Goal: Task Accomplishment & Management: Manage account settings

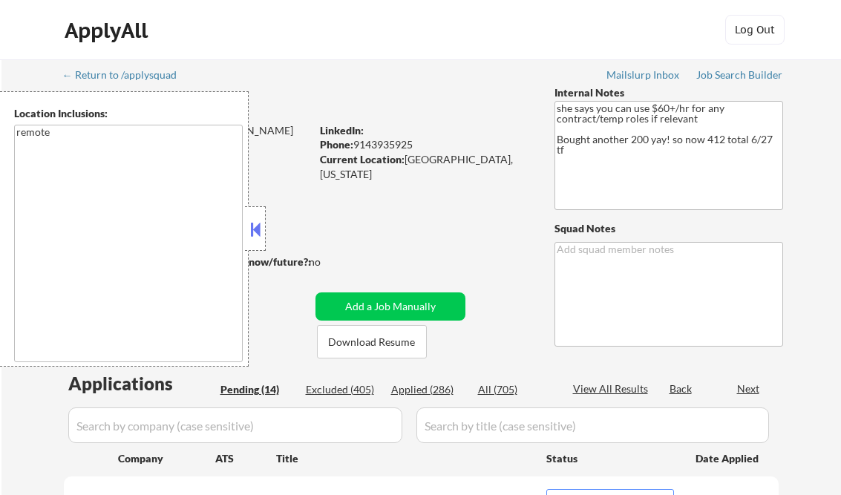
select select ""pending""
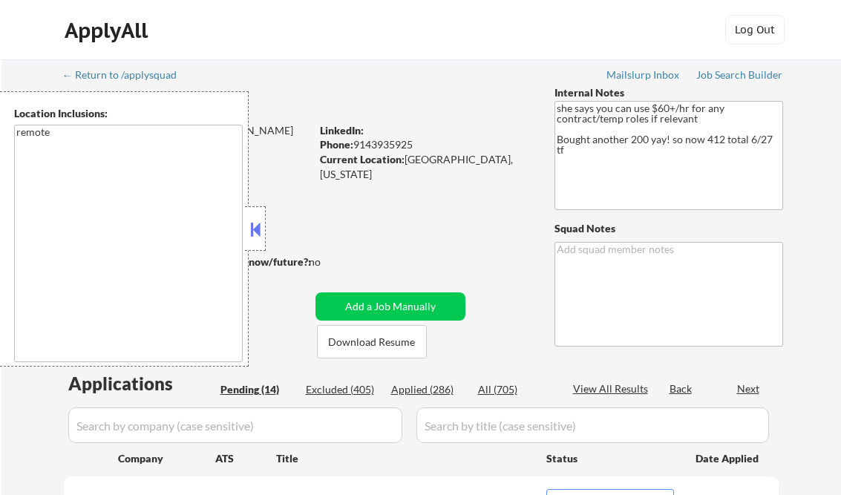
select select ""pending""
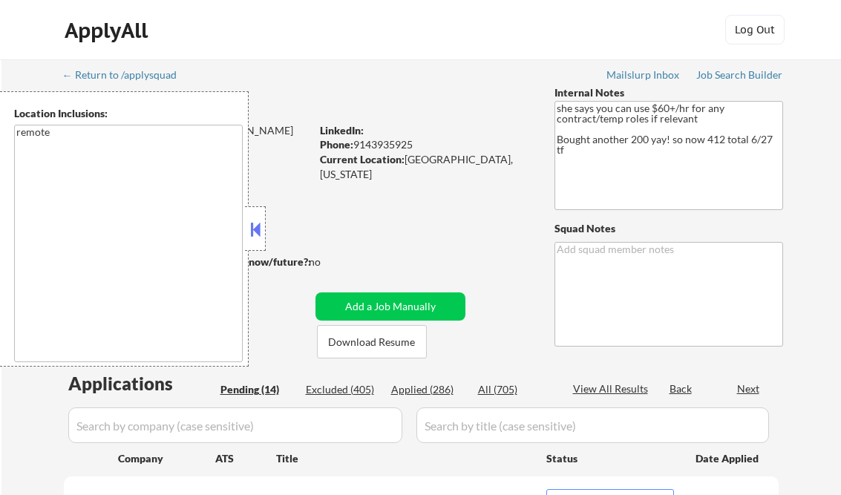
select select ""pending""
click at [730, 74] on div "Job Search Builder" at bounding box center [740, 75] width 87 height 10
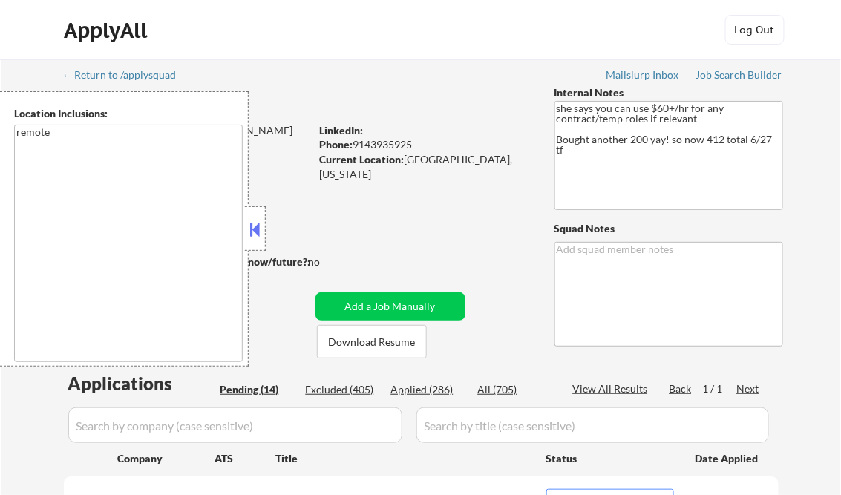
click at [264, 231] on div at bounding box center [255, 228] width 21 height 45
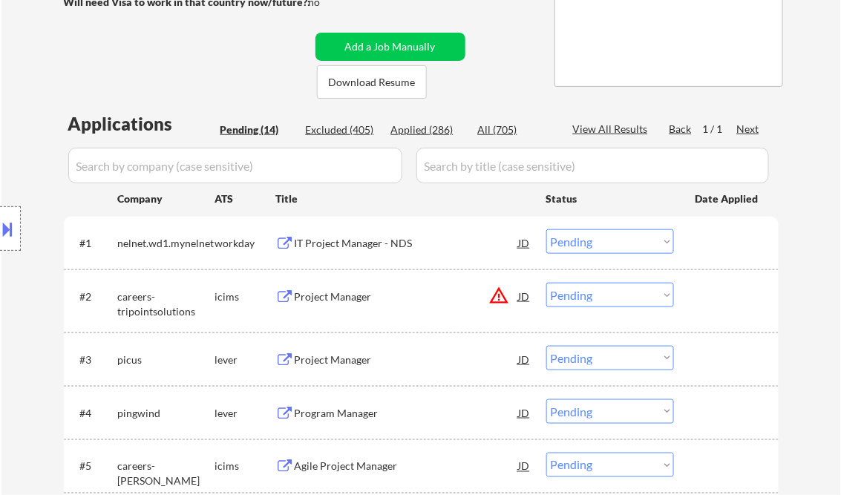
scroll to position [297, 0]
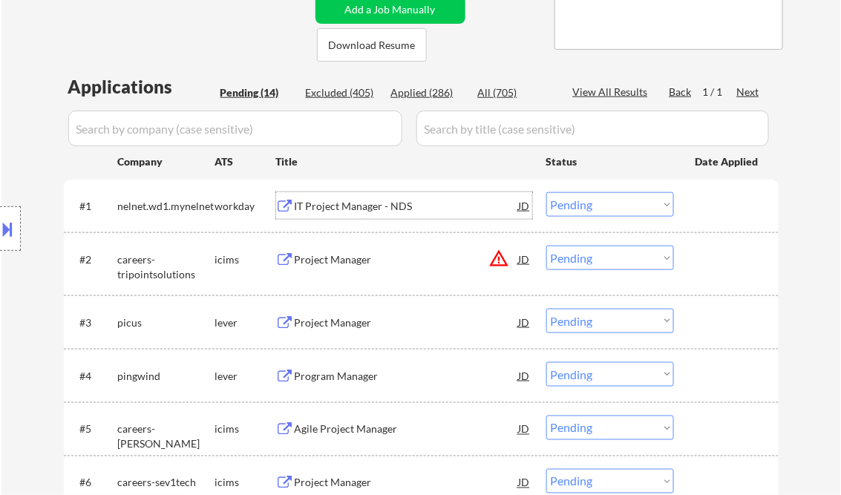
click at [340, 208] on div "IT Project Manager - NDS" at bounding box center [407, 206] width 224 height 15
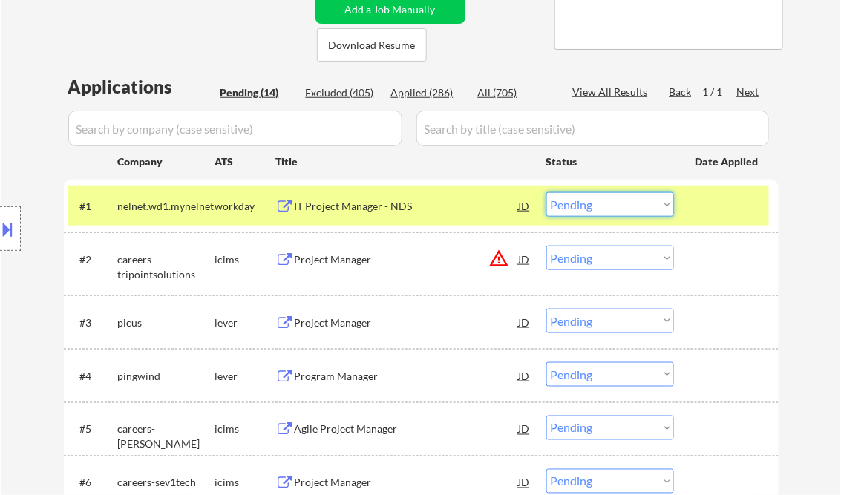
drag, startPoint x: 561, startPoint y: 205, endPoint x: 576, endPoint y: 218, distance: 19.5
click at [561, 205] on select "Choose an option... Pending Applied Excluded (Questions) Excluded (Expired) Exc…" at bounding box center [611, 204] width 128 height 25
click at [547, 192] on select "Choose an option... Pending Applied Excluded (Questions) Excluded (Expired) Exc…" at bounding box center [611, 204] width 128 height 25
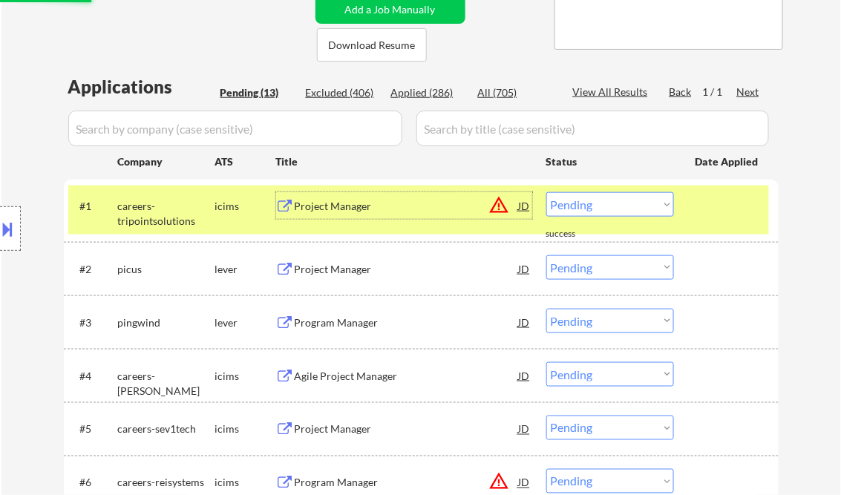
click at [356, 214] on div "Project Manager" at bounding box center [407, 205] width 224 height 27
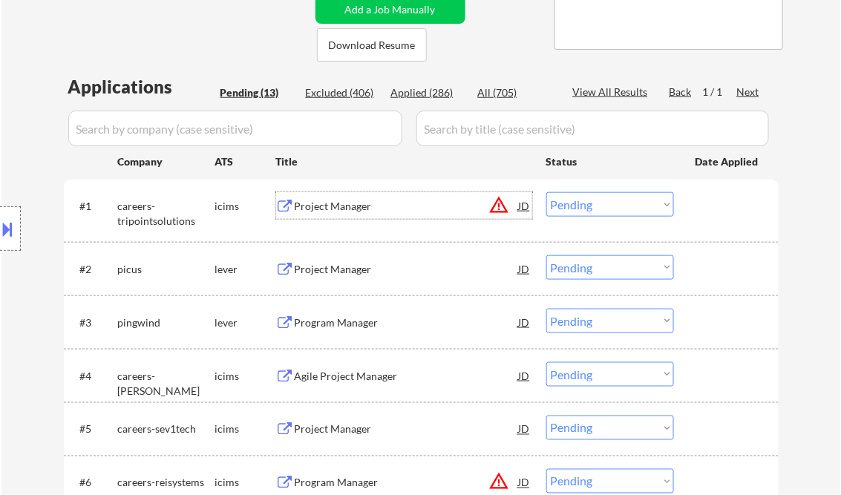
drag, startPoint x: 591, startPoint y: 199, endPoint x: 624, endPoint y: 215, distance: 36.5
click at [592, 199] on select "Choose an option... Pending Applied Excluded (Questions) Excluded (Expired) Exc…" at bounding box center [611, 204] width 128 height 25
click at [547, 192] on select "Choose an option... Pending Applied Excluded (Questions) Excluded (Expired) Exc…" at bounding box center [611, 204] width 128 height 25
click at [347, 272] on div "Project Manager" at bounding box center [407, 269] width 224 height 15
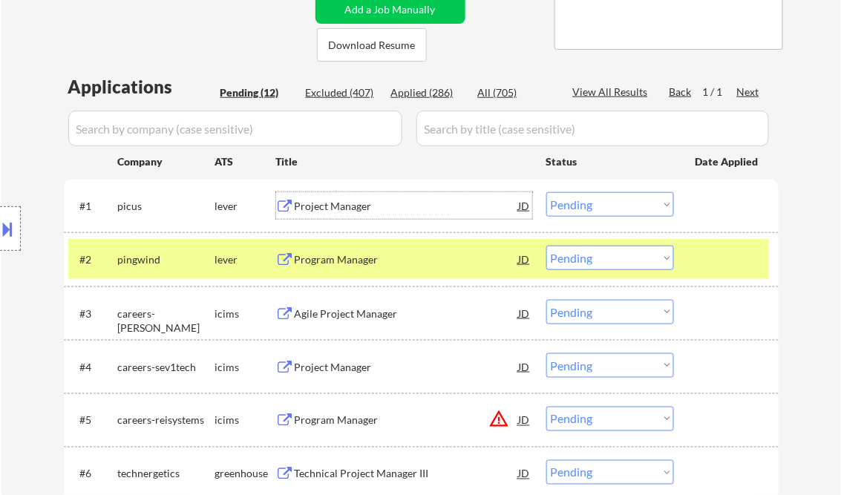
click at [345, 209] on div "Project Manager" at bounding box center [407, 206] width 224 height 15
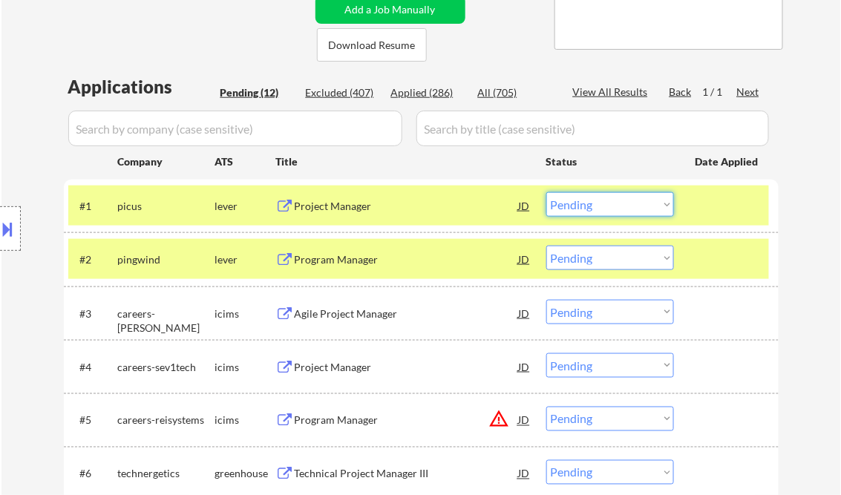
click at [618, 211] on select "Choose an option... Pending Applied Excluded (Questions) Excluded (Expired) Exc…" at bounding box center [611, 204] width 128 height 25
click at [547, 192] on select "Choose an option... Pending Applied Excluded (Questions) Excluded (Expired) Exc…" at bounding box center [611, 204] width 128 height 25
click at [365, 255] on div "Program Manager" at bounding box center [407, 260] width 224 height 15
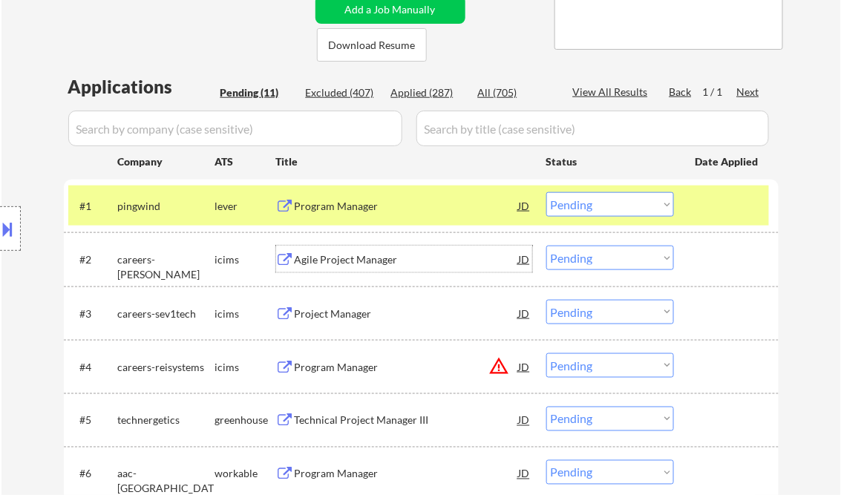
click at [613, 206] on select "Choose an option... Pending Applied Excluded (Questions) Excluded (Expired) Exc…" at bounding box center [611, 204] width 128 height 25
click at [547, 192] on select "Choose an option... Pending Applied Excluded (Questions) Excluded (Expired) Exc…" at bounding box center [611, 204] width 128 height 25
click at [354, 261] on div "Agile Project Manager" at bounding box center [407, 260] width 224 height 15
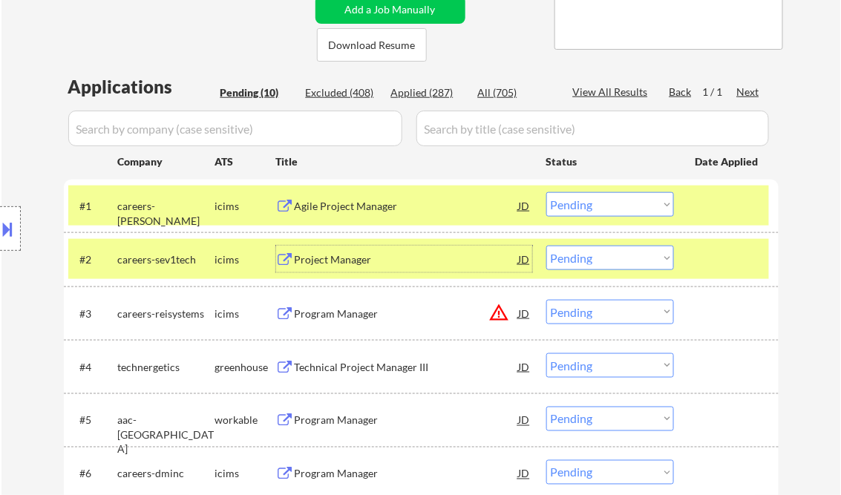
click at [607, 198] on select "Choose an option... Pending Applied Excluded (Questions) Excluded (Expired) Exc…" at bounding box center [611, 204] width 128 height 25
click at [547, 192] on select "Choose an option... Pending Applied Excluded (Questions) Excluded (Expired) Exc…" at bounding box center [611, 204] width 128 height 25
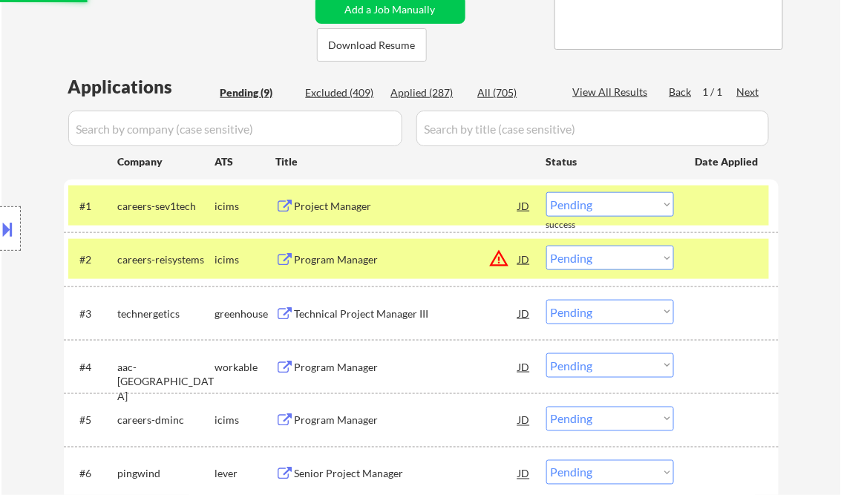
click at [349, 205] on div "Project Manager" at bounding box center [407, 206] width 224 height 15
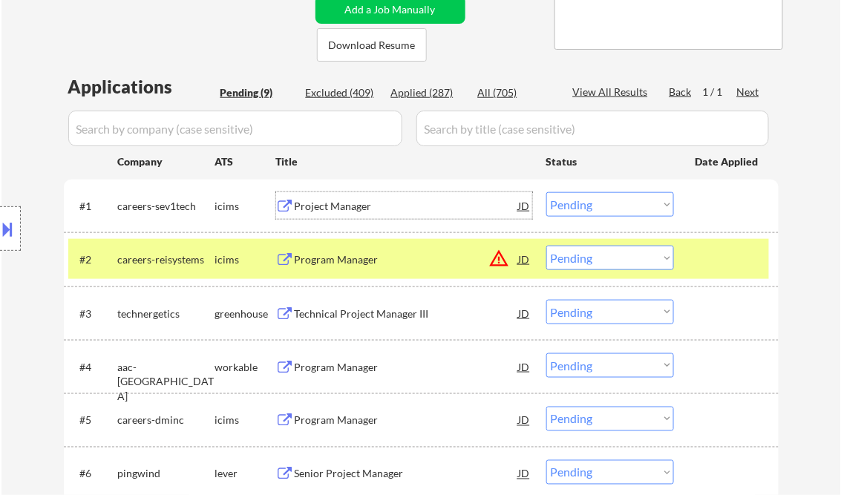
click at [573, 201] on select "Choose an option... Pending Applied Excluded (Questions) Excluded (Expired) Exc…" at bounding box center [611, 204] width 128 height 25
click at [547, 192] on select "Choose an option... Pending Applied Excluded (Questions) Excluded (Expired) Exc…" at bounding box center [611, 204] width 128 height 25
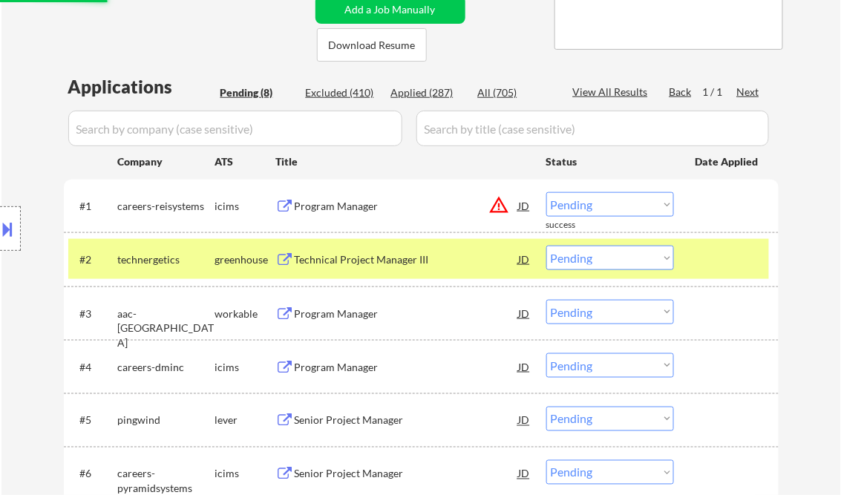
click at [313, 209] on div "Program Manager" at bounding box center [407, 206] width 224 height 15
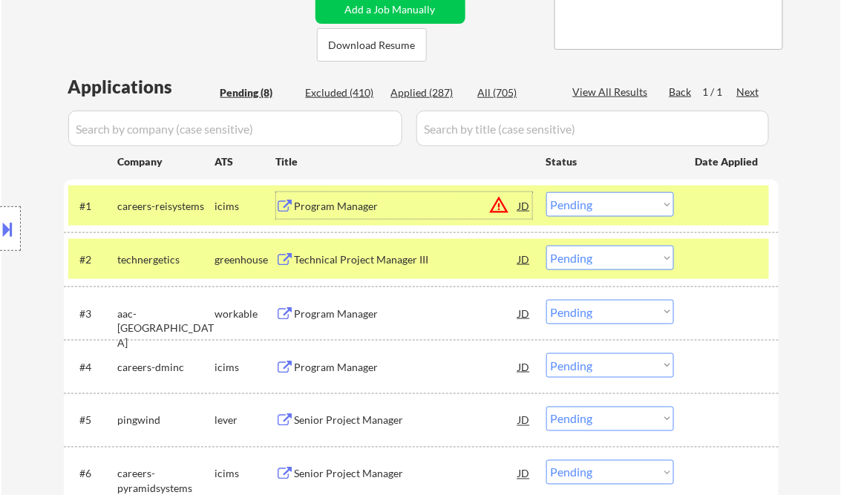
click at [599, 209] on select "Choose an option... Pending Applied Excluded (Questions) Excluded (Expired) Exc…" at bounding box center [611, 204] width 128 height 25
click at [547, 192] on select "Choose an option... Pending Applied Excluded (Questions) Excluded (Expired) Exc…" at bounding box center [611, 204] width 128 height 25
click at [423, 261] on div "Technical Project Manager III" at bounding box center [407, 260] width 224 height 15
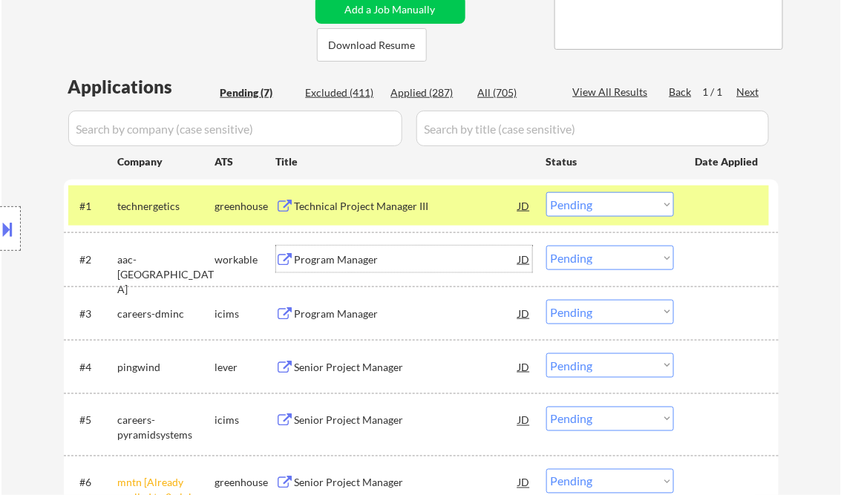
click at [602, 209] on select "Choose an option... Pending Applied Excluded (Questions) Excluded (Expired) Exc…" at bounding box center [611, 204] width 128 height 25
click at [547, 192] on select "Choose an option... Pending Applied Excluded (Questions) Excluded (Expired) Exc…" at bounding box center [611, 204] width 128 height 25
click at [338, 264] on div "Program Manager" at bounding box center [407, 260] width 224 height 15
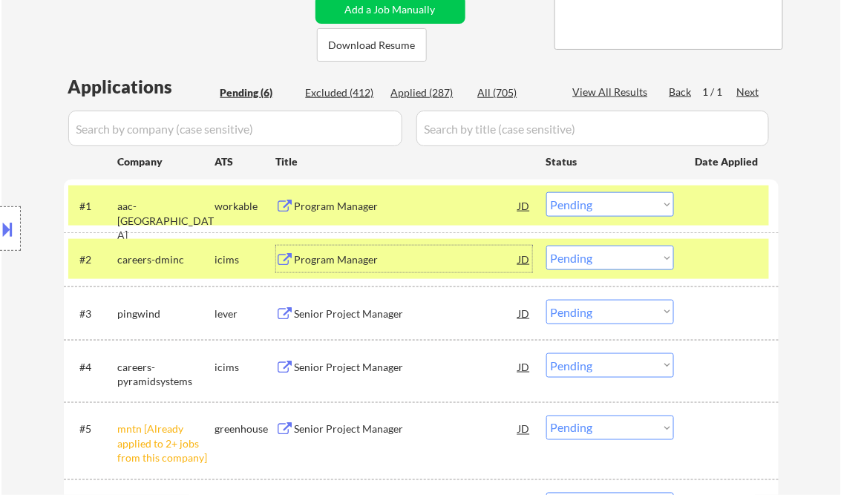
click at [605, 200] on select "Choose an option... Pending Applied Excluded (Questions) Excluded (Expired) Exc…" at bounding box center [611, 204] width 128 height 25
click at [383, 203] on div "Program Manager" at bounding box center [407, 206] width 224 height 15
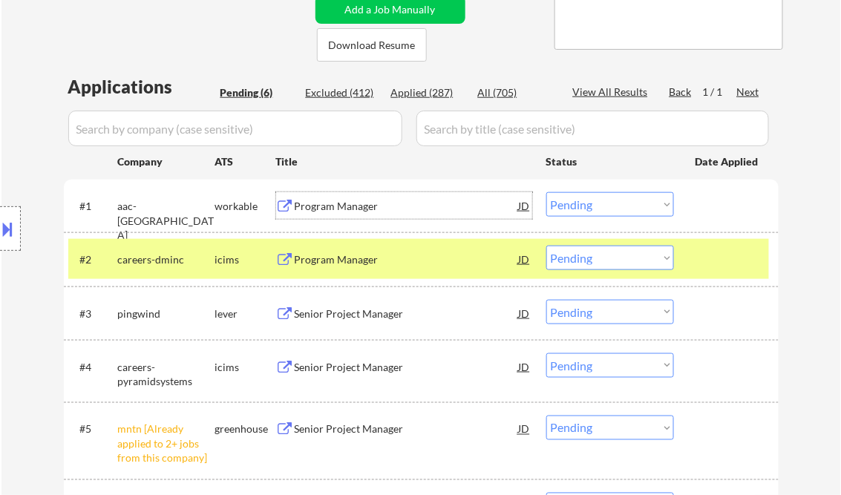
click at [598, 200] on select "Choose an option... Pending Applied Excluded (Questions) Excluded (Expired) Exc…" at bounding box center [611, 204] width 128 height 25
click at [547, 192] on select "Choose an option... Pending Applied Excluded (Questions) Excluded (Expired) Exc…" at bounding box center [611, 204] width 128 height 25
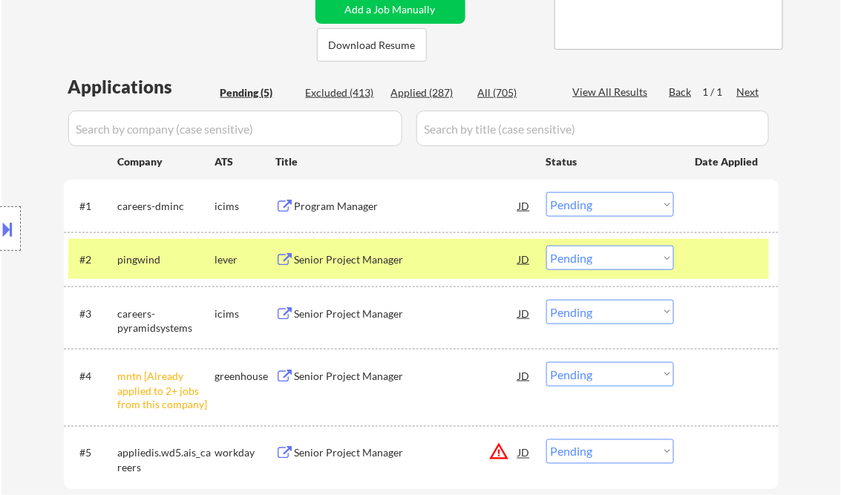
click at [342, 207] on div "Program Manager" at bounding box center [407, 206] width 224 height 15
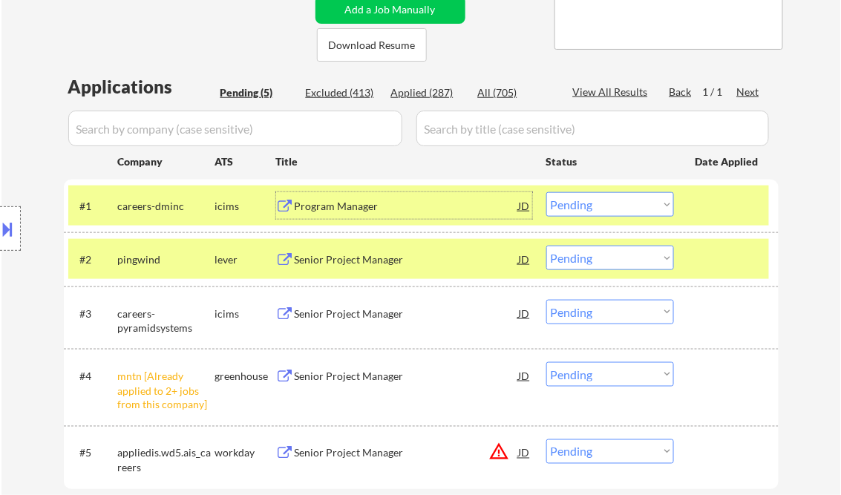
drag, startPoint x: 596, startPoint y: 209, endPoint x: 604, endPoint y: 218, distance: 12.6
click at [596, 209] on select "Choose an option... Pending Applied Excluded (Questions) Excluded (Expired) Exc…" at bounding box center [611, 204] width 128 height 25
click at [547, 192] on select "Choose an option... Pending Applied Excluded (Questions) Excluded (Expired) Exc…" at bounding box center [611, 204] width 128 height 25
click at [369, 257] on div "Senior Project Manager" at bounding box center [407, 260] width 224 height 15
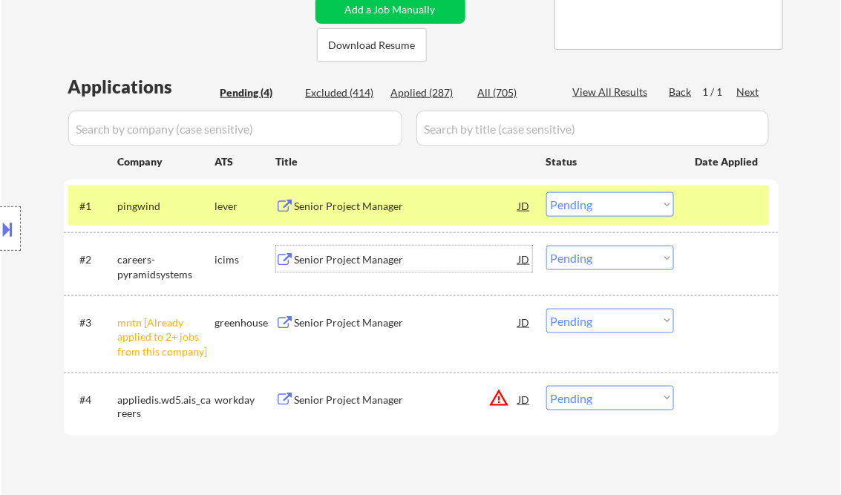
click at [607, 218] on div "#1 pingwind lever Senior Project Manager JD warning_amber Choose an option... P…" at bounding box center [418, 206] width 701 height 40
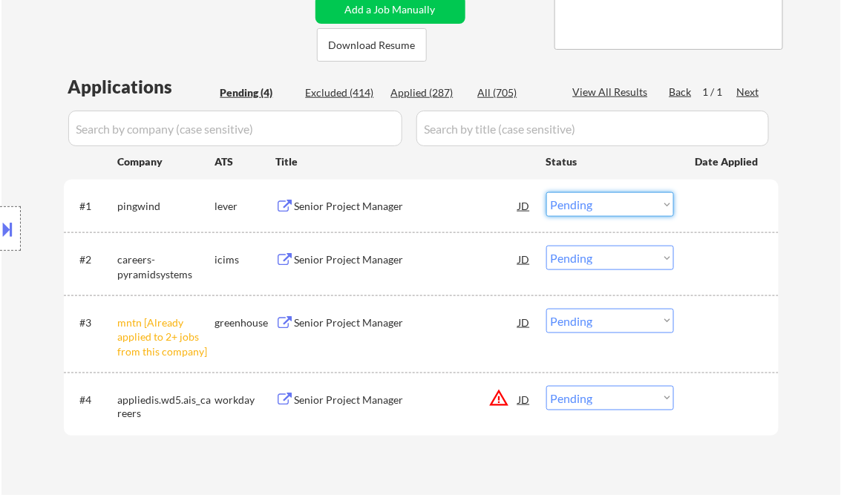
drag, startPoint x: 610, startPoint y: 200, endPoint x: 621, endPoint y: 214, distance: 17.5
click at [610, 200] on select "Choose an option... Pending Applied Excluded (Questions) Excluded (Expired) Exc…" at bounding box center [611, 204] width 128 height 25
click at [547, 192] on select "Choose an option... Pending Applied Excluded (Questions) Excluded (Expired) Exc…" at bounding box center [611, 204] width 128 height 25
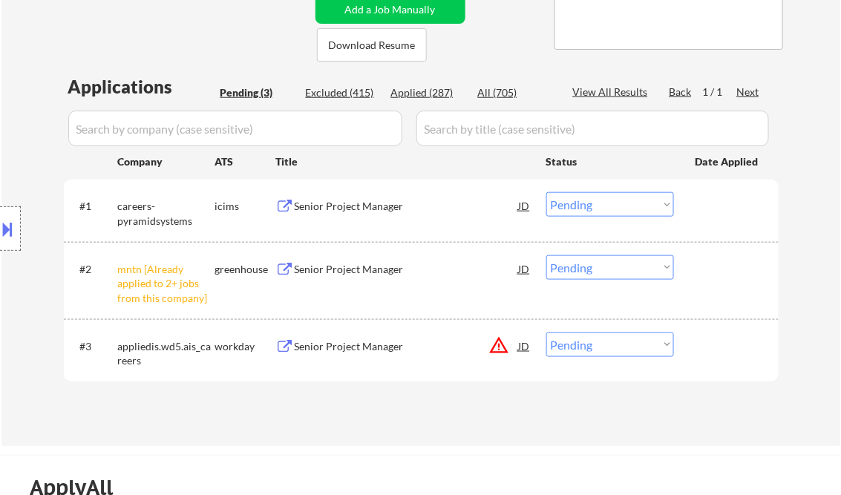
click at [339, 203] on div "Senior Project Manager" at bounding box center [407, 206] width 224 height 15
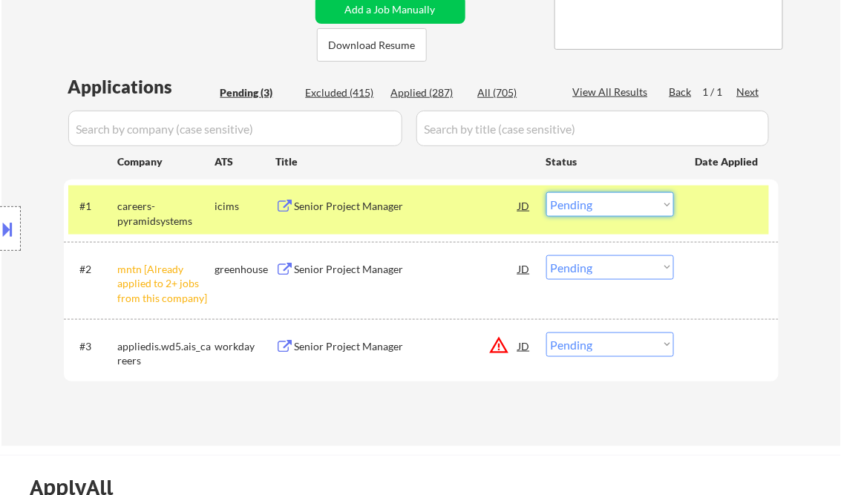
drag, startPoint x: 582, startPoint y: 208, endPoint x: 605, endPoint y: 217, distance: 25.4
click at [582, 208] on select "Choose an option... Pending Applied Excluded (Questions) Excluded (Expired) Exc…" at bounding box center [611, 204] width 128 height 25
select select ""applied""
click at [547, 192] on select "Choose an option... Pending Applied Excluded (Questions) Excluded (Expired) Exc…" at bounding box center [611, 204] width 128 height 25
drag, startPoint x: 601, startPoint y: 267, endPoint x: 619, endPoint y: 279, distance: 21.4
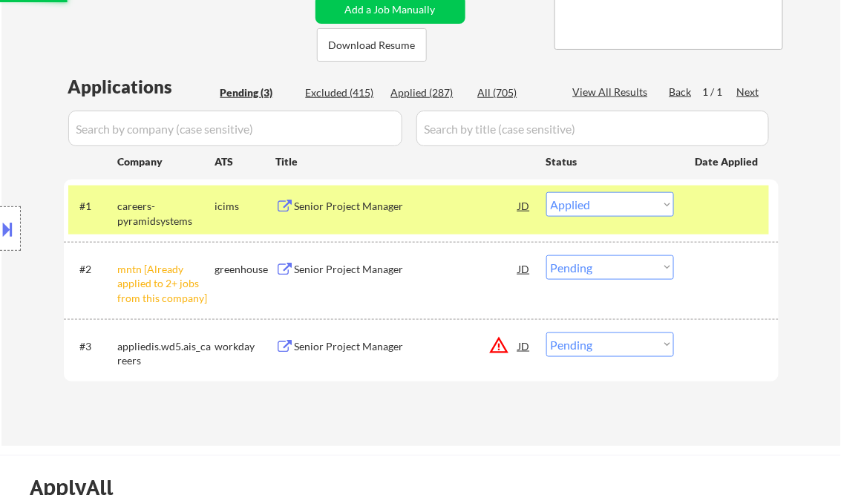
click at [601, 267] on select "Choose an option... Pending Applied Excluded (Questions) Excluded (Expired) Exc…" at bounding box center [611, 267] width 128 height 25
select select ""excluded__other_""
click at [547, 255] on select "Choose an option... Pending Applied Excluded (Questions) Excluded (Expired) Exc…" at bounding box center [611, 267] width 128 height 25
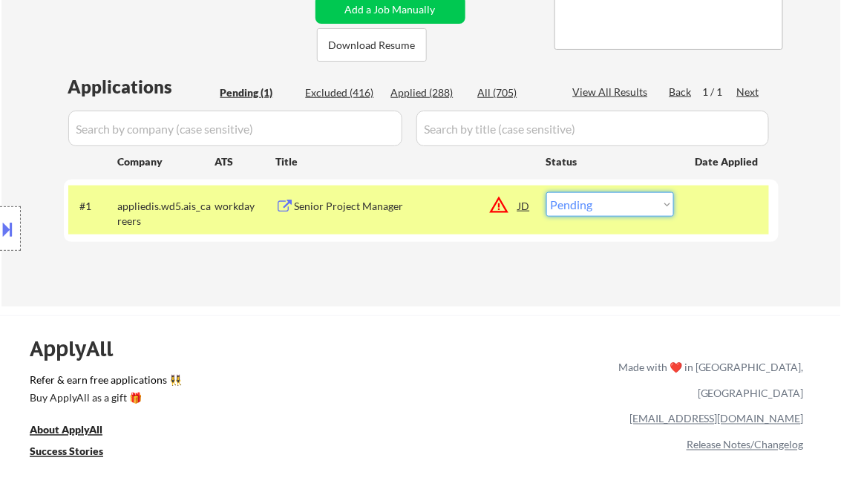
click at [600, 202] on select "Choose an option... Pending Applied Excluded (Questions) Excluded (Expired) Exc…" at bounding box center [611, 204] width 128 height 25
click at [408, 215] on div "Senior Project Manager" at bounding box center [407, 205] width 224 height 27
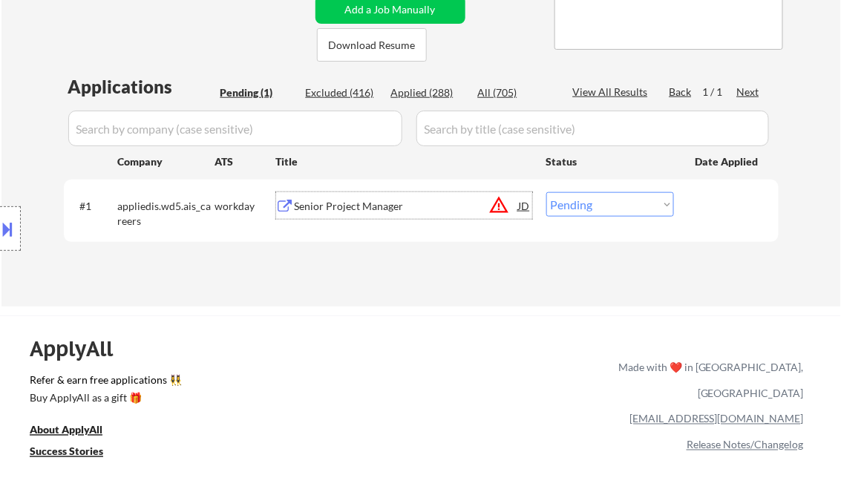
click at [358, 205] on div "Senior Project Manager" at bounding box center [407, 206] width 224 height 15
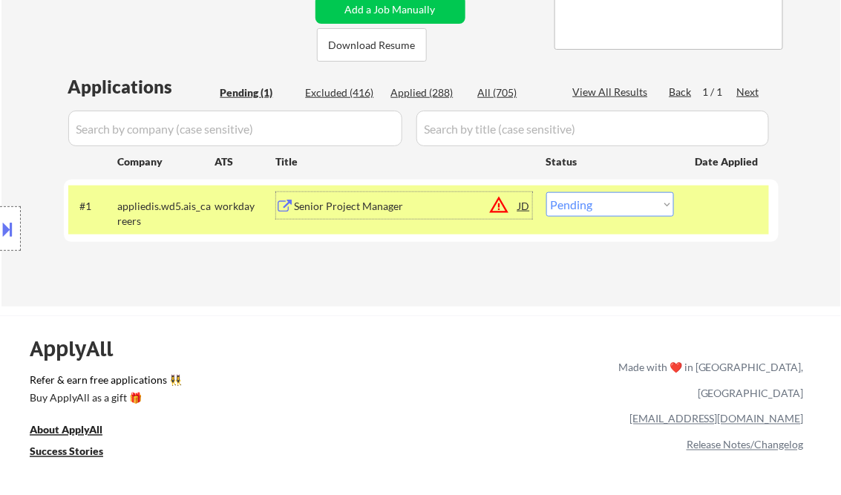
click at [605, 214] on select "Choose an option... Pending Applied Excluded (Questions) Excluded (Expired) Exc…" at bounding box center [611, 204] width 128 height 25
select select ""applied""
click at [547, 192] on select "Choose an option... Pending Applied Excluded (Questions) Excluded (Expired) Exc…" at bounding box center [611, 204] width 128 height 25
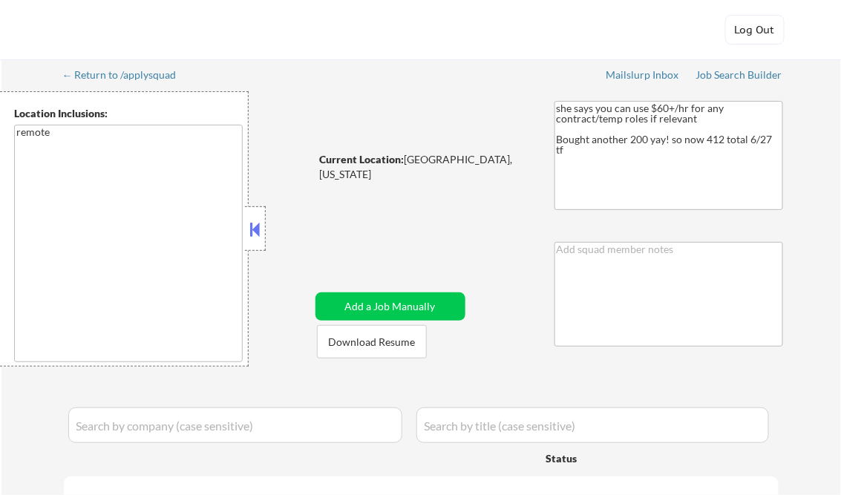
select select ""pending""
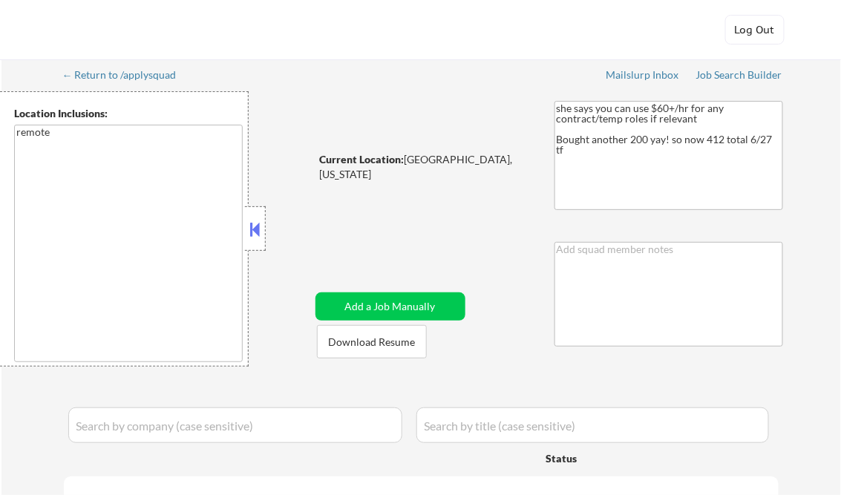
select select ""pending""
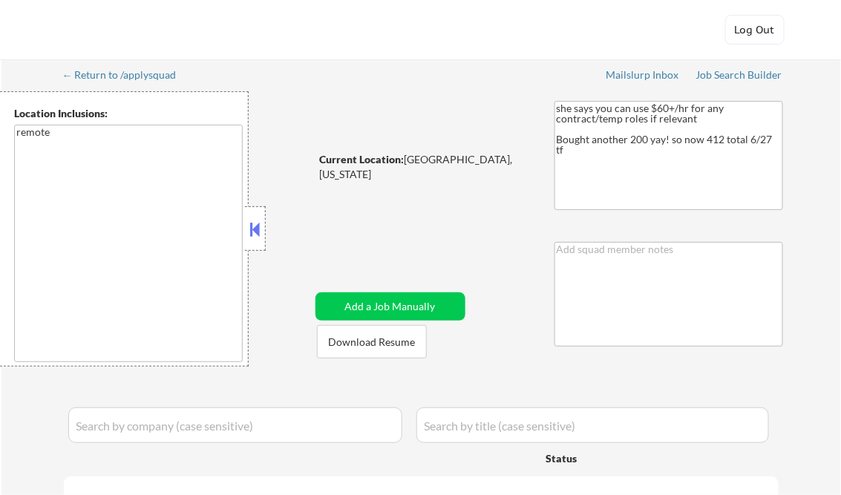
select select ""pending""
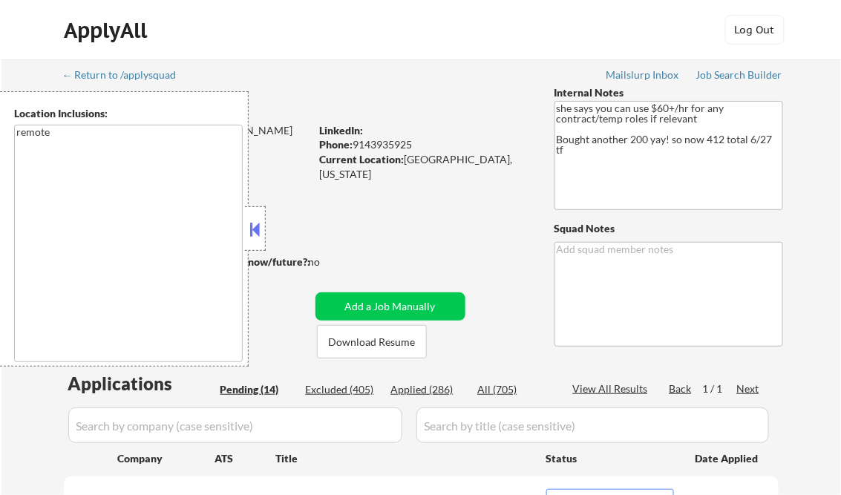
click at [249, 239] on button at bounding box center [255, 229] width 16 height 22
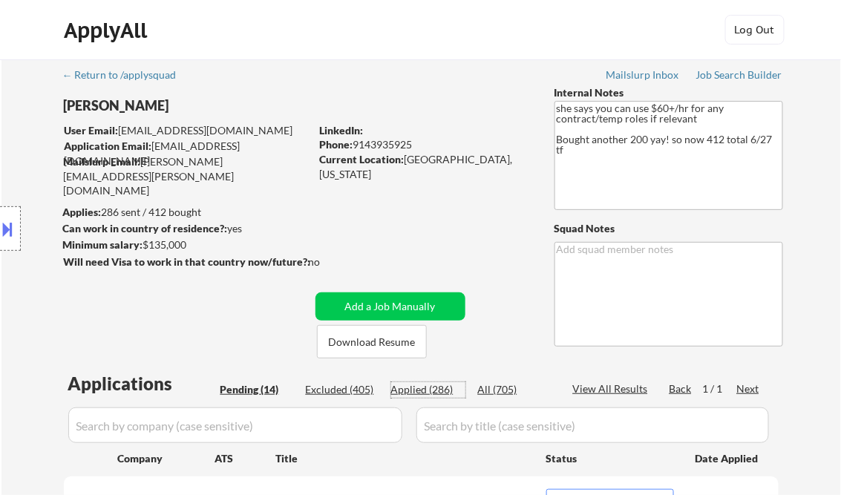
click at [419, 394] on div "Applied (286)" at bounding box center [428, 389] width 74 height 15
click at [607, 385] on div "View All Results" at bounding box center [612, 389] width 79 height 15
select select ""applied""
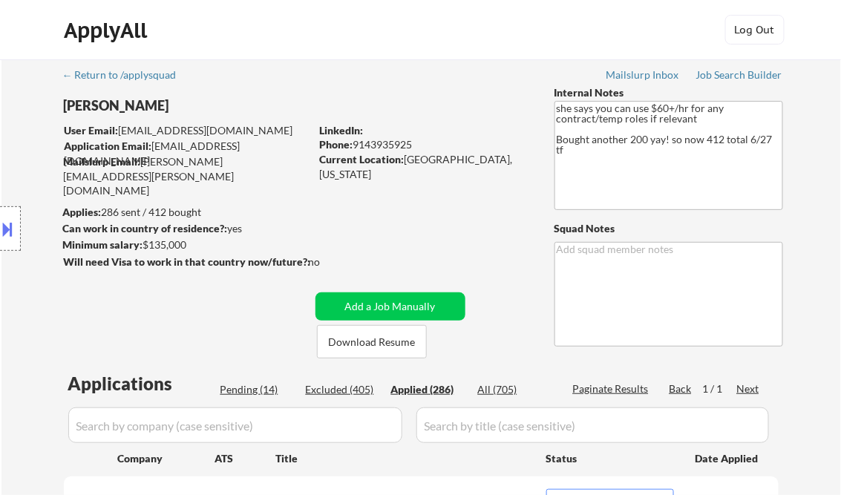
select select ""applied""
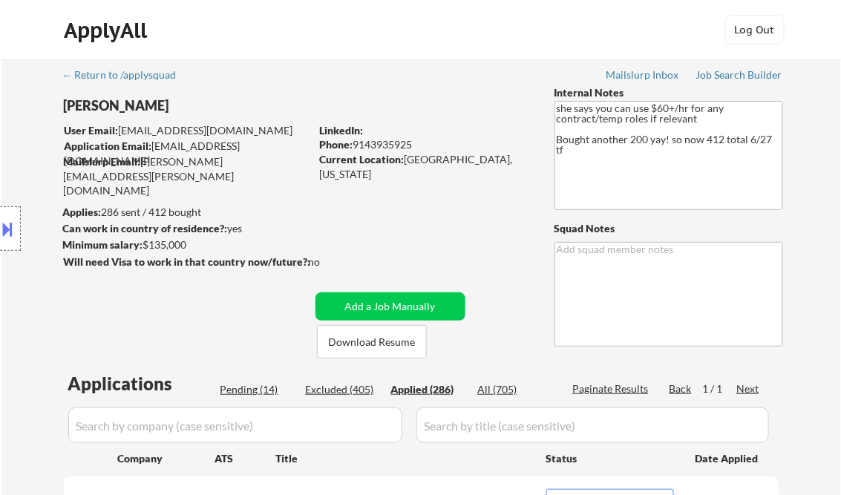
select select ""applied""
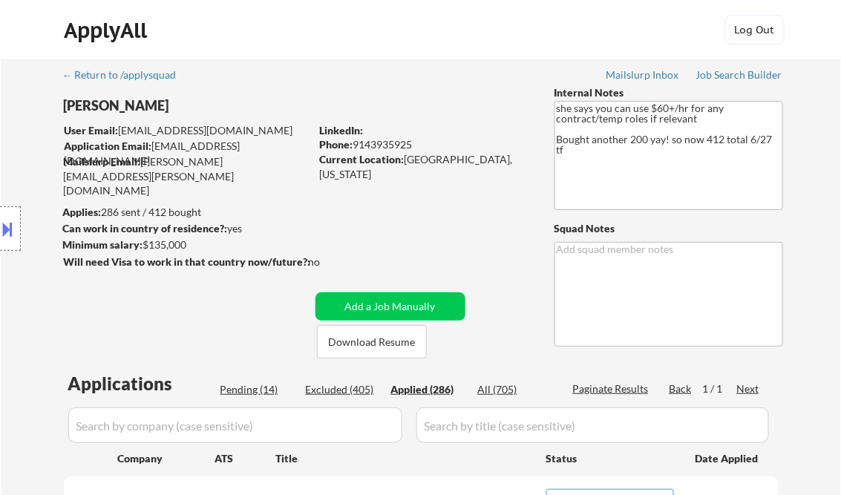
select select ""applied""
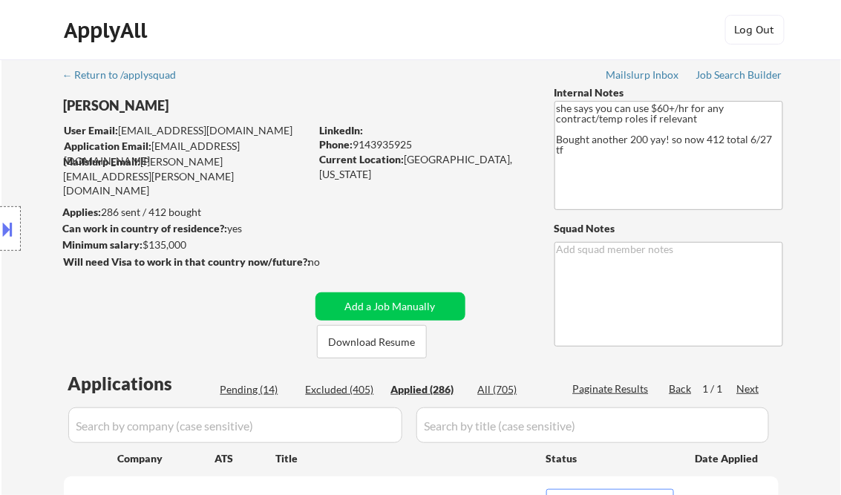
select select ""applied""
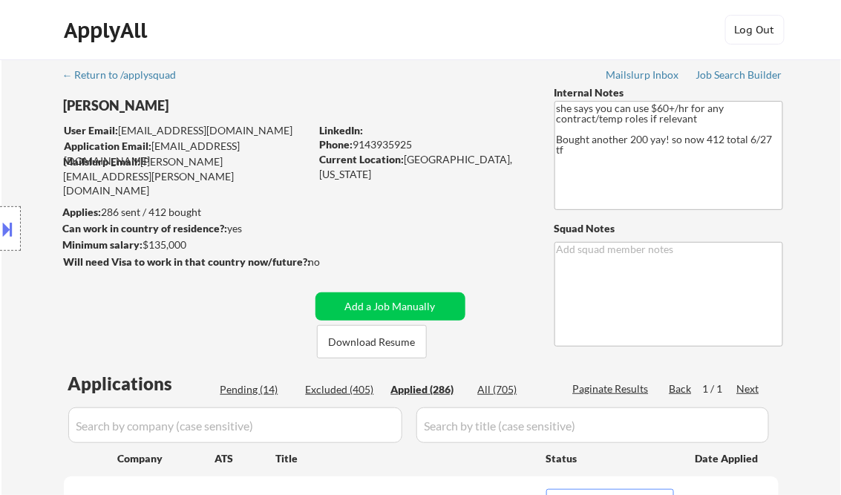
select select ""applied""
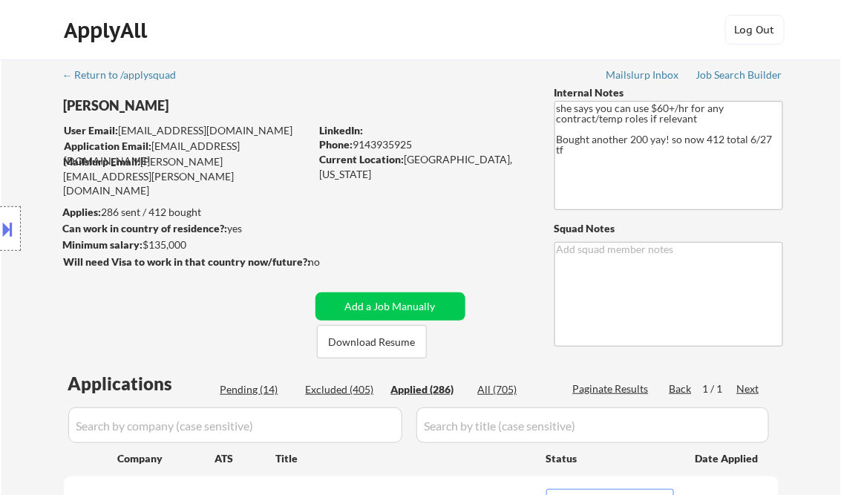
select select ""applied""
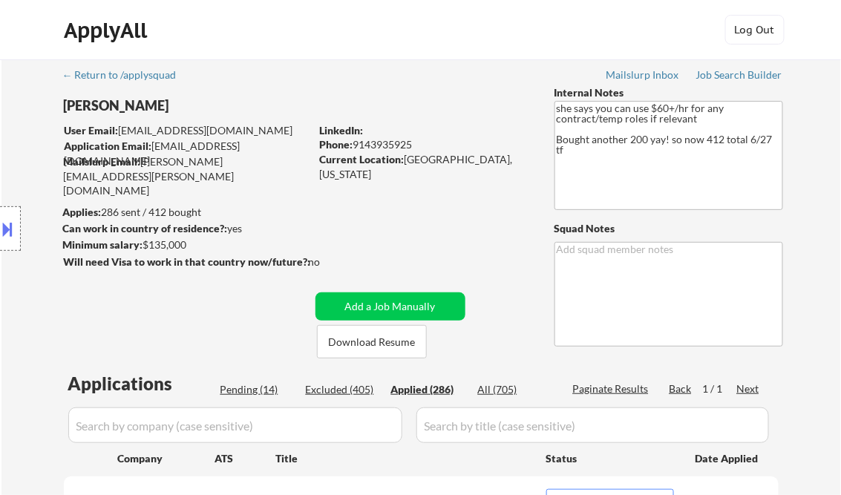
select select ""applied""
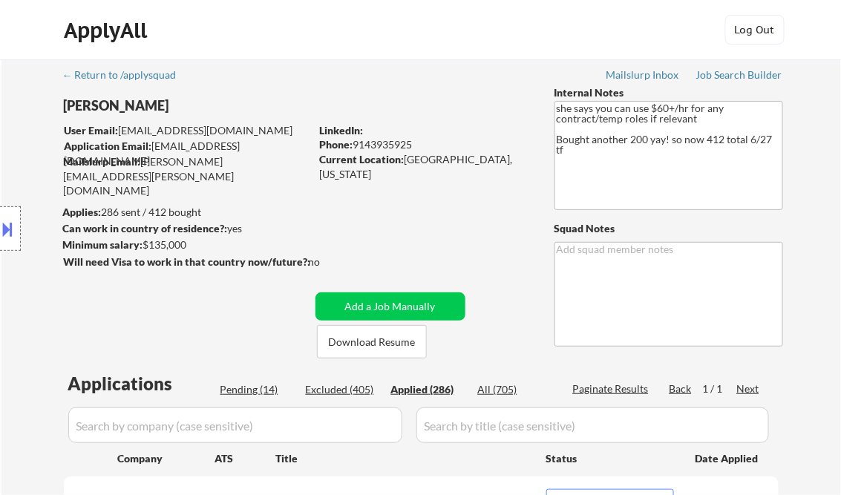
select select ""applied""
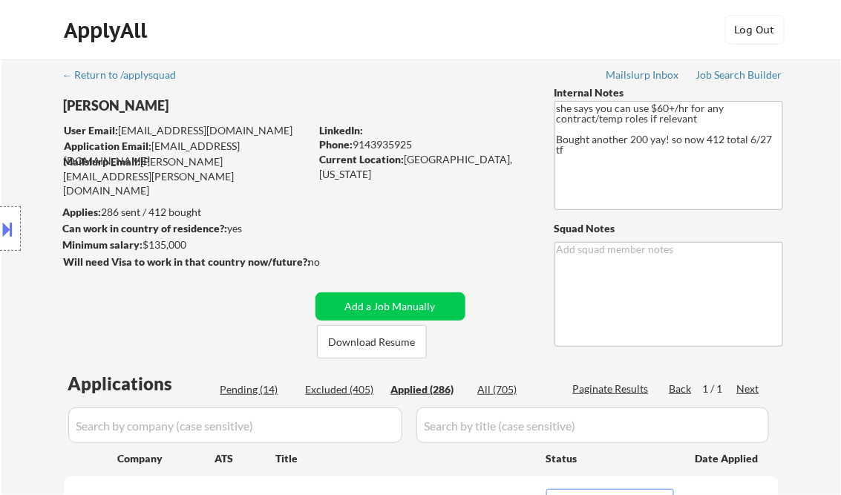
select select ""applied""
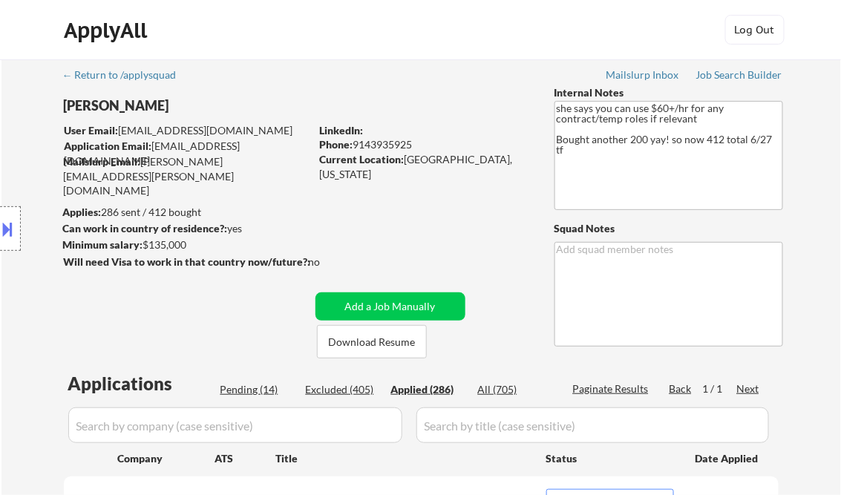
select select ""applied""
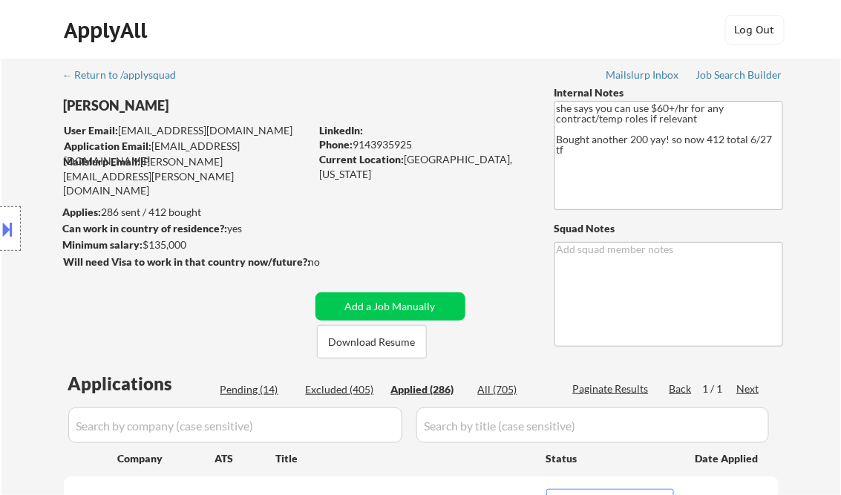
select select ""applied""
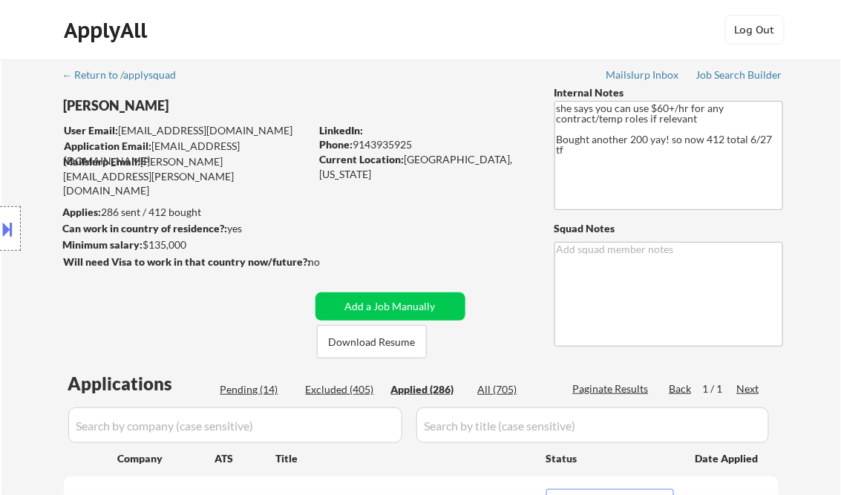
select select ""applied""
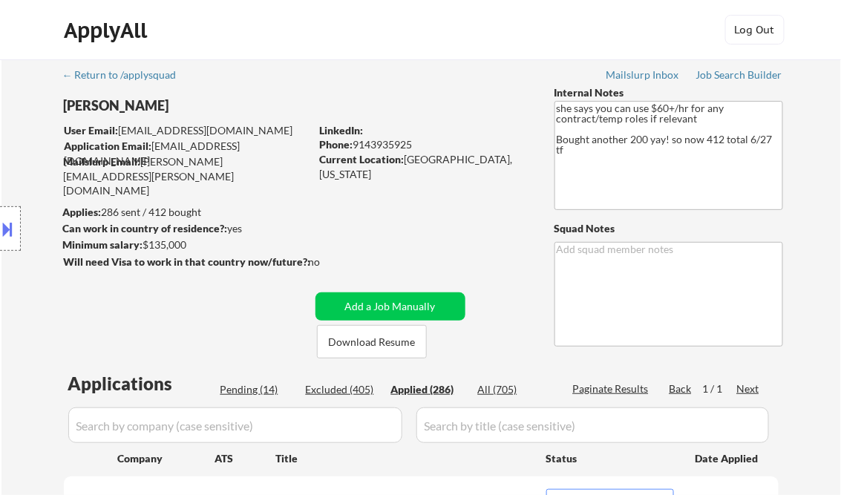
select select ""applied""
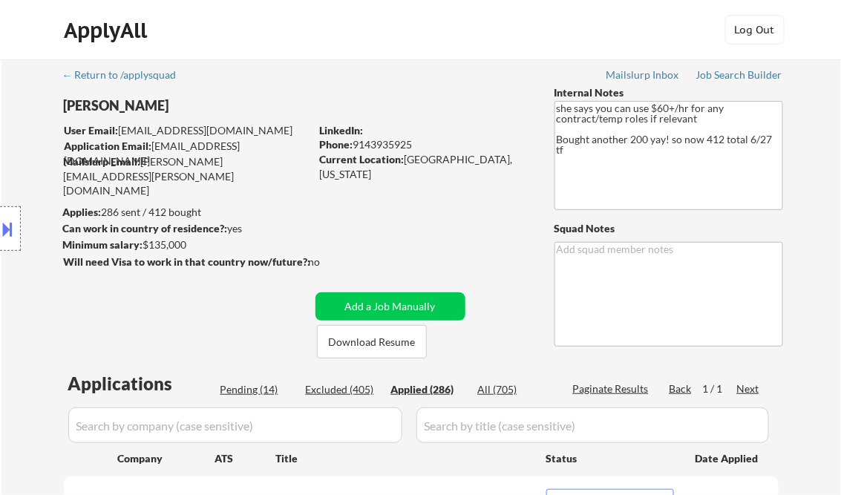
select select ""applied""
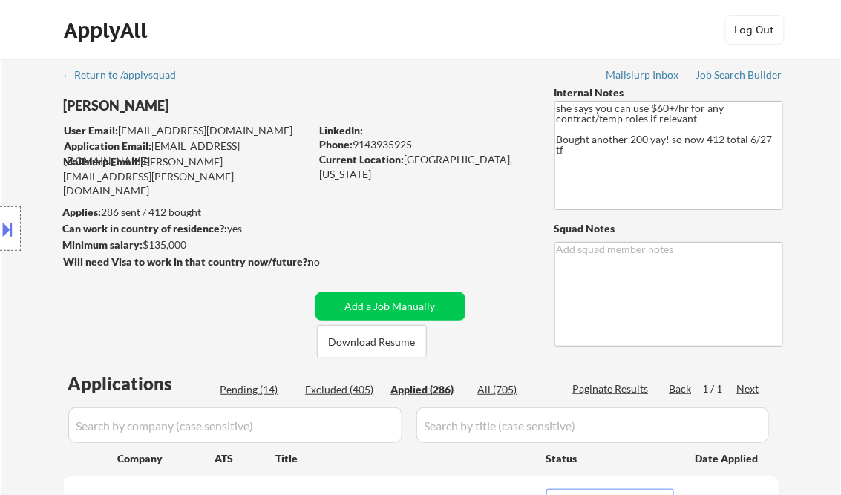
select select ""applied""
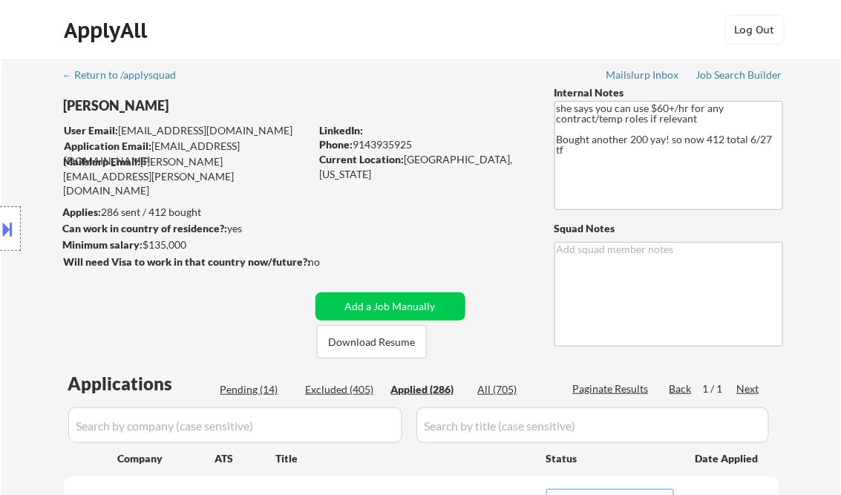
select select ""applied""
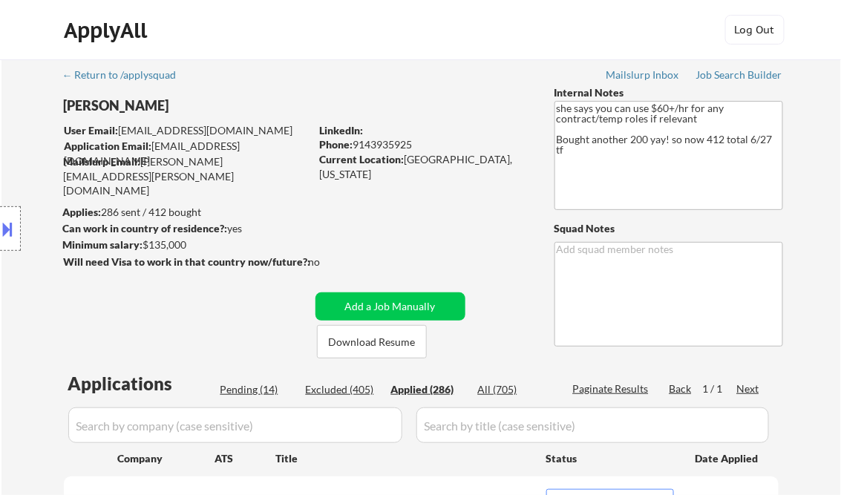
select select ""applied""
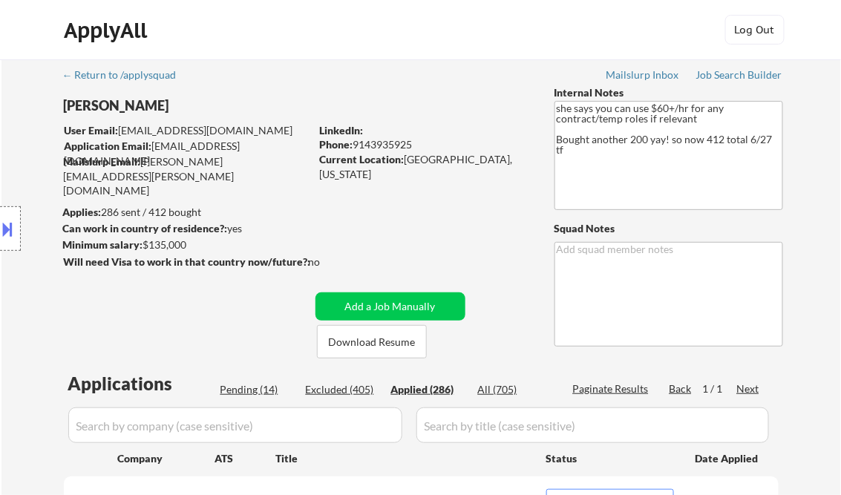
select select ""applied""
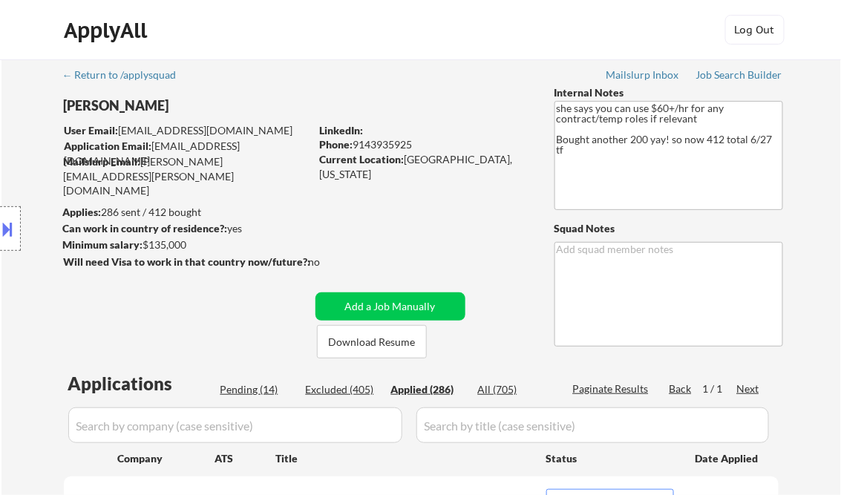
select select ""applied""
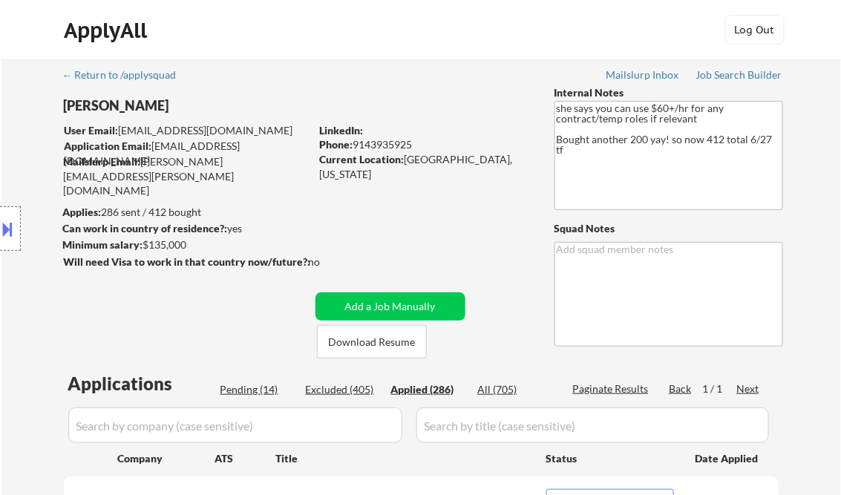
select select ""applied""
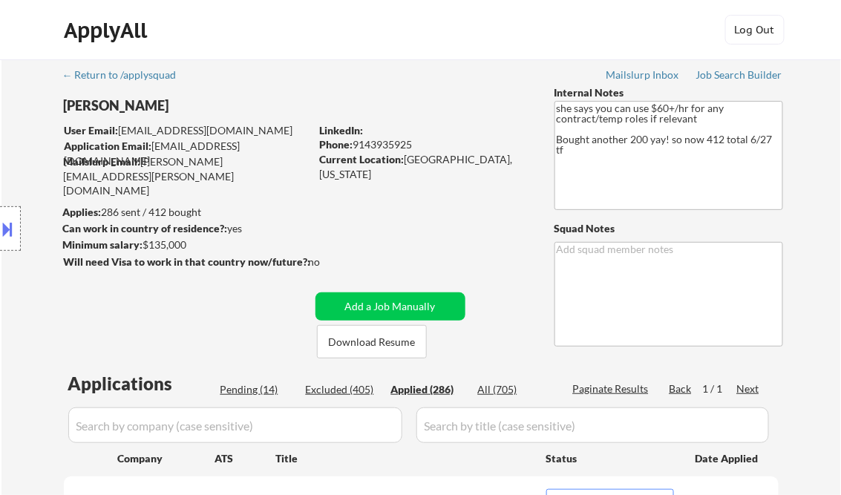
select select ""applied""
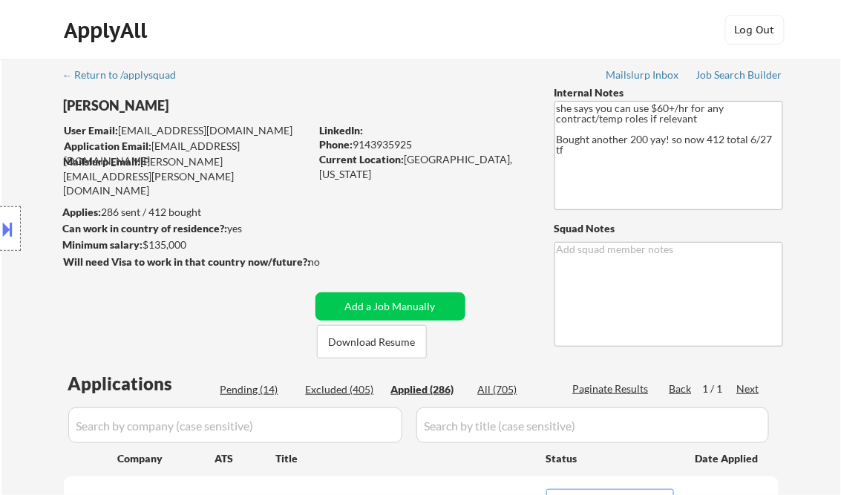
select select ""applied""
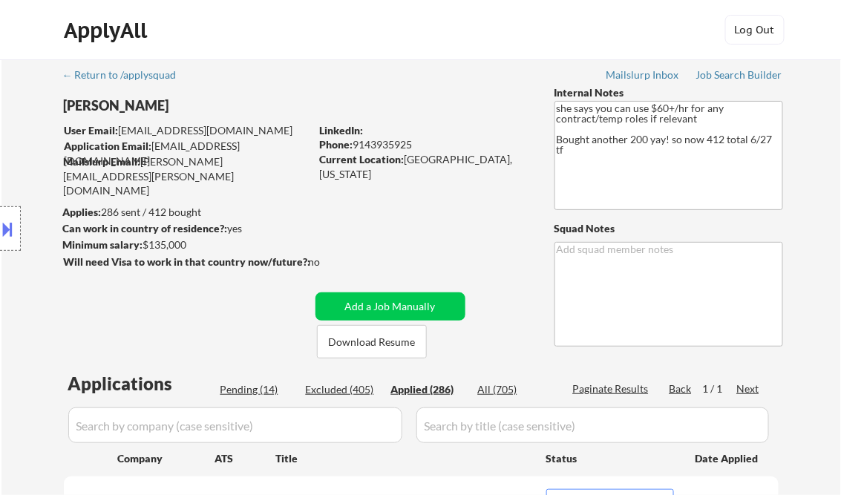
select select ""applied""
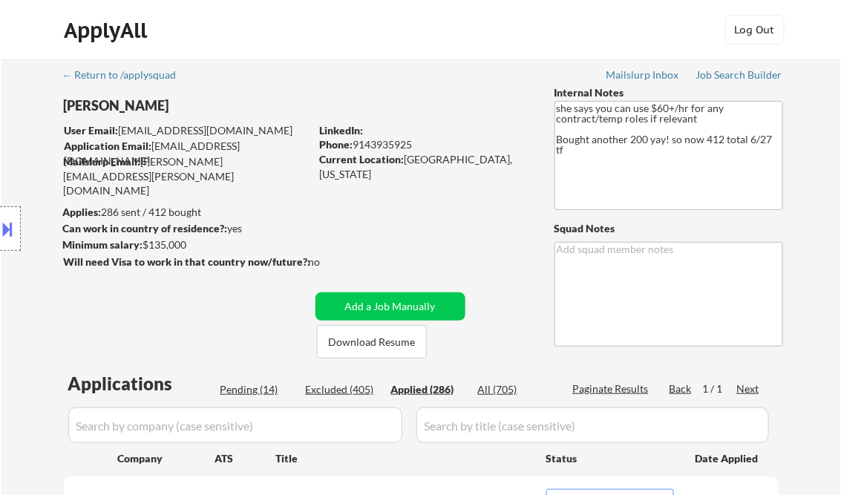
select select ""applied""
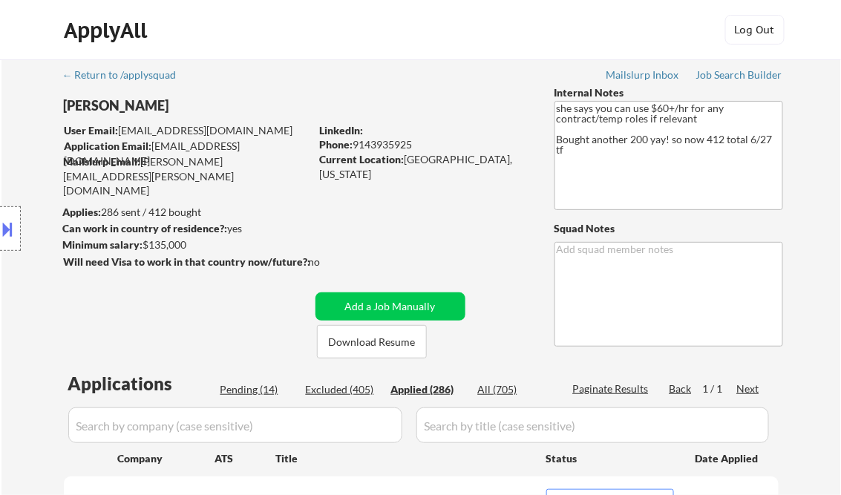
select select ""applied""
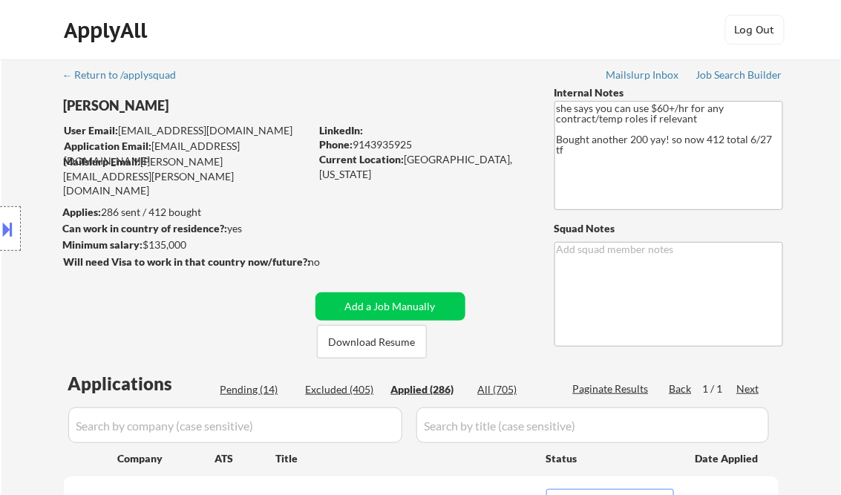
select select ""applied""
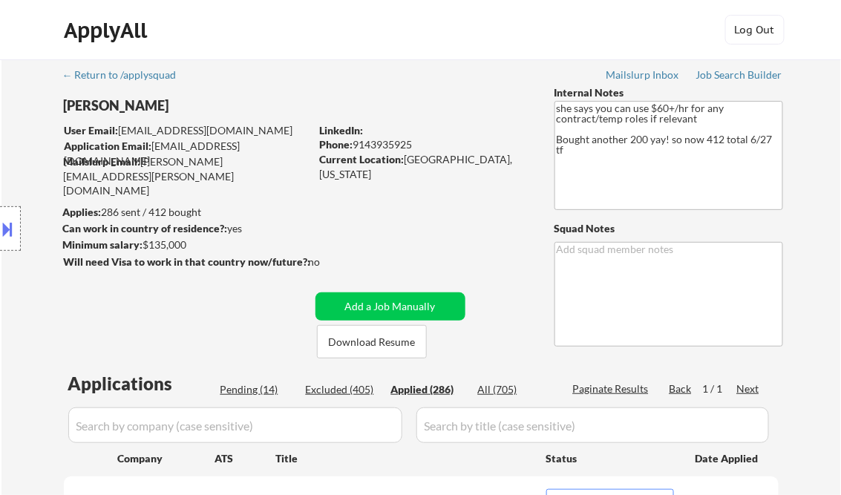
select select ""applied""
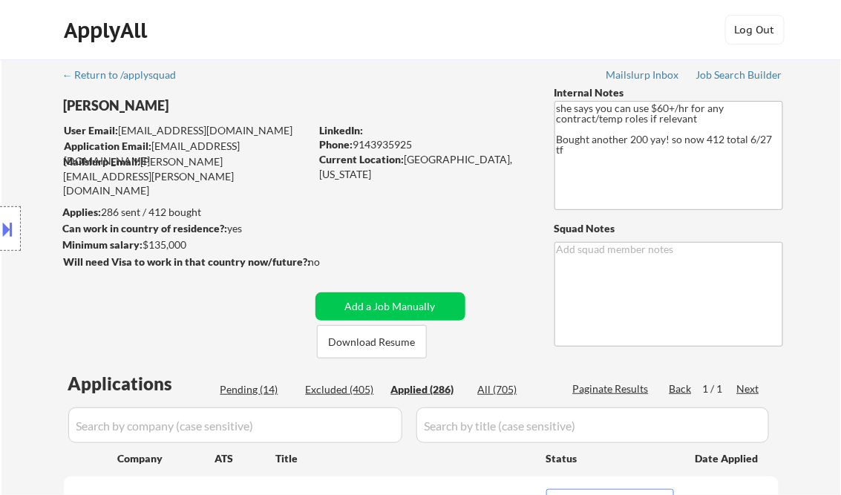
select select ""applied""
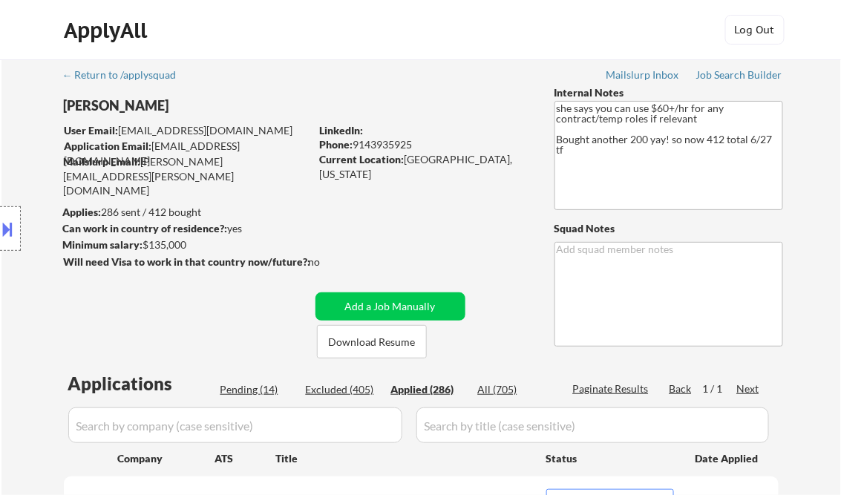
select select ""applied""
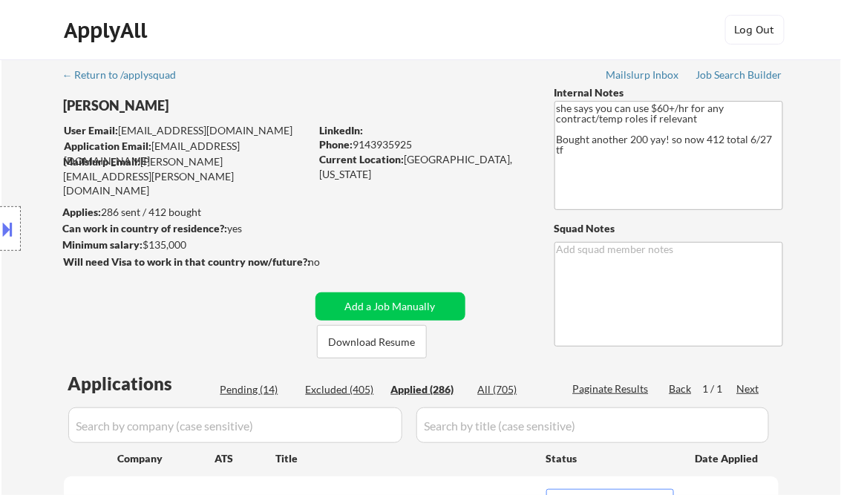
select select ""applied""
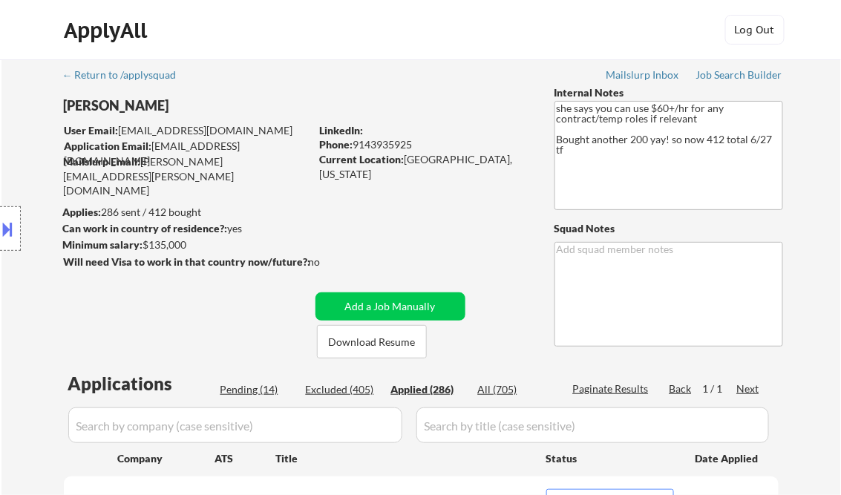
select select ""applied""
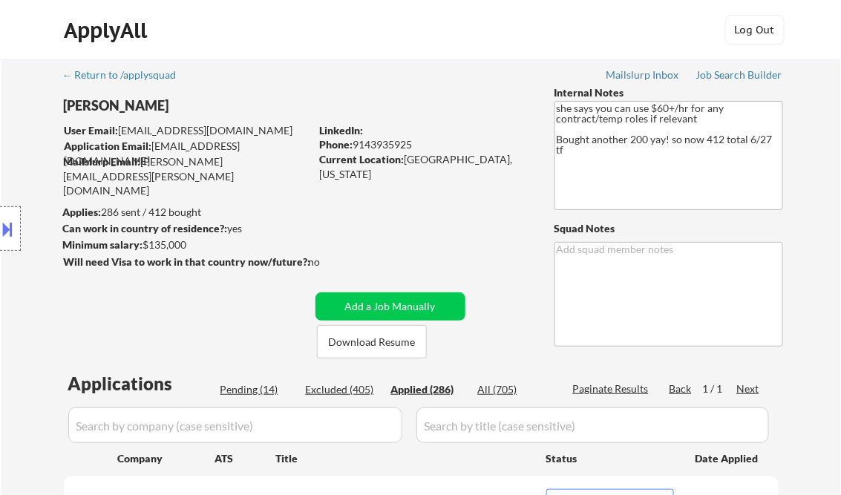
select select ""applied""
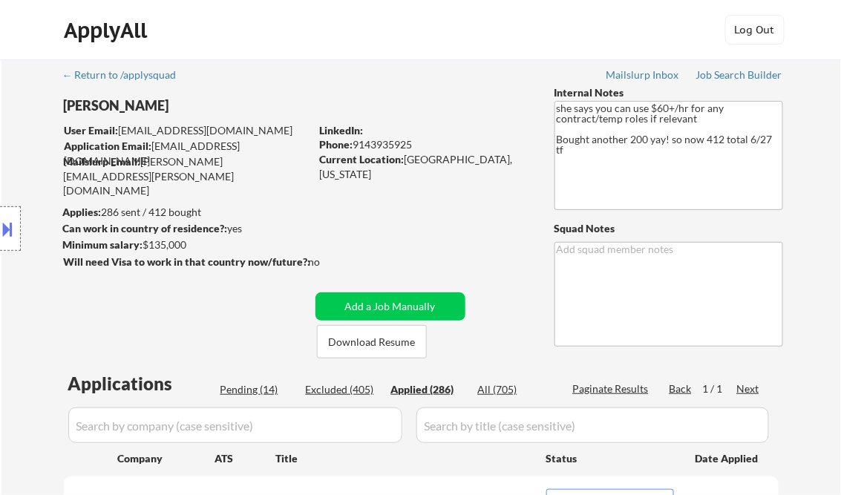
select select ""applied""
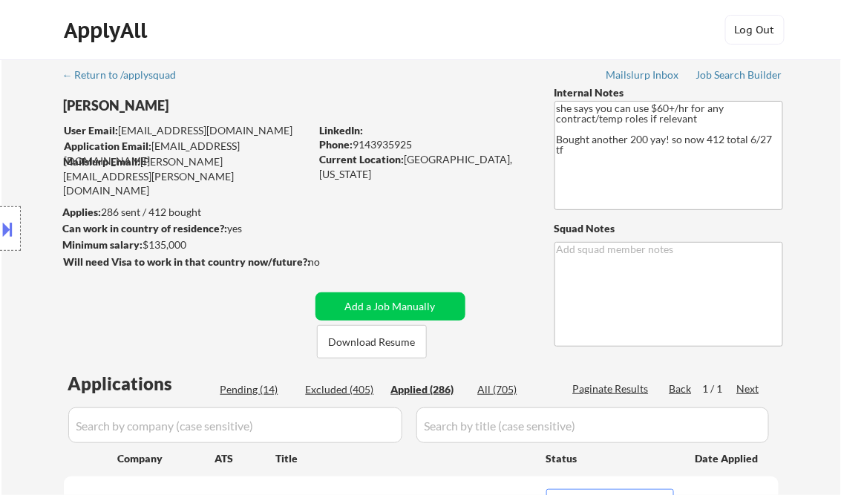
select select ""applied""
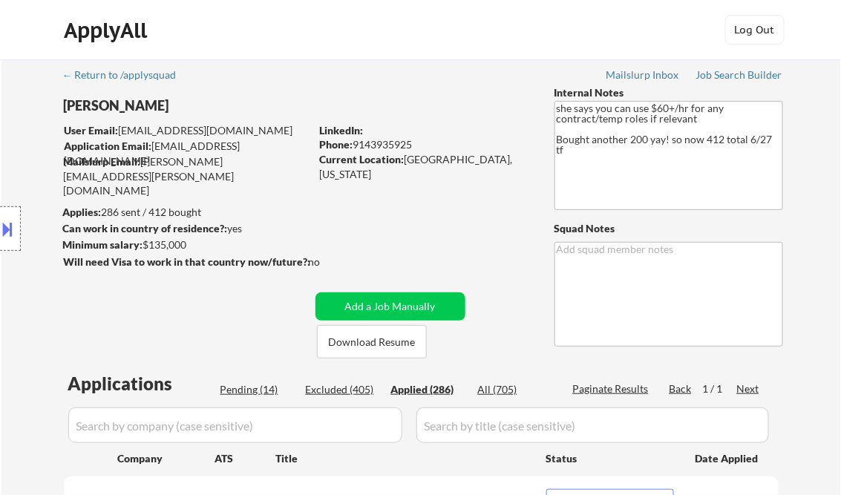
select select ""applied""
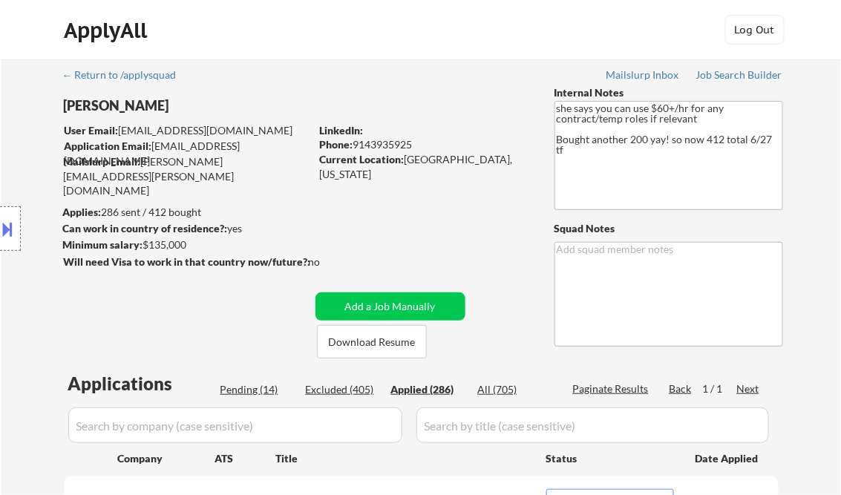
select select ""applied""
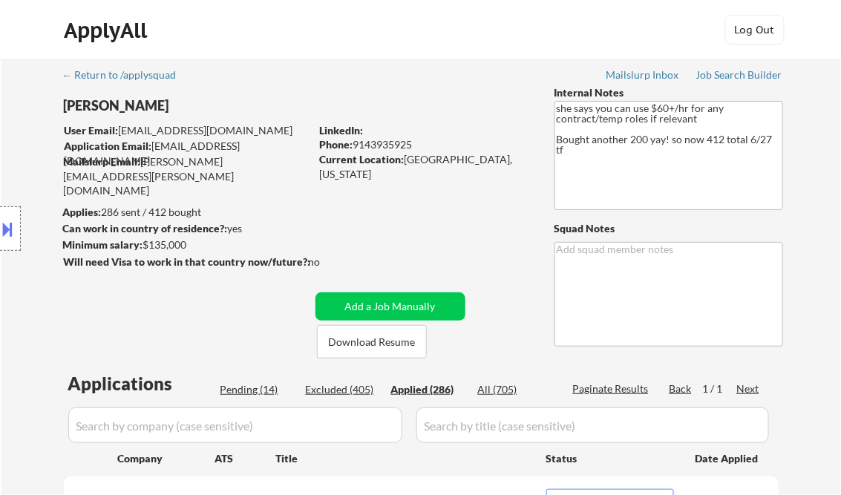
select select ""applied""
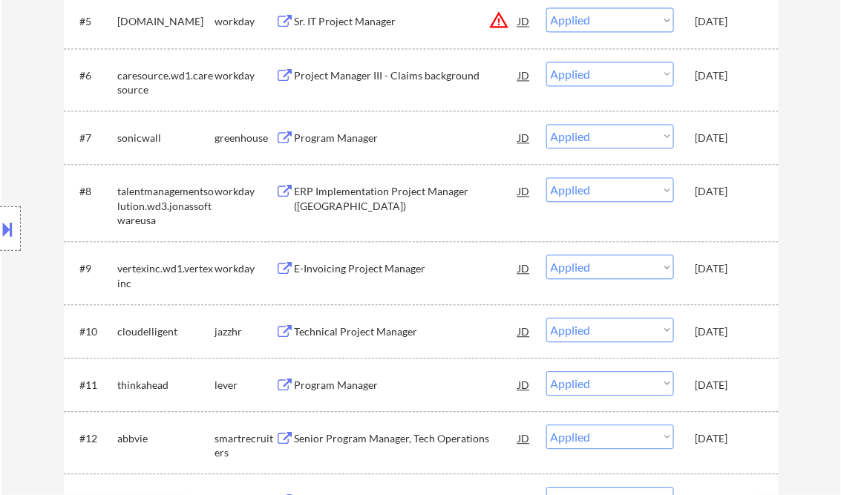
scroll to position [258, 0]
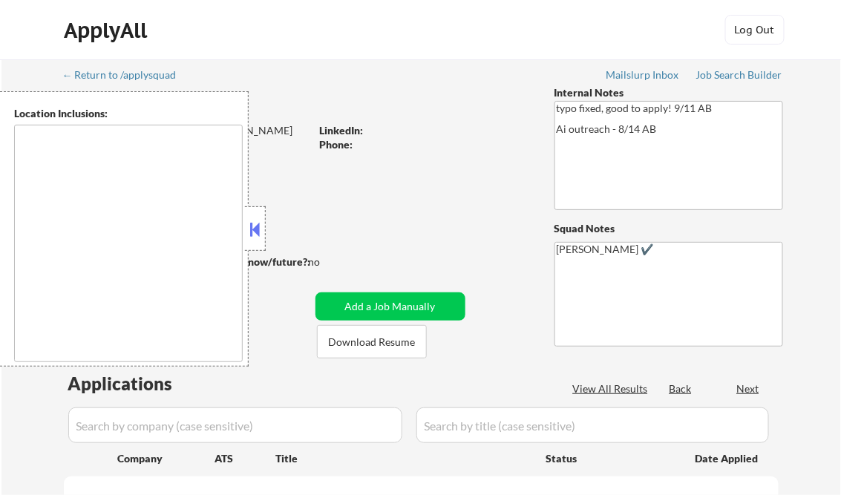
type textarea "[GEOGRAPHIC_DATA], [GEOGRAPHIC_DATA] [GEOGRAPHIC_DATA], [GEOGRAPHIC_DATA] [GEOG…"
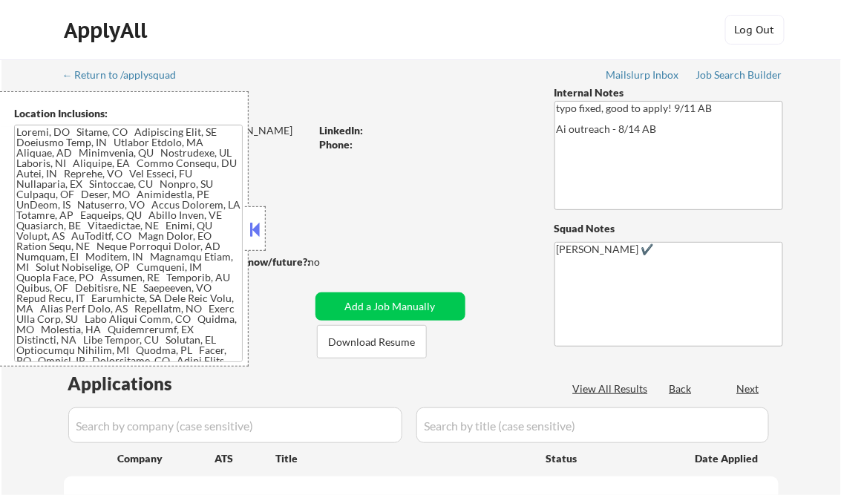
select select ""pending""
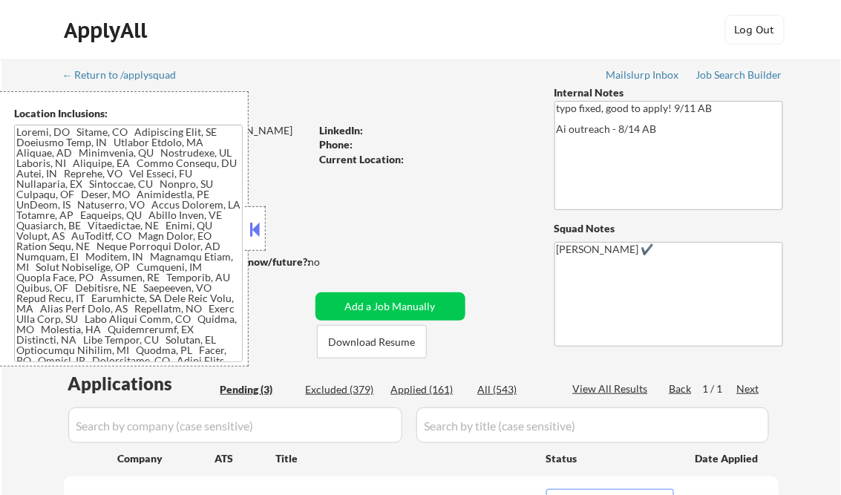
click at [255, 228] on button at bounding box center [255, 229] width 16 height 22
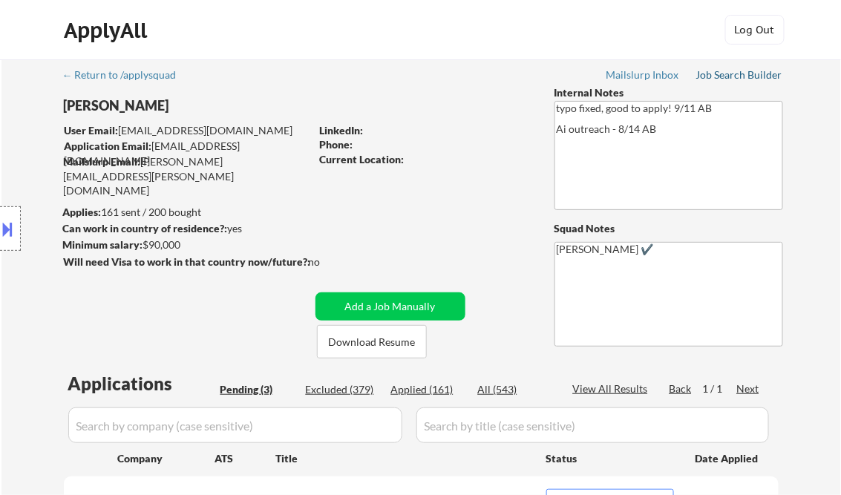
click at [726, 76] on div "Job Search Builder" at bounding box center [740, 75] width 87 height 10
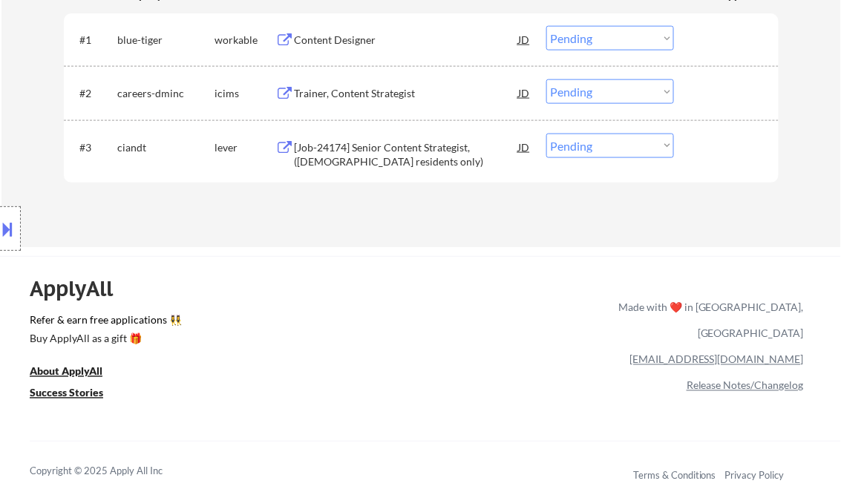
scroll to position [475, 0]
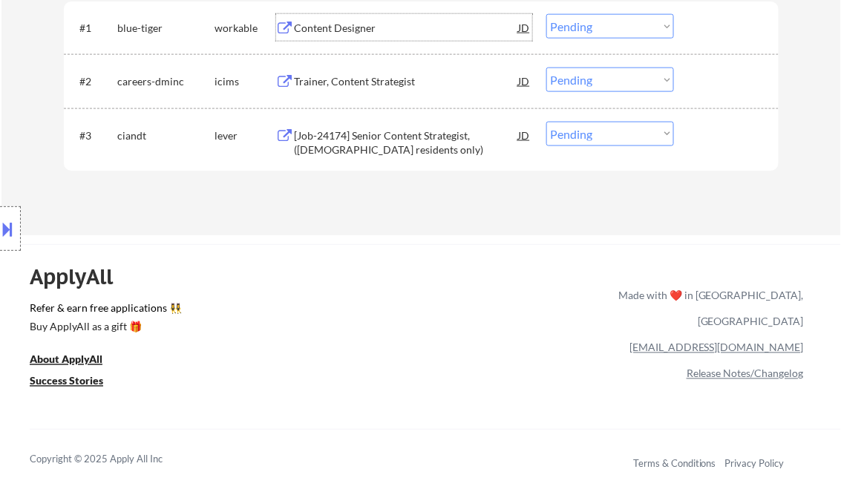
click at [339, 30] on div "Content Designer" at bounding box center [407, 28] width 224 height 15
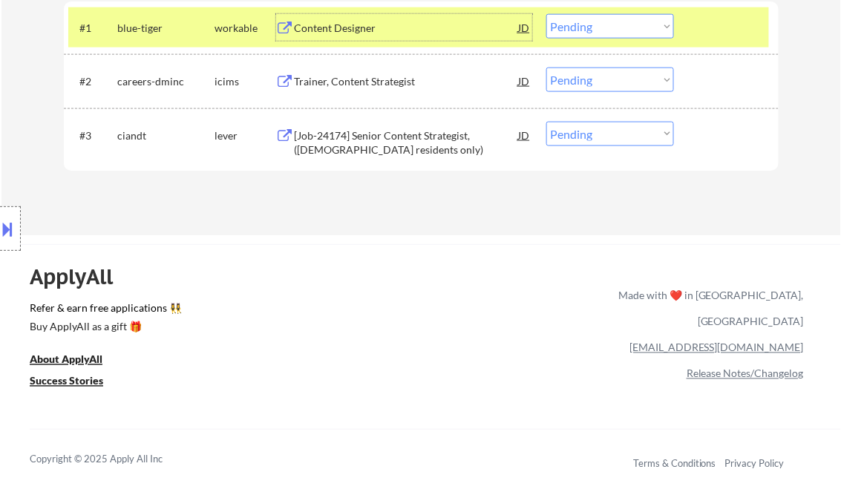
click at [359, 26] on div "Content Designer" at bounding box center [407, 28] width 224 height 15
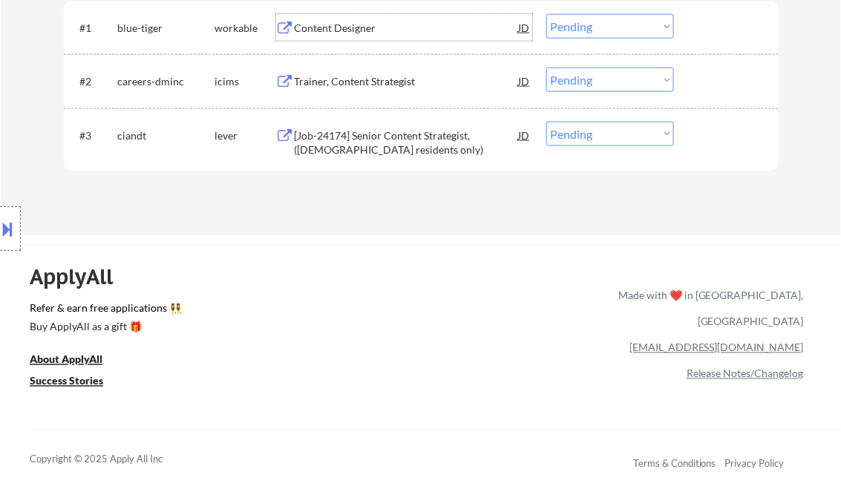
drag, startPoint x: 601, startPoint y: 25, endPoint x: 610, endPoint y: 38, distance: 15.5
click at [601, 25] on select "Choose an option... Pending Applied Excluded (Questions) Excluded (Expired) Exc…" at bounding box center [611, 26] width 128 height 25
click at [547, 14] on select "Choose an option... Pending Applied Excluded (Questions) Excluded (Expired) Exc…" at bounding box center [611, 26] width 128 height 25
click at [375, 84] on div "Trainer, Content Strategist" at bounding box center [407, 81] width 224 height 15
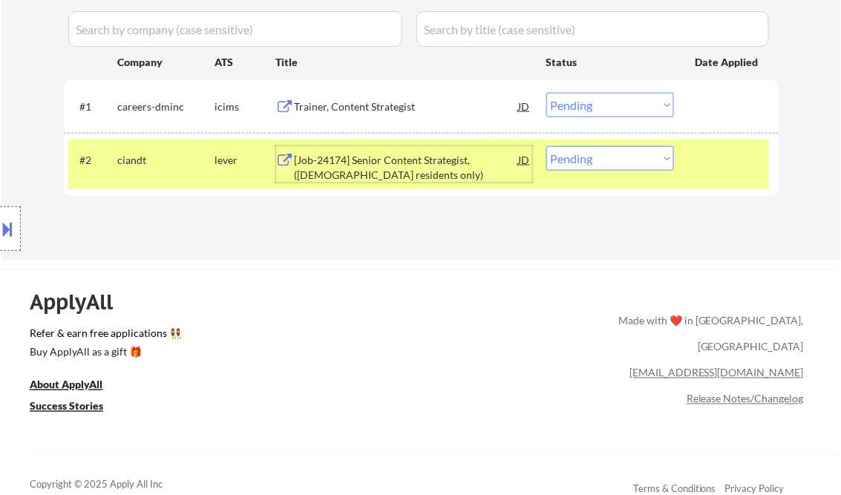
scroll to position [356, 0]
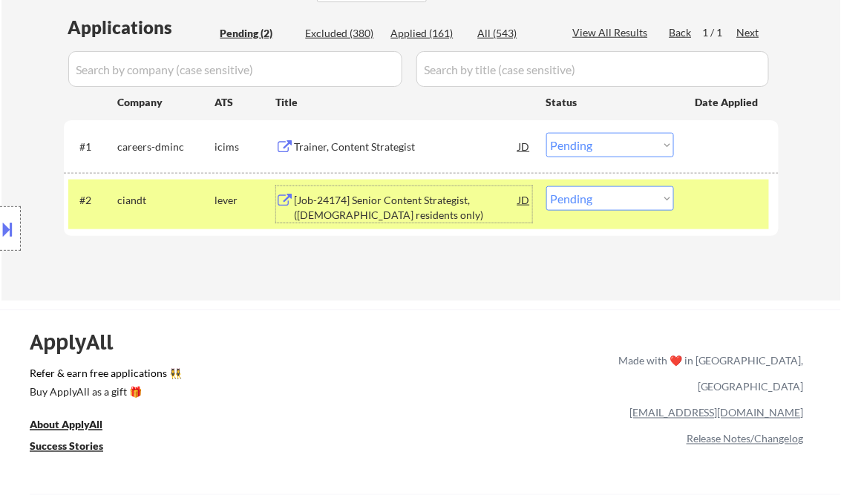
click at [582, 149] on select "Choose an option... Pending Applied Excluded (Questions) Excluded (Expired) Exc…" at bounding box center [611, 145] width 128 height 25
click at [400, 149] on div "Trainer, Content Strategist" at bounding box center [407, 147] width 224 height 15
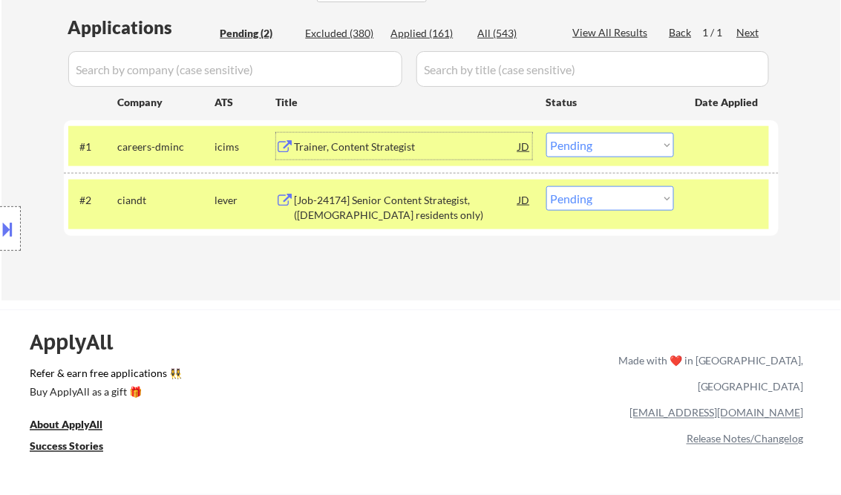
click at [587, 152] on select "Choose an option... Pending Applied Excluded (Questions) Excluded (Expired) Exc…" at bounding box center [611, 145] width 128 height 25
click at [547, 133] on select "Choose an option... Pending Applied Excluded (Questions) Excluded (Expired) Exc…" at bounding box center [611, 145] width 128 height 25
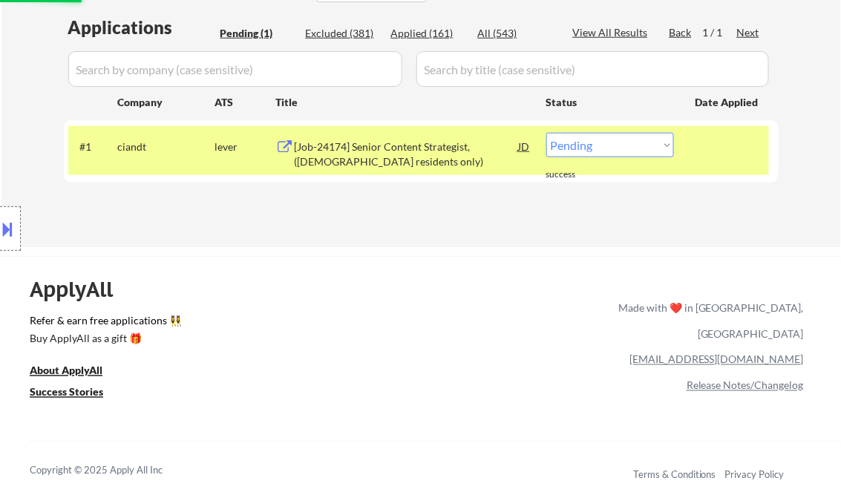
click at [376, 169] on div "#1 ciandt lever [Job-24174] Senior Content Strategist, (US residents only) JD C…" at bounding box center [418, 150] width 701 height 49
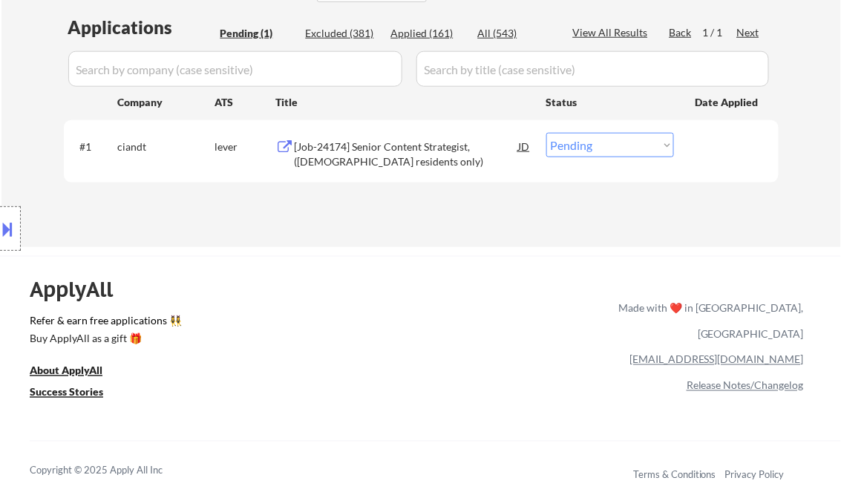
click at [377, 161] on div "[Job-24174] Senior Content Strategist, (US residents only)" at bounding box center [407, 154] width 224 height 29
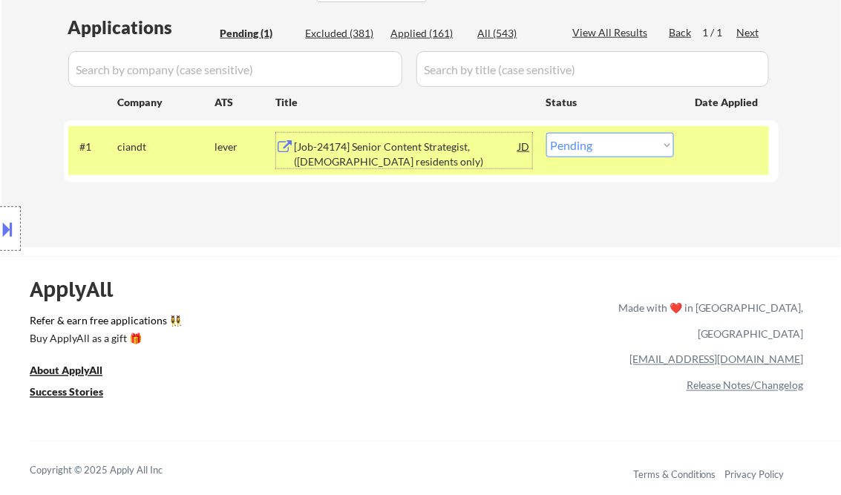
click at [642, 142] on select "Choose an option... Pending Applied Excluded (Questions) Excluded (Expired) Exc…" at bounding box center [611, 145] width 128 height 25
drag, startPoint x: 600, startPoint y: 141, endPoint x: 613, endPoint y: 157, distance: 20.6
click at [600, 141] on select "Choose an option... Pending Applied Excluded (Questions) Excluded (Expired) Exc…" at bounding box center [611, 145] width 128 height 25
select select ""excluded__bad_match_""
click at [547, 133] on select "Choose an option... Pending Applied Excluded (Questions) Excluded (Expired) Exc…" at bounding box center [611, 145] width 128 height 25
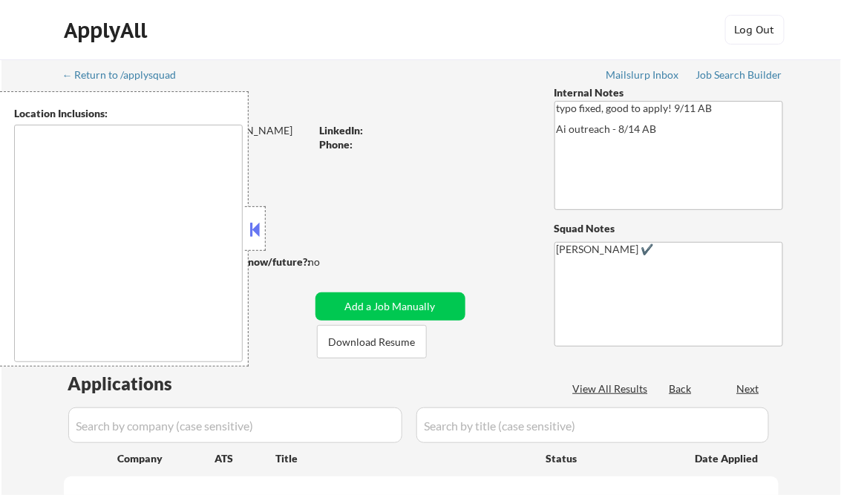
type textarea "[GEOGRAPHIC_DATA], [GEOGRAPHIC_DATA] [GEOGRAPHIC_DATA], [GEOGRAPHIC_DATA] [GEOG…"
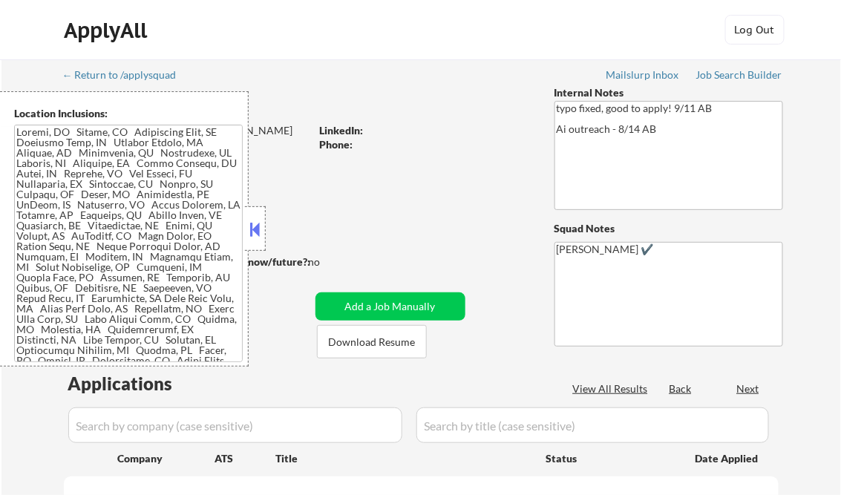
select select ""pending""
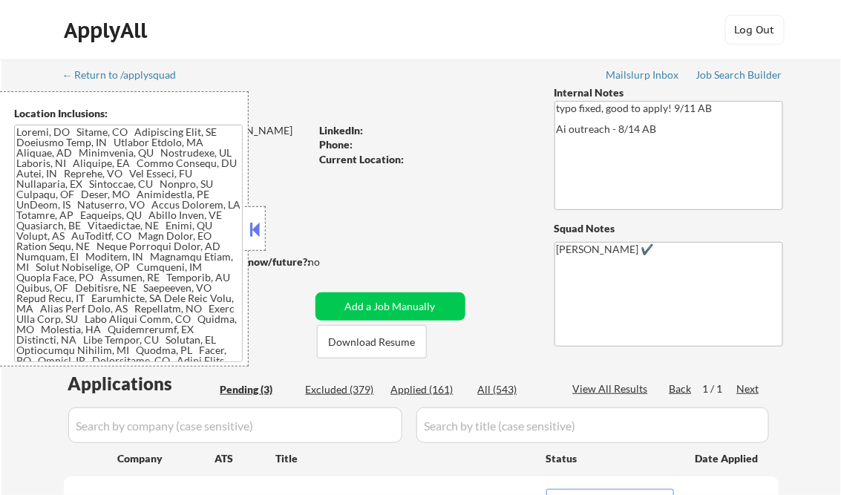
drag, startPoint x: 435, startPoint y: 390, endPoint x: 497, endPoint y: 404, distance: 63.2
click at [435, 390] on div "Applied (161)" at bounding box center [428, 389] width 74 height 15
click at [618, 388] on div "View All Results" at bounding box center [612, 389] width 79 height 15
select select ""applied""
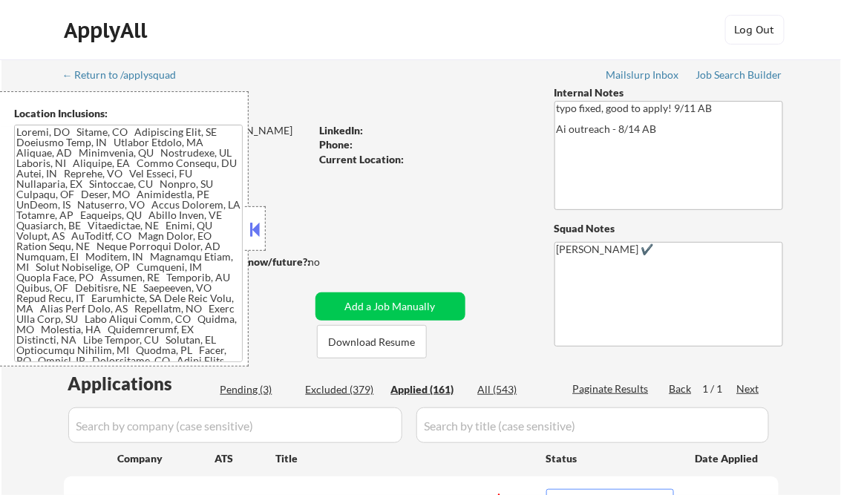
select select ""applied""
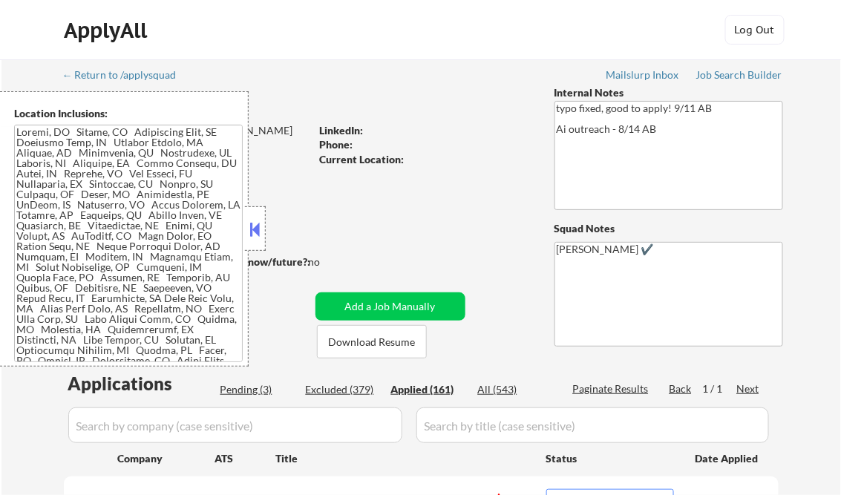
select select ""applied""
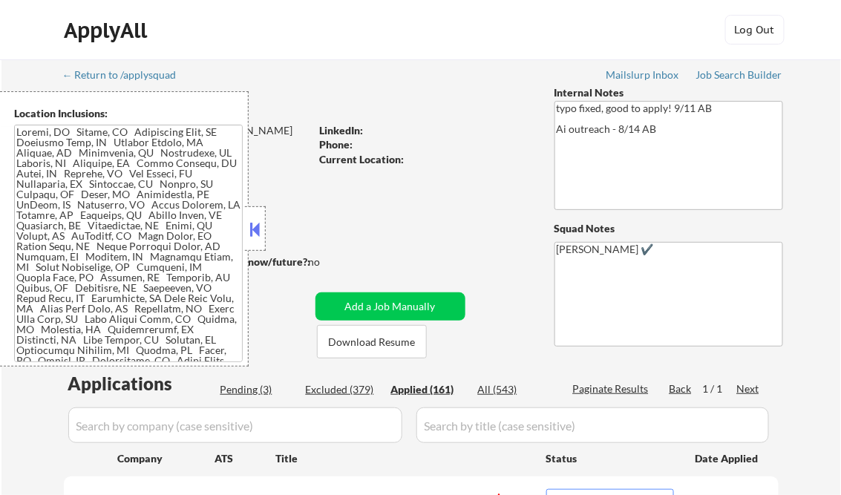
select select ""applied""
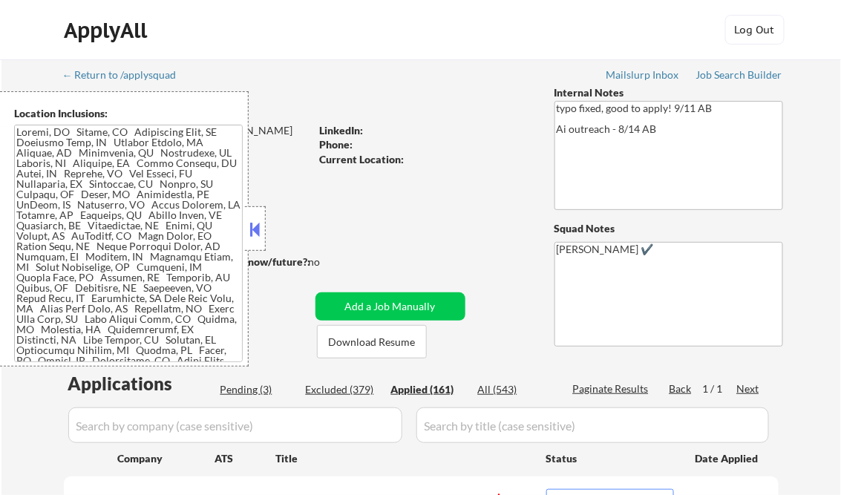
select select ""applied""
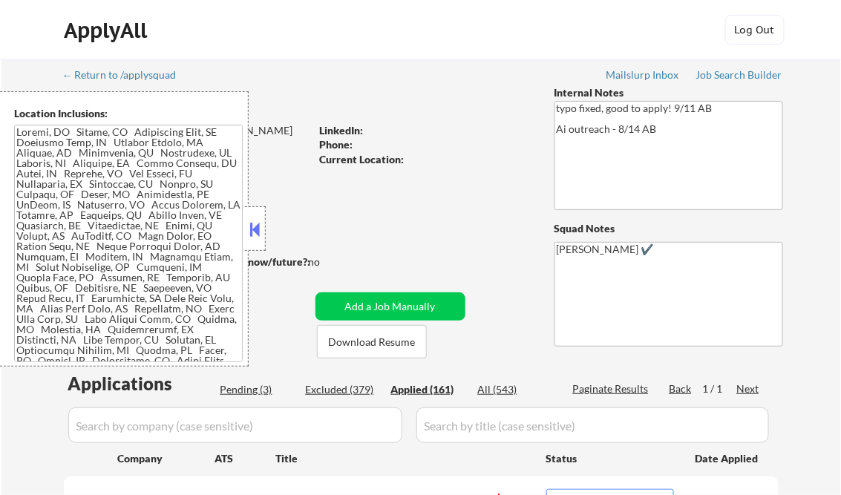
select select ""applied""
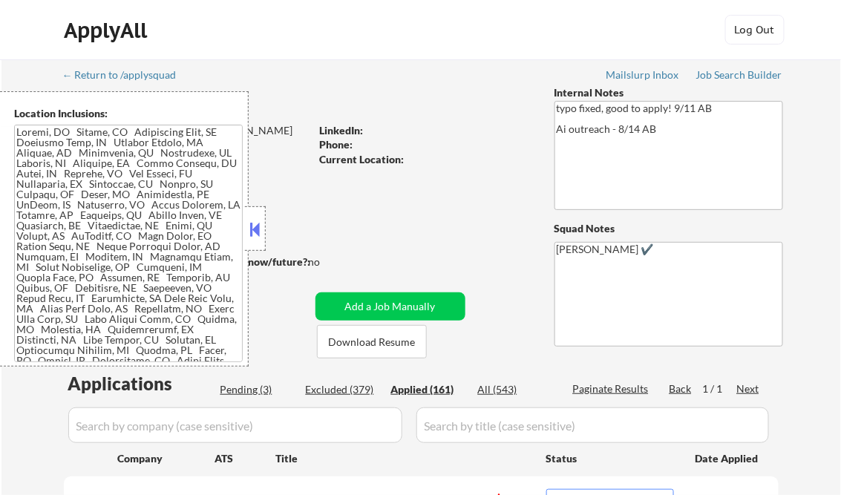
select select ""applied""
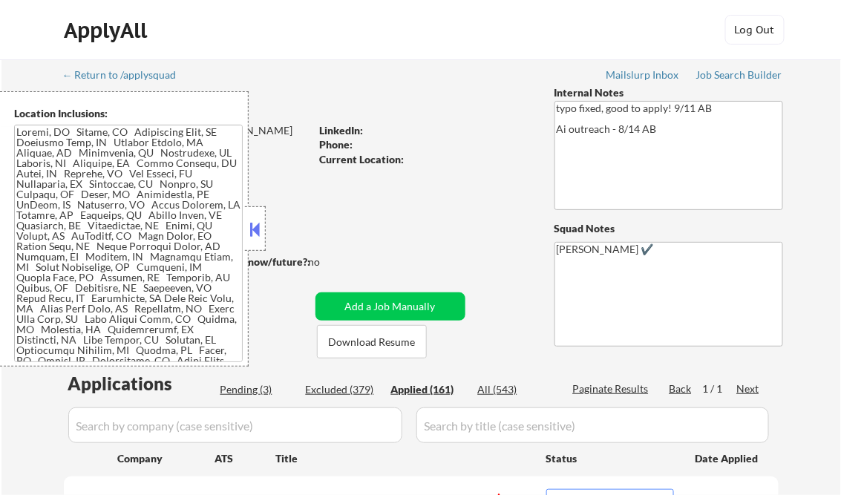
select select ""applied""
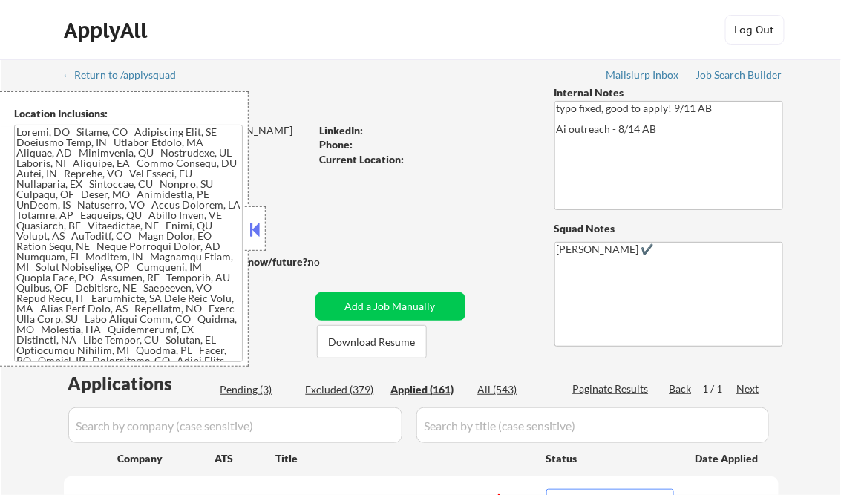
select select ""applied""
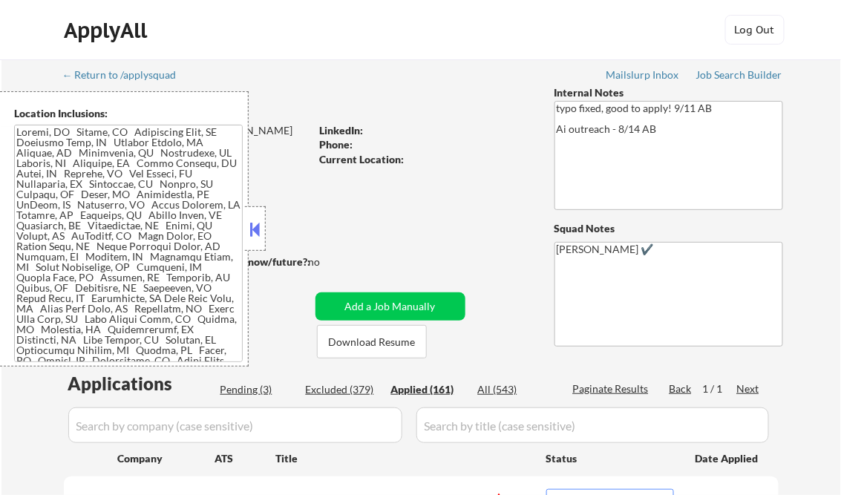
select select ""applied""
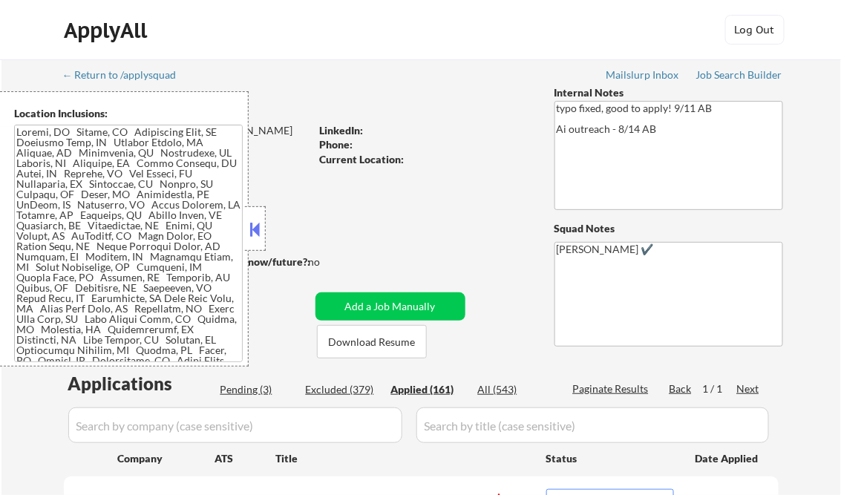
select select ""applied""
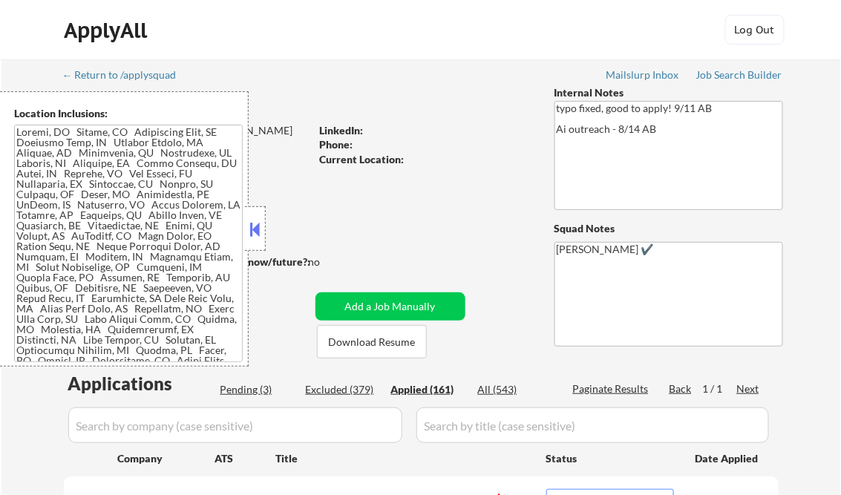
select select ""applied""
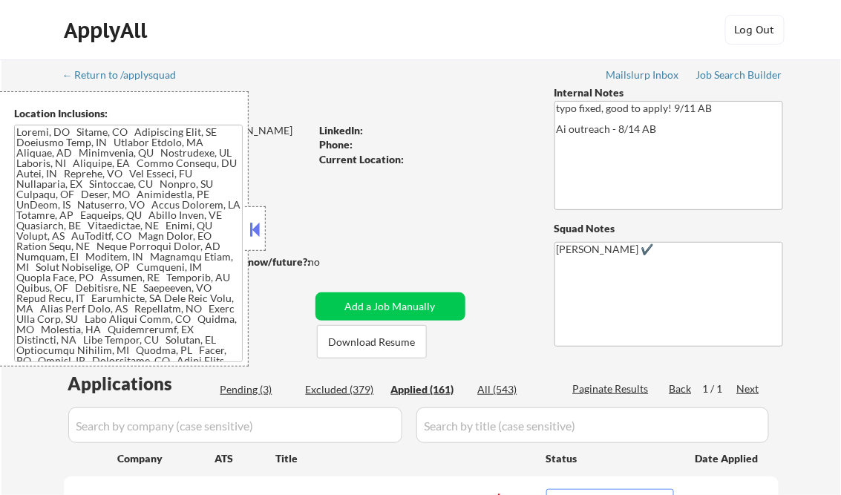
select select ""applied""
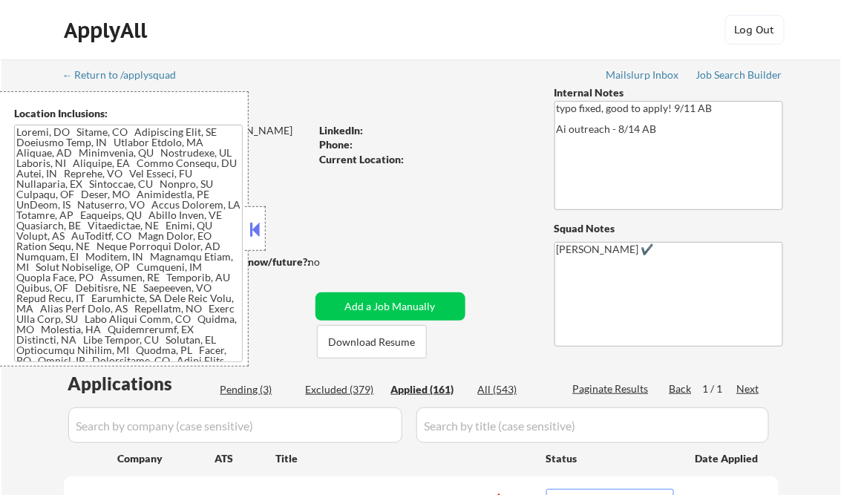
select select ""applied""
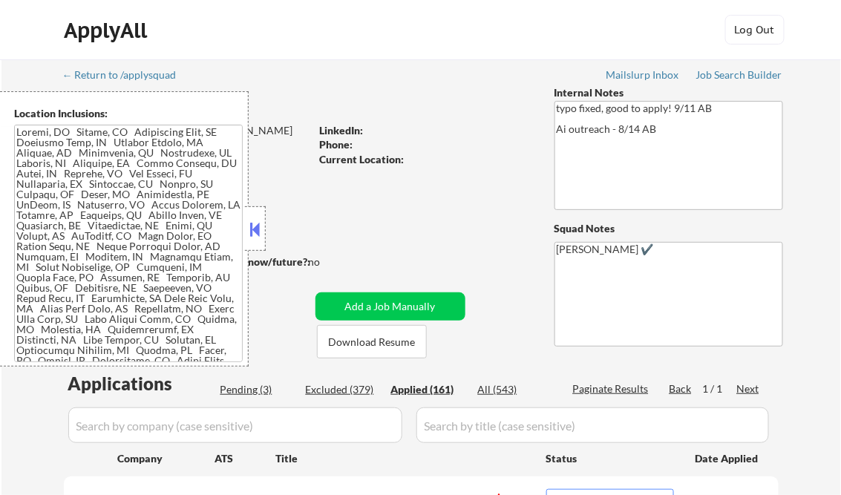
select select ""applied""
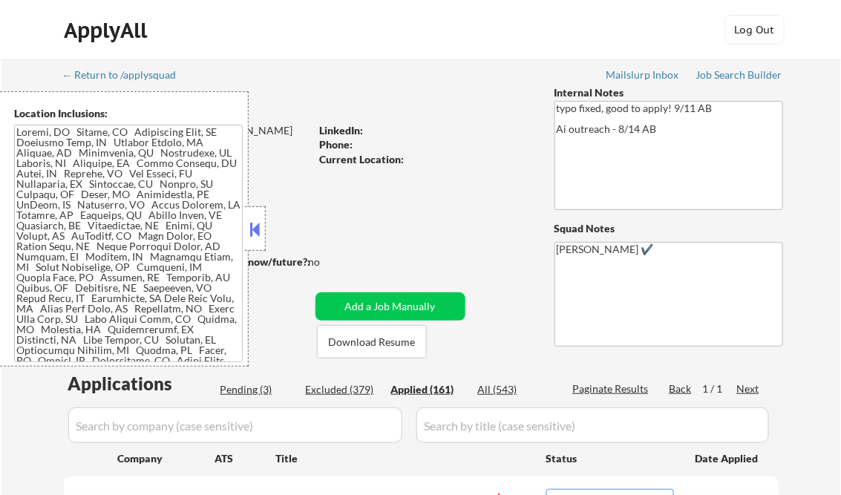
select select ""applied""
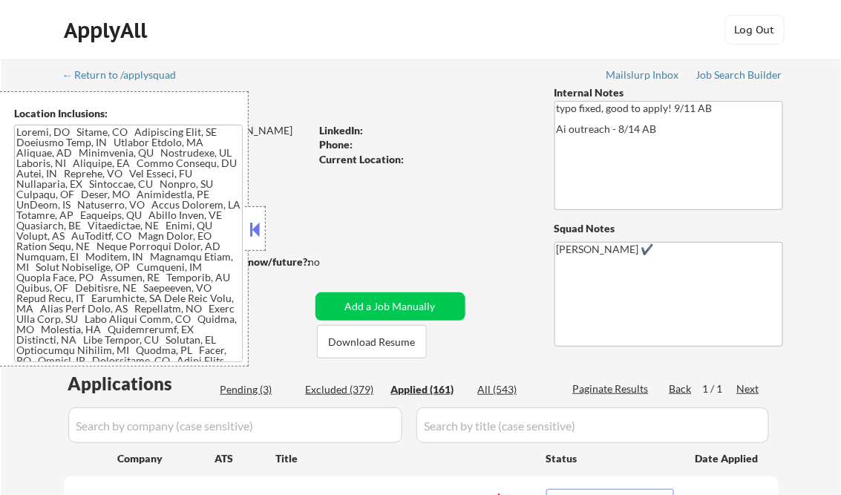
select select ""applied""
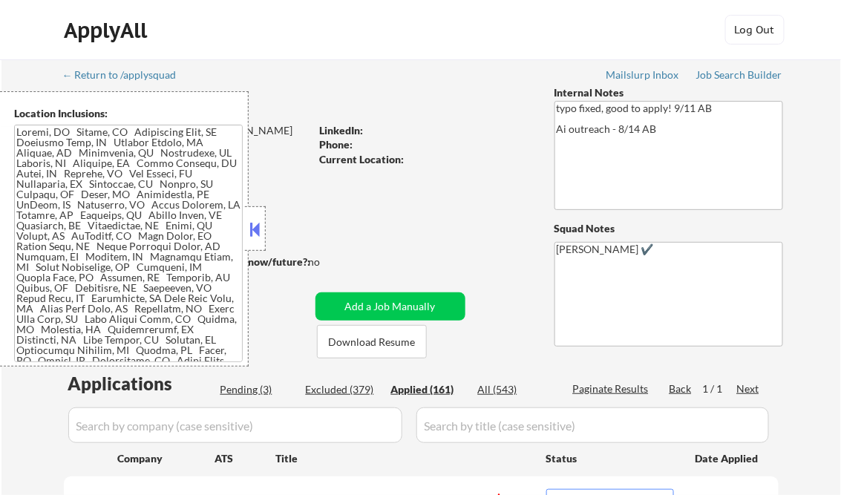
select select ""applied""
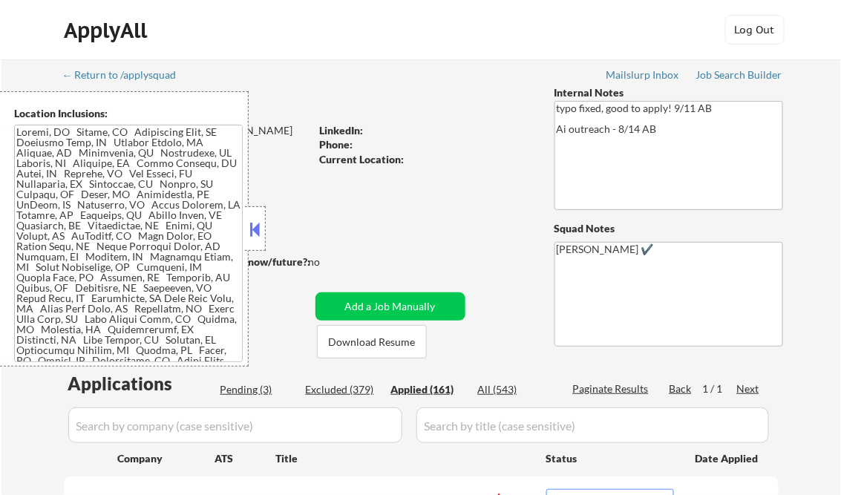
select select ""applied""
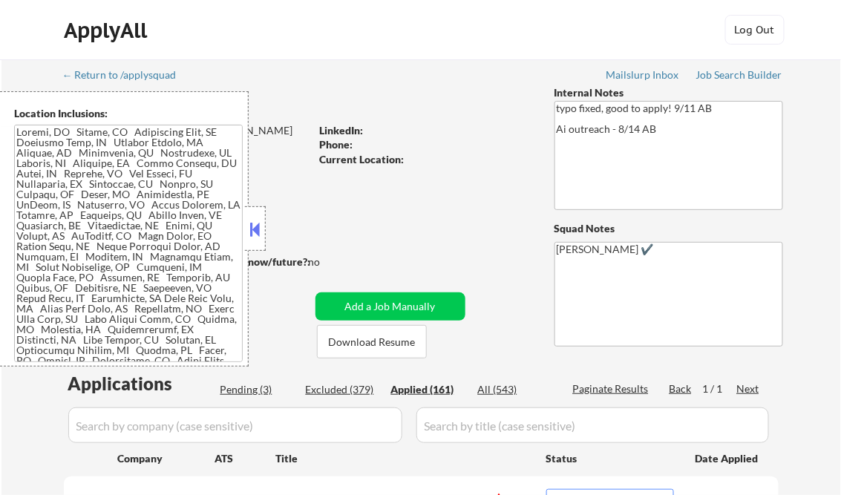
select select ""applied""
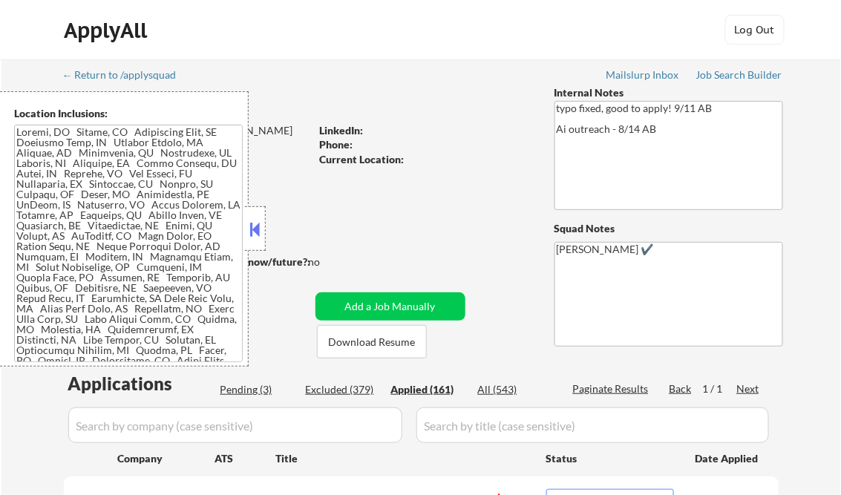
select select ""applied""
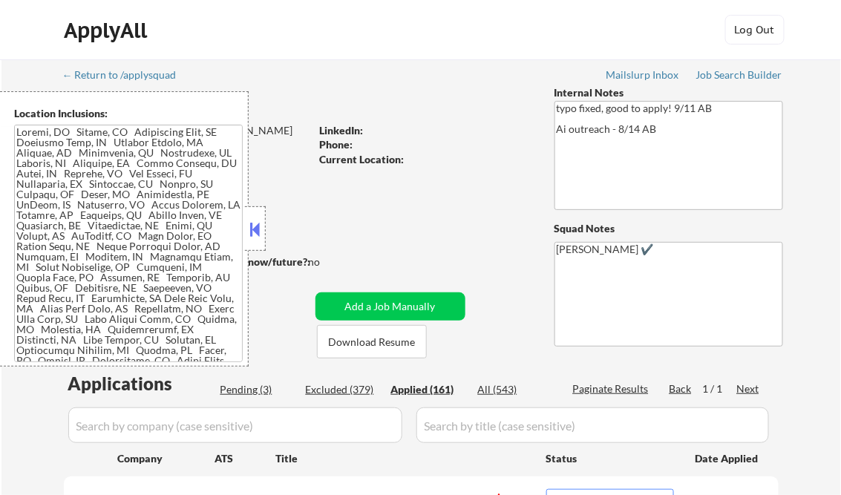
select select ""applied""
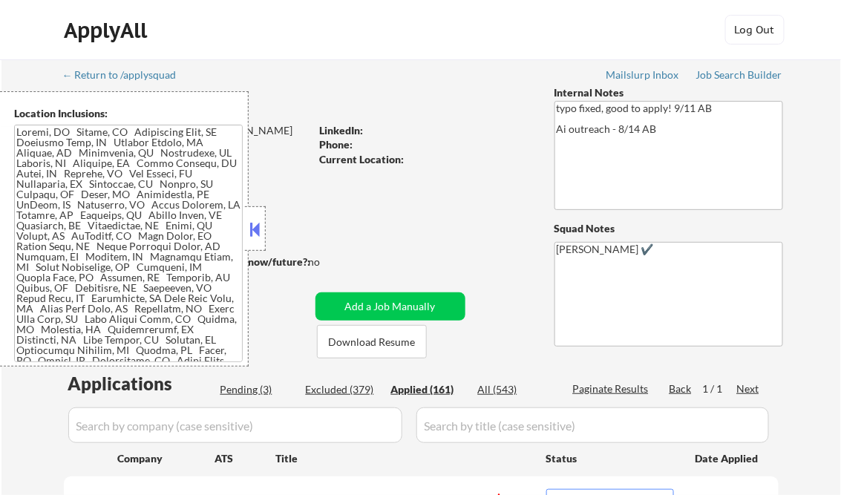
select select ""applied""
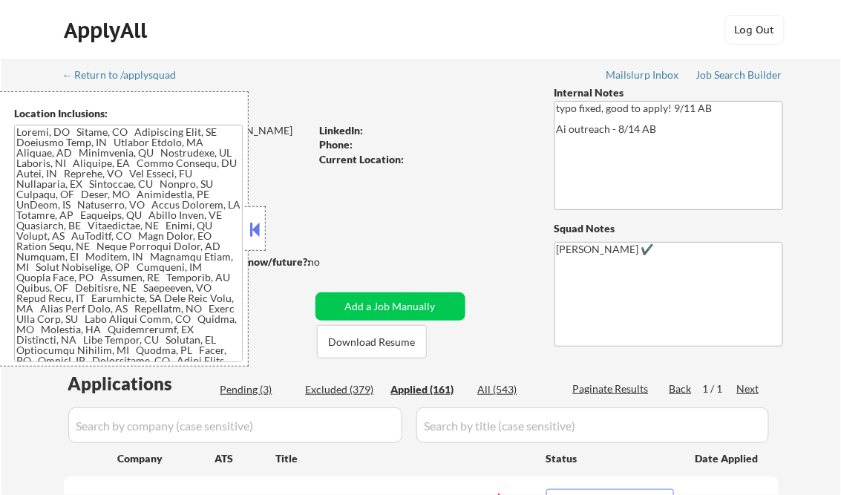
select select ""applied""
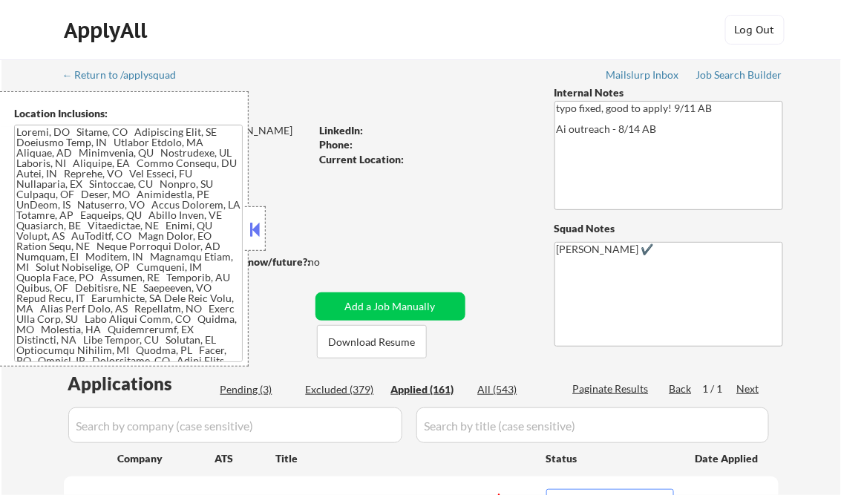
select select ""applied""
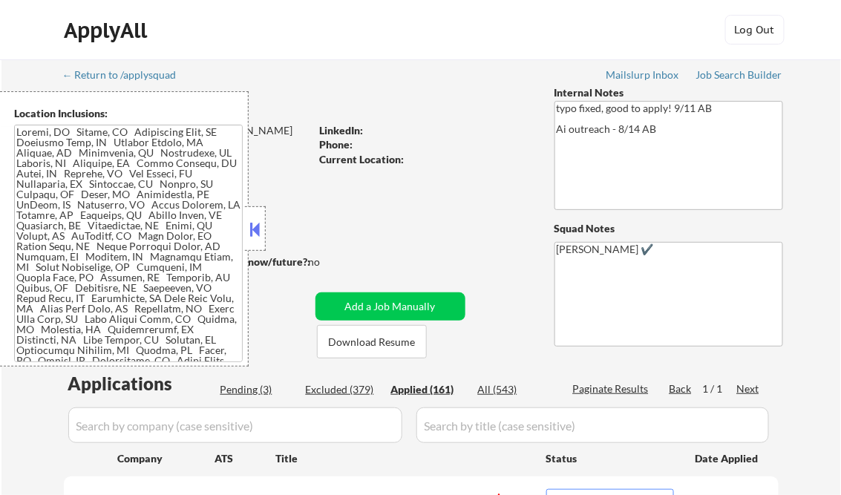
select select ""applied""
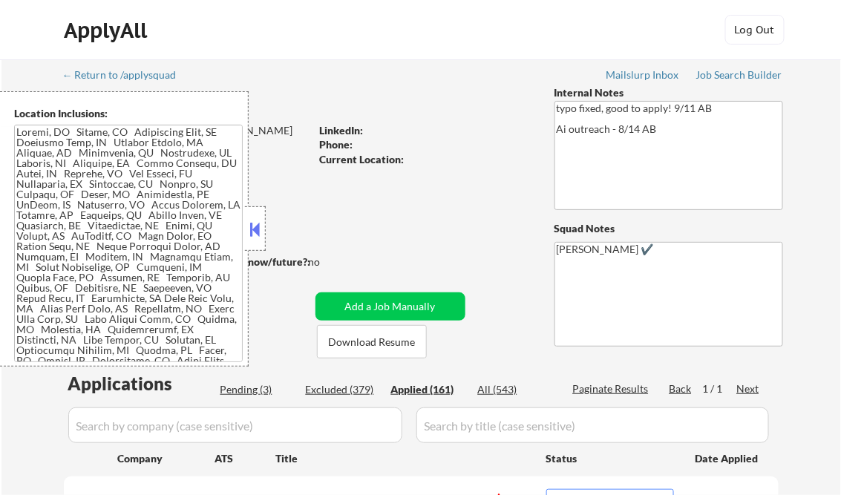
select select ""applied""
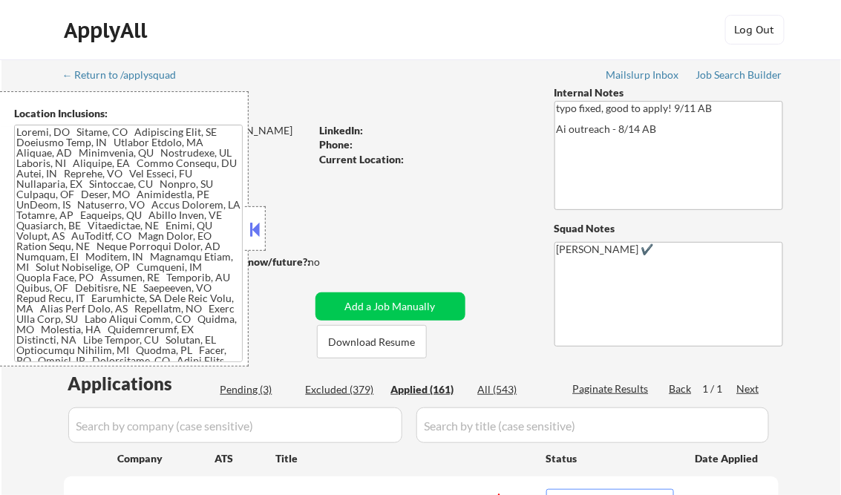
select select ""applied""
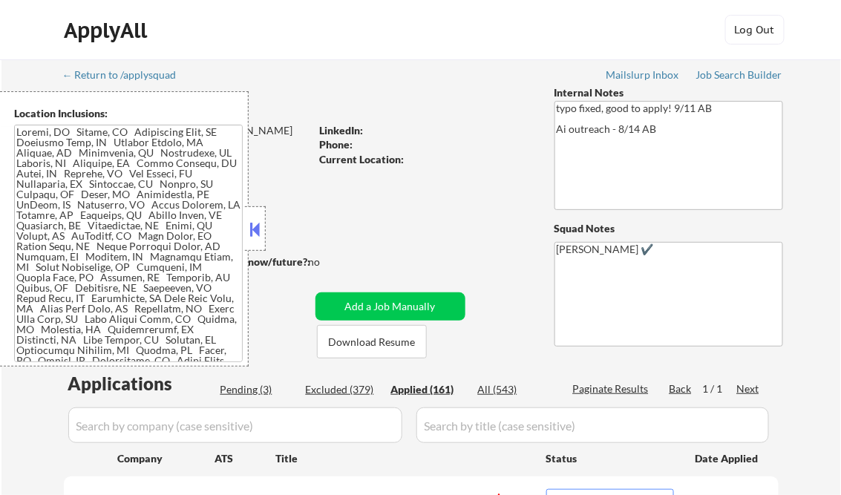
select select ""applied""
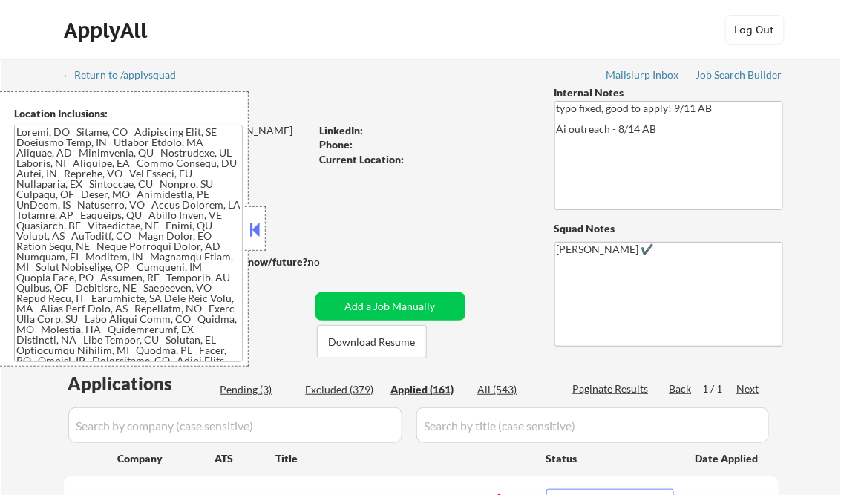
select select ""applied""
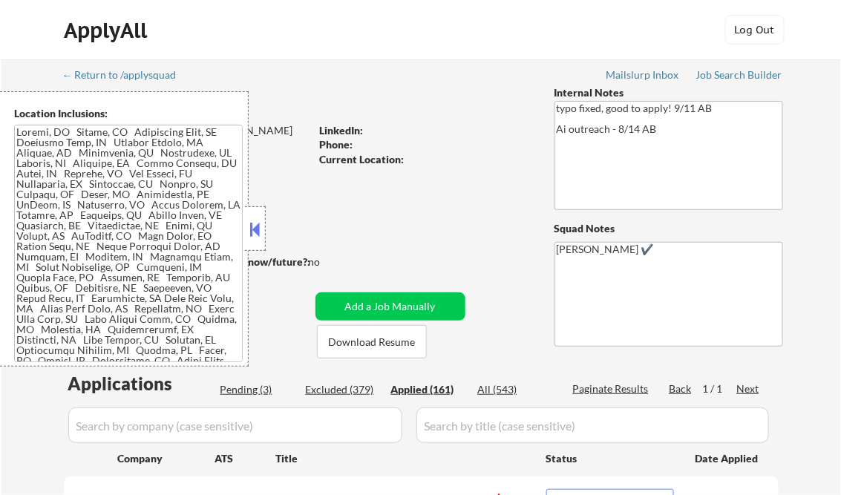
select select ""applied""
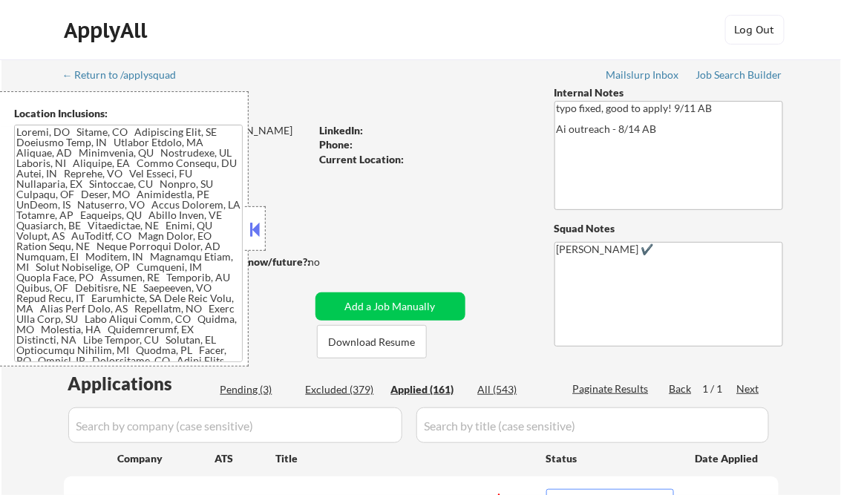
select select ""applied""
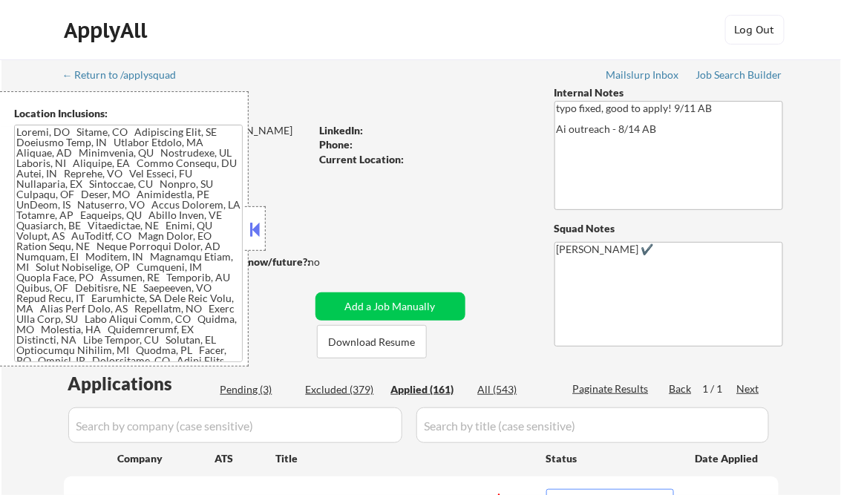
select select ""applied""
click at [248, 227] on button at bounding box center [255, 229] width 16 height 22
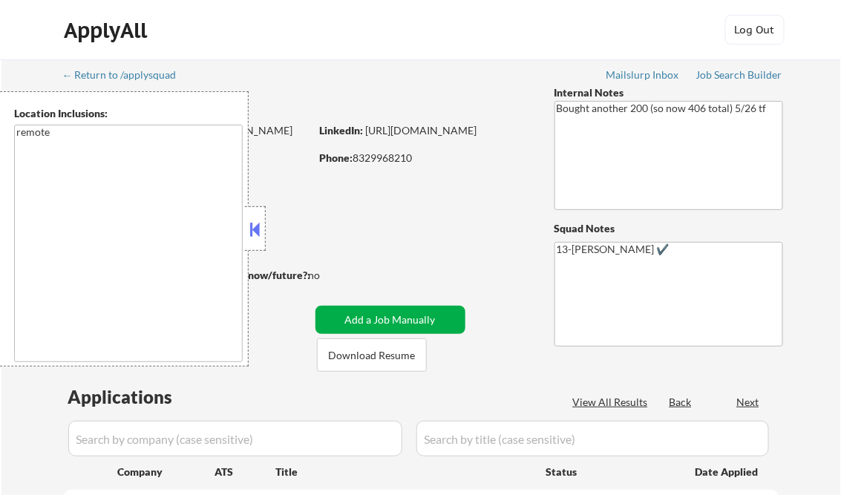
select select ""pending""
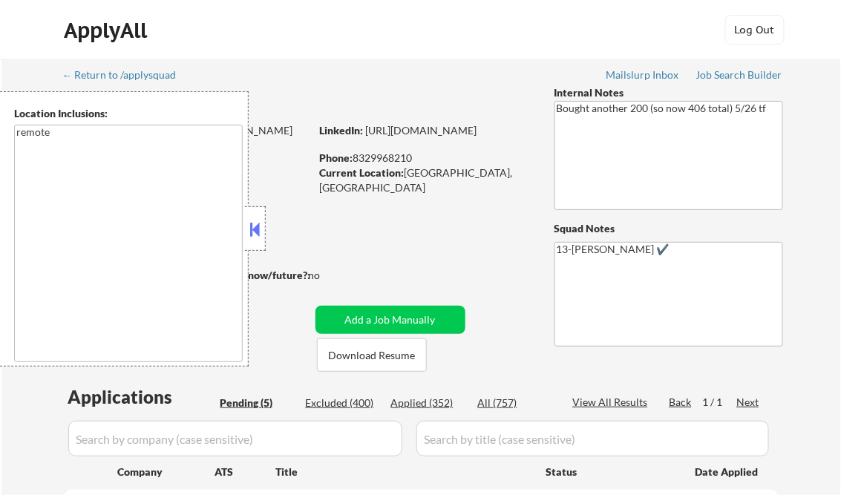
click at [247, 227] on div at bounding box center [255, 228] width 21 height 45
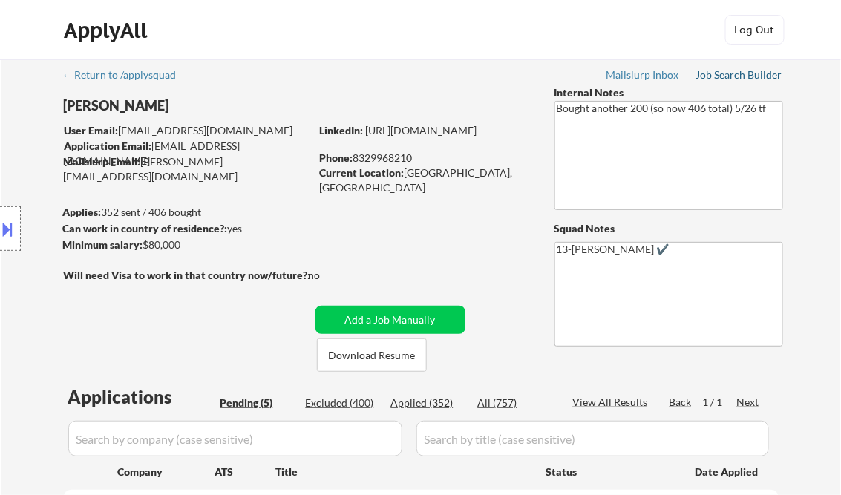
click at [716, 82] on link "Job Search Builder" at bounding box center [740, 76] width 87 height 15
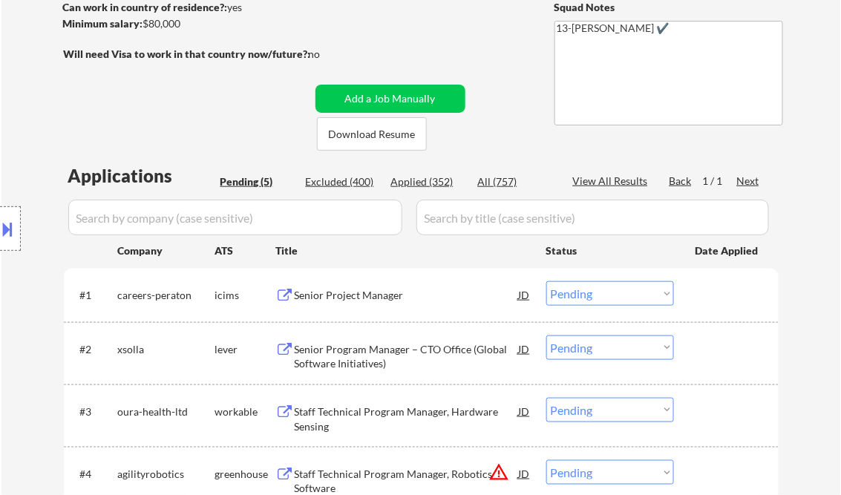
scroll to position [238, 0]
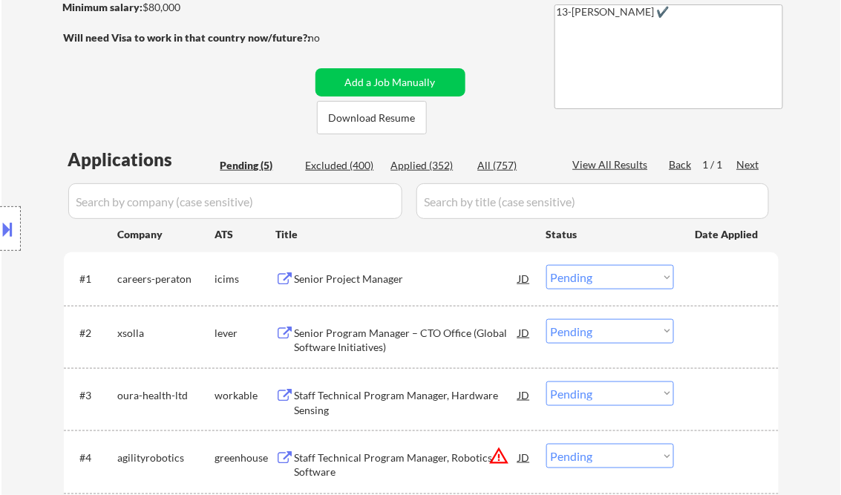
click at [344, 285] on div "Senior Project Manager" at bounding box center [407, 279] width 224 height 15
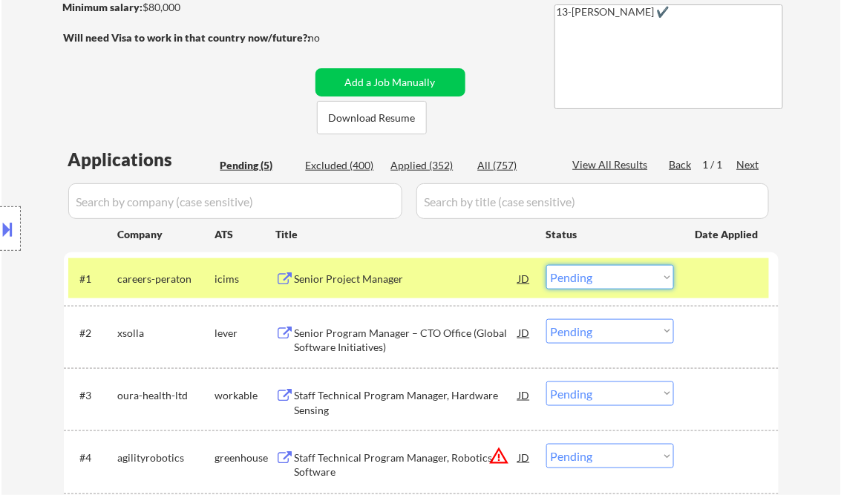
drag, startPoint x: 597, startPoint y: 269, endPoint x: 607, endPoint y: 290, distance: 23.9
click at [597, 269] on select "Choose an option... Pending Applied Excluded (Questions) Excluded (Expired) Exc…" at bounding box center [611, 277] width 128 height 25
click at [547, 265] on select "Choose an option... Pending Applied Excluded (Questions) Excluded (Expired) Exc…" at bounding box center [611, 277] width 128 height 25
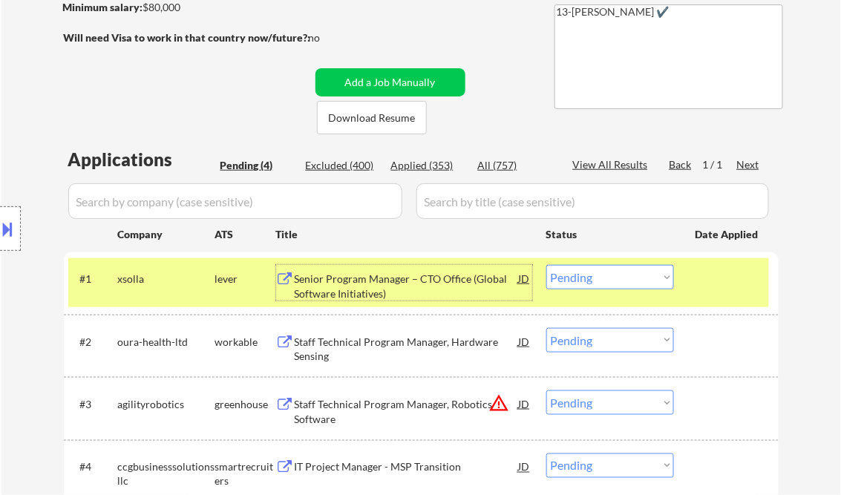
click at [379, 285] on div "Senior Program Manager – CTO Office (Global Software Initiatives)" at bounding box center [407, 286] width 224 height 29
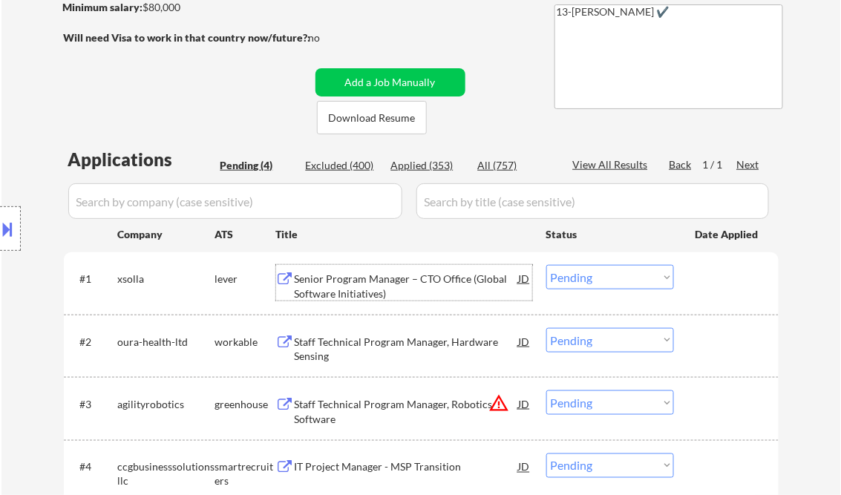
drag, startPoint x: 591, startPoint y: 278, endPoint x: 616, endPoint y: 287, distance: 27.0
click at [591, 277] on select "Choose an option... Pending Applied Excluded (Questions) Excluded (Expired) Exc…" at bounding box center [611, 277] width 128 height 25
click at [547, 265] on select "Choose an option... Pending Applied Excluded (Questions) Excluded (Expired) Exc…" at bounding box center [611, 277] width 128 height 25
click at [359, 344] on div "Staff Technical Program Manager, Hardware Sensing" at bounding box center [407, 349] width 224 height 29
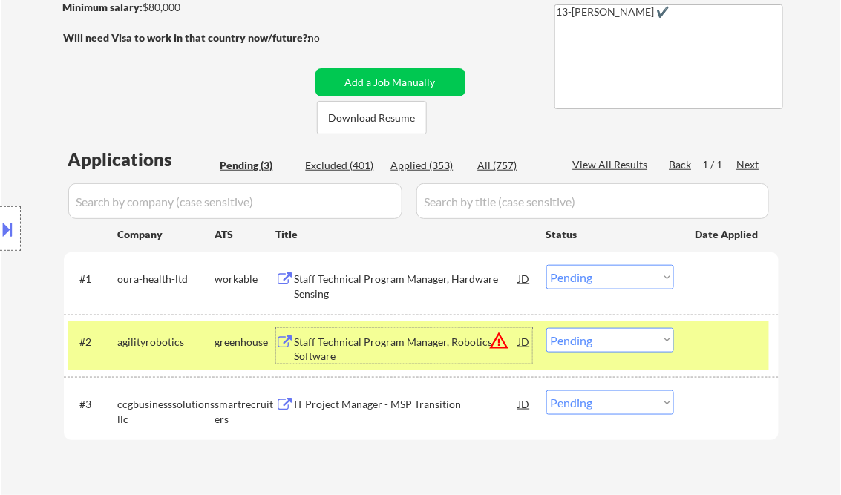
click at [601, 277] on select "Choose an option... Pending Applied Excluded (Questions) Excluded (Expired) Exc…" at bounding box center [611, 277] width 128 height 25
click at [547, 265] on select "Choose an option... Pending Applied Excluded (Questions) Excluded (Expired) Exc…" at bounding box center [611, 277] width 128 height 25
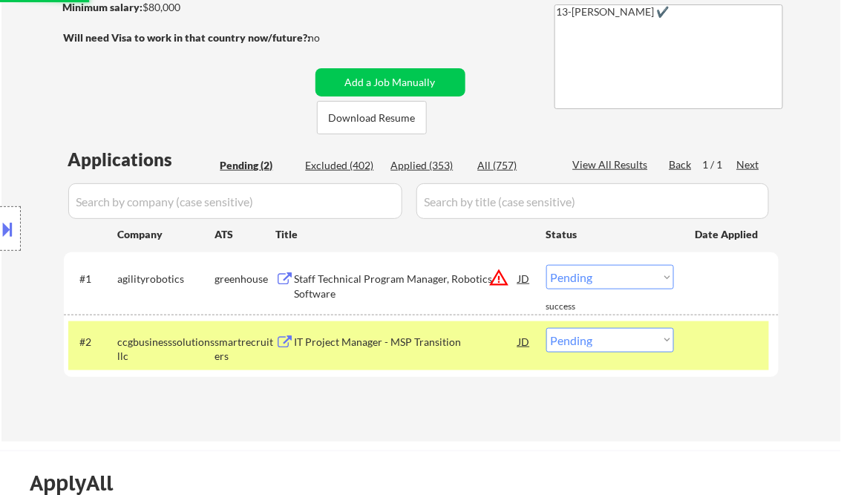
click at [385, 277] on div "Staff Technical Program Manager, Robotics Software" at bounding box center [407, 286] width 224 height 29
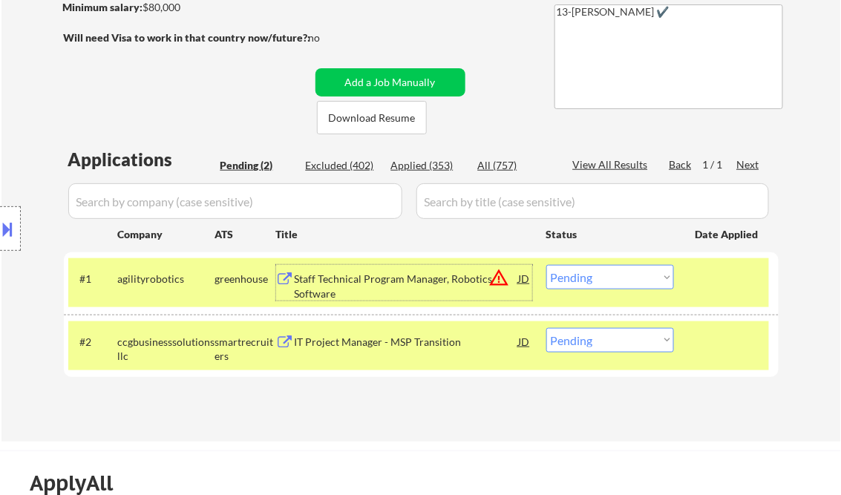
drag, startPoint x: 579, startPoint y: 287, endPoint x: 729, endPoint y: 321, distance: 153.7
click at [581, 286] on select "Choose an option... Pending Applied Excluded (Questions) Excluded (Expired) Exc…" at bounding box center [611, 277] width 128 height 25
click at [547, 265] on select "Choose an option... Pending Applied Excluded (Questions) Excluded (Expired) Exc…" at bounding box center [611, 277] width 128 height 25
click at [349, 332] on div "IT Project Manager - MSP Transition" at bounding box center [407, 341] width 224 height 27
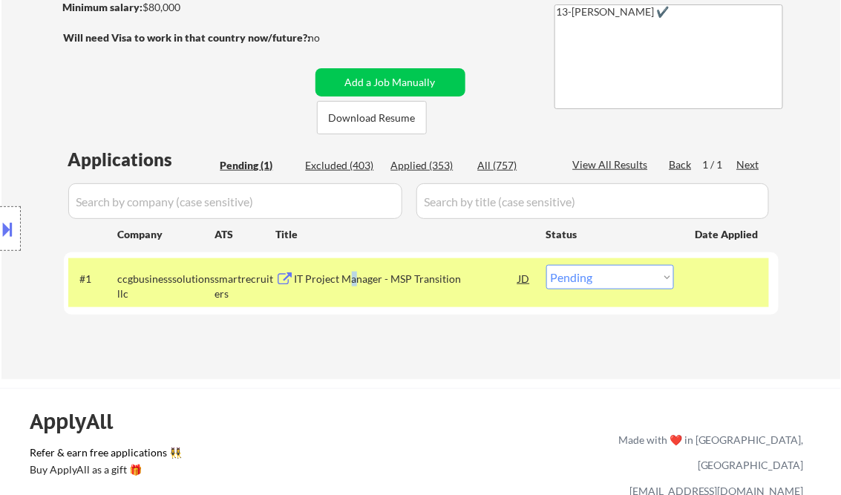
click at [353, 284] on div "IT Project Manager - MSP Transition" at bounding box center [407, 279] width 224 height 15
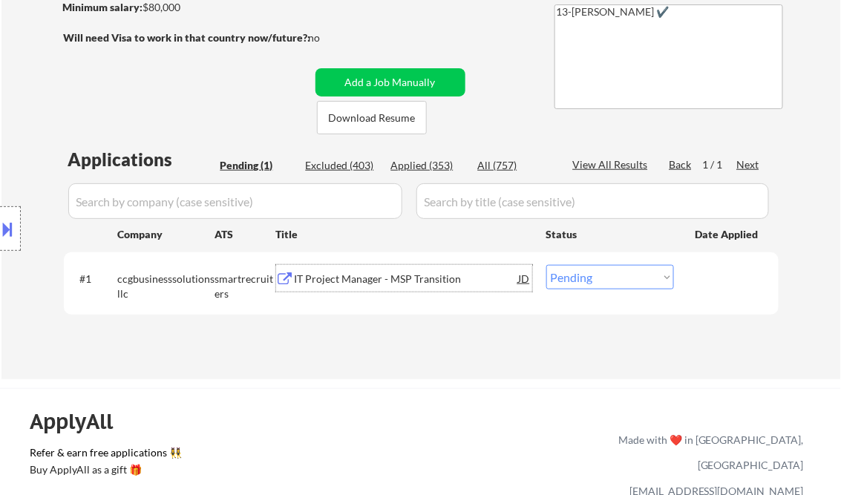
click at [591, 259] on div "#1 ccgbusinesssolutionsllc smartrecruiters IT Project Manager - MSP Transition …" at bounding box center [418, 282] width 701 height 49
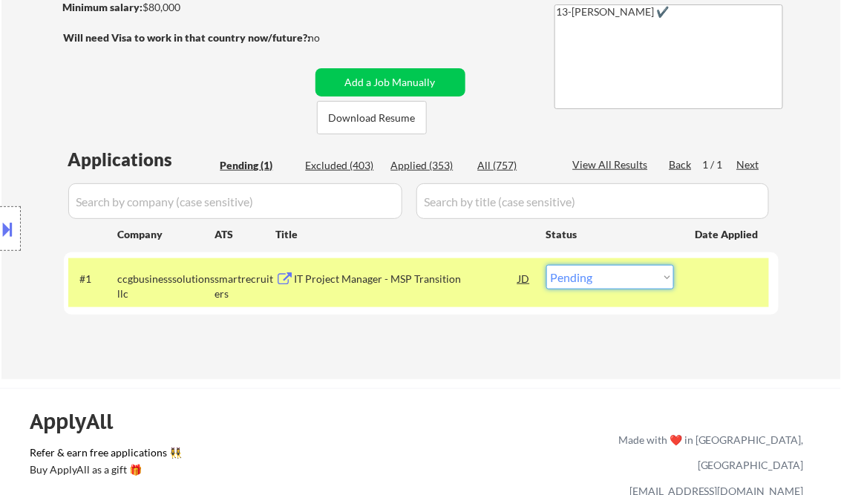
click at [609, 286] on select "Choose an option... Pending Applied Excluded (Questions) Excluded (Expired) Exc…" at bounding box center [611, 277] width 128 height 25
select select ""applied""
click at [547, 265] on select "Choose an option... Pending Applied Excluded (Questions) Excluded (Expired) Exc…" at bounding box center [611, 277] width 128 height 25
click at [400, 359] on div "← Return to /applysquad Mailslurp Inbox Job Search Builder [PERSON_NAME] User E…" at bounding box center [421, 95] width 741 height 546
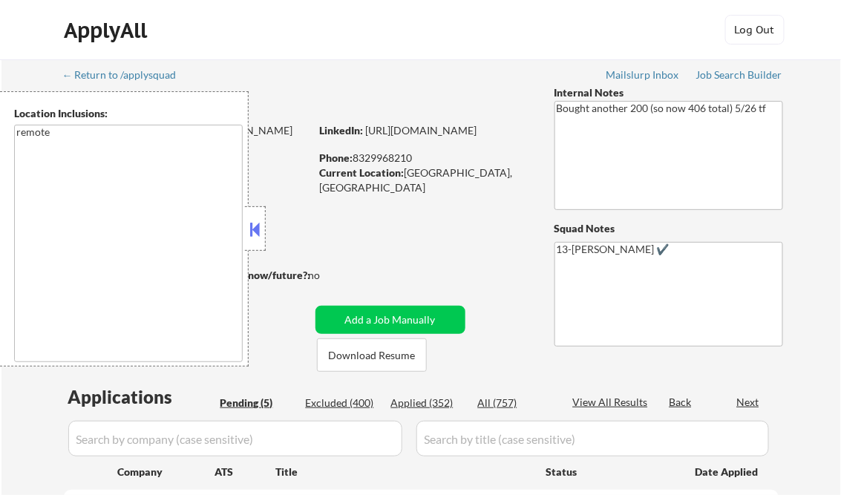
select select ""pending""
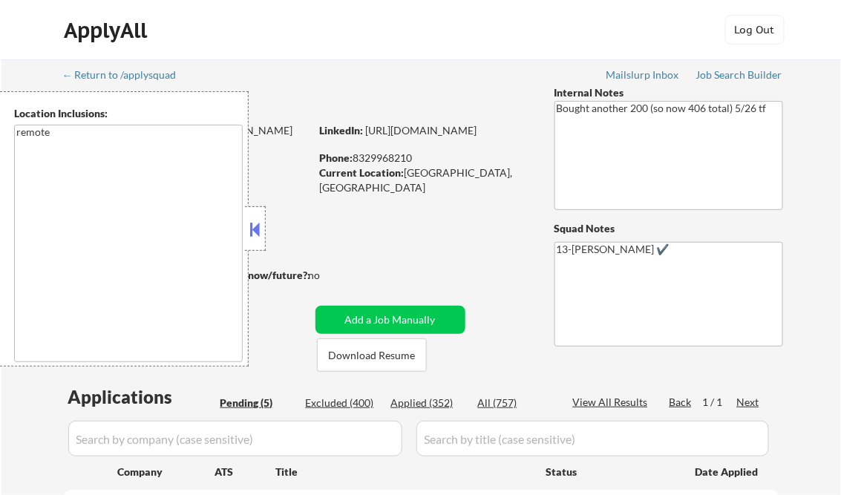
click at [258, 222] on button at bounding box center [255, 229] width 16 height 22
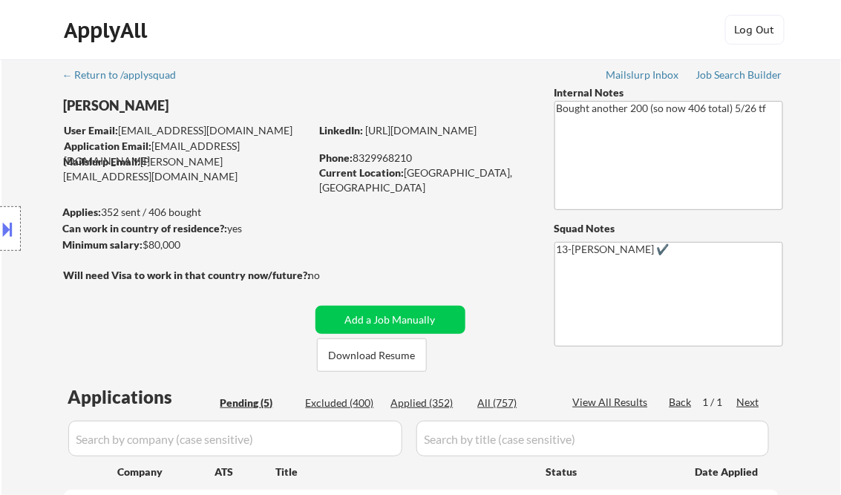
click at [434, 403] on div "Applied (352)" at bounding box center [428, 403] width 74 height 15
select select ""applied""
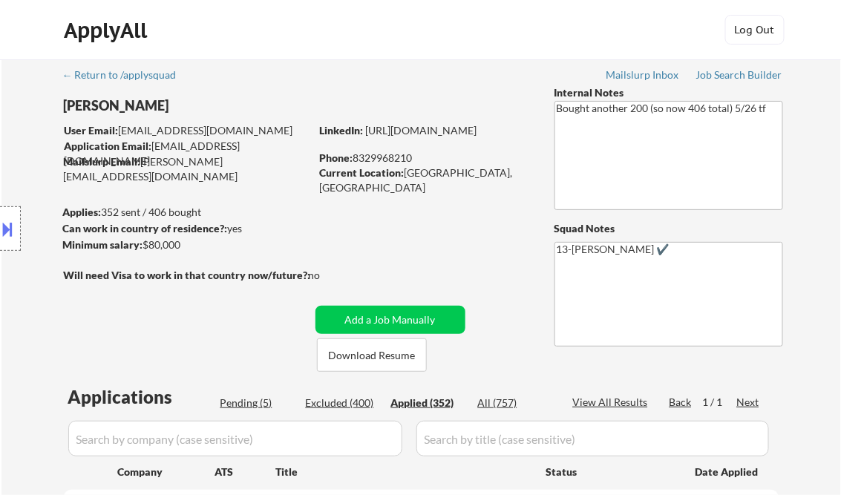
select select ""applied""
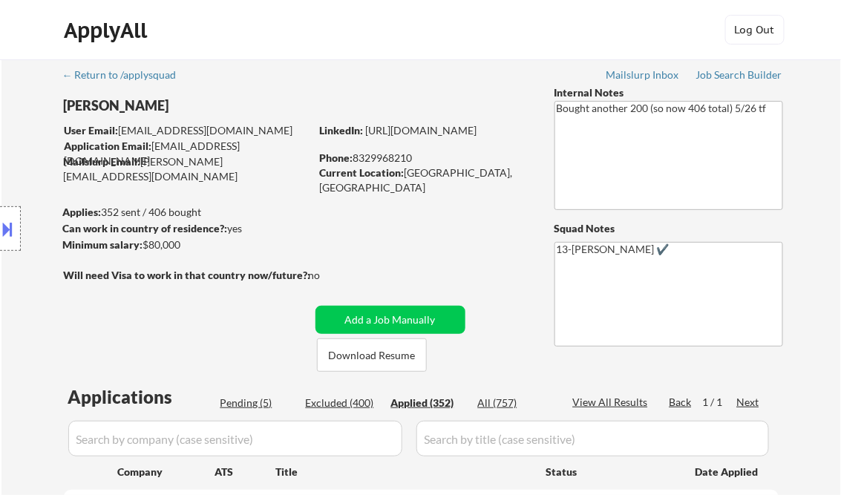
select select ""applied""
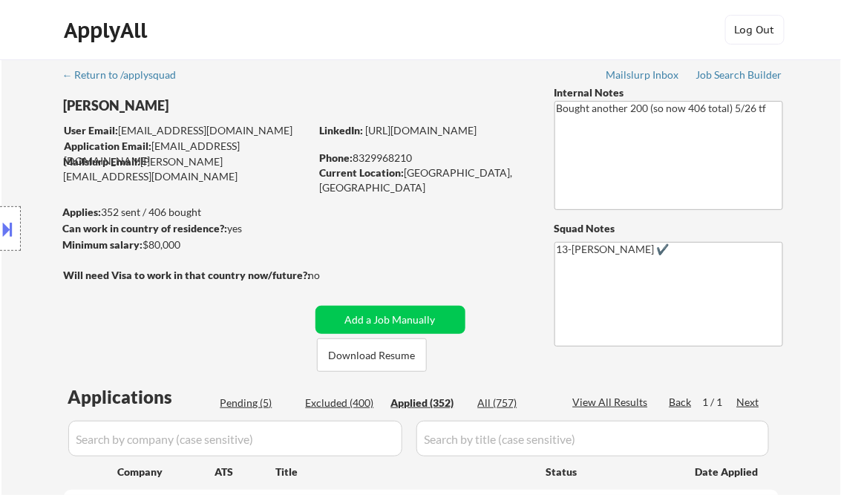
select select ""applied""
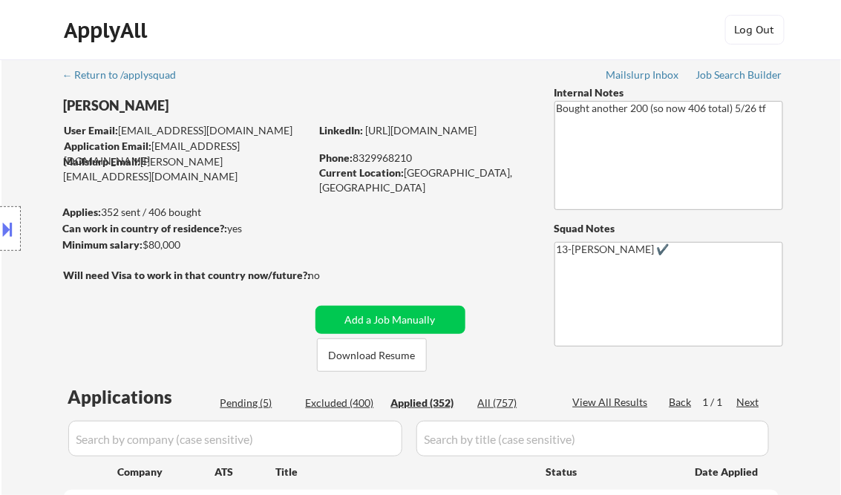
select select ""applied""
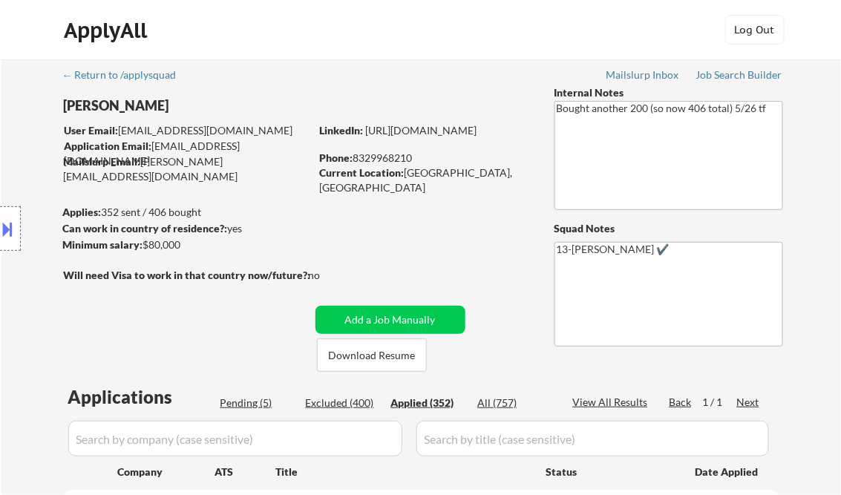
select select ""applied""
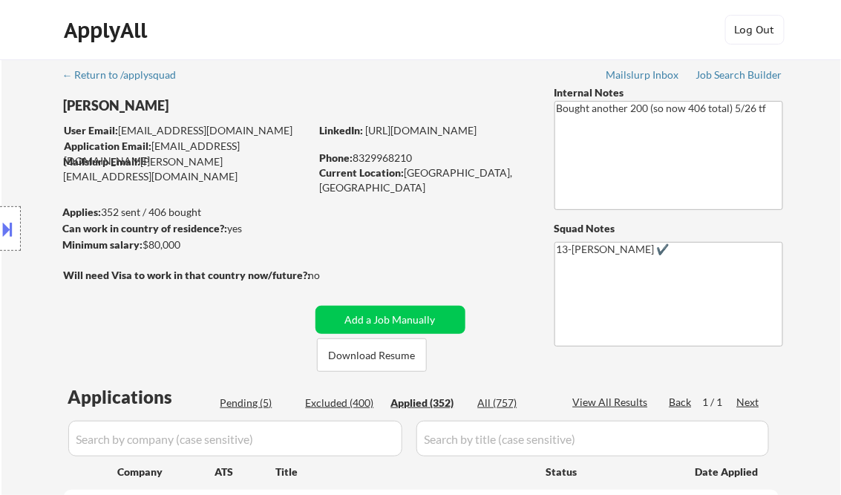
select select ""applied""
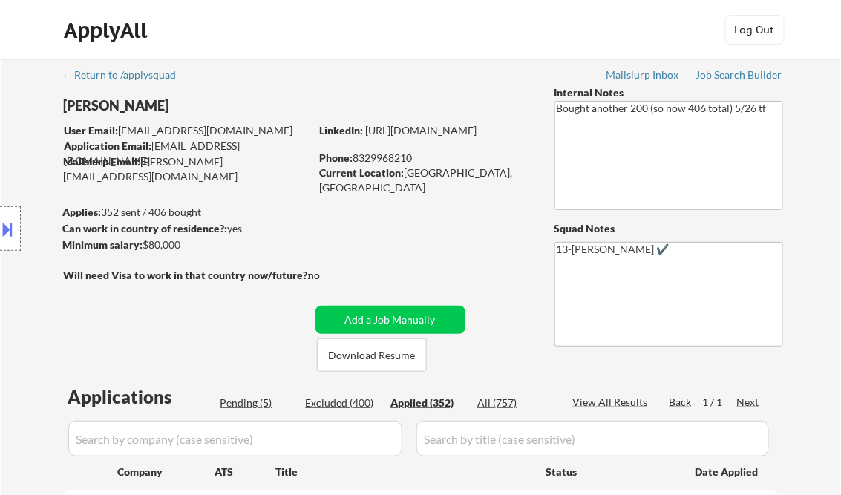
select select ""applied""
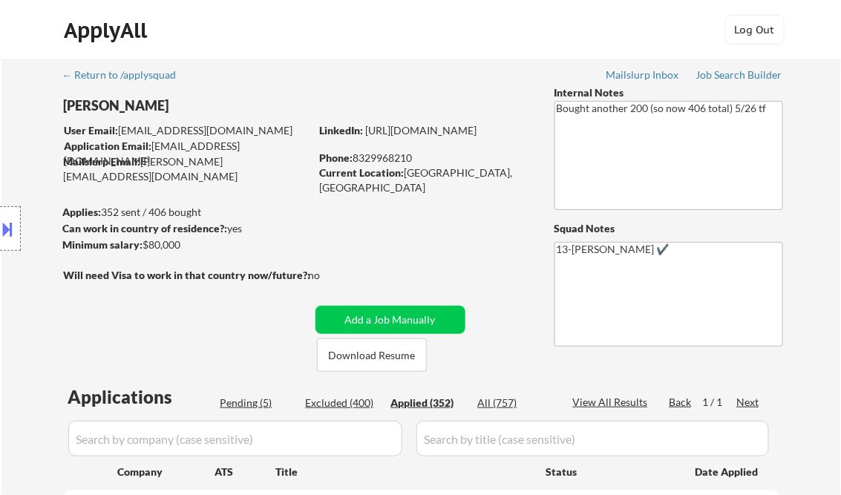
select select ""applied""
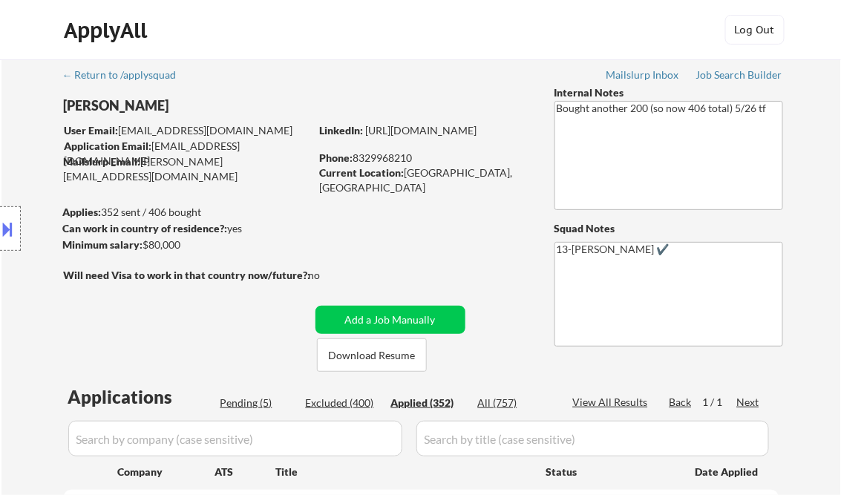
select select ""applied""
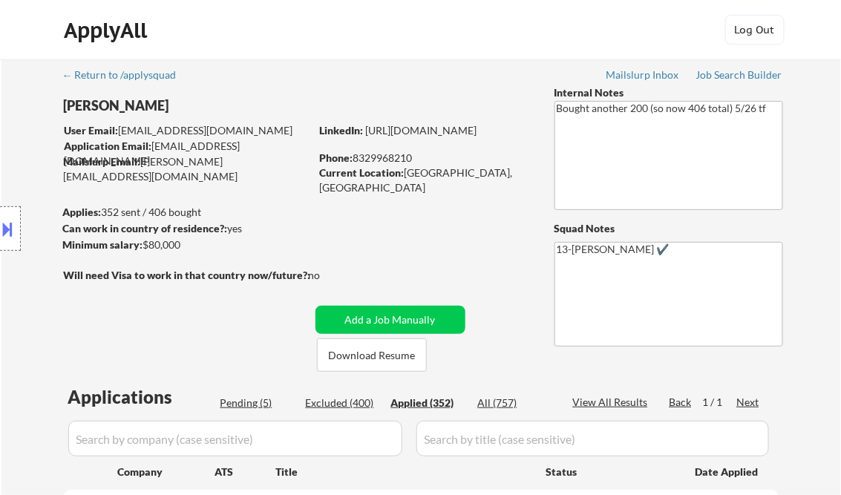
select select ""applied""
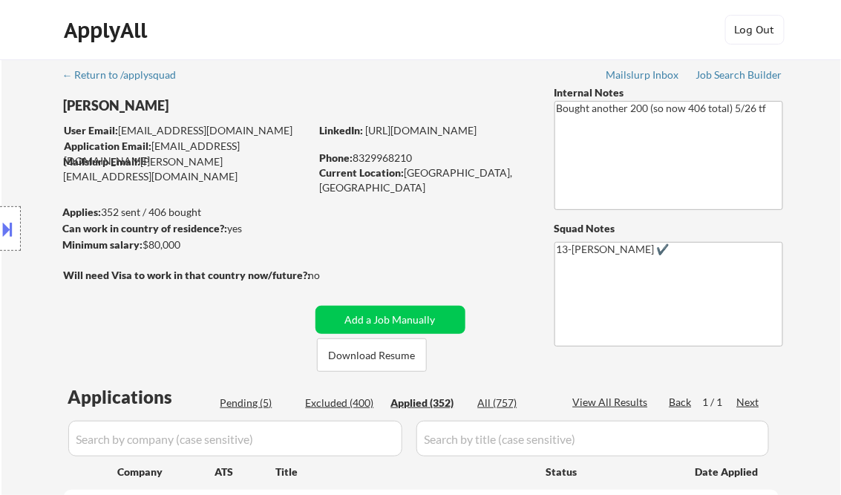
select select ""applied""
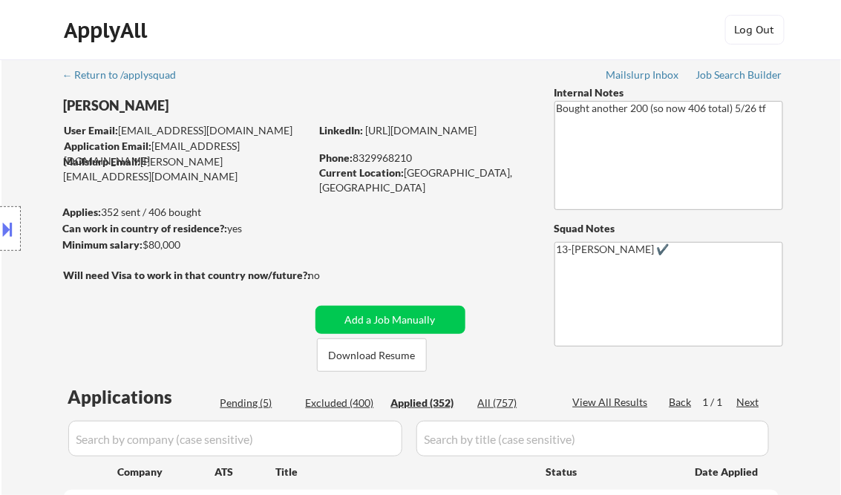
select select ""applied""
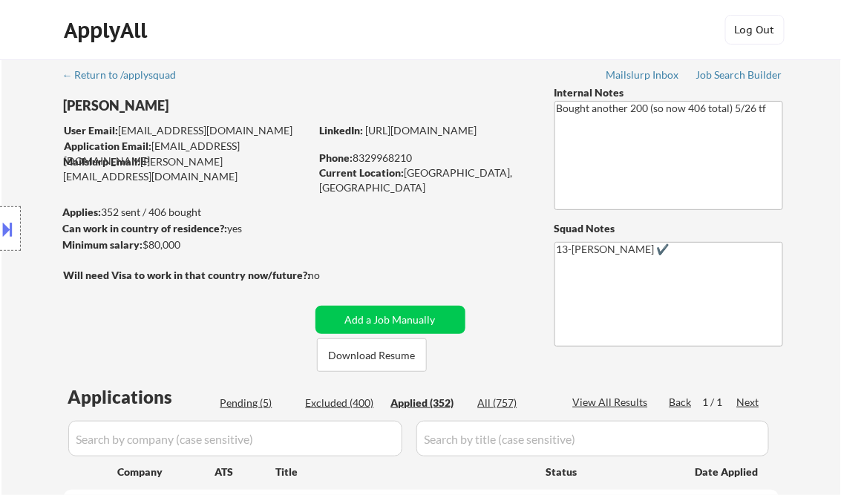
select select ""applied""
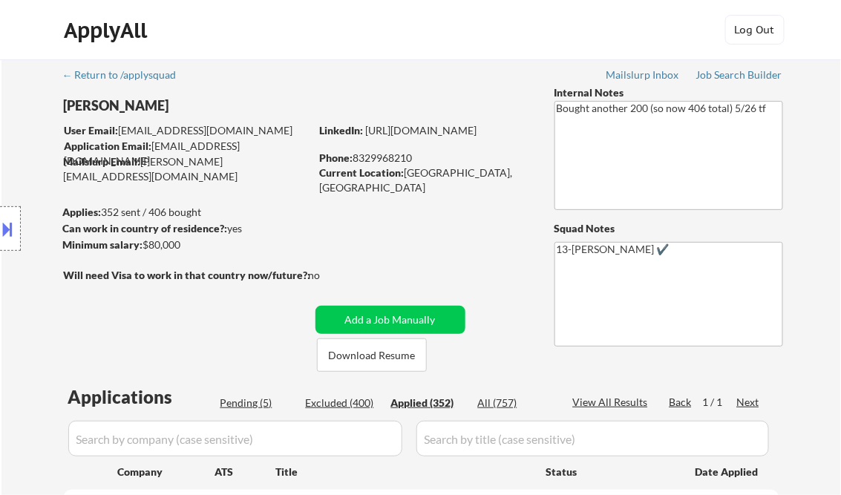
select select ""applied""
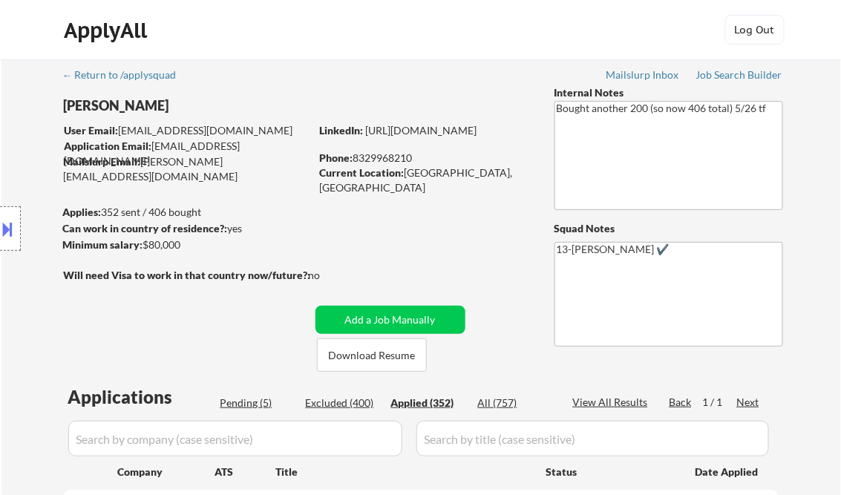
select select ""applied""
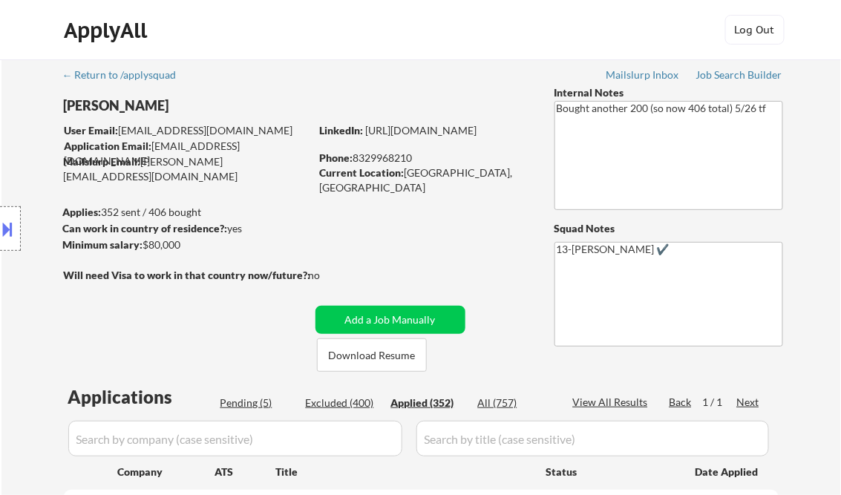
select select ""applied""
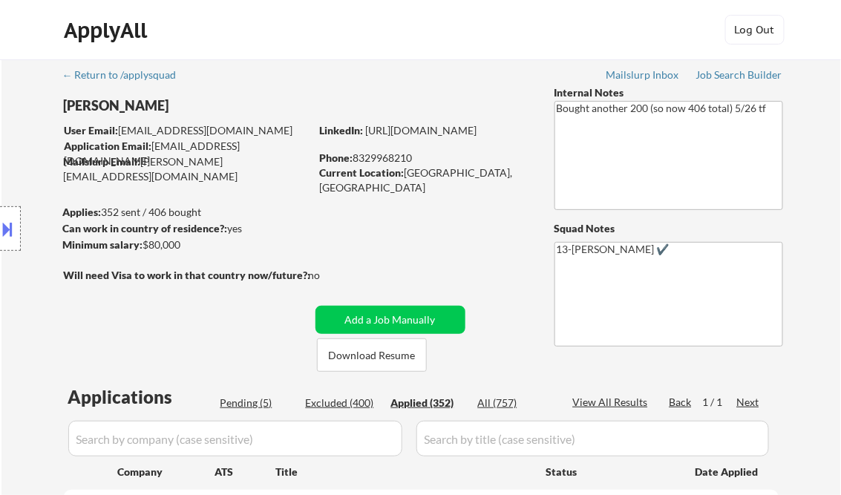
select select ""applied""
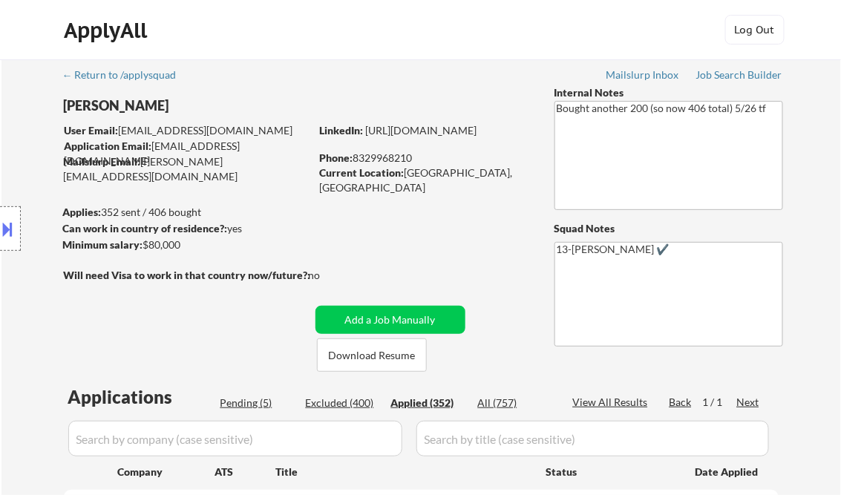
select select ""applied""
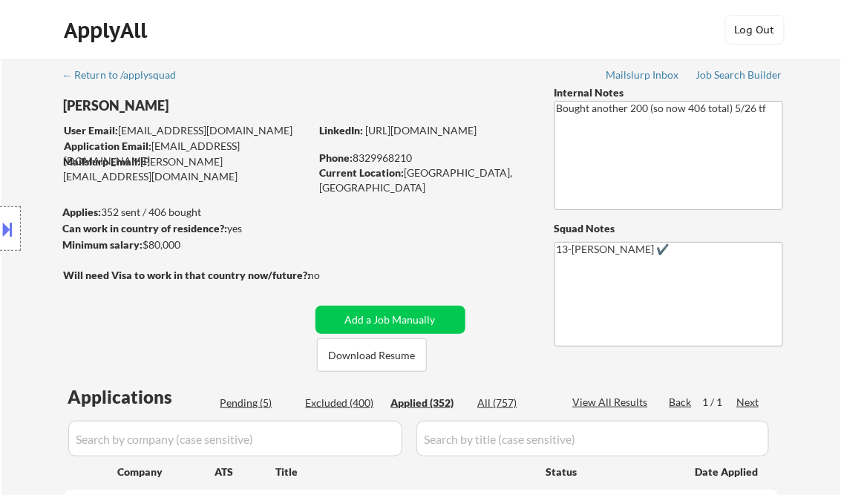
select select ""applied""
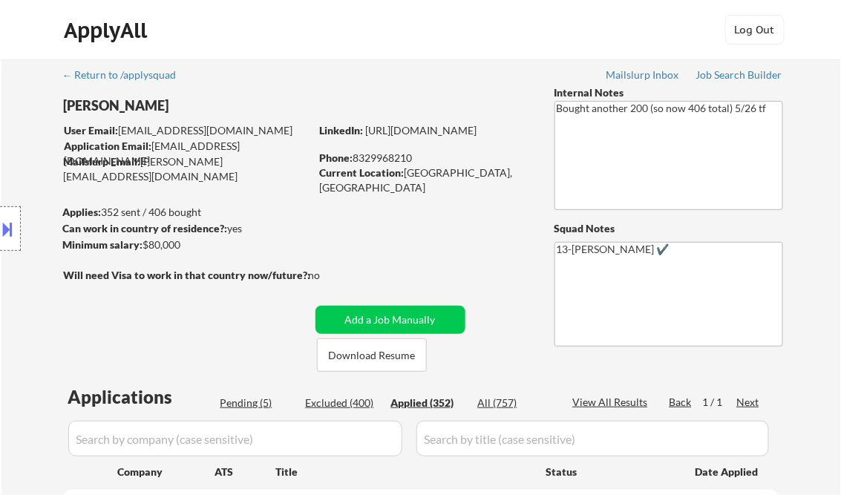
select select ""applied""
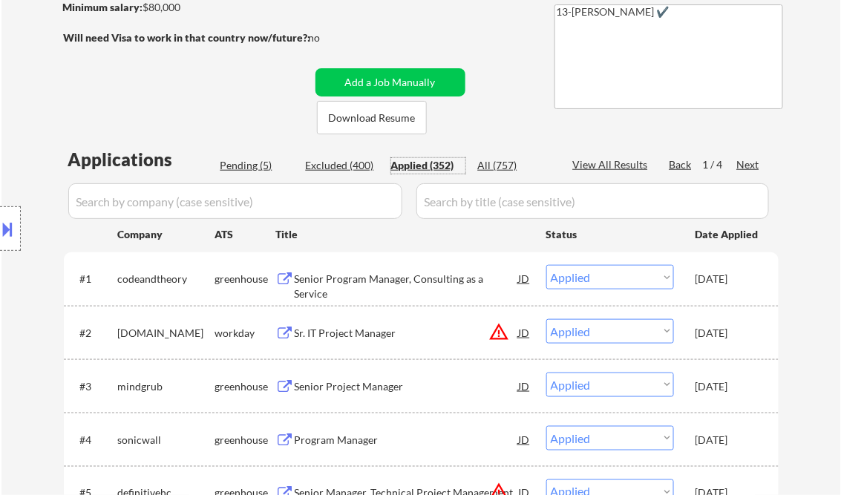
click at [613, 168] on div "View All Results" at bounding box center [612, 164] width 79 height 15
select select ""applied""
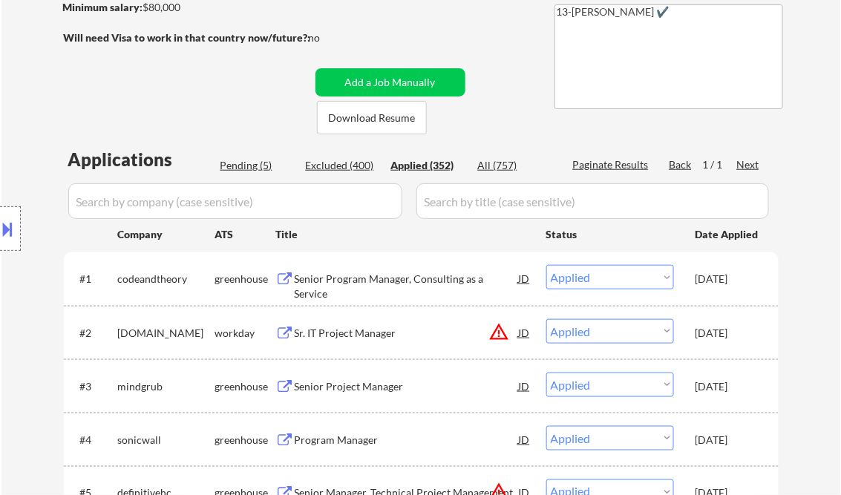
select select ""applied""
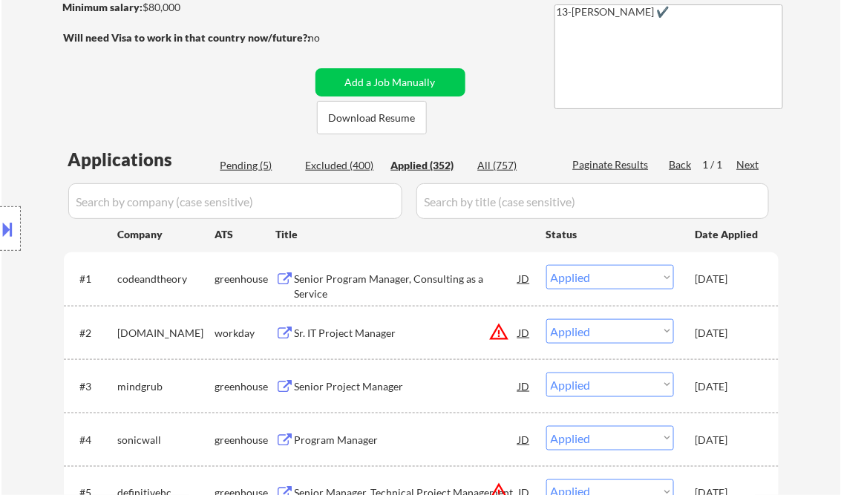
select select ""applied""
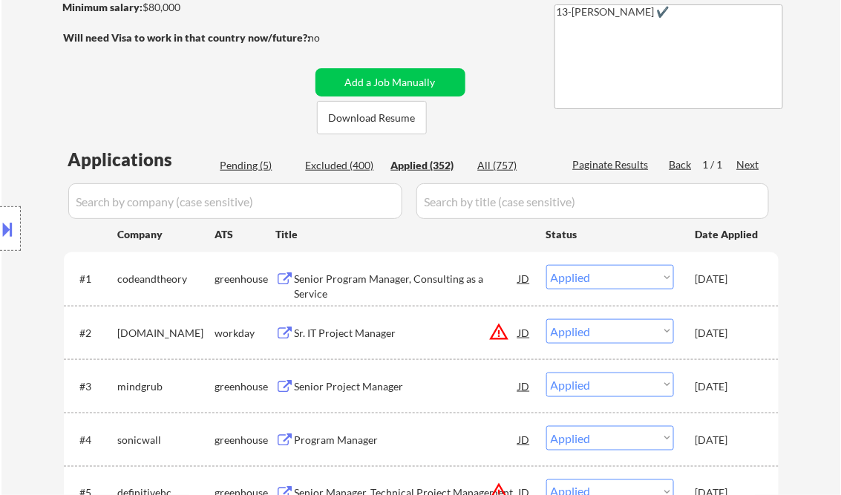
select select ""applied""
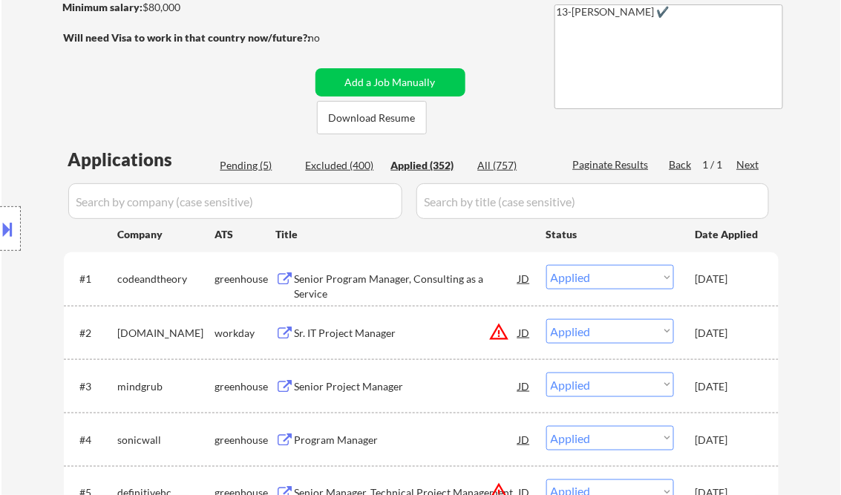
select select ""applied""
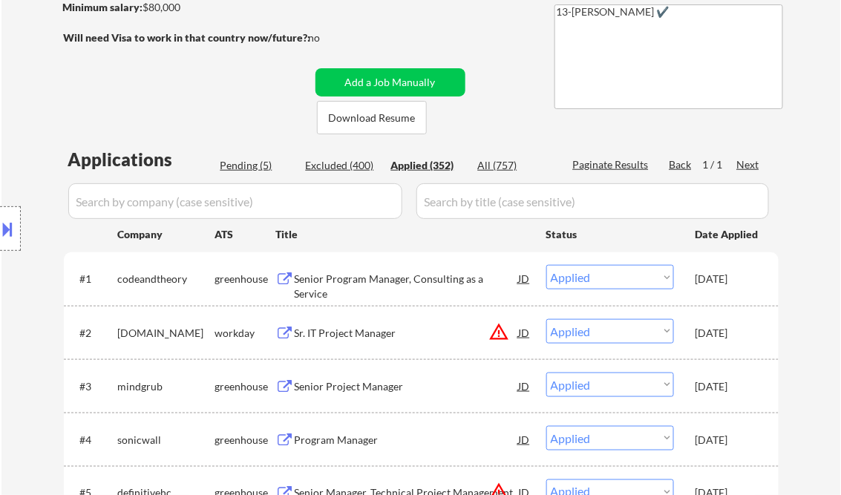
select select ""applied""
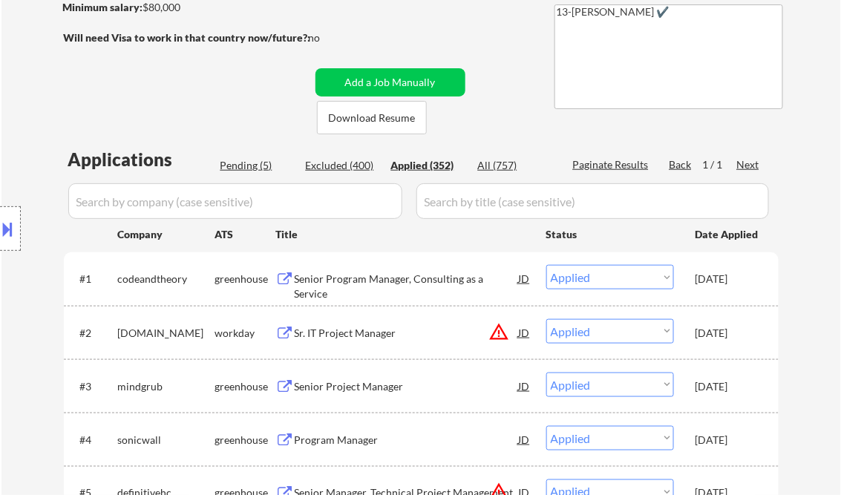
select select ""applied""
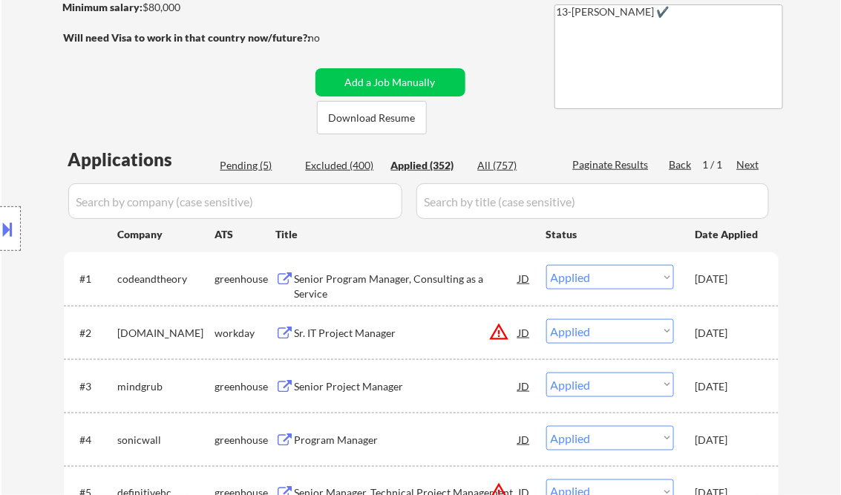
select select ""applied""
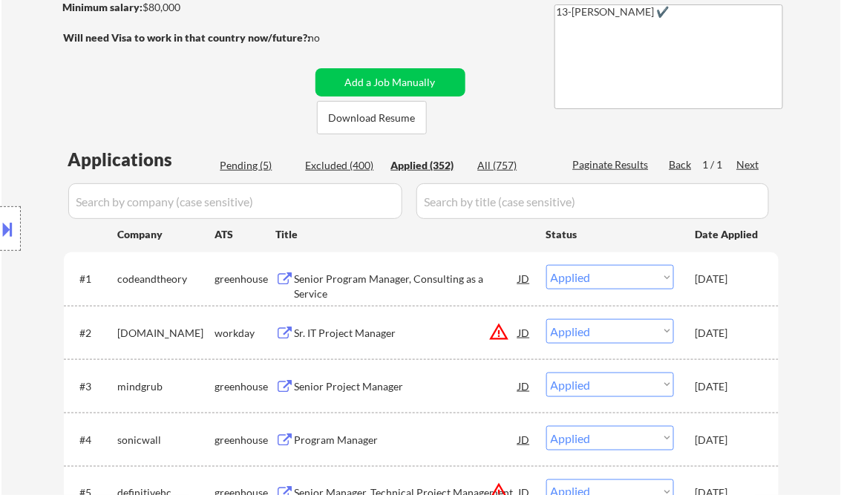
select select ""applied""
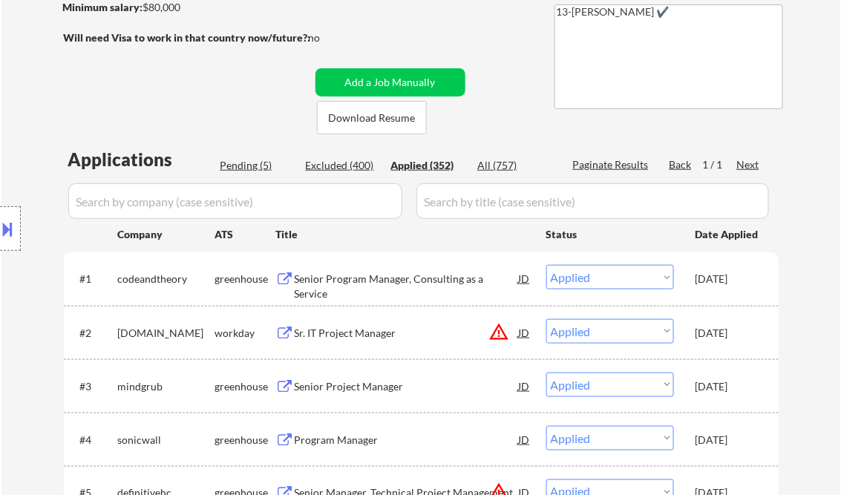
select select ""applied""
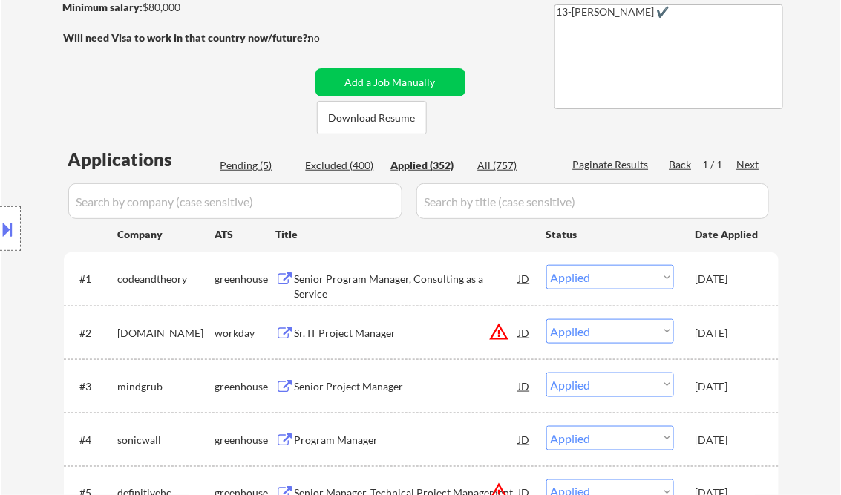
select select ""applied""
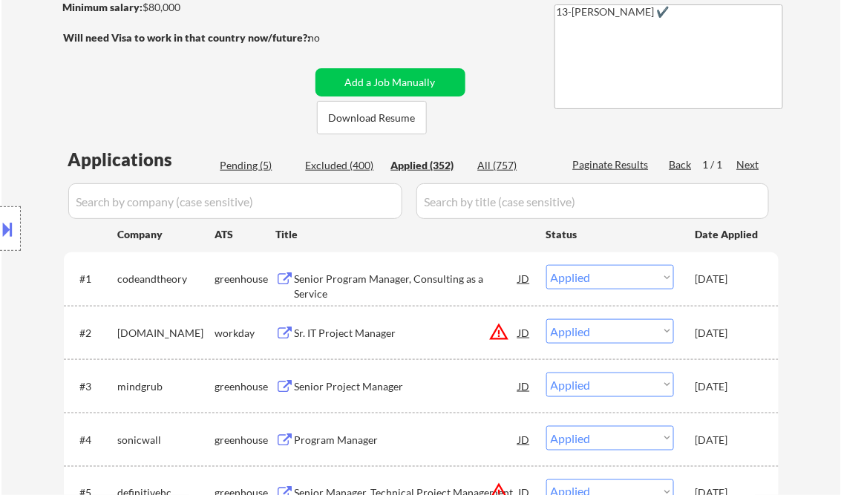
select select ""applied""
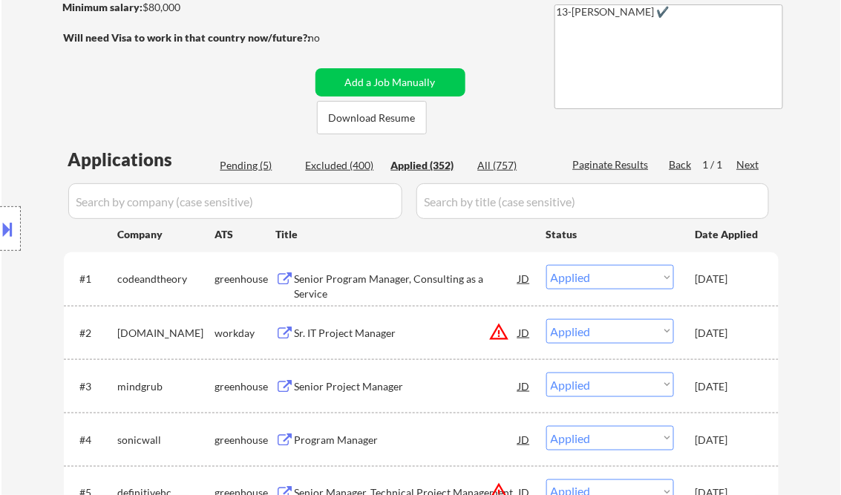
select select ""applied""
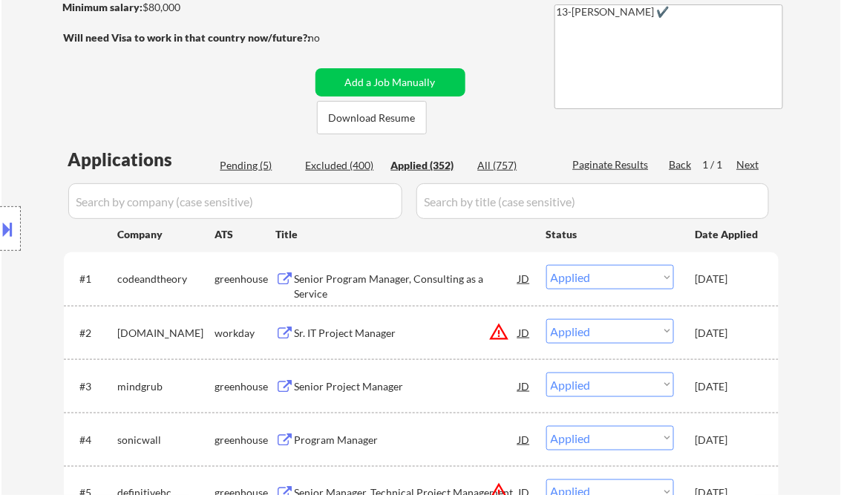
select select ""applied""
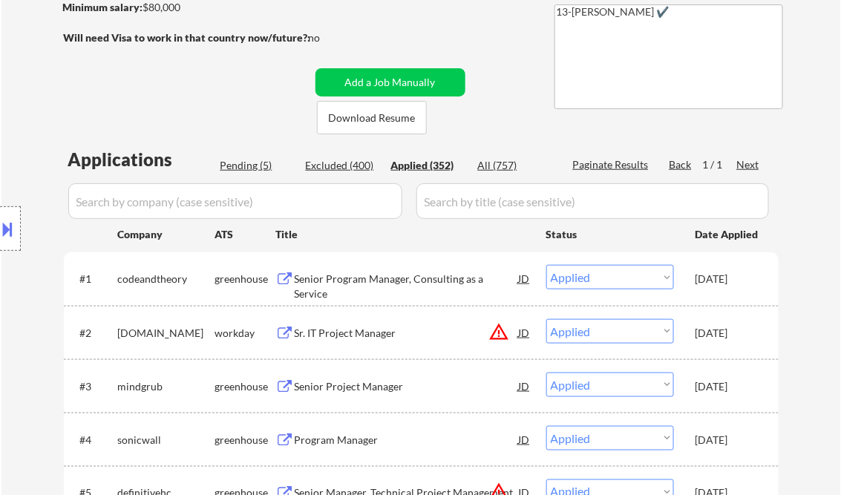
select select ""applied""
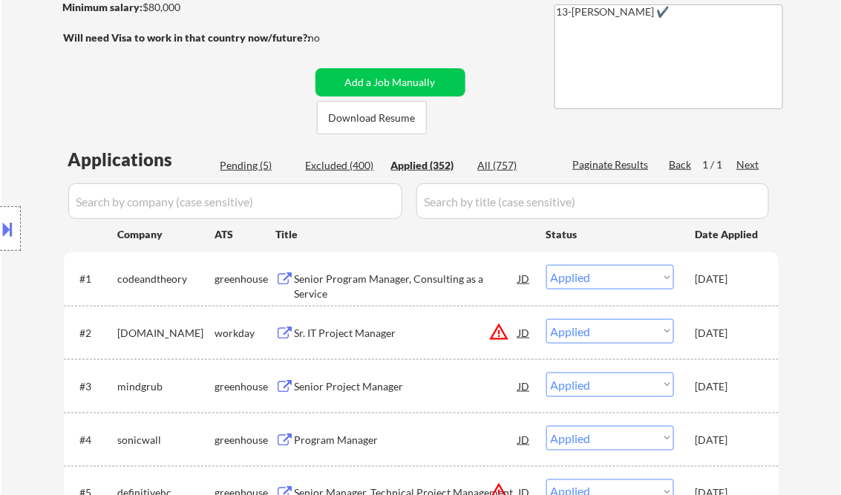
select select ""applied""
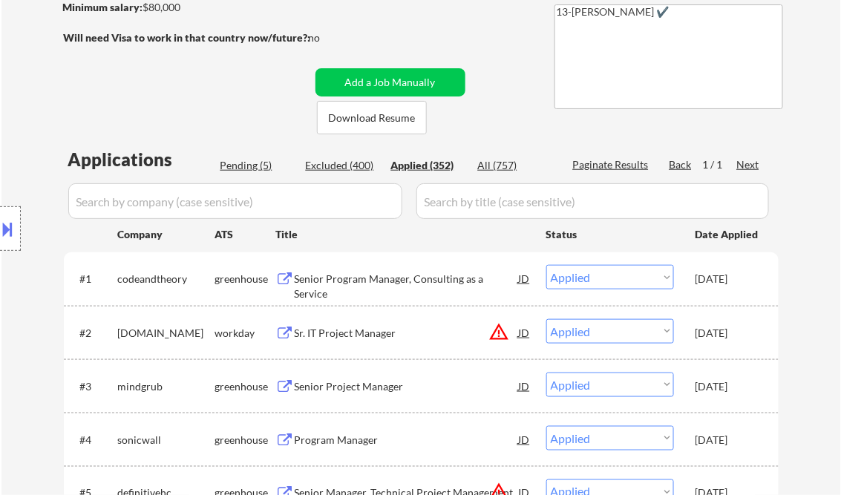
select select ""applied""
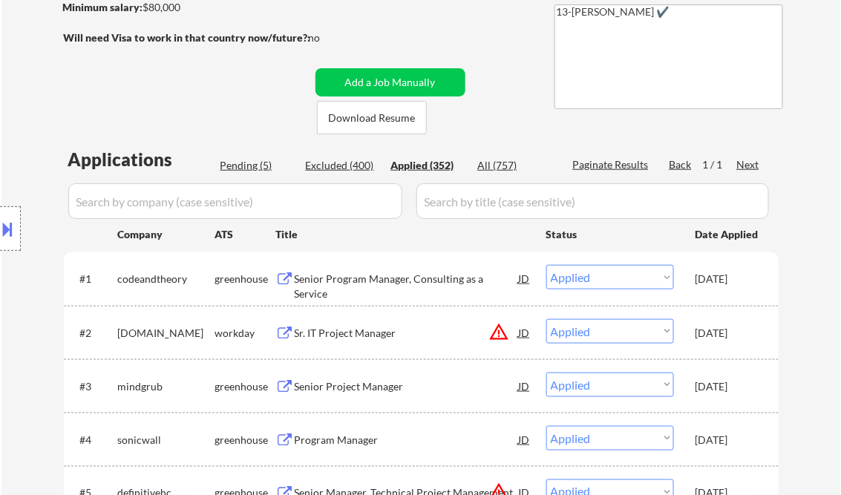
select select ""applied""
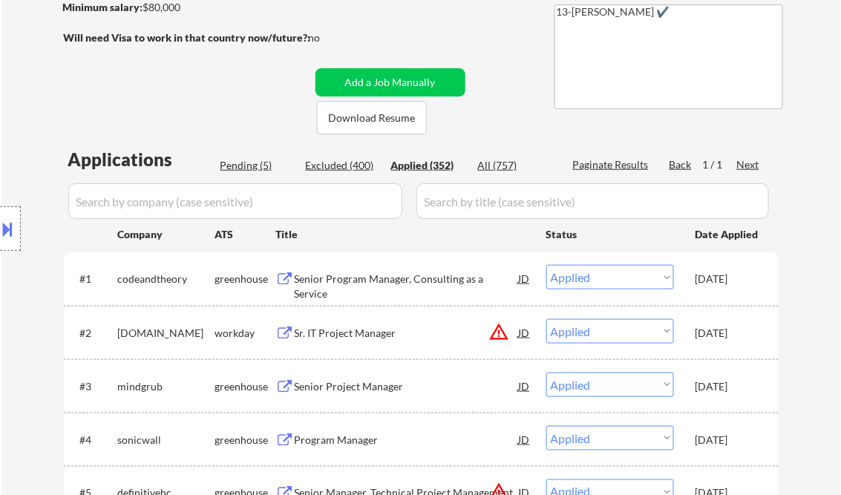
select select ""applied""
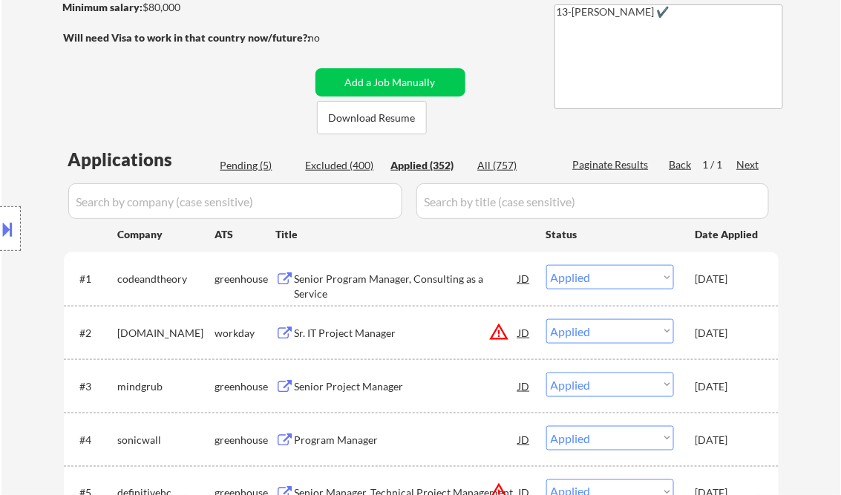
select select ""applied""
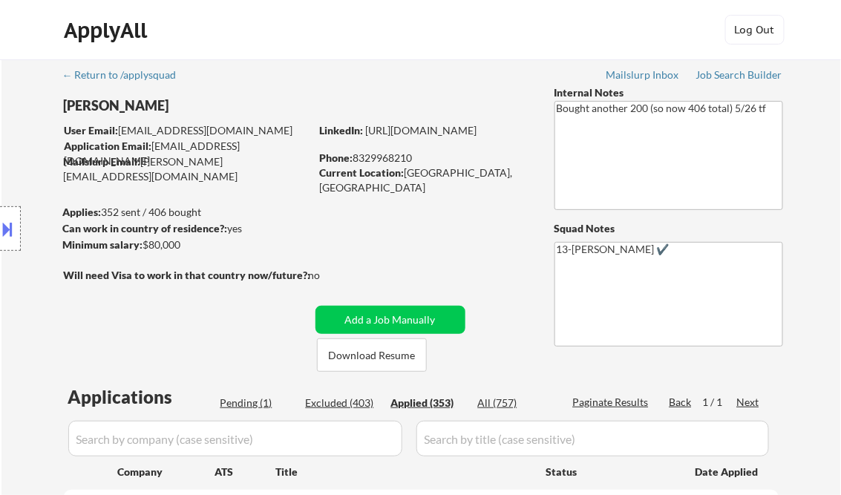
scroll to position [178, 0]
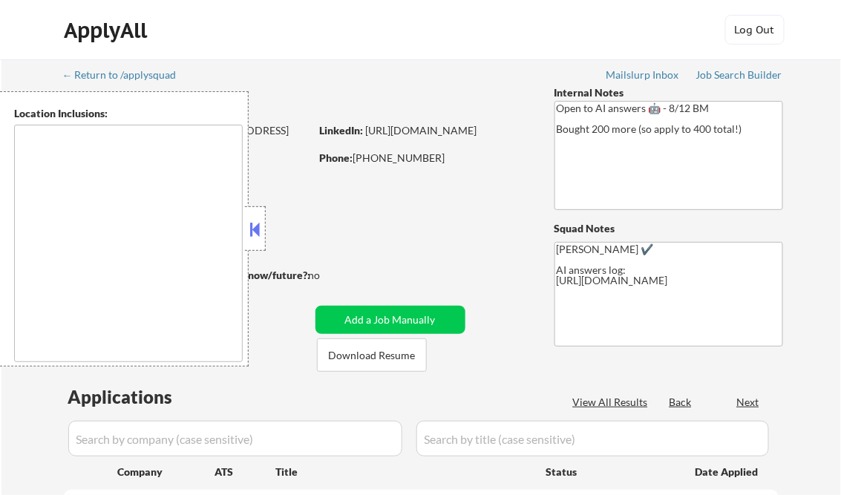
type textarea "remote"
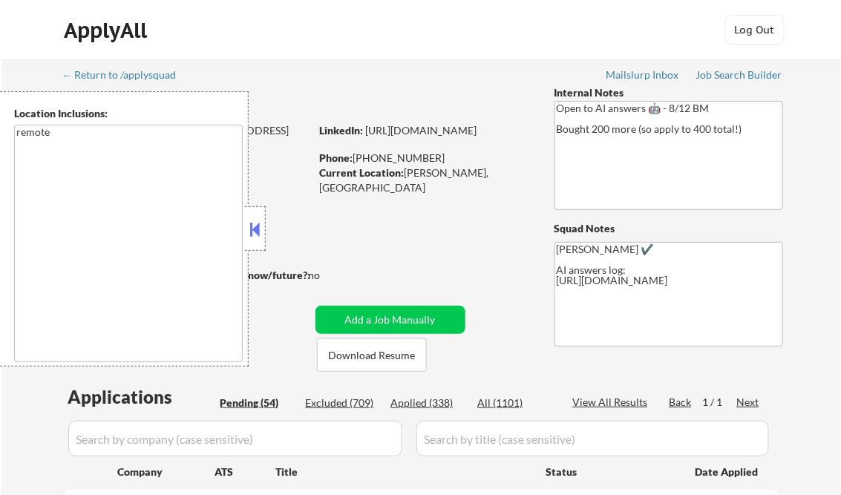
select select ""pending""
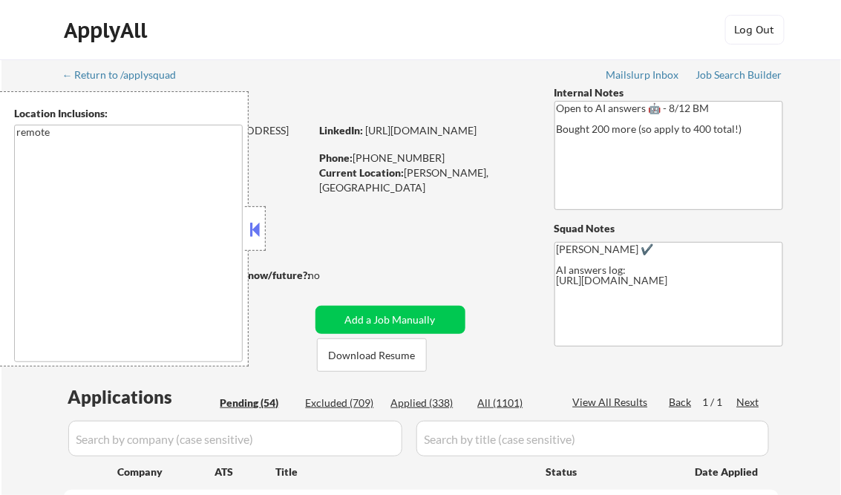
select select ""pending""
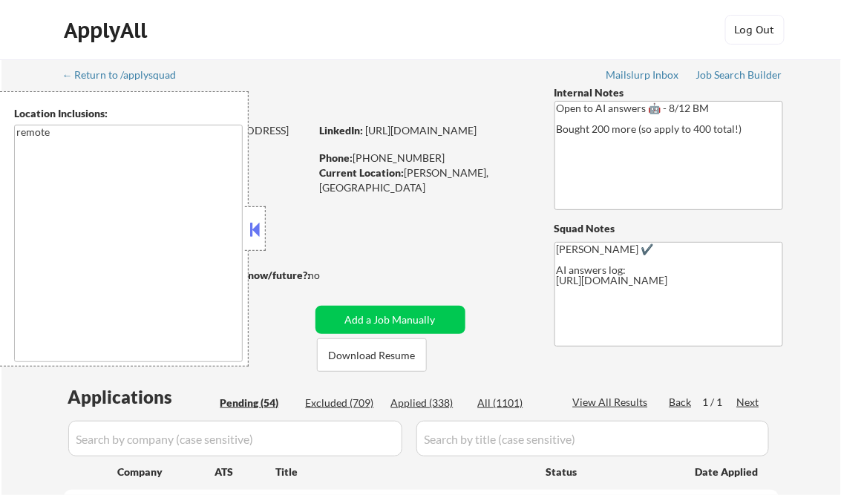
select select ""pending""
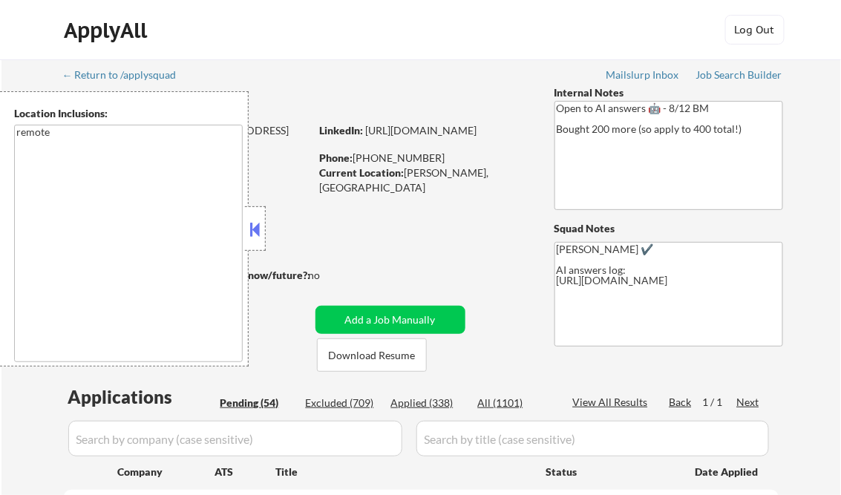
select select ""pending""
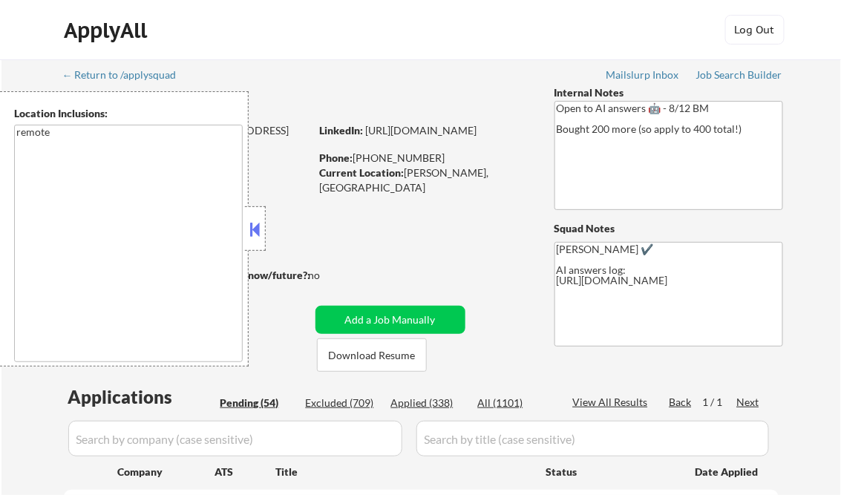
select select ""pending""
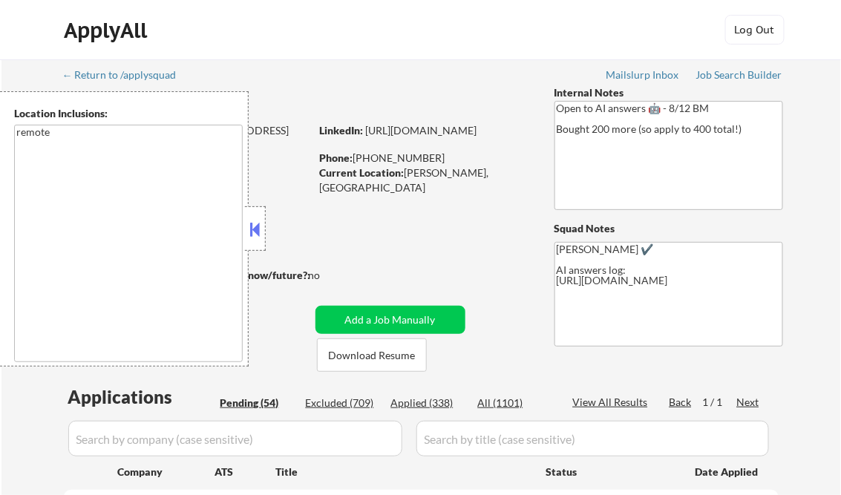
select select ""pending""
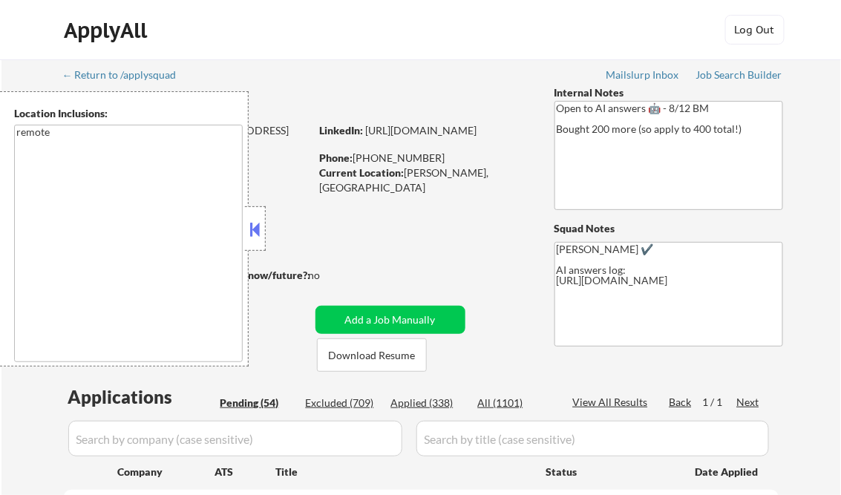
select select ""pending""
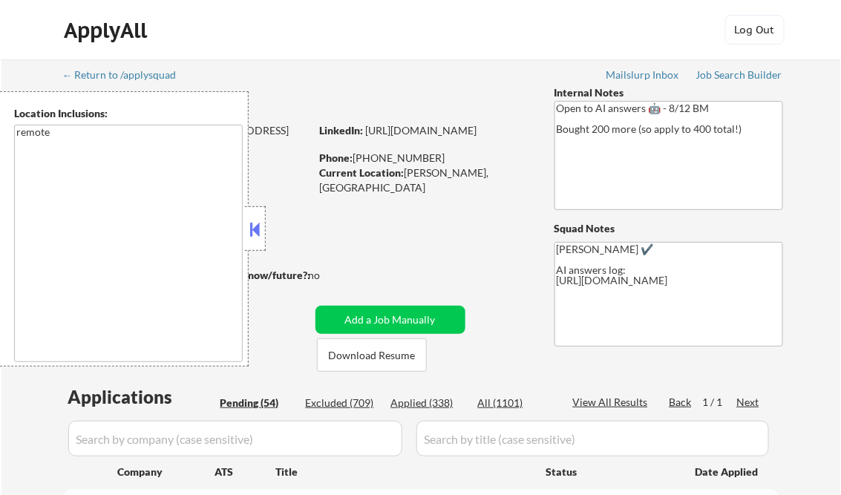
select select ""pending""
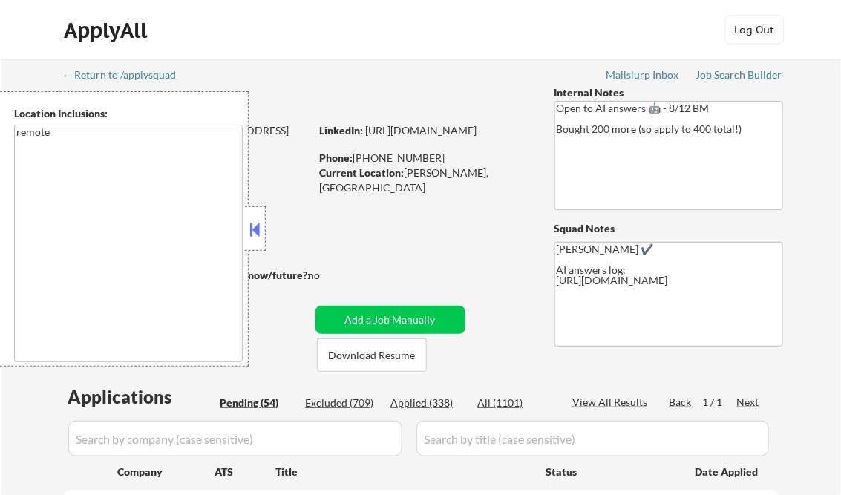
select select ""pending""
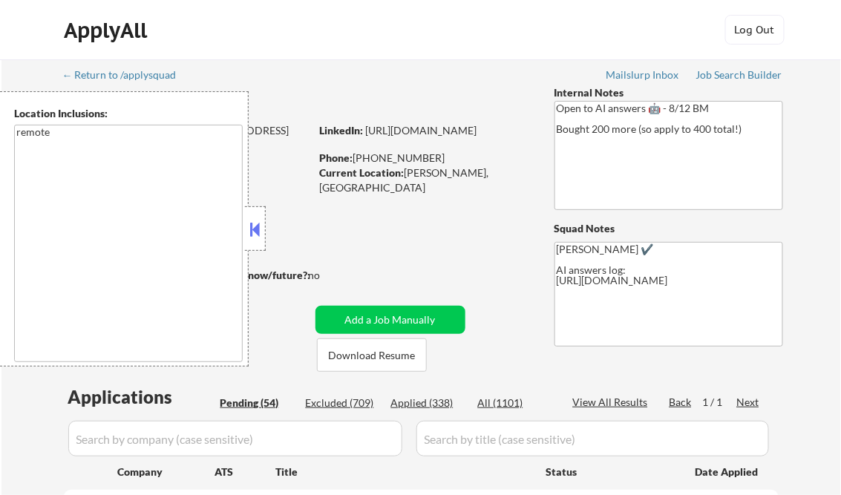
select select ""pending""
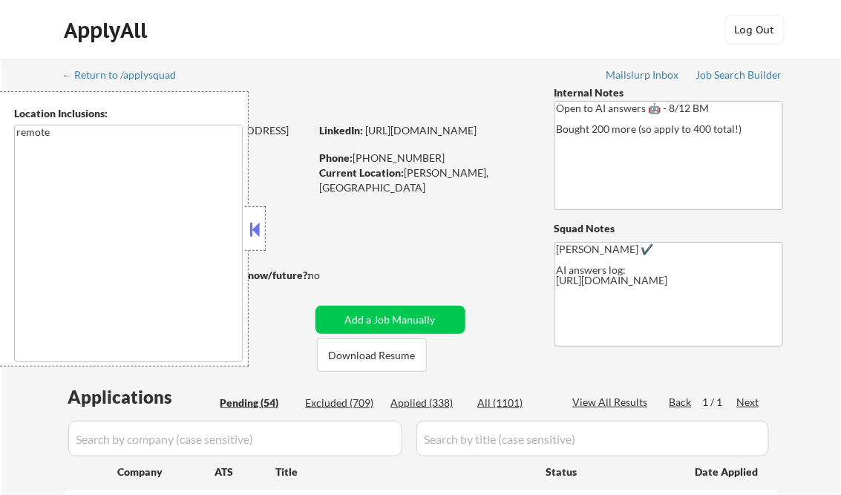
select select ""pending""
click at [260, 232] on button at bounding box center [255, 229] width 16 height 22
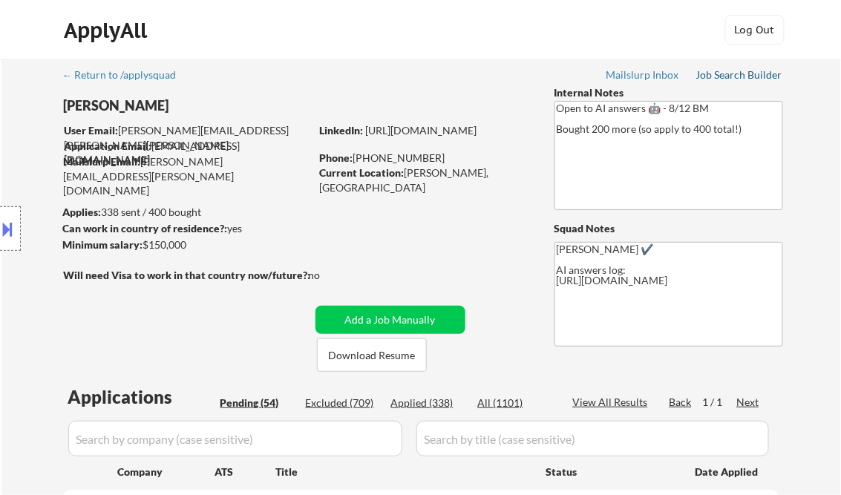
click at [718, 77] on div "Job Search Builder" at bounding box center [740, 75] width 87 height 10
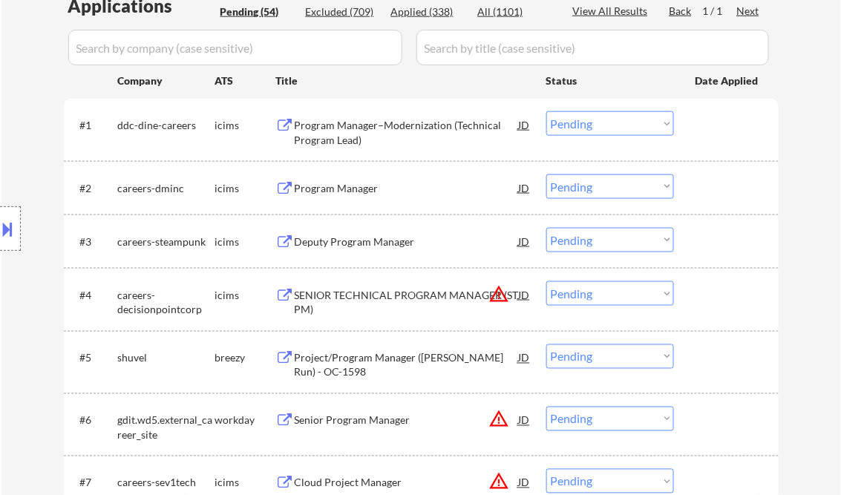
scroll to position [416, 0]
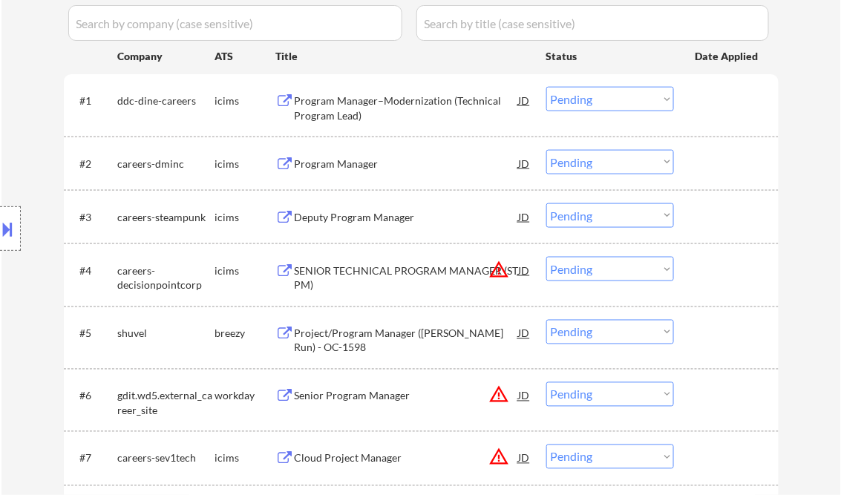
click at [330, 119] on div "Program Manager–Modernization (Technical Program Lead)" at bounding box center [407, 108] width 224 height 29
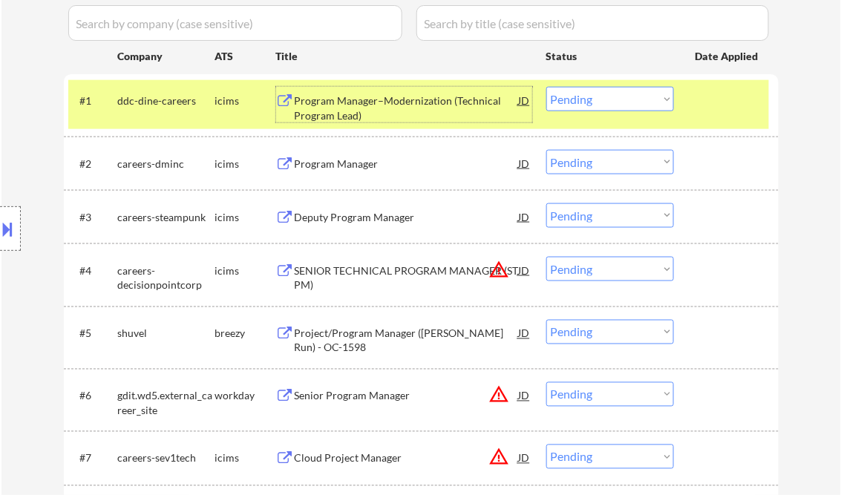
click at [599, 99] on select "Choose an option... Pending Applied Excluded (Questions) Excluded (Expired) Exc…" at bounding box center [611, 99] width 128 height 25
click at [547, 87] on select "Choose an option... Pending Applied Excluded (Questions) Excluded (Expired) Exc…" at bounding box center [611, 99] width 128 height 25
click at [333, 173] on div "Program Manager" at bounding box center [407, 163] width 224 height 27
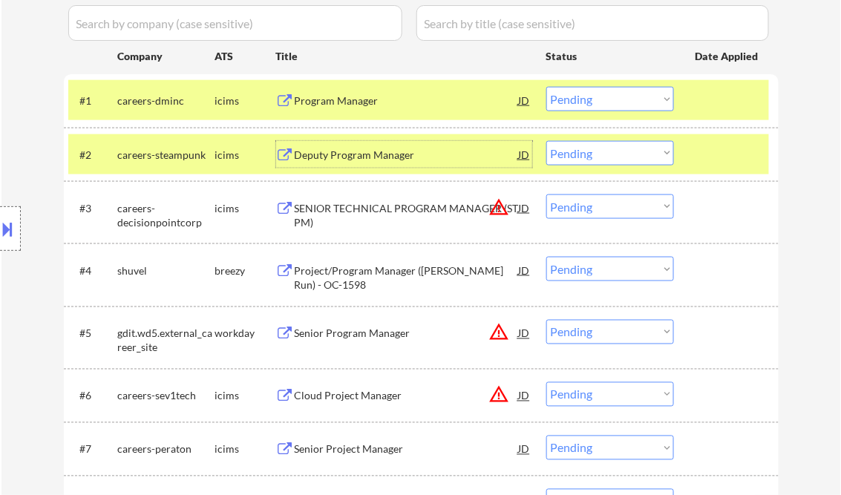
click at [618, 100] on select "Choose an option... Pending Applied Excluded (Questions) Excluded (Expired) Exc…" at bounding box center [611, 99] width 128 height 25
click at [547, 87] on select "Choose an option... Pending Applied Excluded (Questions) Excluded (Expired) Exc…" at bounding box center [611, 99] width 128 height 25
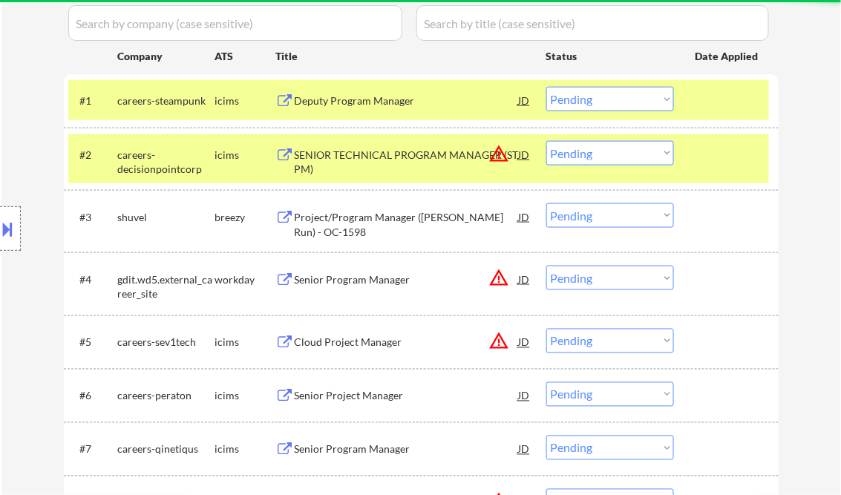
click at [738, 153] on div at bounding box center [728, 154] width 65 height 27
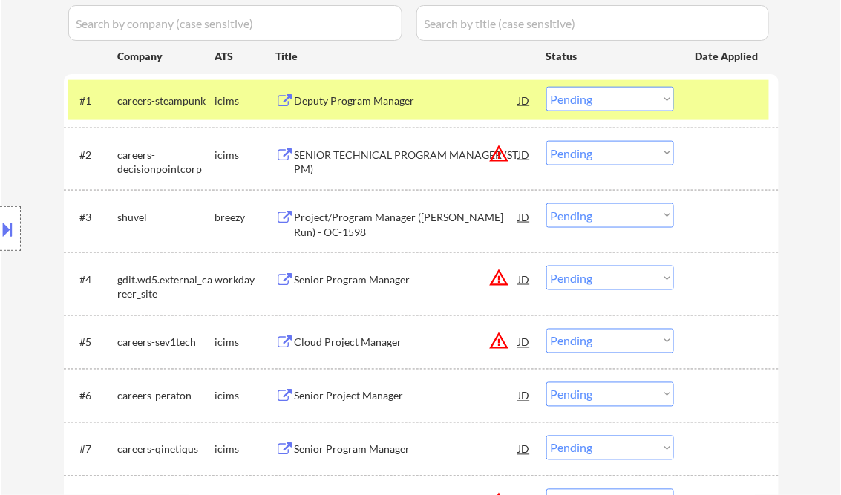
click at [730, 111] on div at bounding box center [728, 100] width 65 height 27
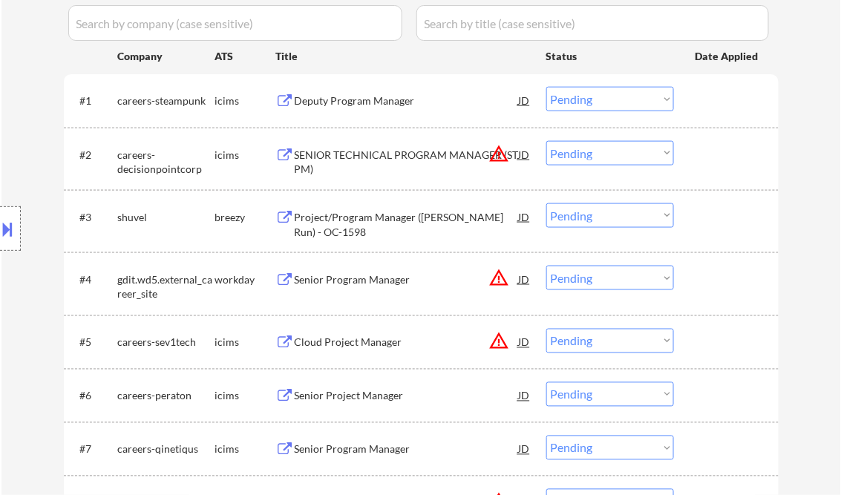
click at [385, 104] on div "Deputy Program Manager" at bounding box center [407, 101] width 224 height 15
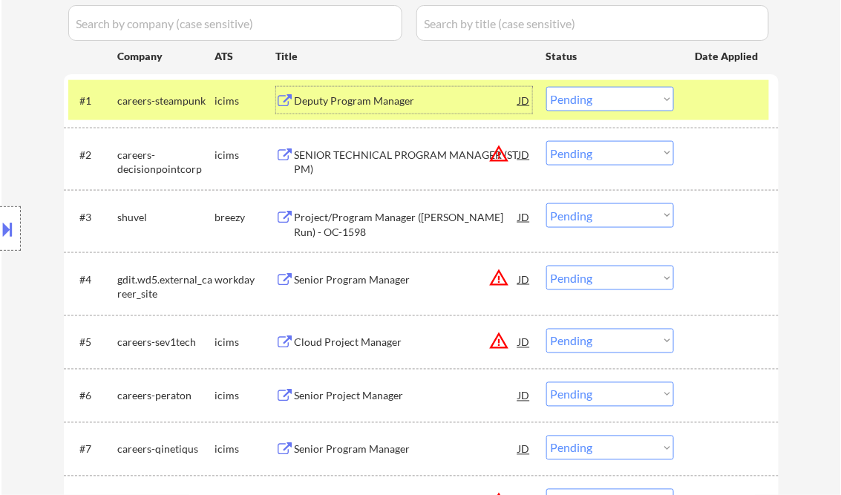
click at [622, 100] on select "Choose an option... Pending Applied Excluded (Questions) Excluded (Expired) Exc…" at bounding box center [611, 99] width 128 height 25
click at [547, 87] on select "Choose an option... Pending Applied Excluded (Questions) Excluded (Expired) Exc…" at bounding box center [611, 99] width 128 height 25
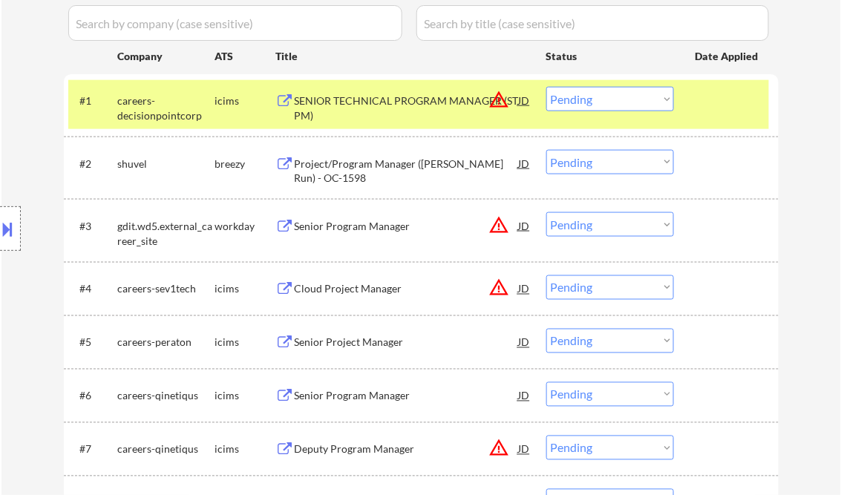
click at [365, 109] on div "SENIOR TECHNICAL PROGRAM MANAGER (ST PM)" at bounding box center [407, 108] width 224 height 29
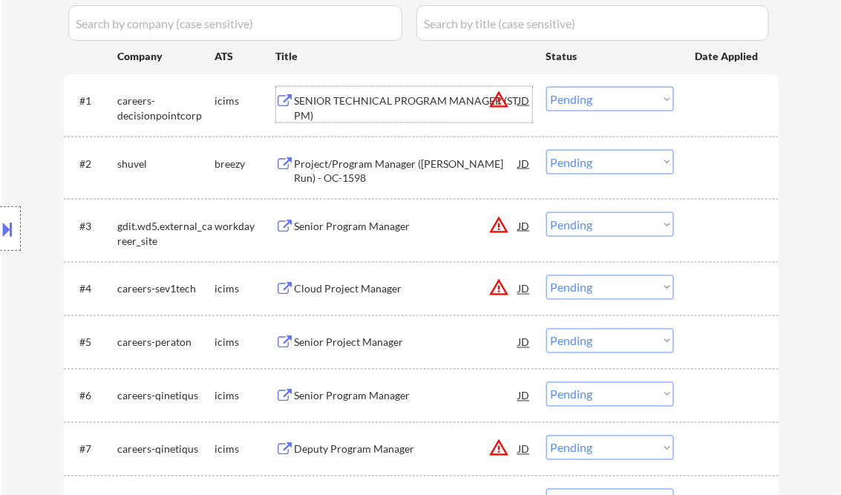
scroll to position [297, 0]
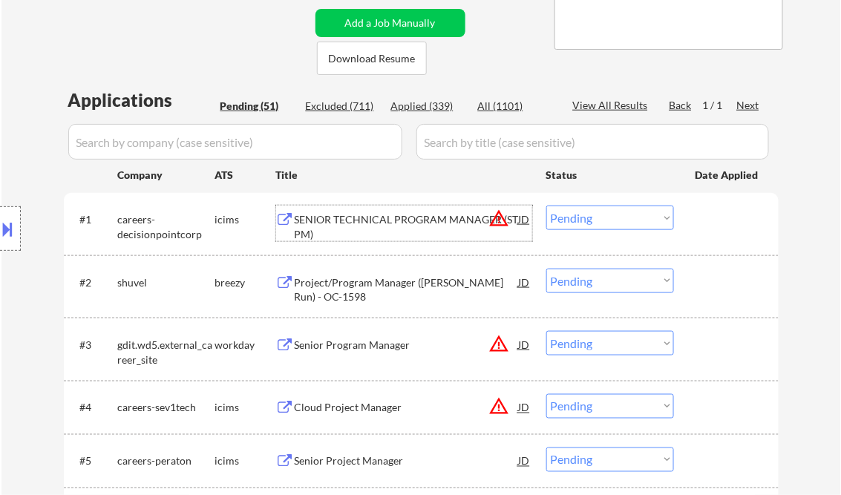
drag, startPoint x: 611, startPoint y: 218, endPoint x: 627, endPoint y: 230, distance: 19.6
click at [611, 218] on select "Choose an option... Pending Applied Excluded (Questions) Excluded (Expired) Exc…" at bounding box center [611, 218] width 128 height 25
click at [547, 206] on select "Choose an option... Pending Applied Excluded (Questions) Excluded (Expired) Exc…" at bounding box center [611, 218] width 128 height 25
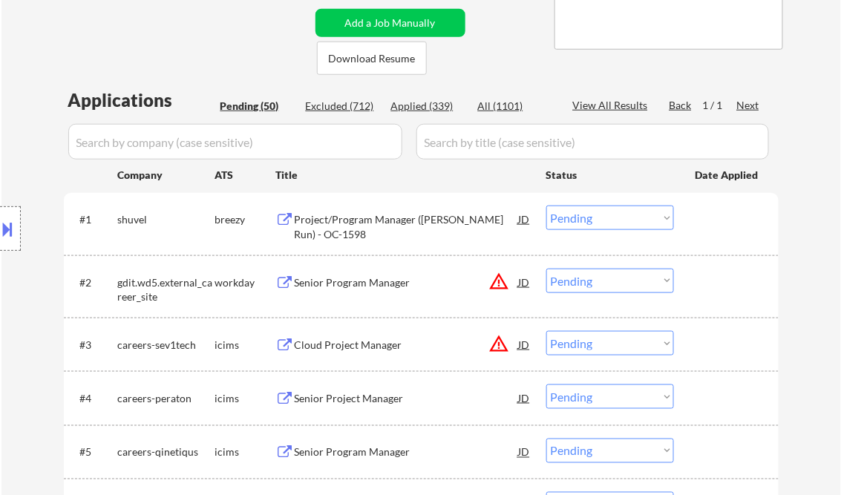
click at [377, 219] on div "Project/Program Manager ([PERSON_NAME] Run) - OC-1598" at bounding box center [407, 226] width 224 height 29
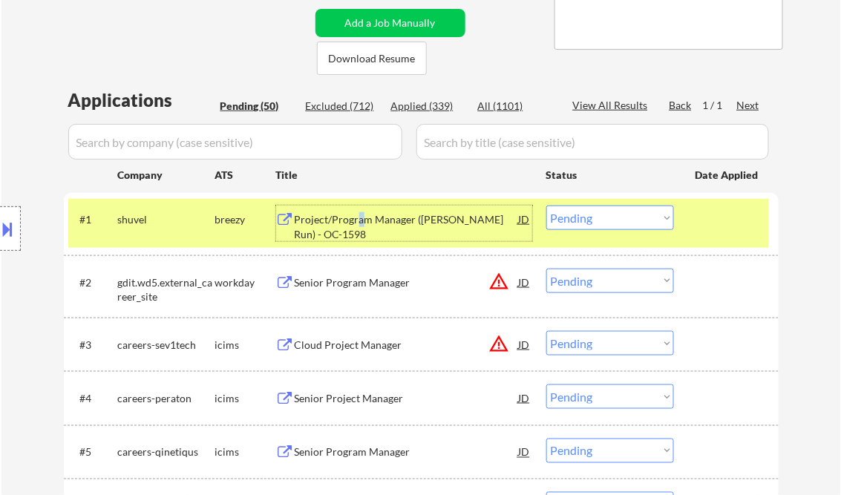
click at [359, 217] on div "Project/Program Manager ([PERSON_NAME] Run) - OC-1598" at bounding box center [407, 226] width 224 height 29
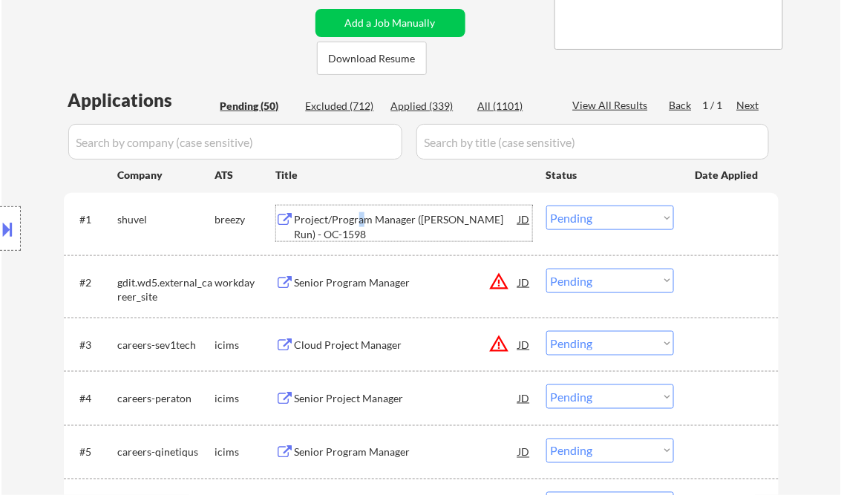
drag, startPoint x: 573, startPoint y: 220, endPoint x: 582, endPoint y: 229, distance: 12.6
click at [573, 220] on select "Choose an option... Pending Applied Excluded (Questions) Excluded (Expired) Exc…" at bounding box center [611, 218] width 128 height 25
click at [547, 206] on select "Choose an option... Pending Applied Excluded (Questions) Excluded (Expired) Exc…" at bounding box center [611, 218] width 128 height 25
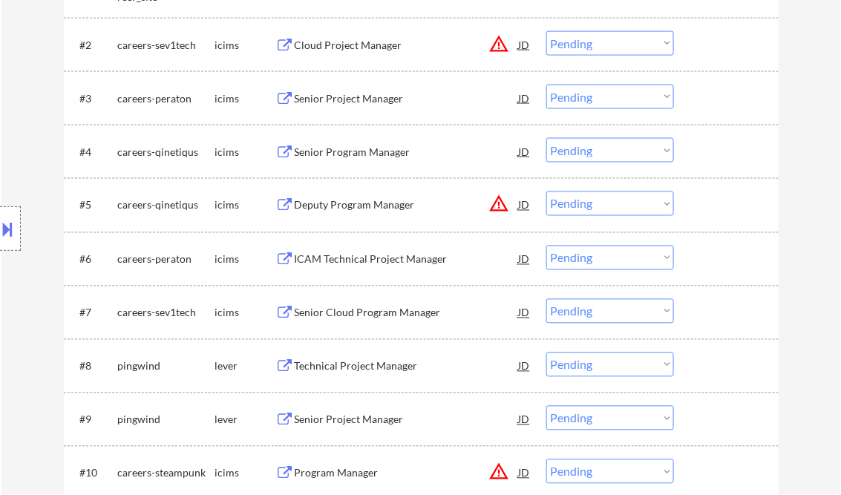
scroll to position [356, 0]
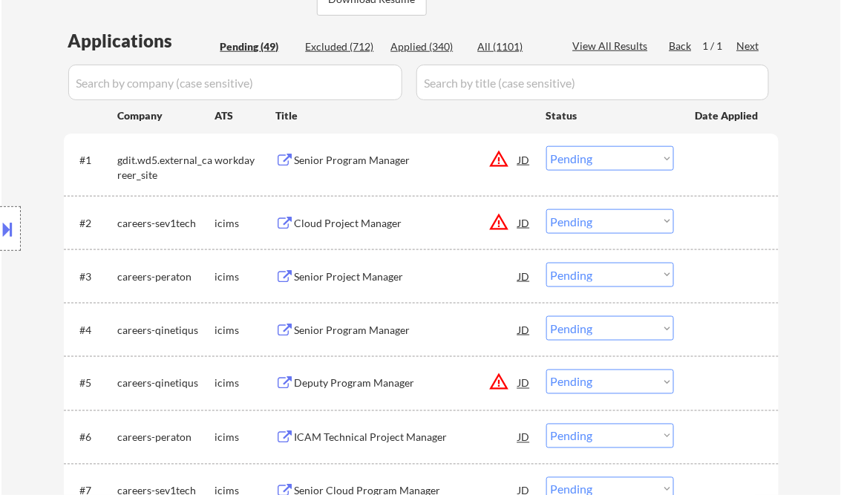
click at [21, 134] on div "Location Inclusions: remote" at bounding box center [133, 229] width 266 height 276
click at [359, 158] on div "Senior Program Manager" at bounding box center [407, 160] width 224 height 15
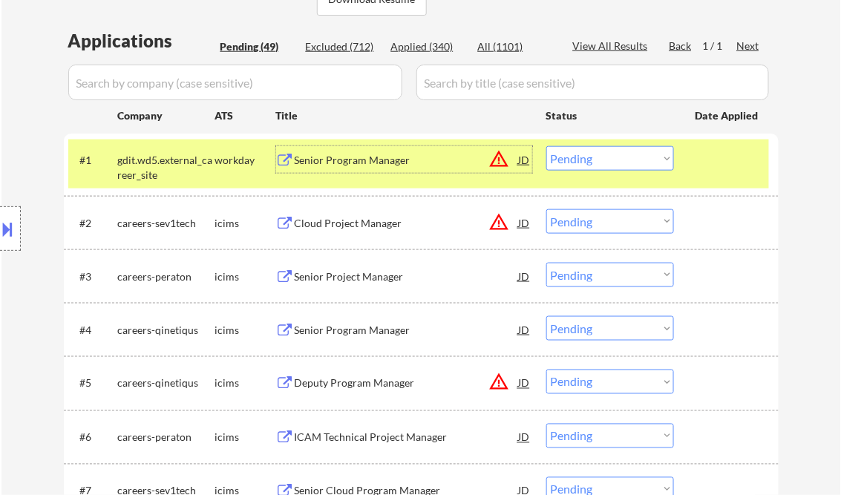
click at [595, 160] on select "Choose an option... Pending Applied Excluded (Questions) Excluded (Expired) Exc…" at bounding box center [611, 158] width 128 height 25
click at [547, 146] on select "Choose an option... Pending Applied Excluded (Questions) Excluded (Expired) Exc…" at bounding box center [611, 158] width 128 height 25
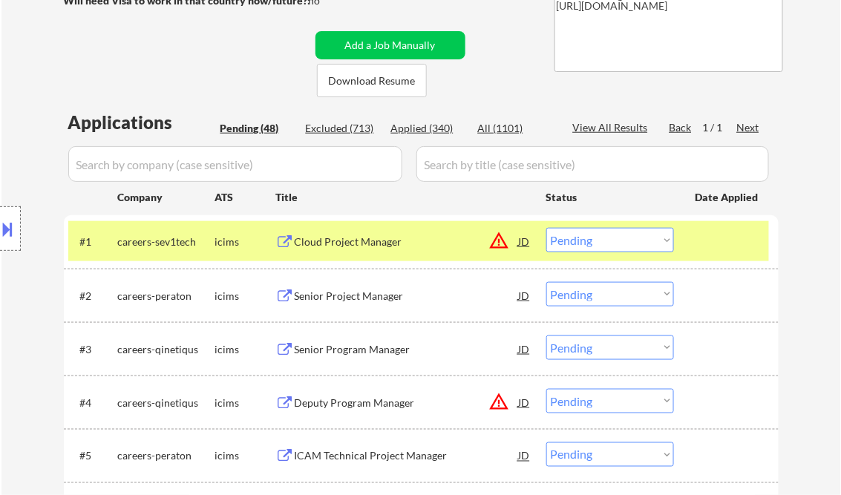
scroll to position [238, 0]
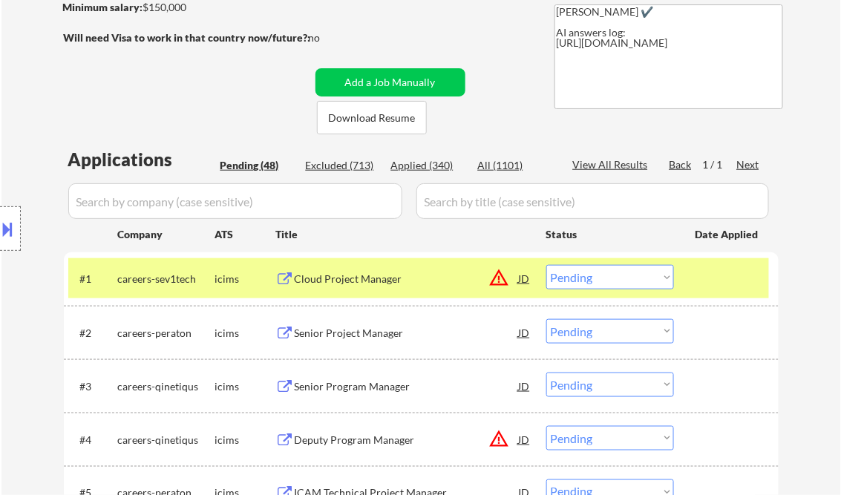
click at [362, 284] on div "Cloud Project Manager" at bounding box center [407, 279] width 224 height 15
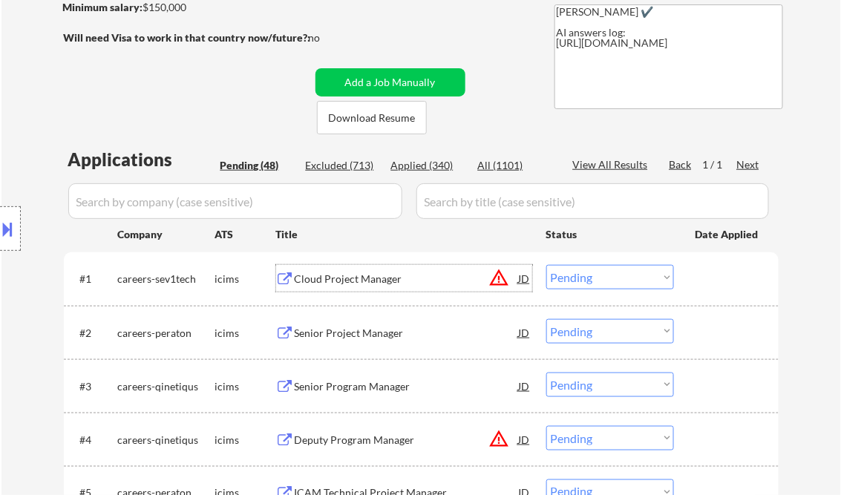
click at [579, 277] on select "Choose an option... Pending Applied Excluded (Questions) Excluded (Expired) Exc…" at bounding box center [611, 277] width 128 height 25
click at [547, 265] on select "Choose an option... Pending Applied Excluded (Questions) Excluded (Expired) Exc…" at bounding box center [611, 277] width 128 height 25
click at [348, 338] on div "Senior Project Manager" at bounding box center [407, 333] width 224 height 15
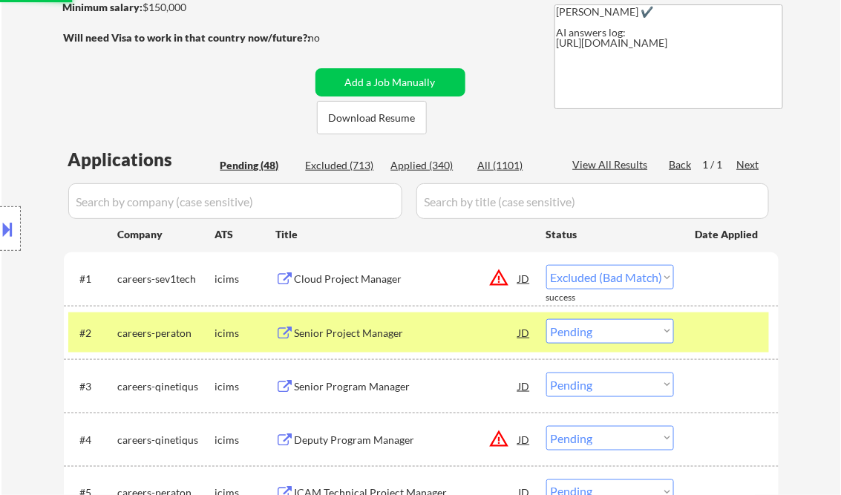
select select ""pending""
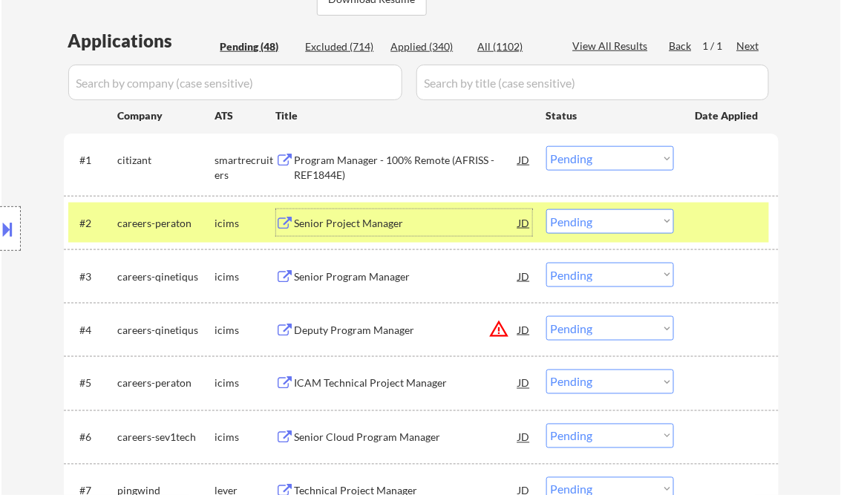
scroll to position [535, 0]
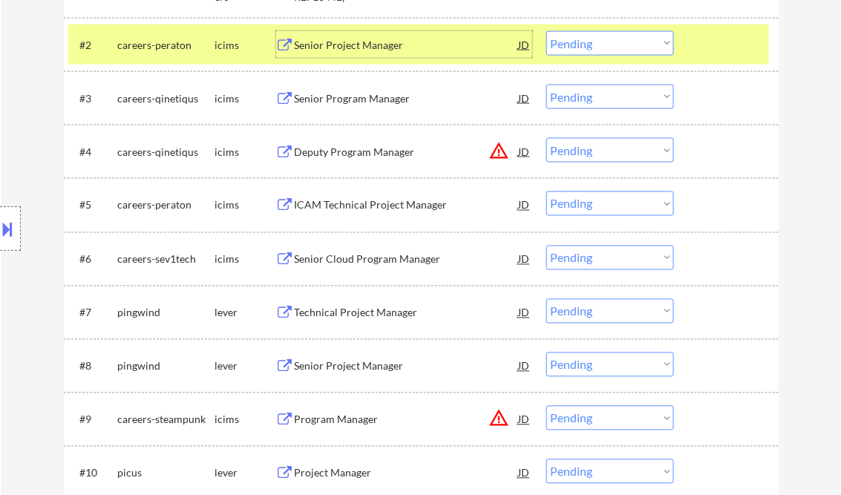
click at [336, 314] on div "Technical Project Manager" at bounding box center [407, 313] width 224 height 15
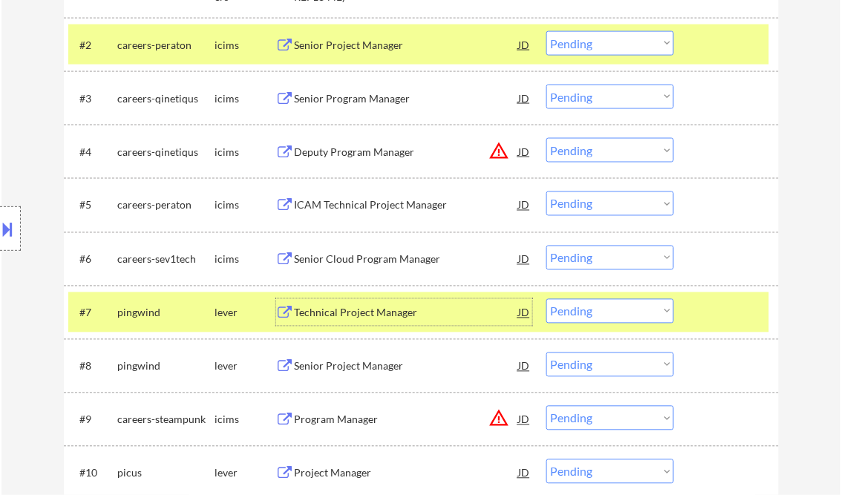
click at [625, 319] on select "Choose an option... Pending Applied Excluded (Questions) Excluded (Expired) Exc…" at bounding box center [611, 311] width 128 height 25
click at [547, 299] on select "Choose an option... Pending Applied Excluded (Questions) Excluded (Expired) Exc…" at bounding box center [611, 311] width 128 height 25
select select ""pending""
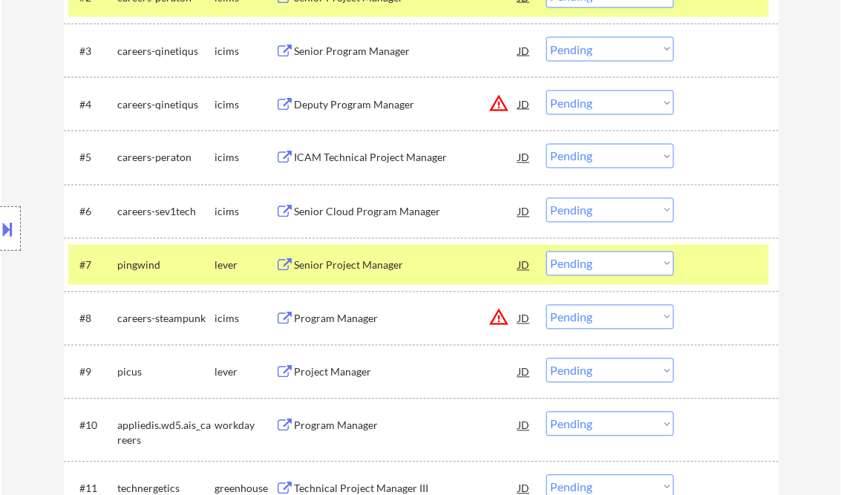
scroll to position [594, 0]
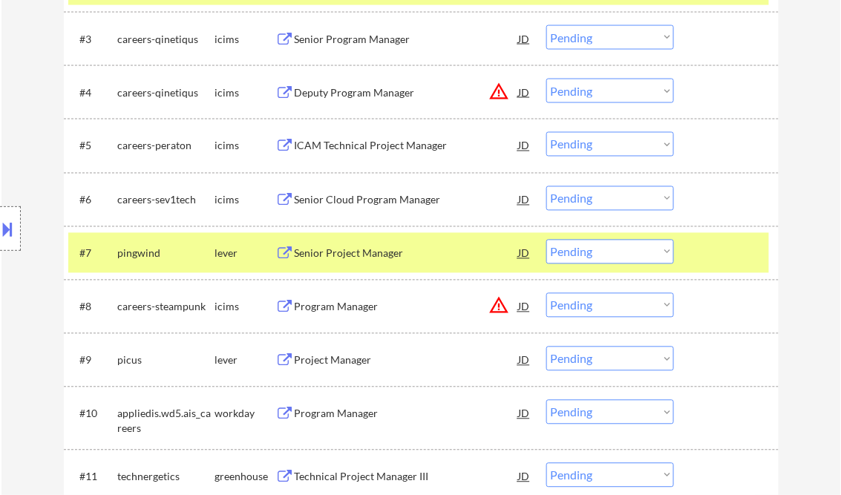
click at [336, 371] on div "Project Manager" at bounding box center [407, 360] width 224 height 27
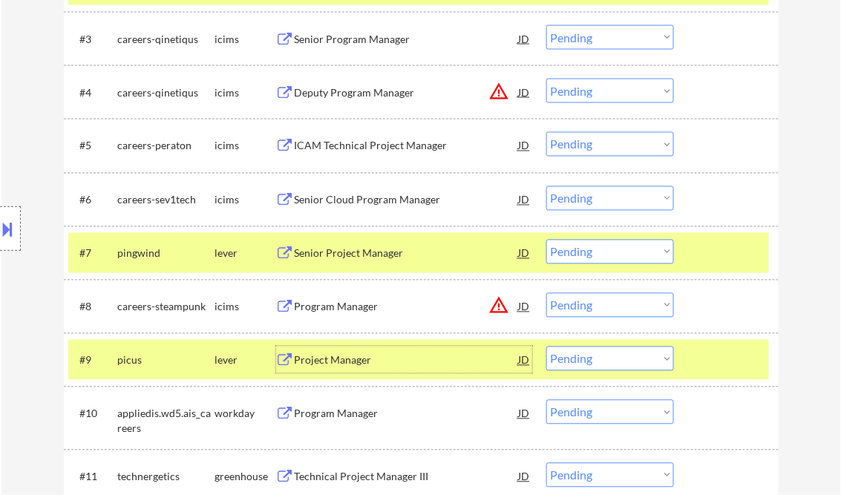
click at [590, 367] on select "Choose an option... Pending Applied Excluded (Questions) Excluded (Expired) Exc…" at bounding box center [611, 359] width 128 height 25
click at [547, 347] on select "Choose an option... Pending Applied Excluded (Questions) Excluded (Expired) Exc…" at bounding box center [611, 359] width 128 height 25
click at [722, 261] on div at bounding box center [728, 253] width 65 height 27
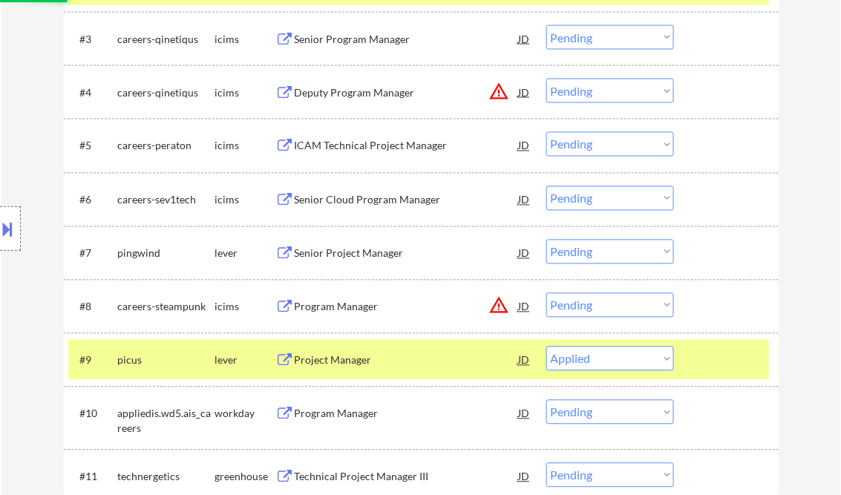
click at [732, 355] on div at bounding box center [728, 360] width 65 height 27
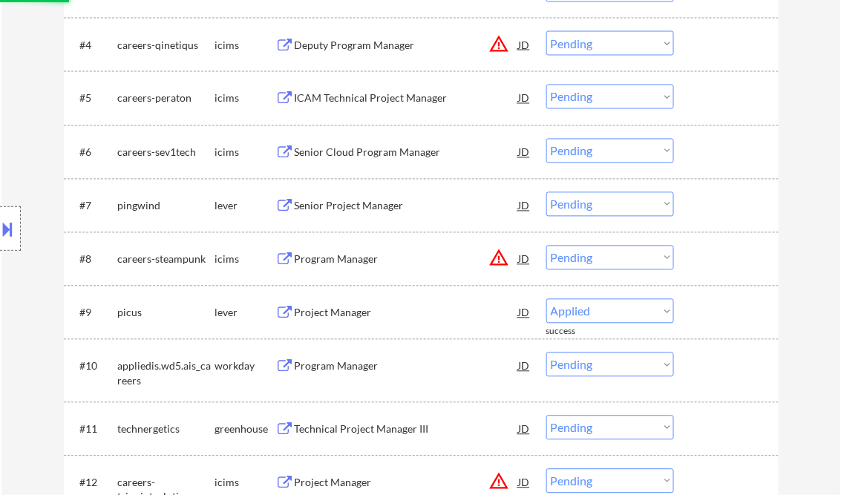
scroll to position [654, 0]
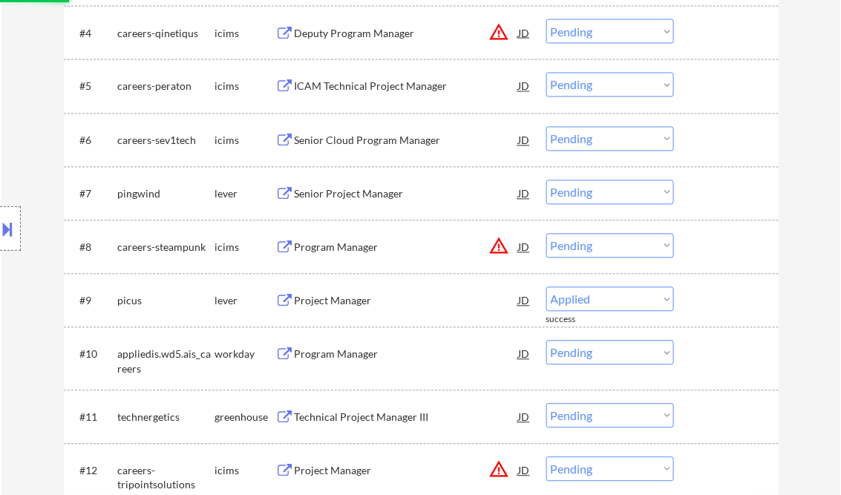
select select ""pending""
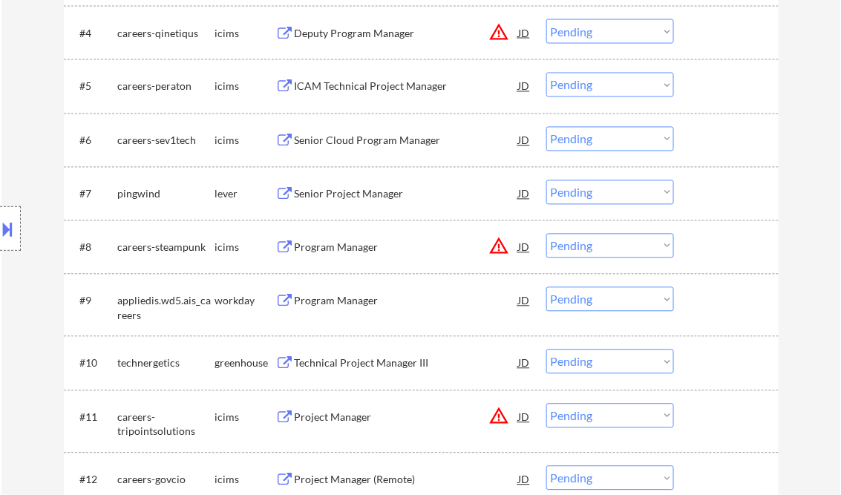
click at [347, 361] on div "Technical Project Manager III" at bounding box center [407, 363] width 224 height 15
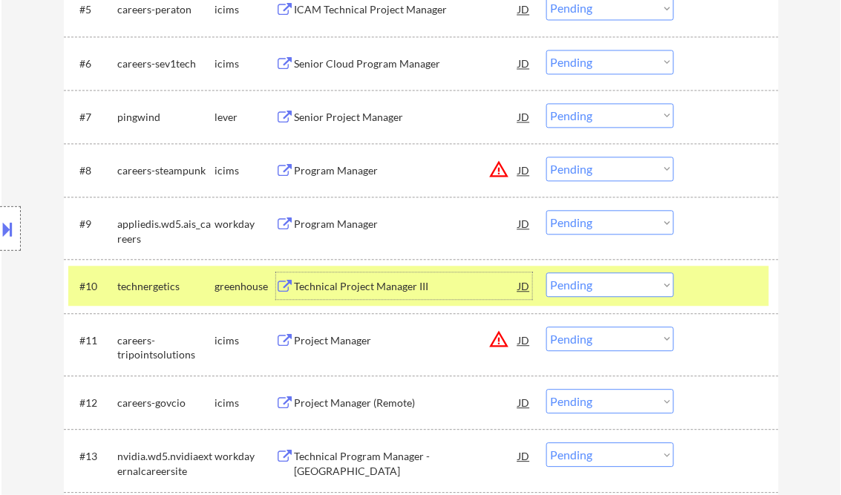
scroll to position [772, 0]
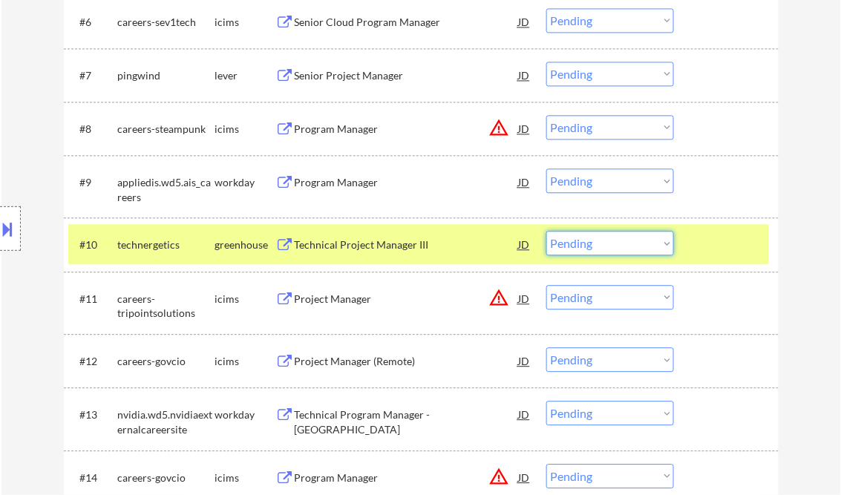
click at [597, 238] on select "Choose an option... Pending Applied Excluded (Questions) Excluded (Expired) Exc…" at bounding box center [611, 243] width 128 height 25
click at [547, 231] on select "Choose an option... Pending Applied Excluded (Questions) Excluded (Expired) Exc…" at bounding box center [611, 243] width 128 height 25
select select ""pending""
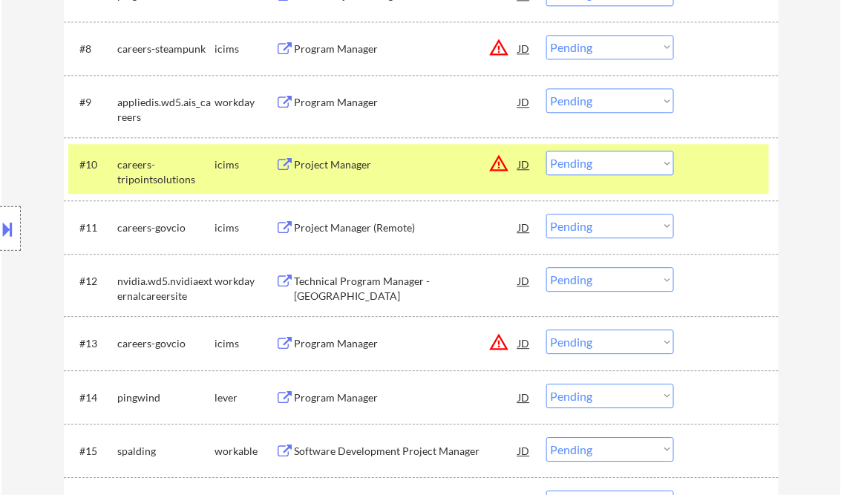
scroll to position [891, 0]
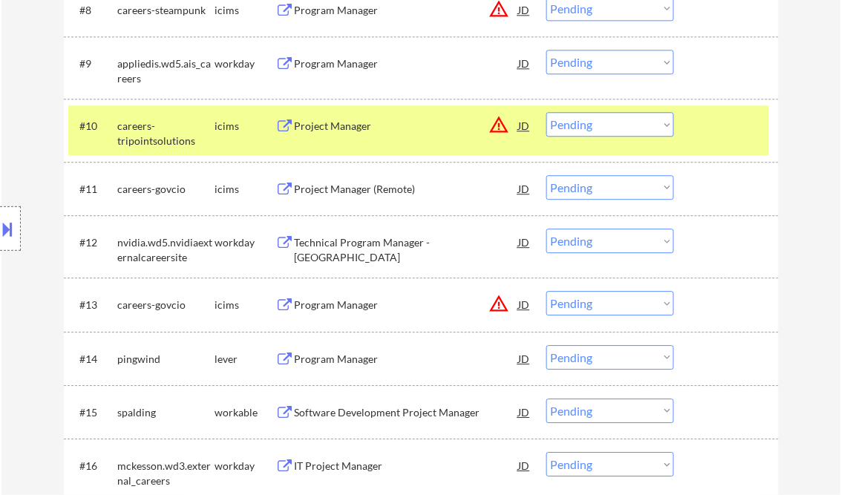
click at [342, 356] on div "Program Manager" at bounding box center [407, 359] width 224 height 15
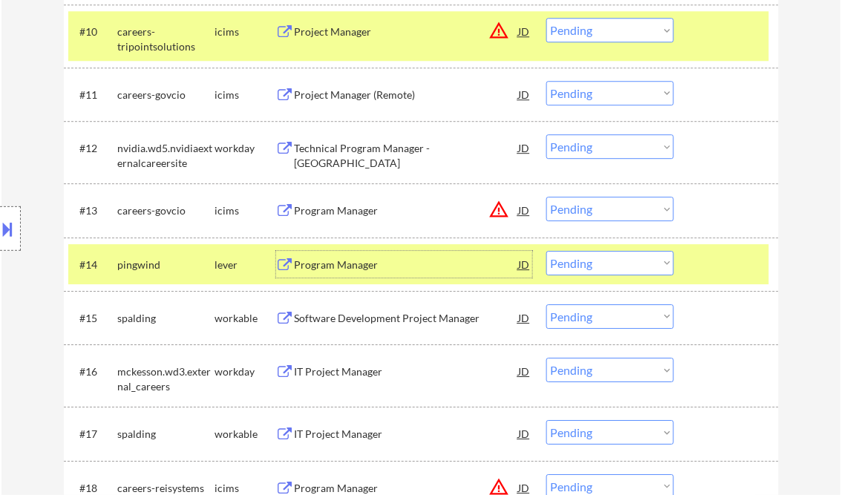
scroll to position [1010, 0]
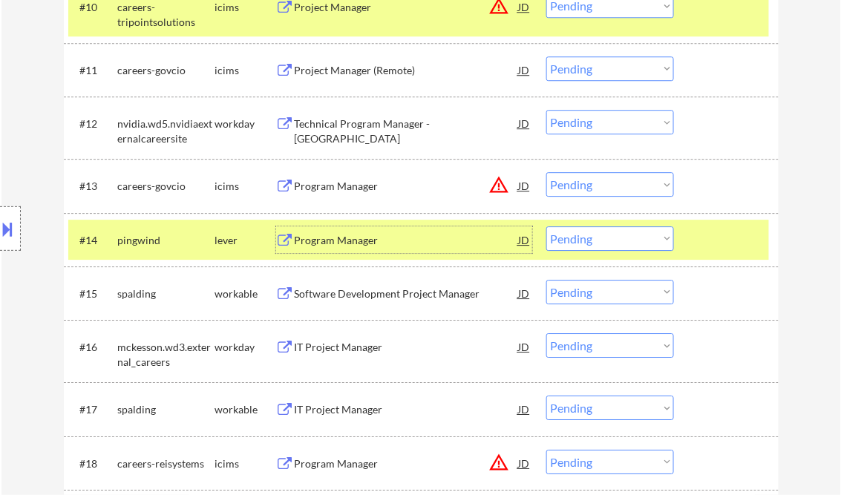
click at [358, 244] on div "Program Manager" at bounding box center [407, 240] width 224 height 15
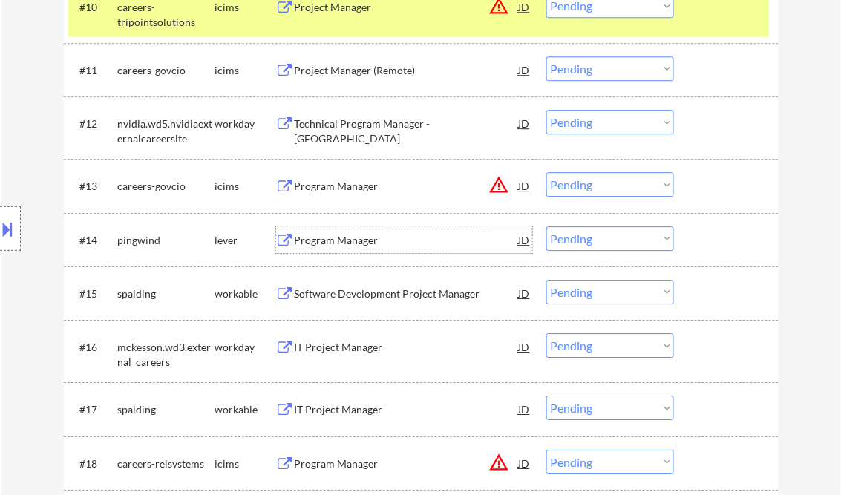
click at [583, 241] on select "Choose an option... Pending Applied Excluded (Questions) Excluded (Expired) Exc…" at bounding box center [611, 239] width 128 height 25
click at [547, 227] on select "Choose an option... Pending Applied Excluded (Questions) Excluded (Expired) Exc…" at bounding box center [611, 239] width 128 height 25
select select ""pending""
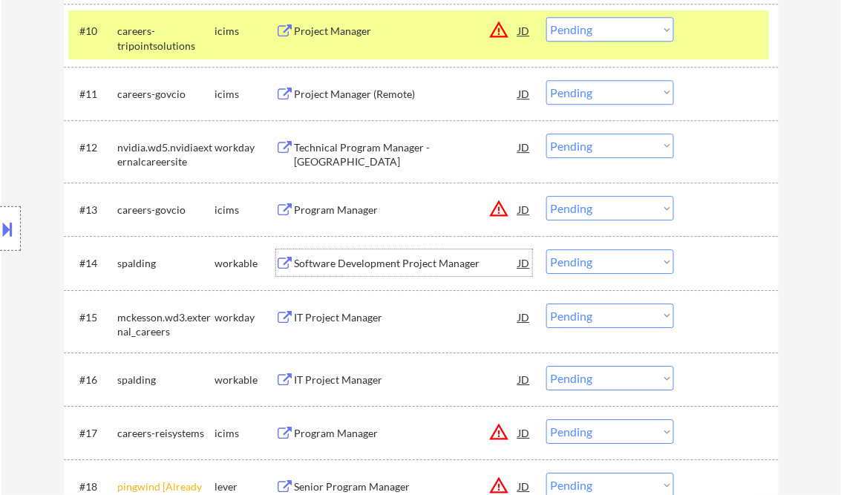
click at [373, 262] on div "Software Development Project Manager" at bounding box center [407, 263] width 224 height 15
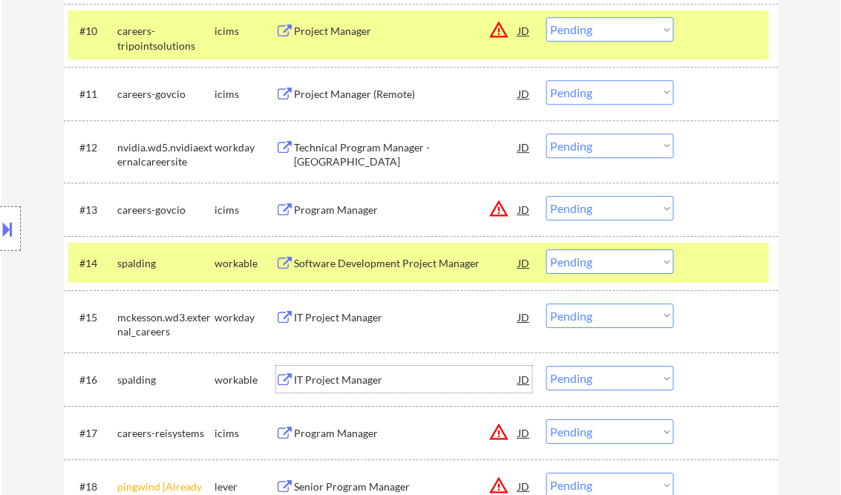
click at [349, 380] on div "IT Project Manager" at bounding box center [407, 380] width 224 height 15
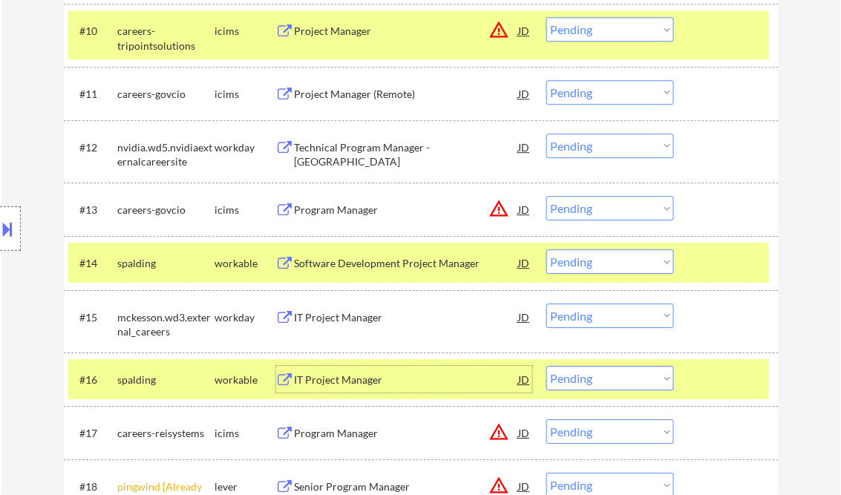
scroll to position [1248, 0]
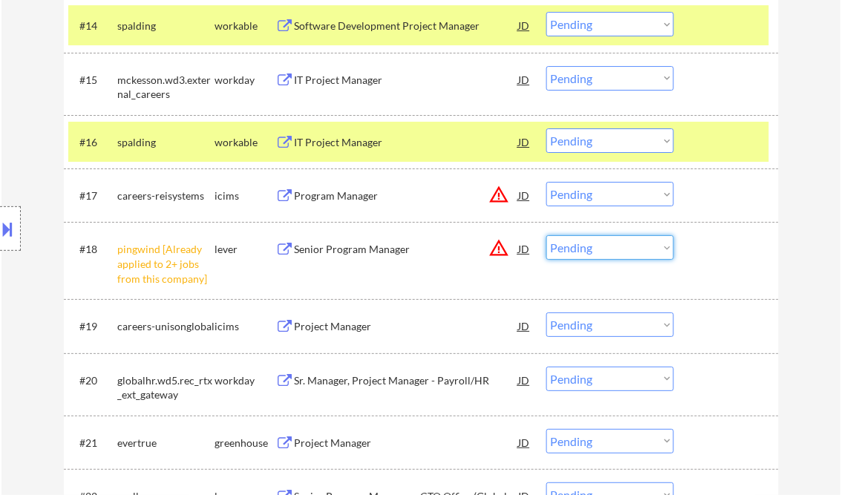
drag, startPoint x: 567, startPoint y: 253, endPoint x: 582, endPoint y: 261, distance: 16.3
click at [567, 253] on select "Choose an option... Pending Applied Excluded (Questions) Excluded (Expired) Exc…" at bounding box center [611, 247] width 128 height 25
click at [547, 235] on select "Choose an option... Pending Applied Excluded (Questions) Excluded (Expired) Exc…" at bounding box center [611, 247] width 128 height 25
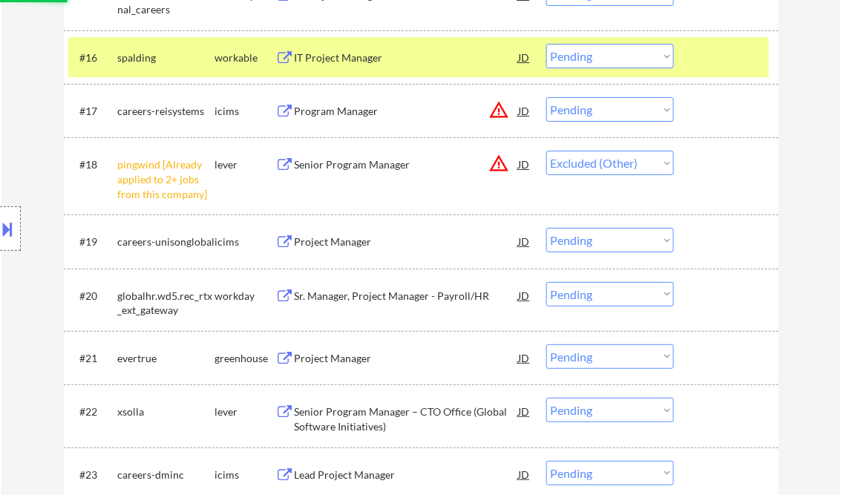
scroll to position [1366, 0]
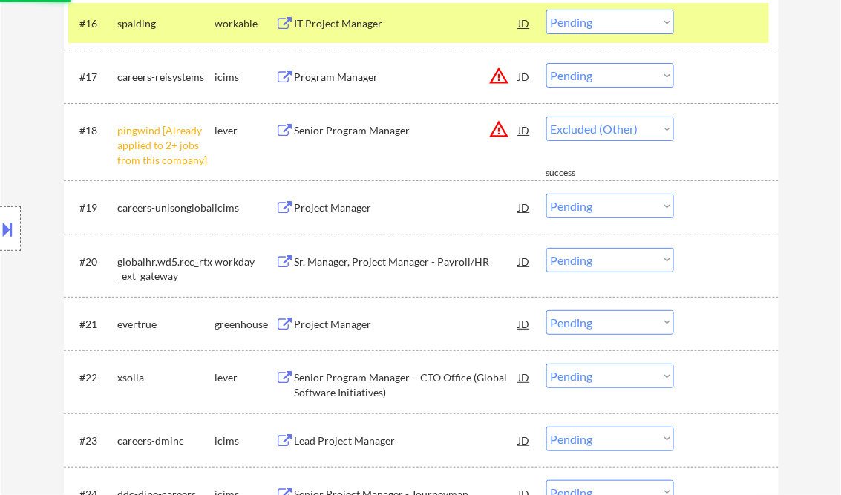
select select ""pending""
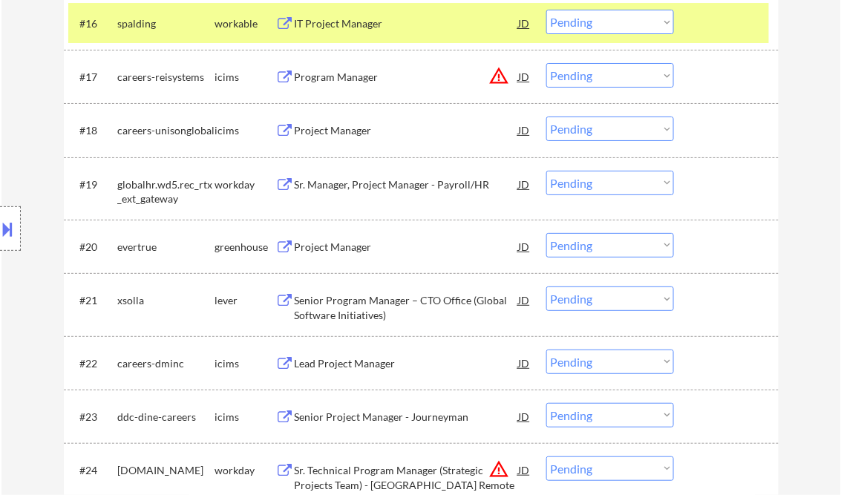
click at [312, 243] on div "Project Manager" at bounding box center [407, 247] width 224 height 15
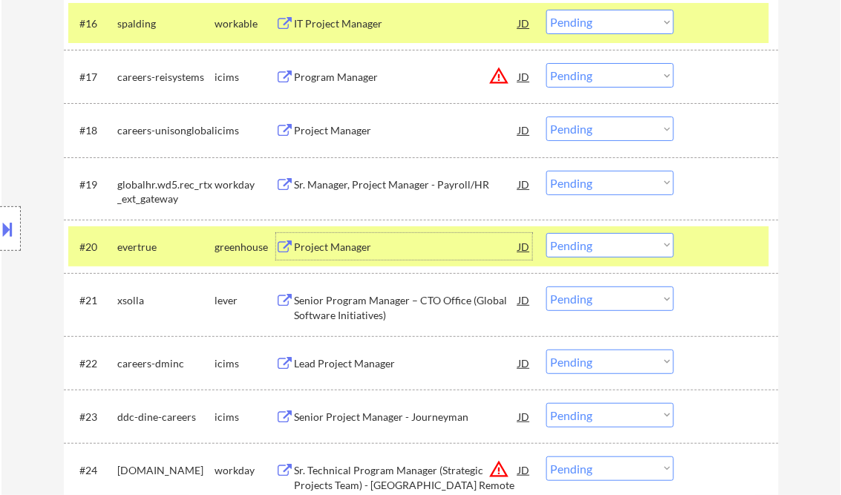
drag, startPoint x: 634, startPoint y: 243, endPoint x: 642, endPoint y: 244, distance: 8.3
click at [634, 243] on select "Choose an option... Pending Applied Excluded (Questions) Excluded (Expired) Exc…" at bounding box center [611, 245] width 128 height 25
click at [547, 233] on select "Choose an option... Pending Applied Excluded (Questions) Excluded (Expired) Exc…" at bounding box center [611, 245] width 128 height 25
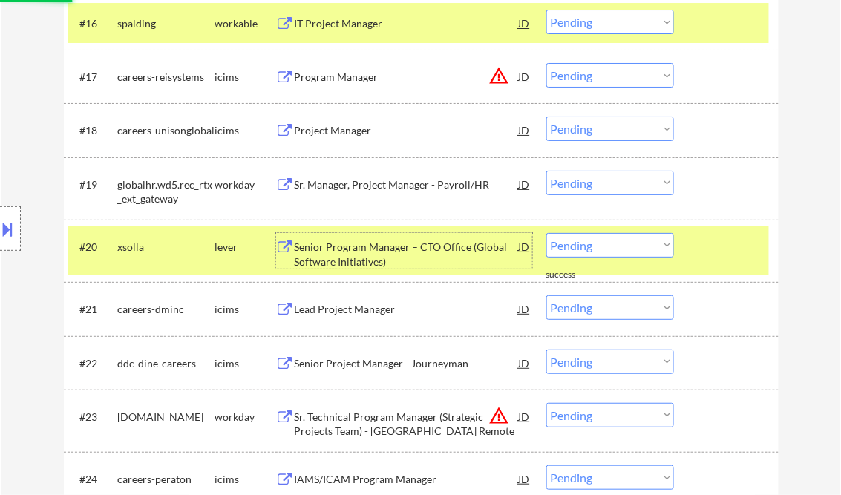
click at [394, 258] on div "Senior Program Manager – CTO Office (Global Software Initiatives)" at bounding box center [407, 254] width 224 height 29
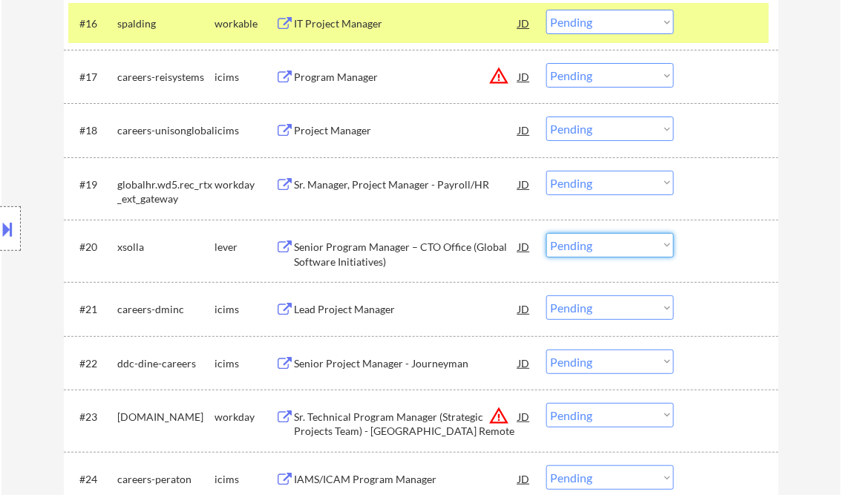
drag, startPoint x: 615, startPoint y: 240, endPoint x: 622, endPoint y: 255, distance: 16.6
click at [615, 240] on select "Choose an option... Pending Applied Excluded (Questions) Excluded (Expired) Exc…" at bounding box center [611, 245] width 128 height 25
click at [547, 233] on select "Choose an option... Pending Applied Excluded (Questions) Excluded (Expired) Exc…" at bounding box center [611, 245] width 128 height 25
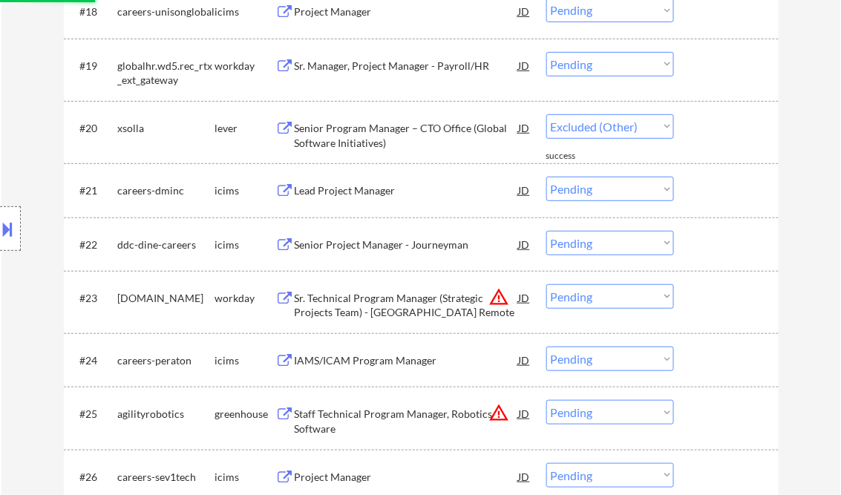
select select ""pending""
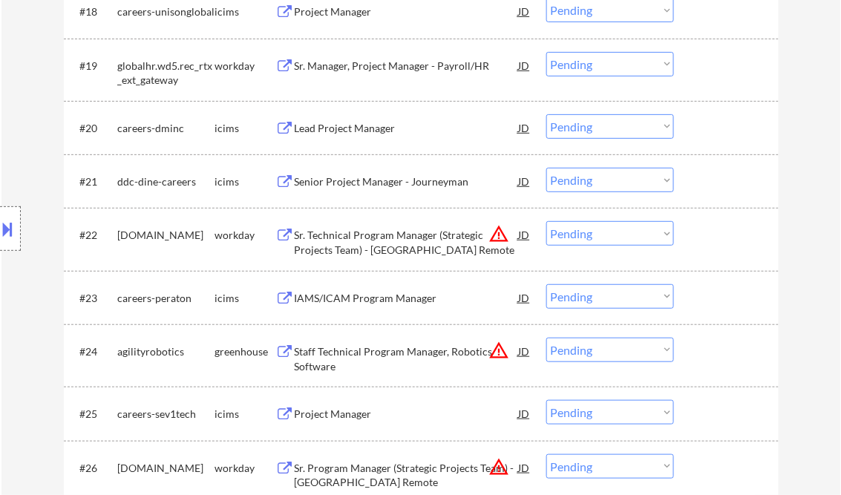
click at [383, 355] on div "Staff Technical Program Manager, Robotics Software" at bounding box center [407, 359] width 224 height 29
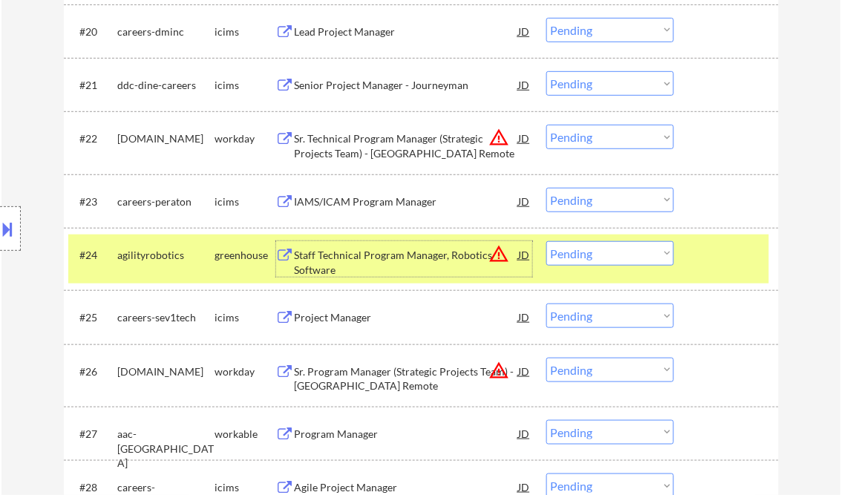
scroll to position [1664, 0]
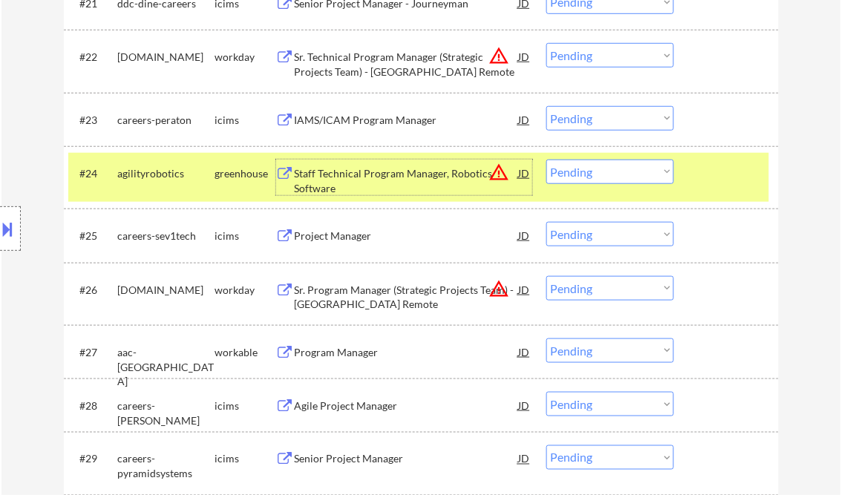
click at [602, 175] on select "Choose an option... Pending Applied Excluded (Questions) Excluded (Expired) Exc…" at bounding box center [611, 172] width 128 height 25
click at [547, 160] on select "Choose an option... Pending Applied Excluded (Questions) Excluded (Expired) Exc…" at bounding box center [611, 172] width 128 height 25
select select ""pending""
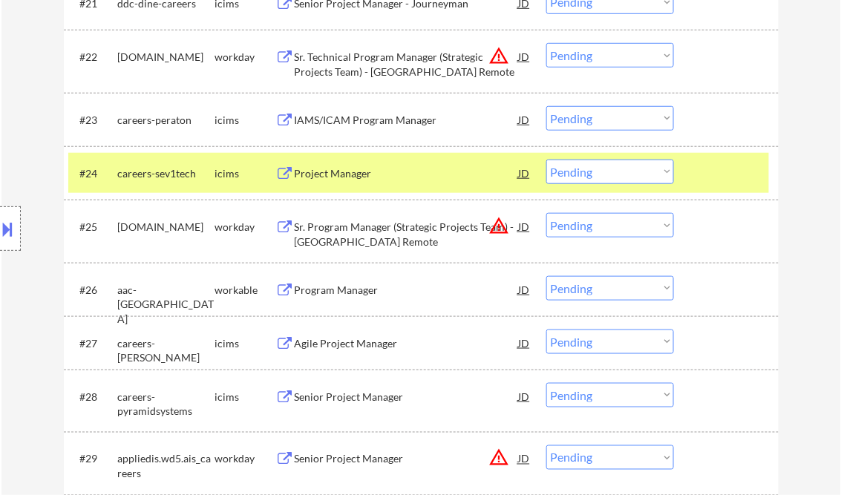
click at [336, 290] on div "Program Manager" at bounding box center [407, 290] width 224 height 15
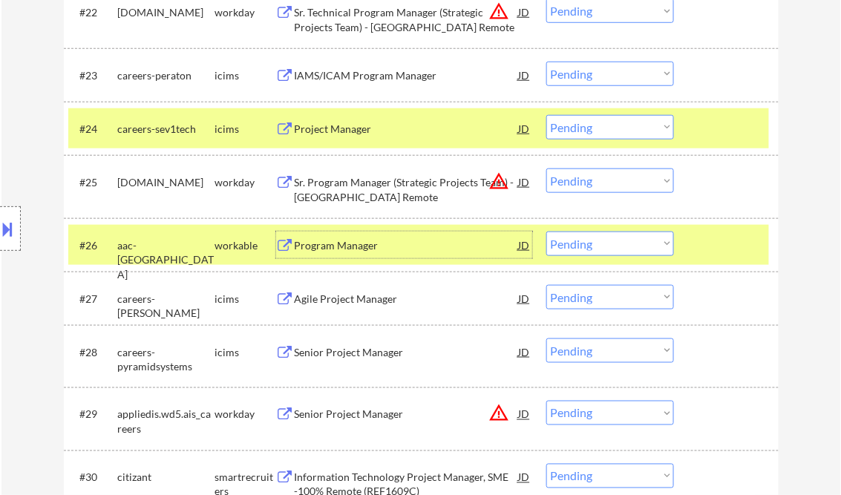
scroll to position [1723, 0]
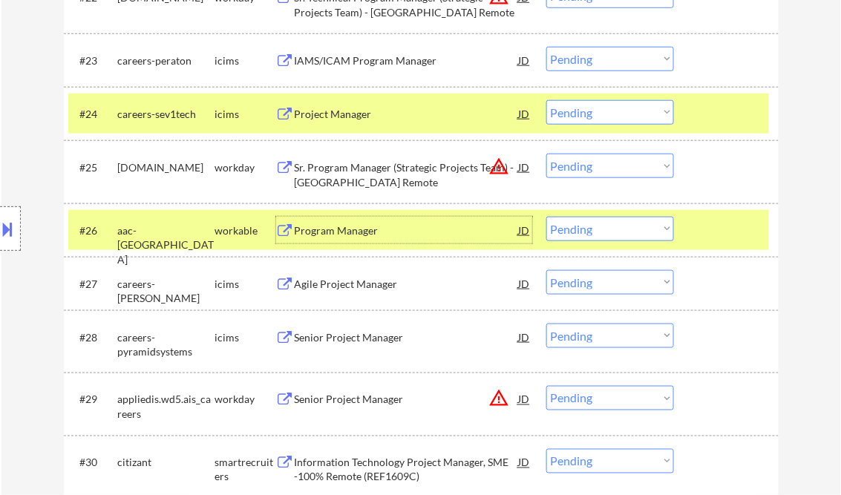
click at [587, 238] on select "Choose an option... Pending Applied Excluded (Questions) Excluded (Expired) Exc…" at bounding box center [611, 229] width 128 height 25
click at [547, 217] on select "Choose an option... Pending Applied Excluded (Questions) Excluded (Expired) Exc…" at bounding box center [611, 229] width 128 height 25
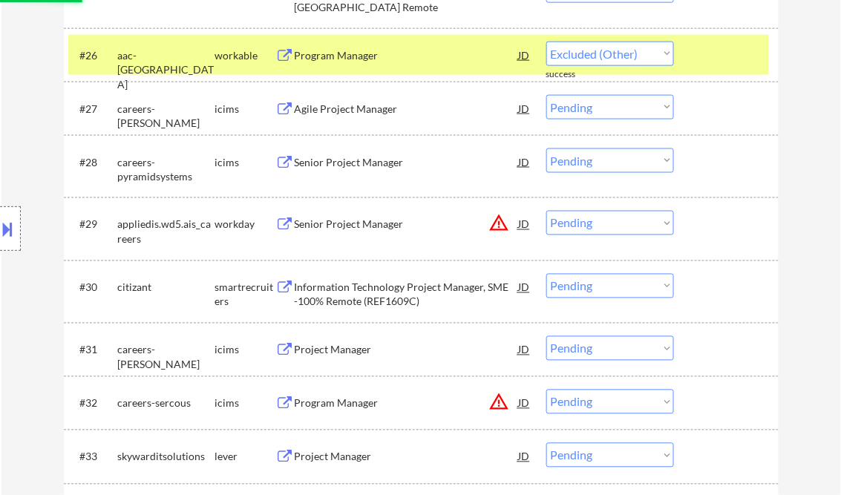
select select ""pending""
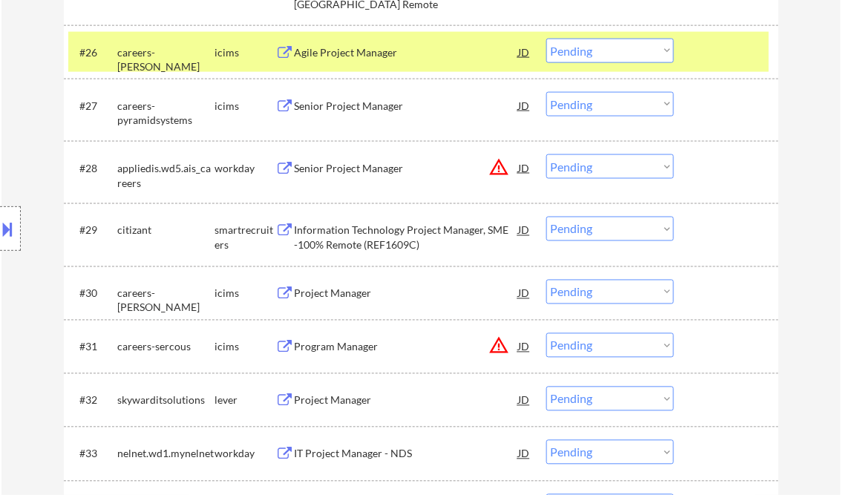
click at [387, 238] on div "Information Technology Project Manager, SME -100% Remote (REF1609C)" at bounding box center [407, 238] width 224 height 29
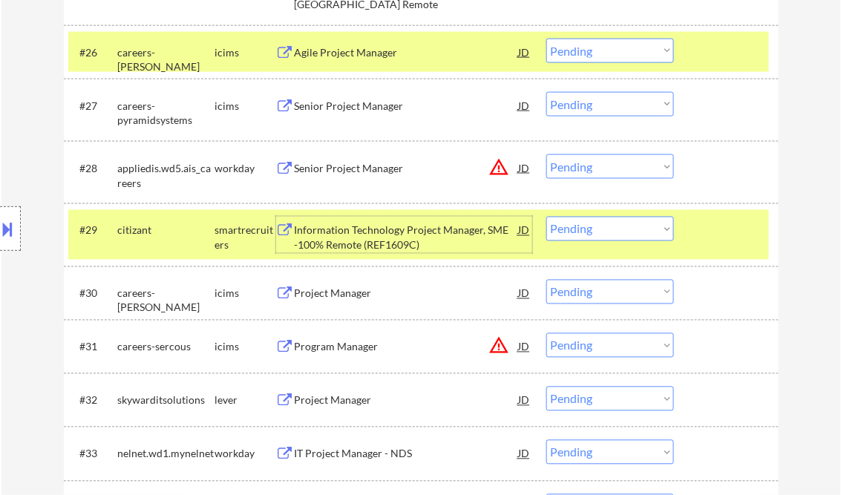
click at [658, 227] on select "Choose an option... Pending Applied Excluded (Questions) Excluded (Expired) Exc…" at bounding box center [611, 229] width 128 height 25
click at [547, 217] on select "Choose an option... Pending Applied Excluded (Questions) Excluded (Expired) Exc…" at bounding box center [611, 229] width 128 height 25
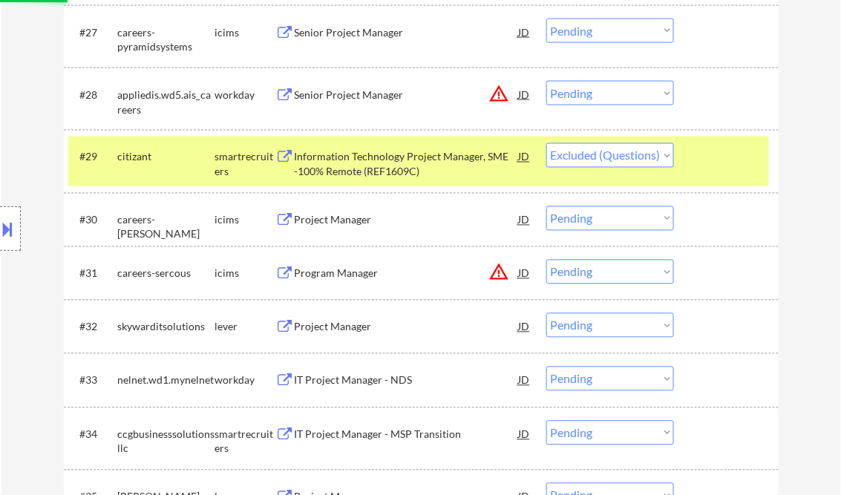
scroll to position [2020, 0]
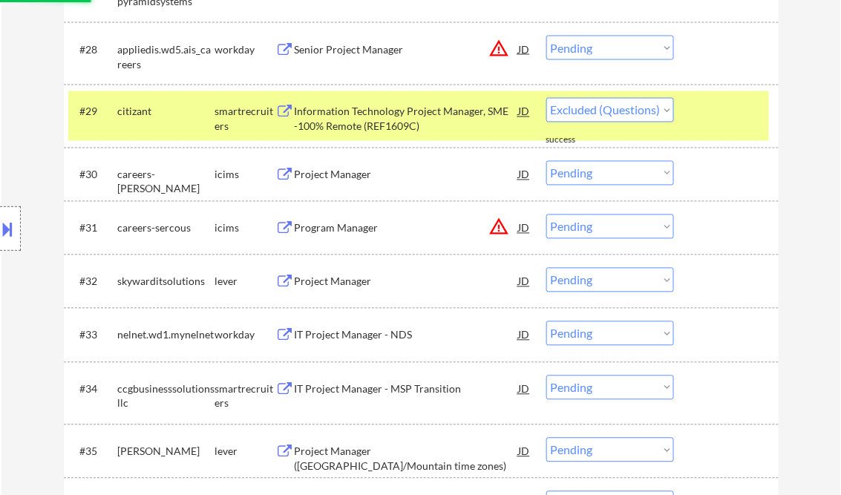
select select ""pending""
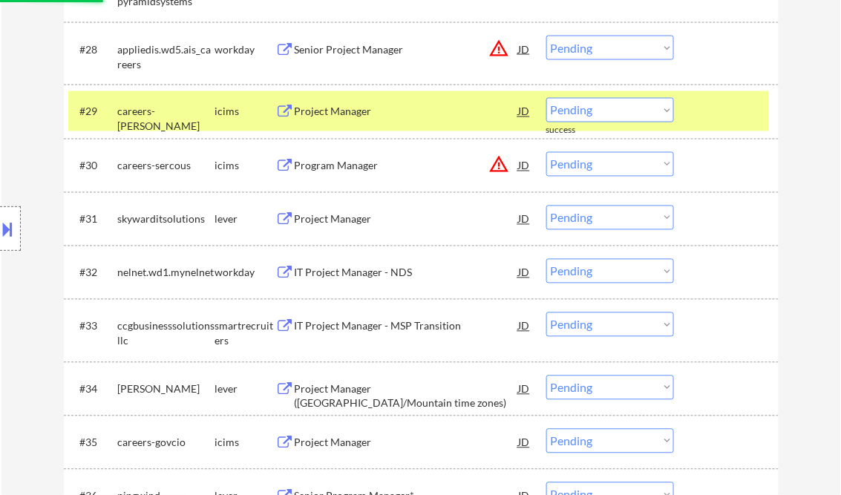
click at [328, 212] on div "Project Manager" at bounding box center [407, 219] width 224 height 27
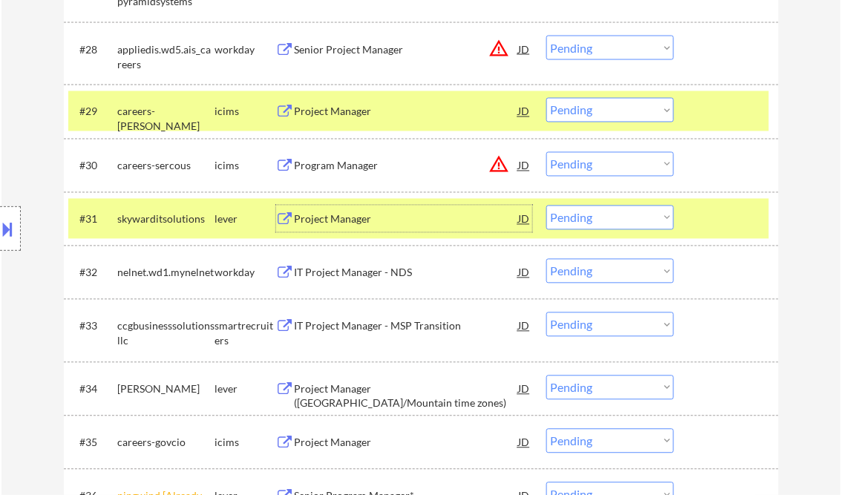
click at [618, 223] on select "Choose an option... Pending Applied Excluded (Questions) Excluded (Expired) Exc…" at bounding box center [611, 218] width 128 height 25
click at [547, 206] on select "Choose an option... Pending Applied Excluded (Questions) Excluded (Expired) Exc…" at bounding box center [611, 218] width 128 height 25
click at [744, 213] on div at bounding box center [728, 219] width 65 height 27
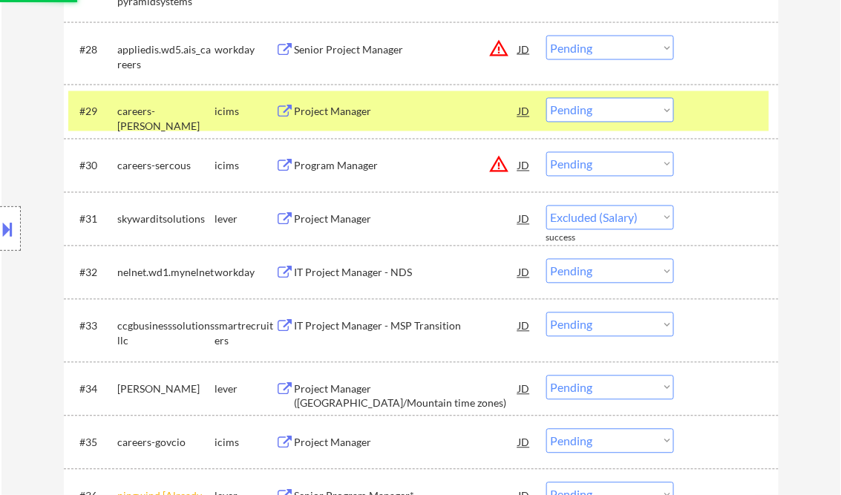
drag, startPoint x: 713, startPoint y: 131, endPoint x: 720, endPoint y: 146, distance: 16.6
click at [714, 129] on div "#29 careers-amyx icims Project Manager JD warning_amber Choose an option... Pen…" at bounding box center [418, 111] width 701 height 40
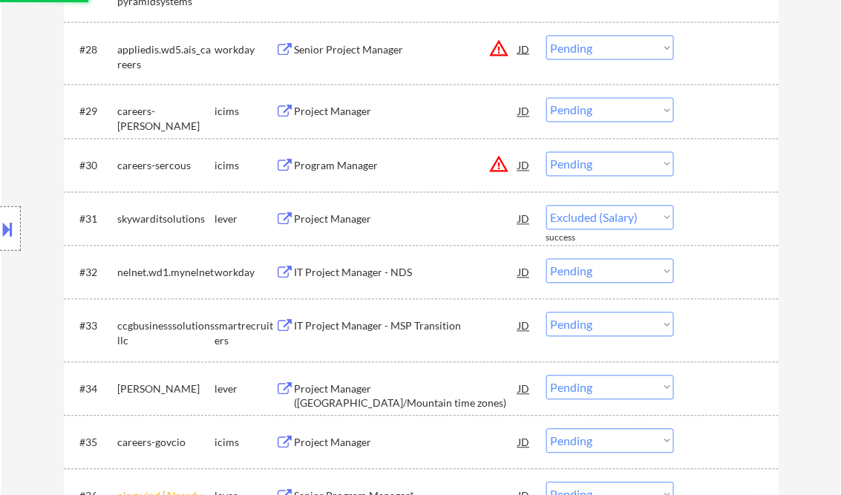
select select ""pending""
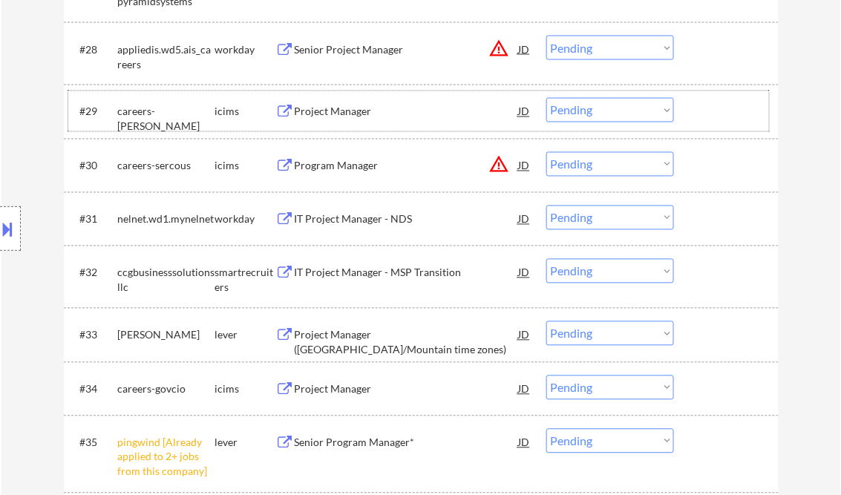
drag, startPoint x: 634, startPoint y: 339, endPoint x: 645, endPoint y: 346, distance: 13.0
click at [634, 338] on select "Choose an option... Pending Applied Excluded (Questions) Excluded (Expired) Exc…" at bounding box center [611, 334] width 128 height 25
click at [547, 322] on select "Choose an option... Pending Applied Excluded (Questions) Excluded (Expired) Exc…" at bounding box center [611, 334] width 128 height 25
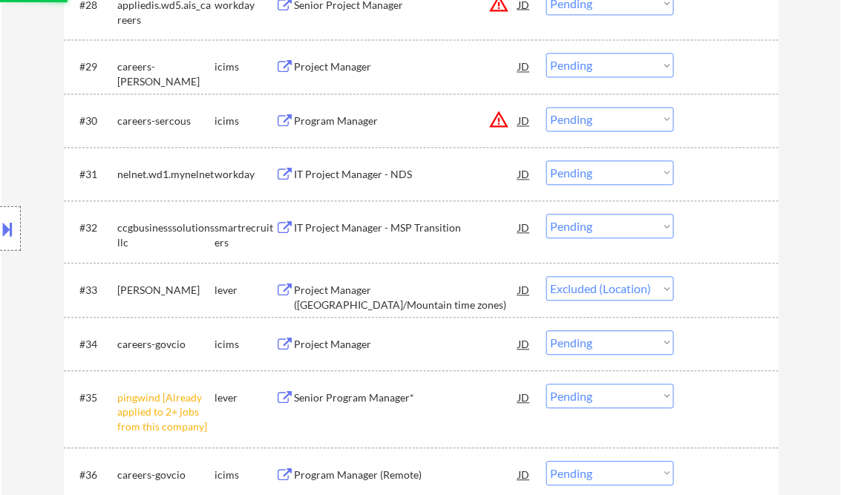
scroll to position [2079, 0]
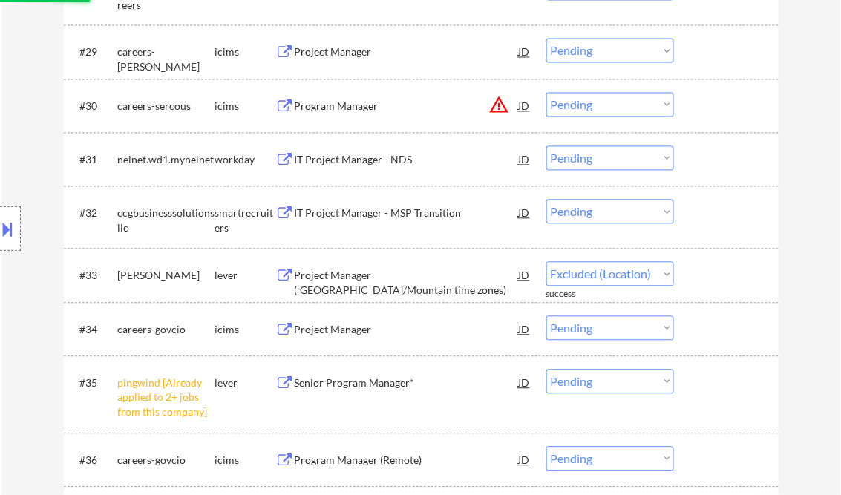
select select ""pending""
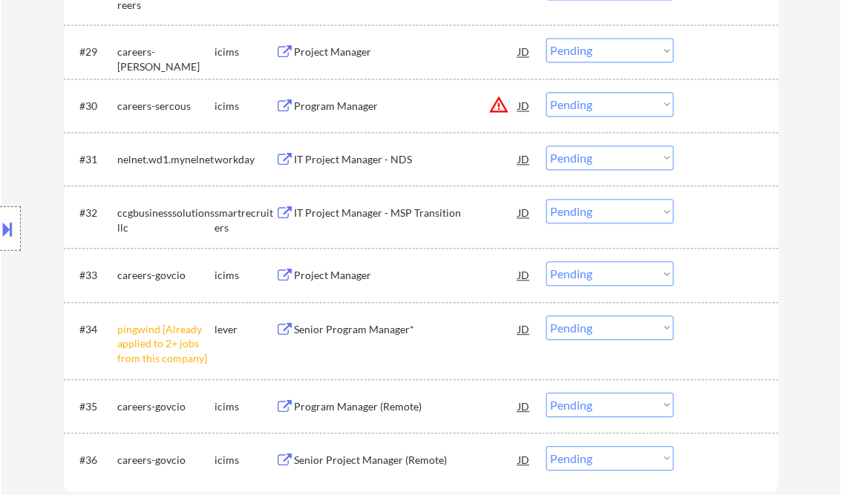
click at [612, 330] on select "Choose an option... Pending Applied Excluded (Questions) Excluded (Expired) Exc…" at bounding box center [611, 328] width 128 height 25
click at [547, 316] on select "Choose an option... Pending Applied Excluded (Questions) Excluded (Expired) Exc…" at bounding box center [611, 328] width 128 height 25
select select ""pending""
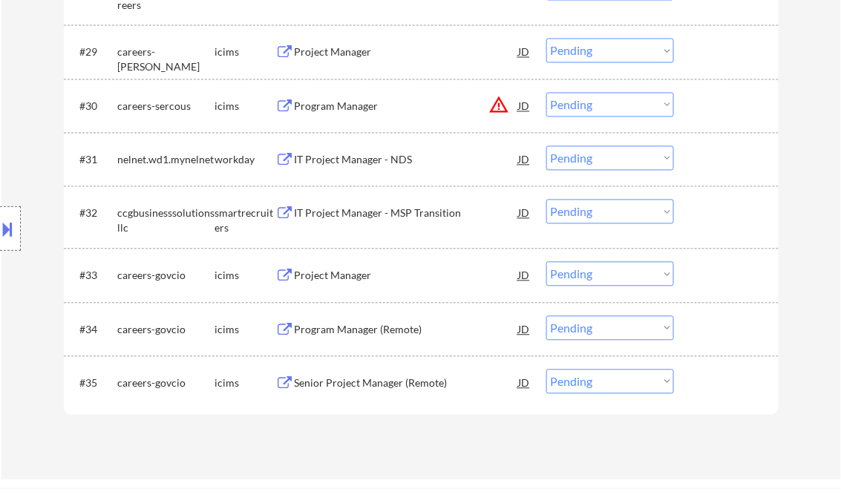
click at [377, 225] on div "IT Project Manager - MSP Transition" at bounding box center [407, 213] width 224 height 27
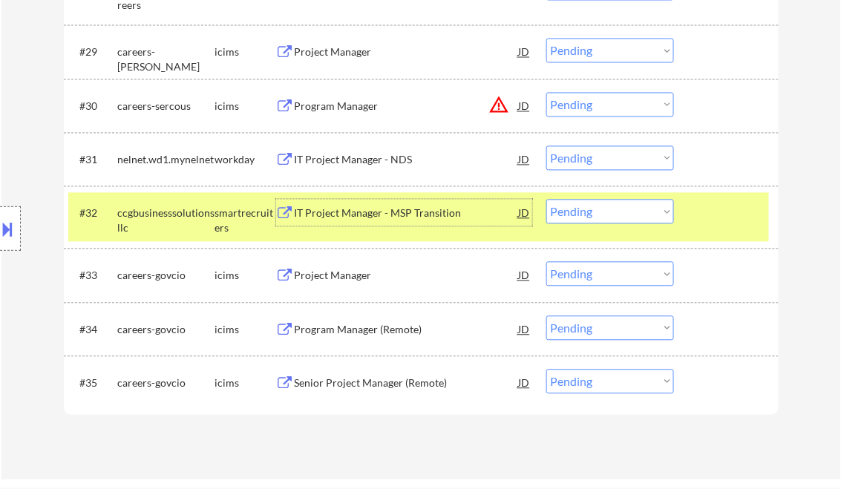
click at [623, 218] on select "Choose an option... Pending Applied Excluded (Questions) Excluded (Expired) Exc…" at bounding box center [611, 212] width 128 height 25
click at [547, 200] on select "Choose an option... Pending Applied Excluded (Questions) Excluded (Expired) Exc…" at bounding box center [611, 212] width 128 height 25
select select ""pending""
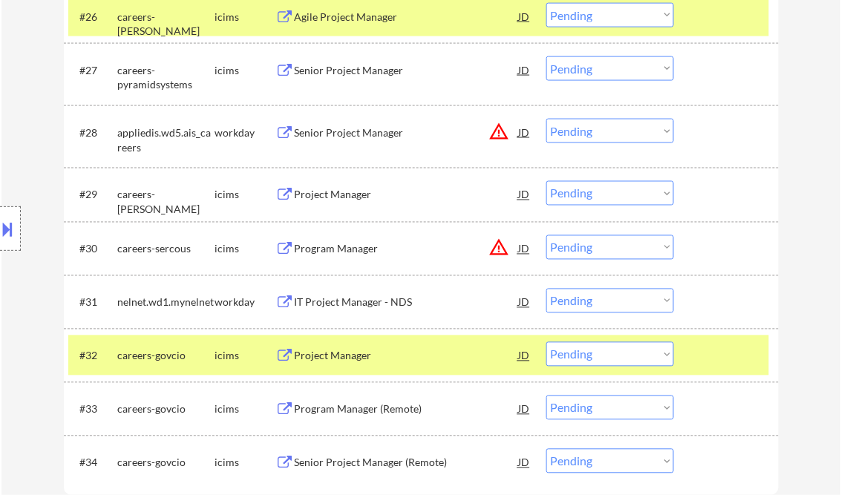
scroll to position [1961, 0]
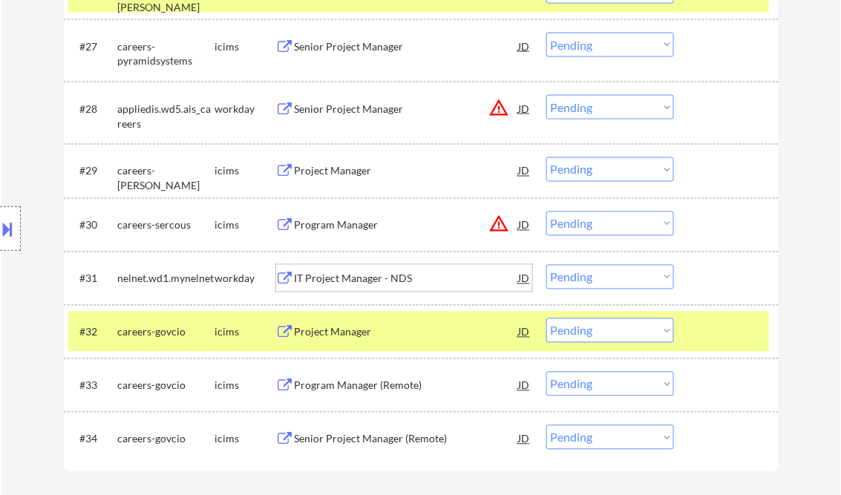
click at [376, 278] on div "IT Project Manager - NDS" at bounding box center [407, 279] width 224 height 15
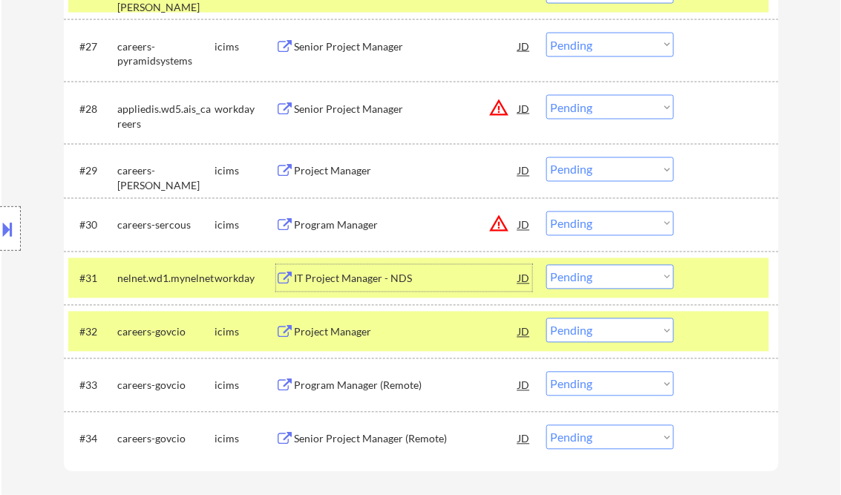
click at [740, 331] on div at bounding box center [728, 332] width 65 height 27
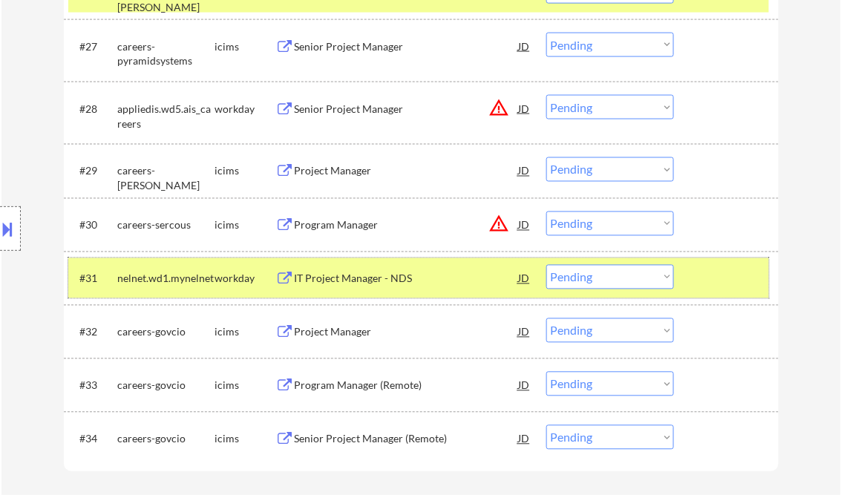
click at [708, 283] on div at bounding box center [728, 278] width 65 height 27
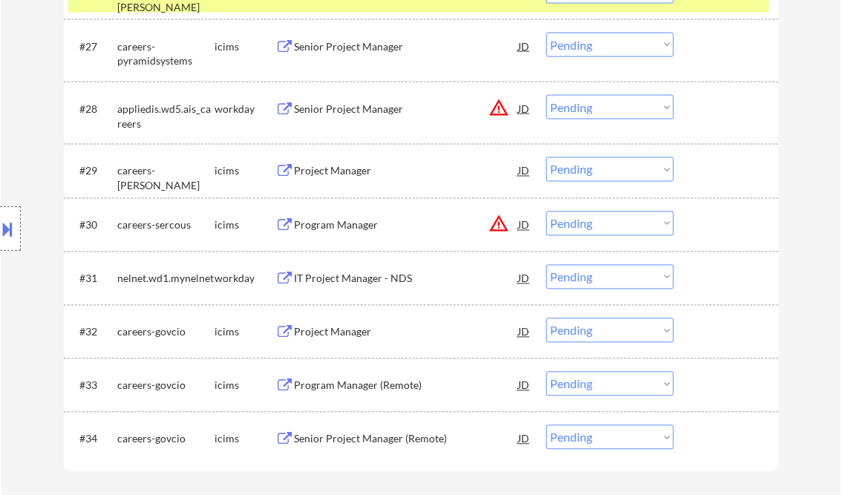
click at [668, 278] on select "Choose an option... Pending Applied Excluded (Questions) Excluded (Expired) Exc…" at bounding box center [611, 277] width 128 height 25
click at [547, 265] on select "Choose an option... Pending Applied Excluded (Questions) Excluded (Expired) Exc…" at bounding box center [611, 277] width 128 height 25
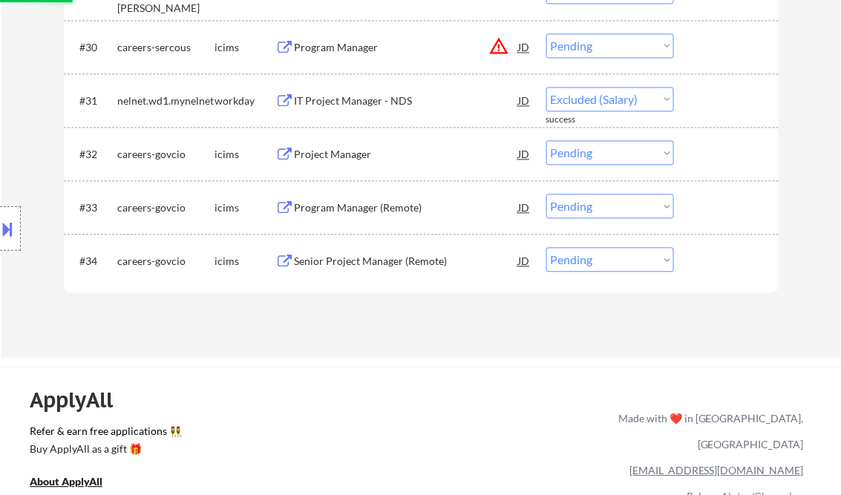
select select ""pending""
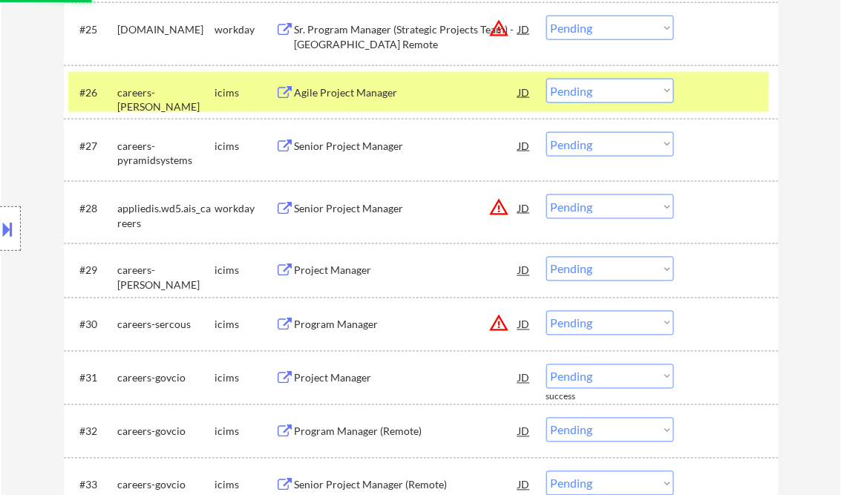
scroll to position [1842, 0]
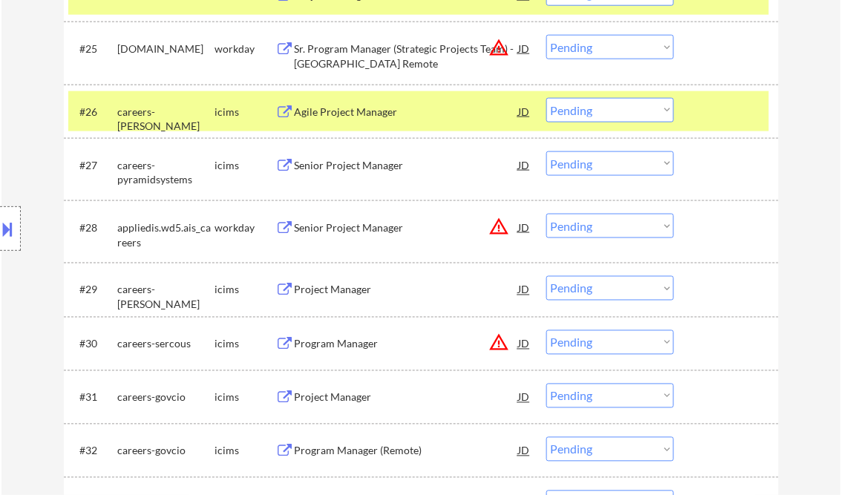
click at [359, 229] on div "Senior Project Manager" at bounding box center [407, 228] width 224 height 15
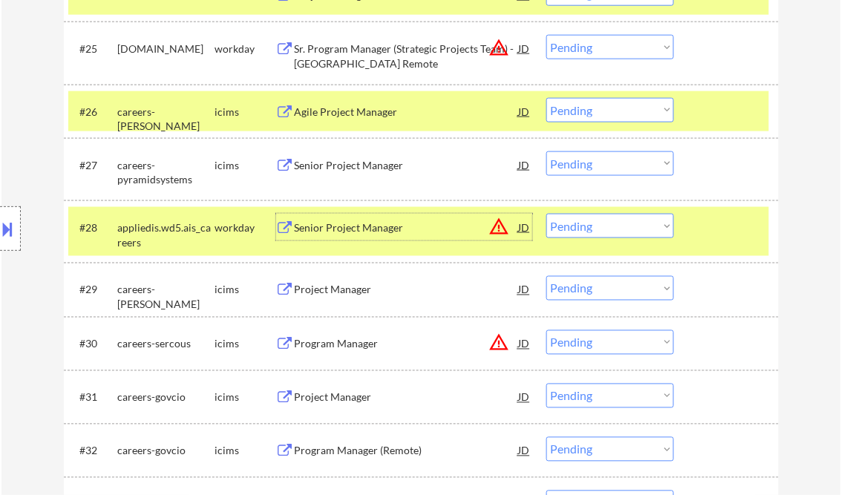
drag, startPoint x: 583, startPoint y: 227, endPoint x: 586, endPoint y: 235, distance: 8.0
click at [583, 227] on select "Choose an option... Pending Applied Excluded (Questions) Excluded (Expired) Exc…" at bounding box center [611, 226] width 128 height 25
click at [547, 214] on select "Choose an option... Pending Applied Excluded (Questions) Excluded (Expired) Exc…" at bounding box center [611, 226] width 128 height 25
select select ""pending""
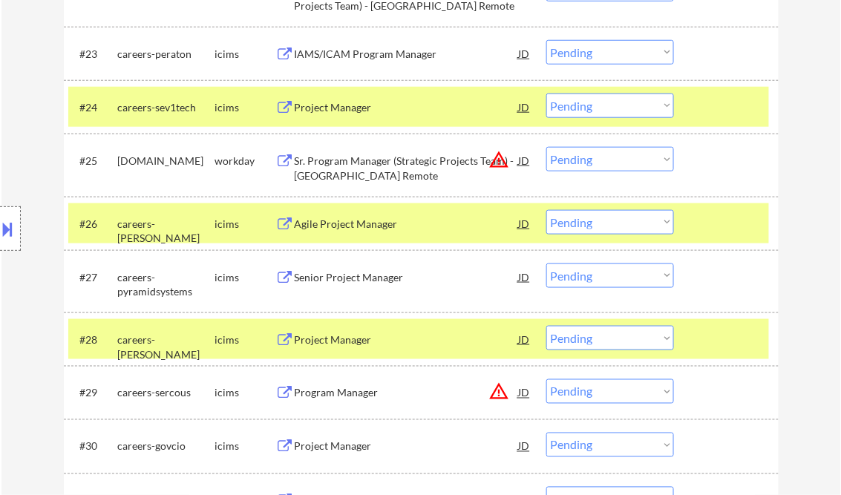
scroll to position [1723, 0]
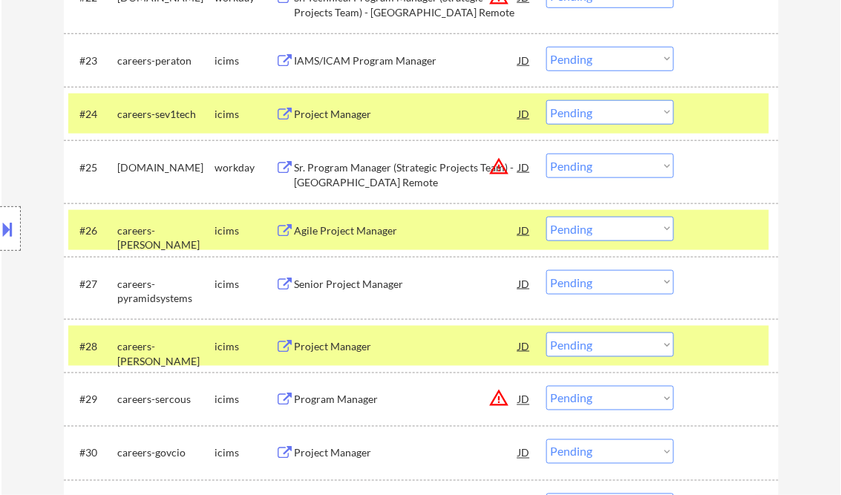
click at [431, 171] on div "Sr. Program Manager (Strategic Projects Team) - [GEOGRAPHIC_DATA] Remote" at bounding box center [407, 174] width 224 height 29
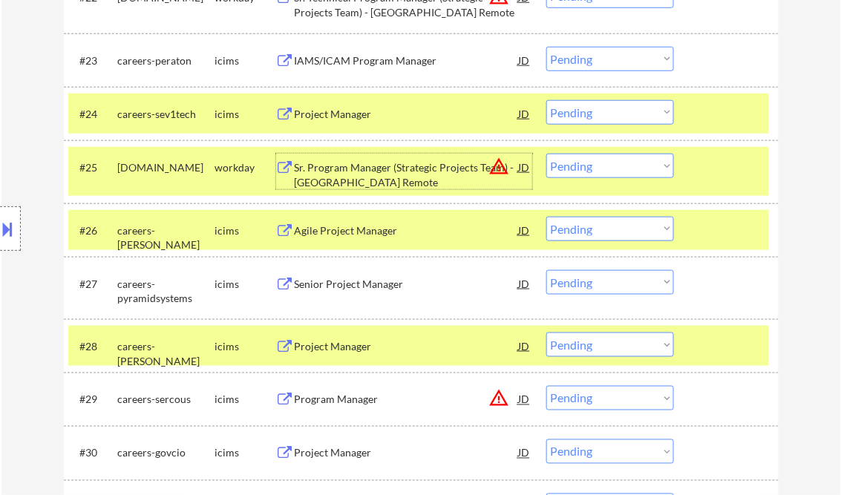
drag, startPoint x: 625, startPoint y: 162, endPoint x: 686, endPoint y: 228, distance: 90.4
click at [625, 162] on select "Choose an option... Pending Applied Excluded (Questions) Excluded (Expired) Exc…" at bounding box center [611, 166] width 128 height 25
click at [547, 154] on select "Choose an option... Pending Applied Excluded (Questions) Excluded (Expired) Exc…" at bounding box center [611, 166] width 128 height 25
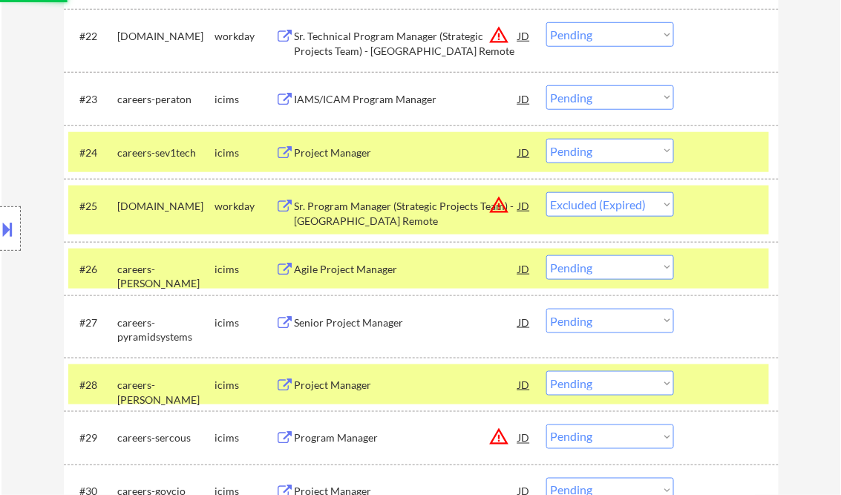
scroll to position [1604, 0]
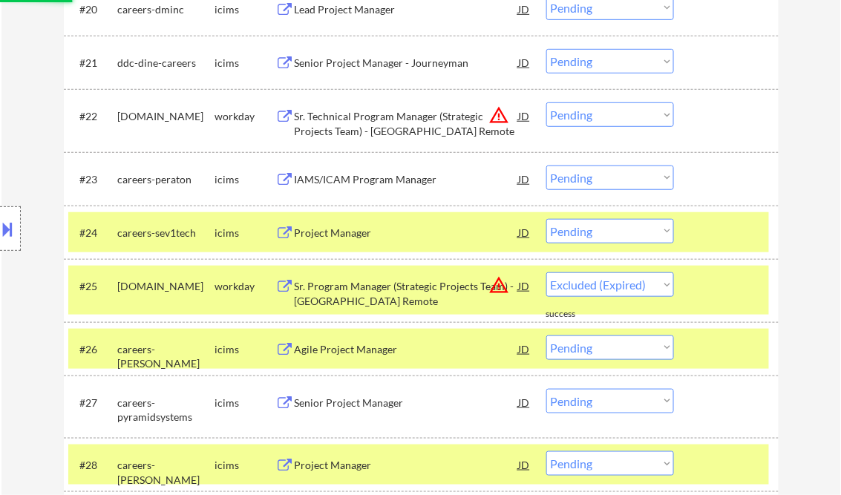
select select ""pending""
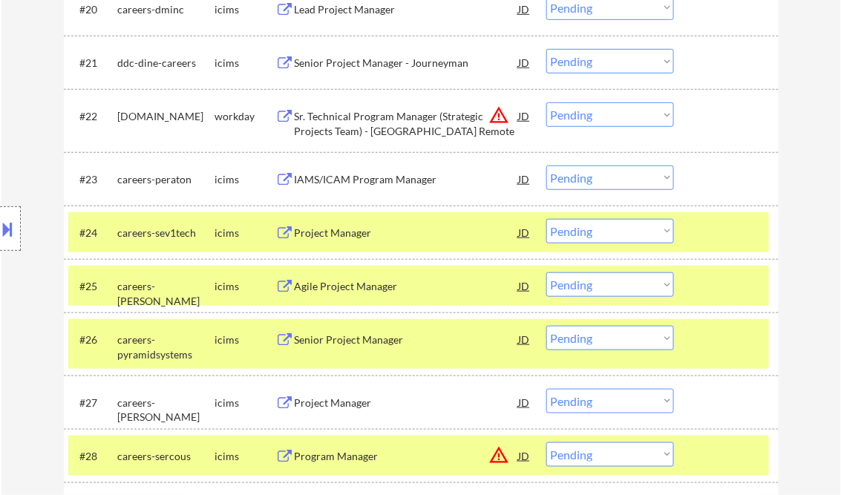
click at [382, 126] on div "Sr. Technical Program Manager (Strategic Projects Team) - [GEOGRAPHIC_DATA] Rem…" at bounding box center [407, 123] width 224 height 29
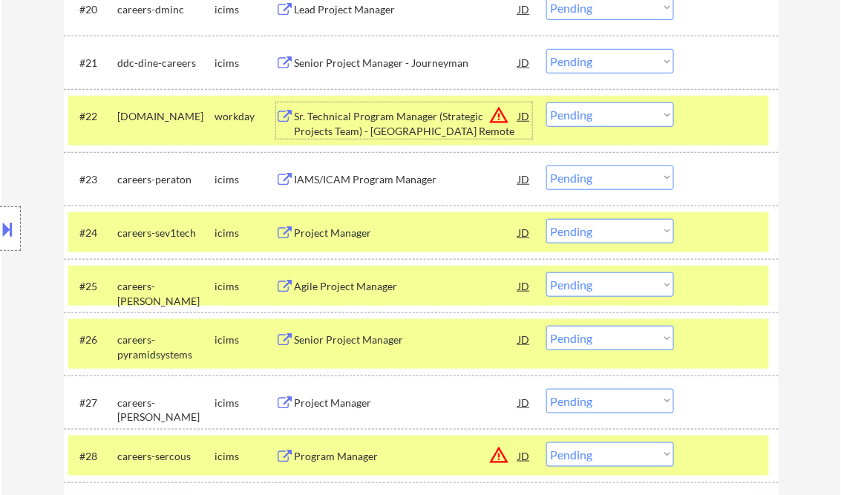
drag, startPoint x: 574, startPoint y: 109, endPoint x: 594, endPoint y: 123, distance: 24.5
click at [574, 109] on select "Choose an option... Pending Applied Excluded (Questions) Excluded (Expired) Exc…" at bounding box center [611, 114] width 128 height 25
click at [547, 102] on select "Choose an option... Pending Applied Excluded (Questions) Excluded (Expired) Exc…" at bounding box center [611, 114] width 128 height 25
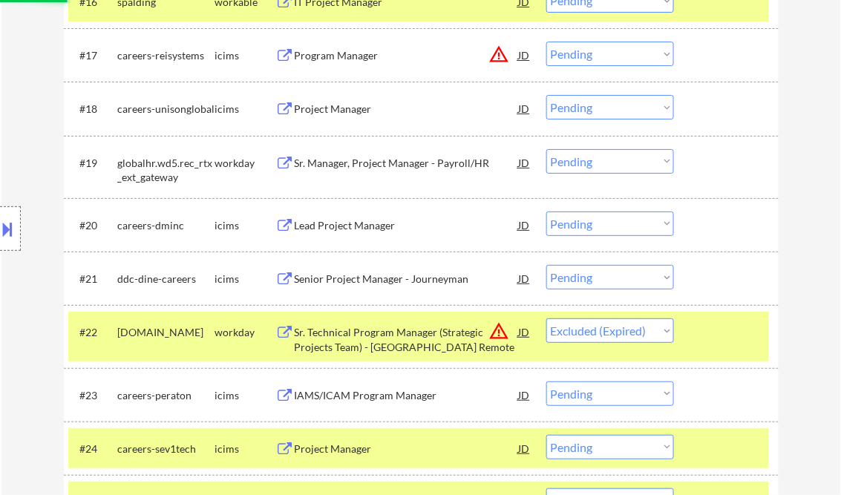
scroll to position [1366, 0]
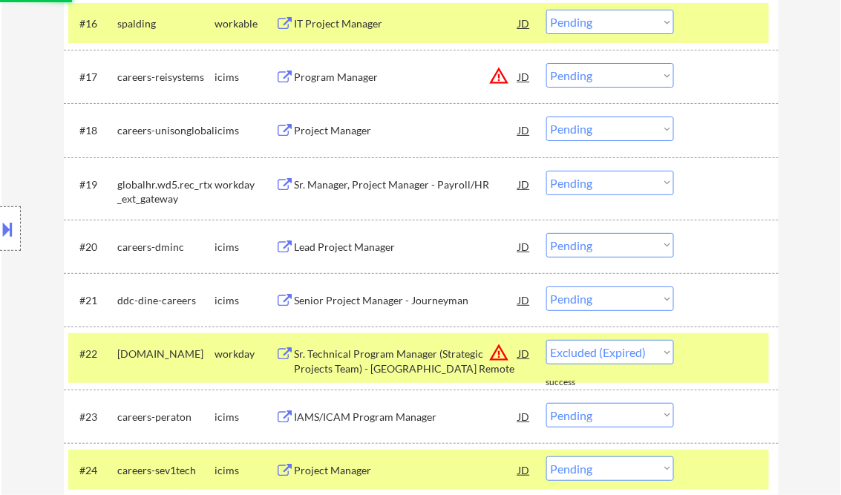
select select ""pending""
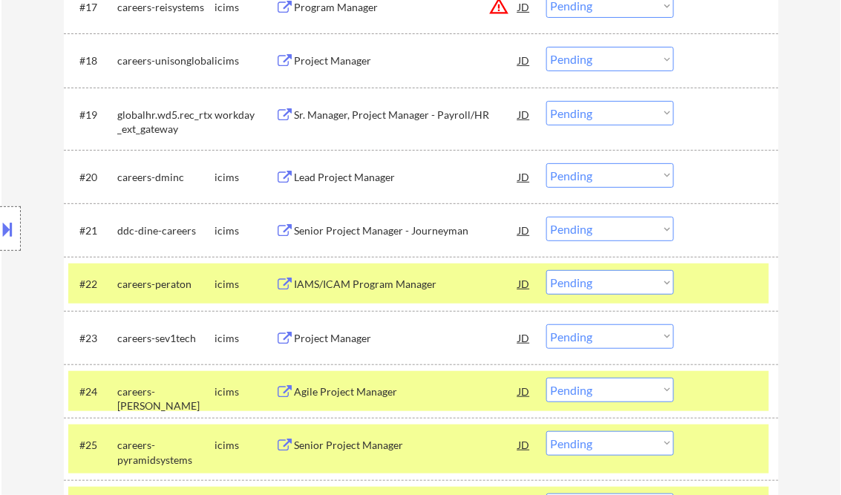
scroll to position [1426, 0]
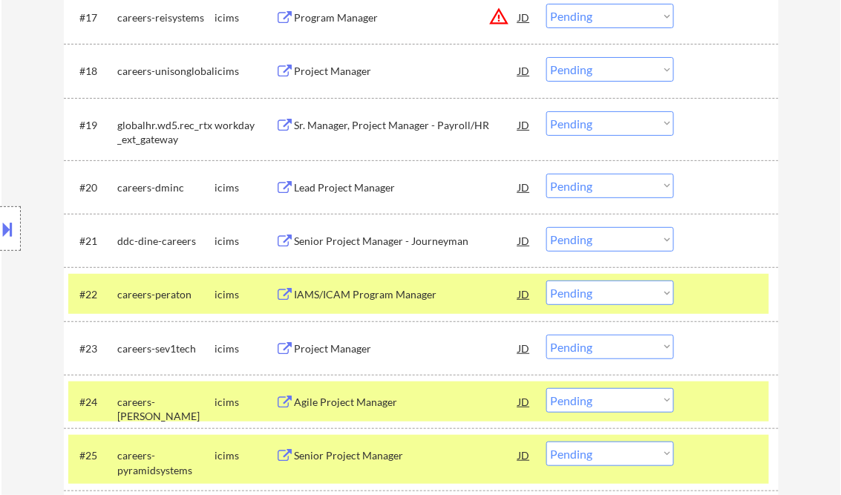
click at [374, 126] on div "Sr. Manager, Project Manager - Payroll/HR" at bounding box center [407, 125] width 224 height 15
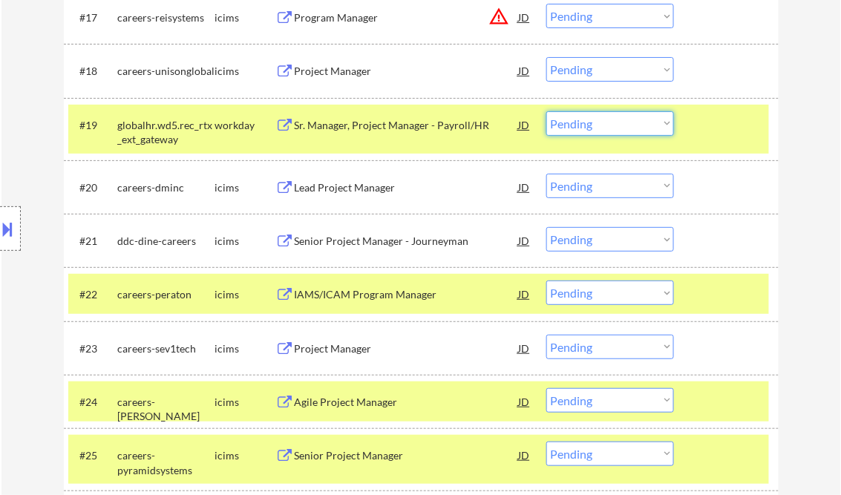
click at [617, 126] on select "Choose an option... Pending Applied Excluded (Questions) Excluded (Expired) Exc…" at bounding box center [611, 123] width 128 height 25
click at [547, 111] on select "Choose an option... Pending Applied Excluded (Questions) Excluded (Expired) Exc…" at bounding box center [611, 123] width 128 height 25
select select ""pending""
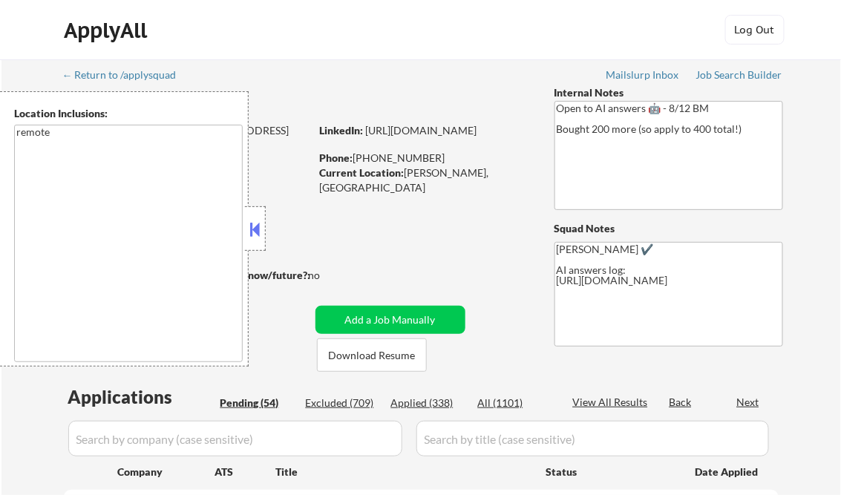
select select ""pending""
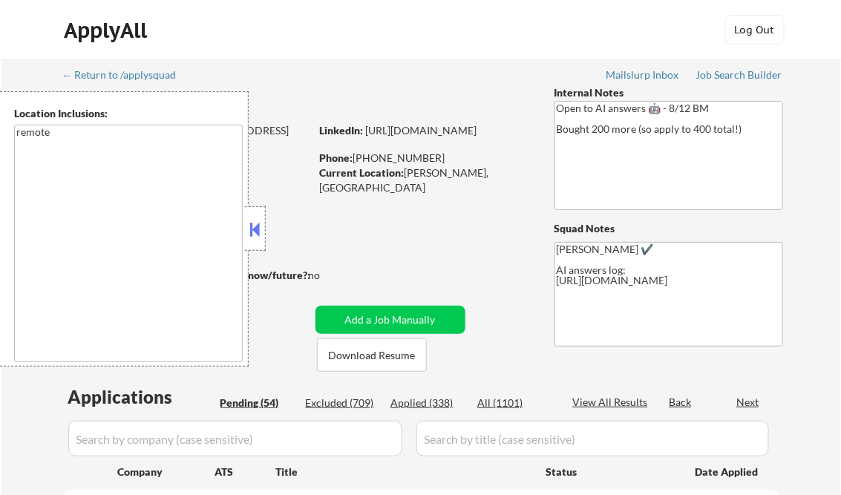
select select ""pending""
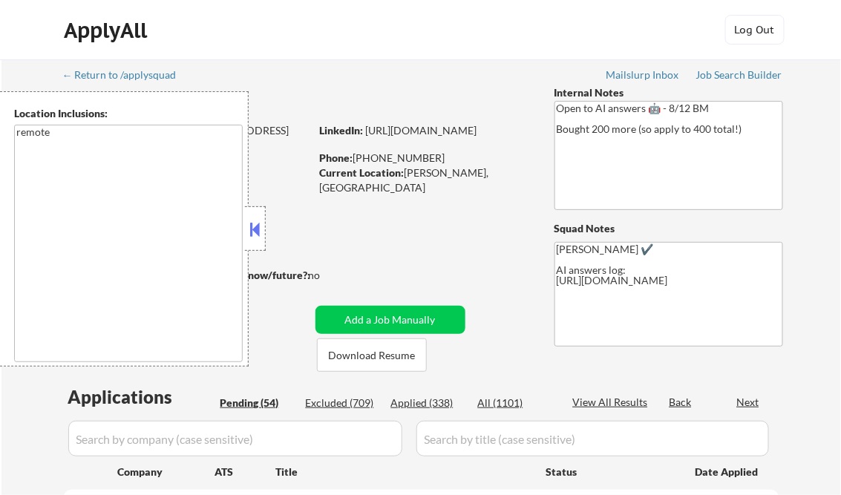
select select ""pending""
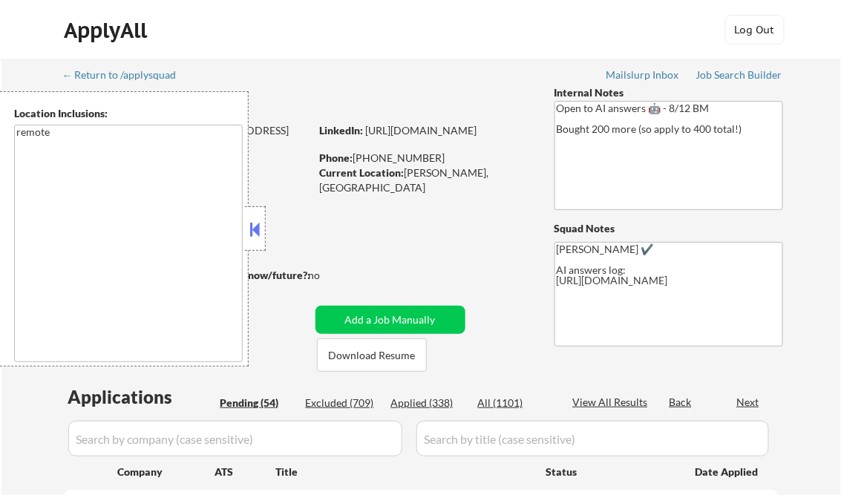
select select ""pending""
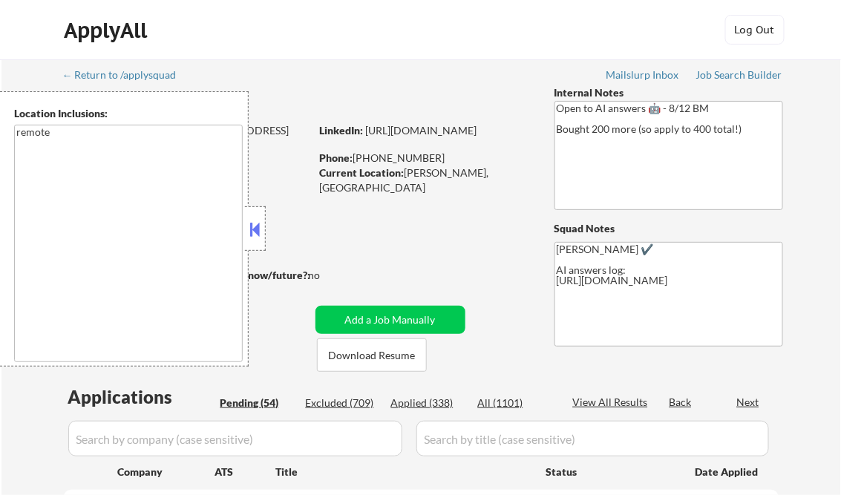
select select ""pending""
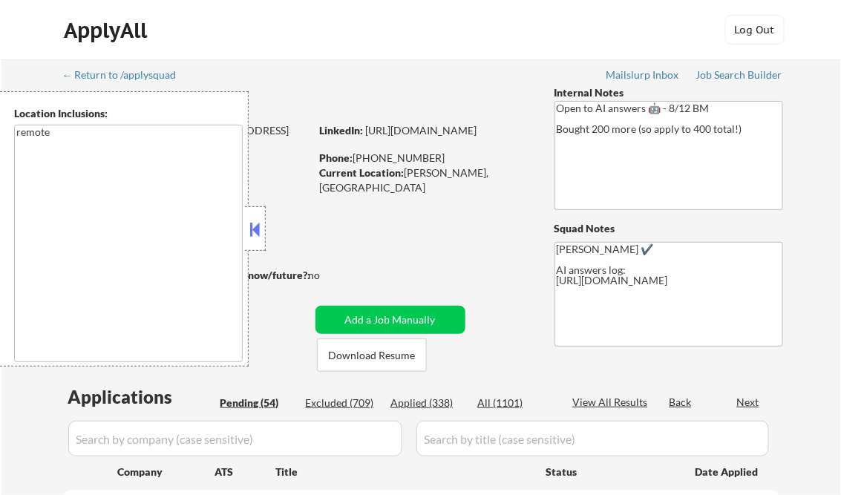
select select ""pending""
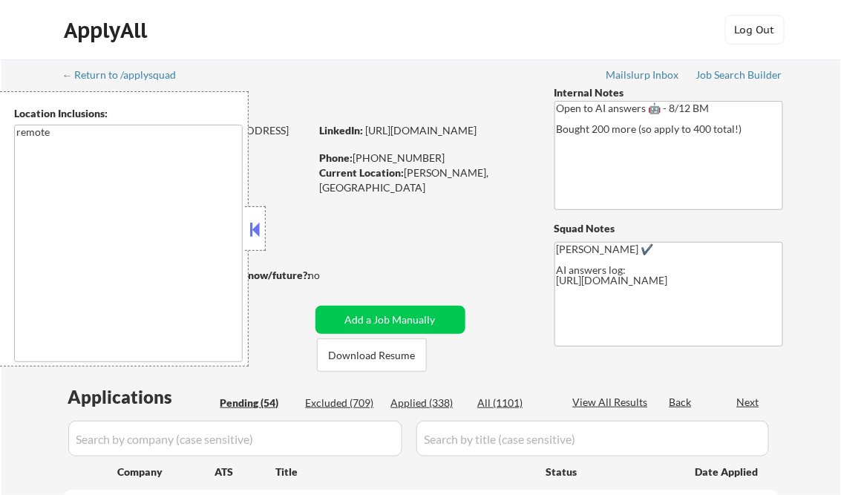
select select ""pending""
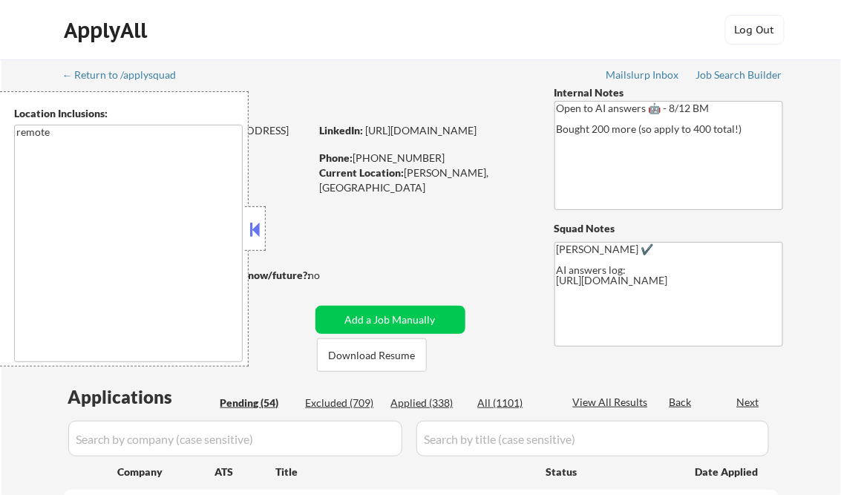
select select ""pending""
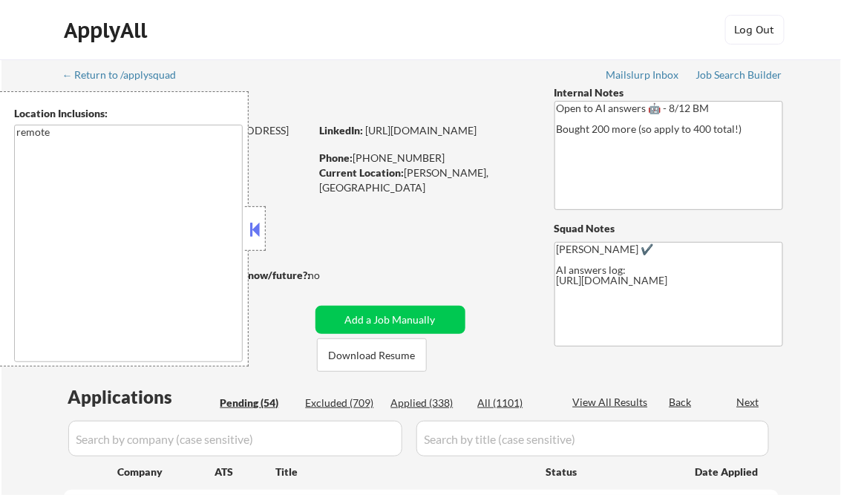
select select ""pending""
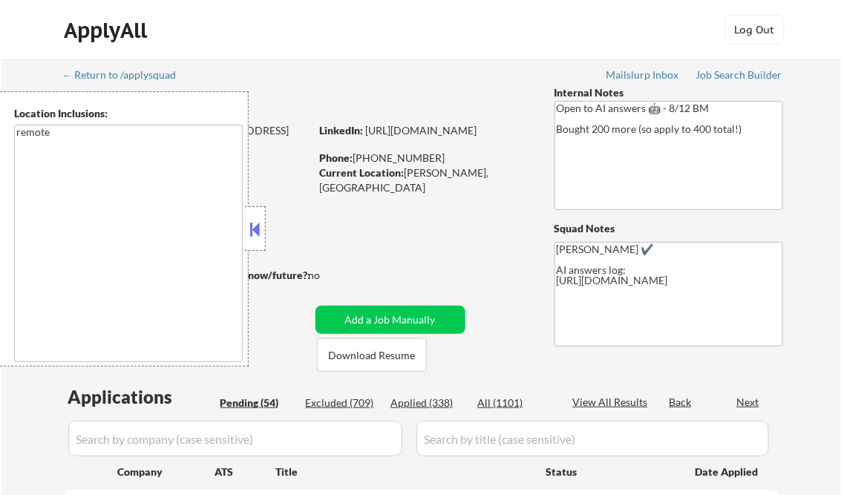
select select ""pending""
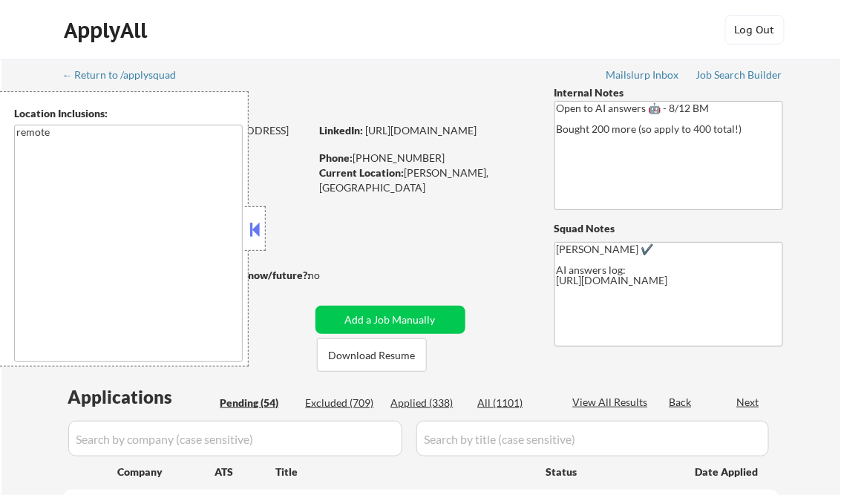
select select ""pending""
click at [261, 229] on button at bounding box center [255, 229] width 16 height 22
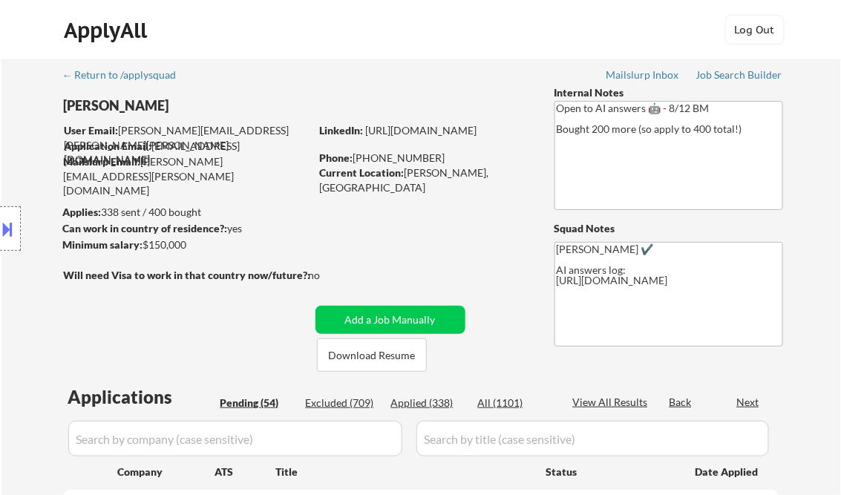
click at [437, 401] on div "Applied (338)" at bounding box center [428, 403] width 74 height 15
click at [612, 400] on div "View All Results" at bounding box center [612, 402] width 79 height 15
select select ""applied""
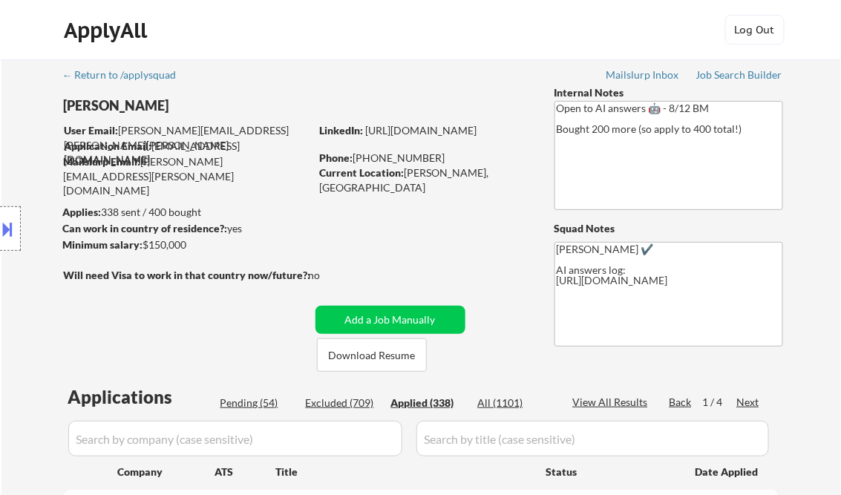
select select ""applied""
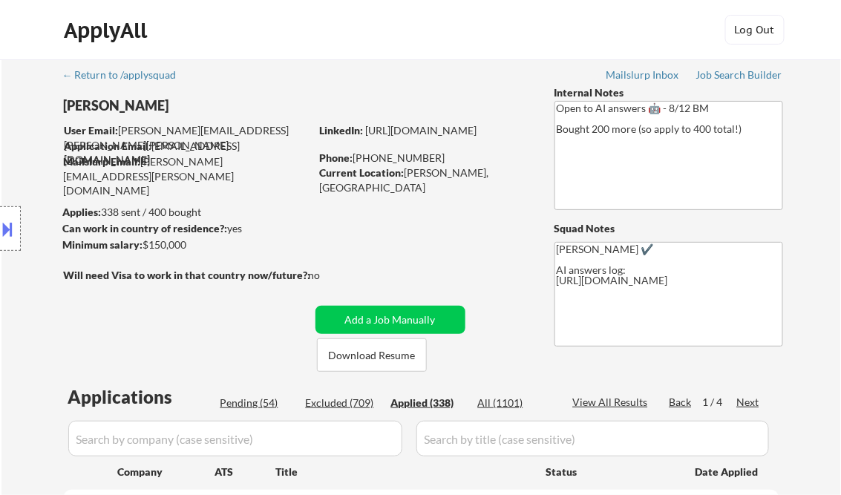
select select ""applied""
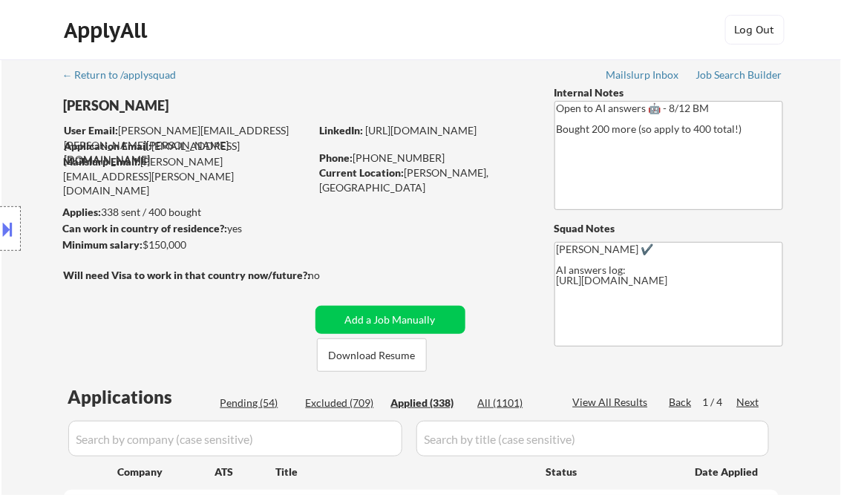
select select ""applied""
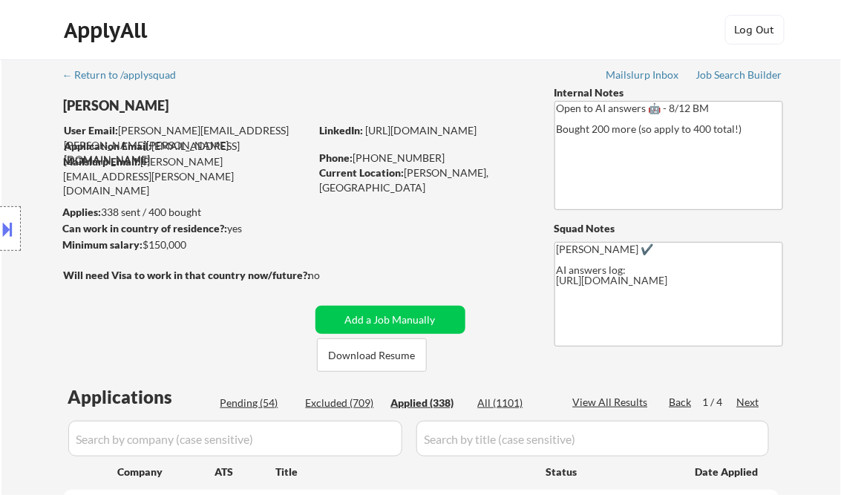
select select ""applied""
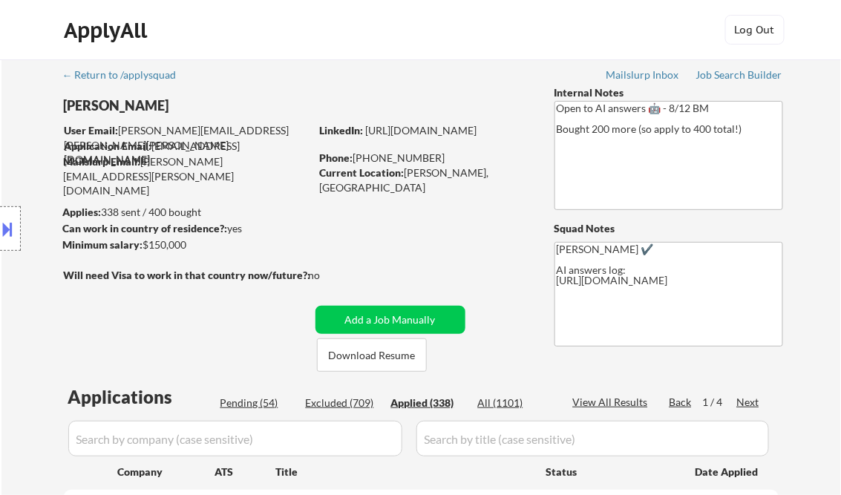
select select ""applied""
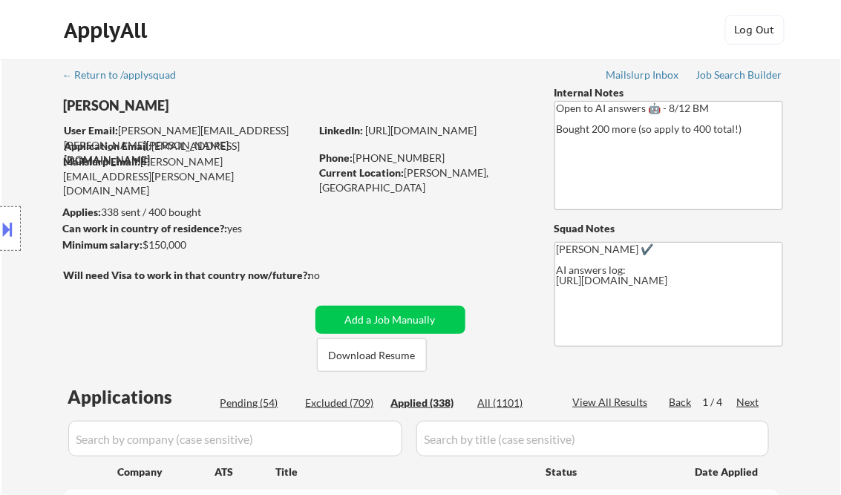
select select ""applied""
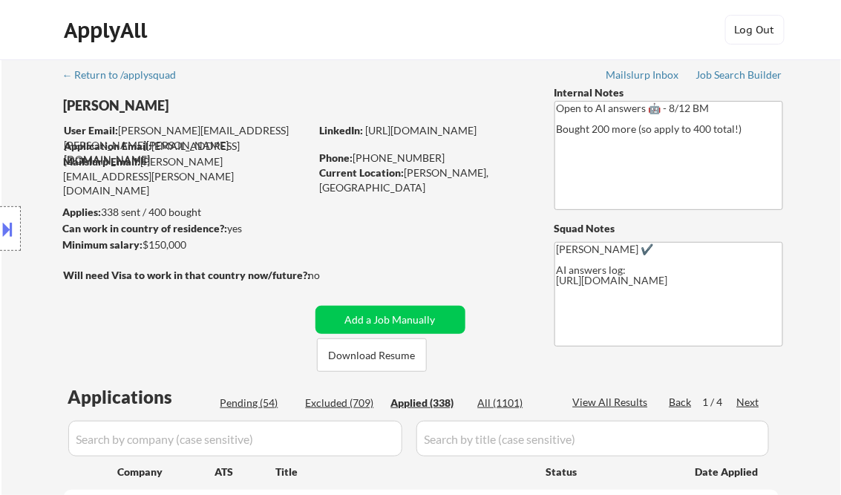
select select ""applied""
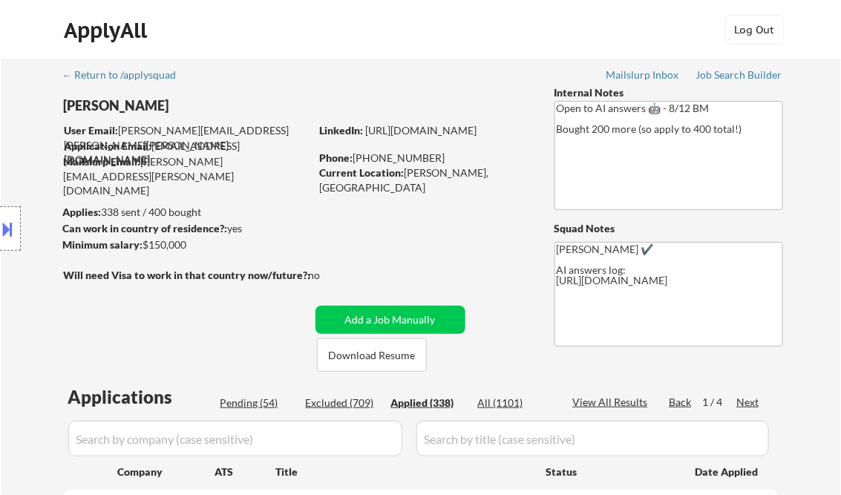
select select ""applied""
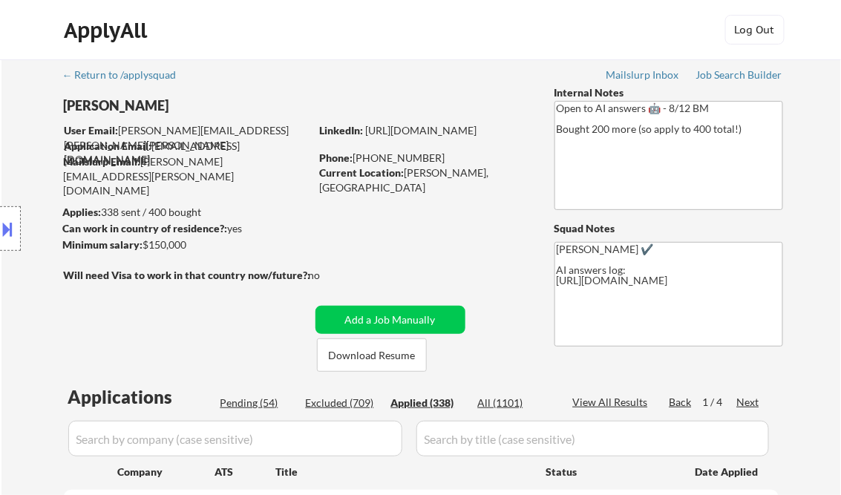
select select ""applied""
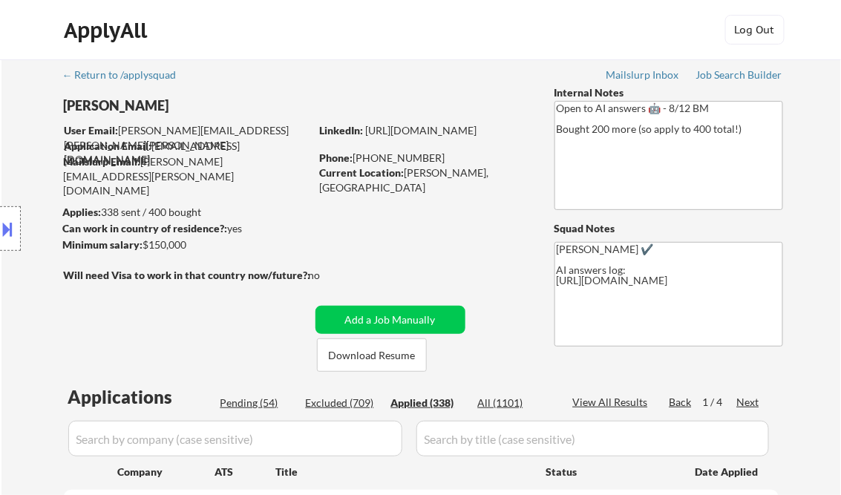
select select ""applied""
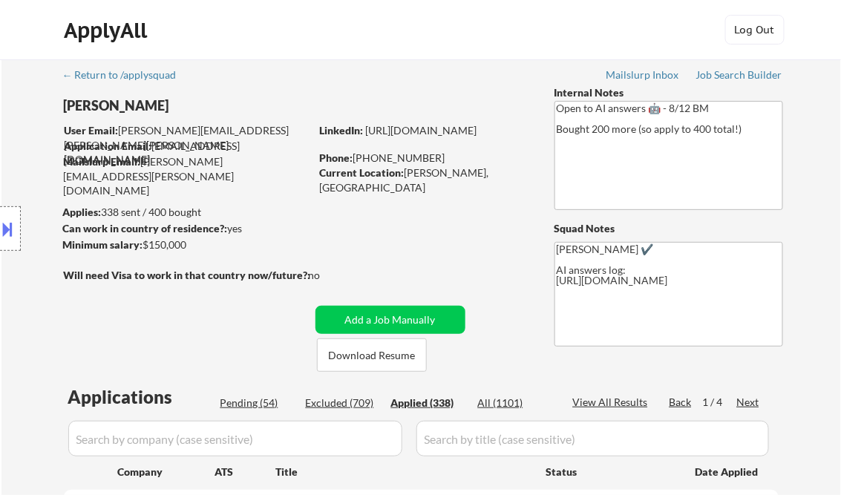
select select ""applied""
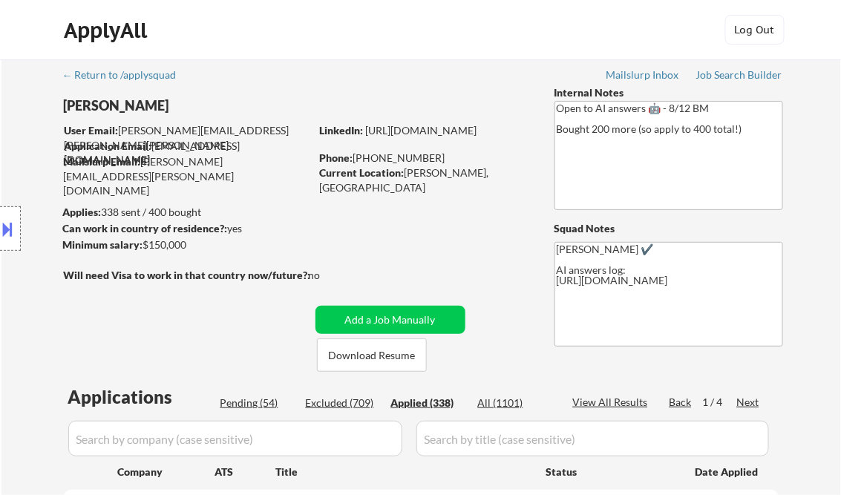
select select ""applied""
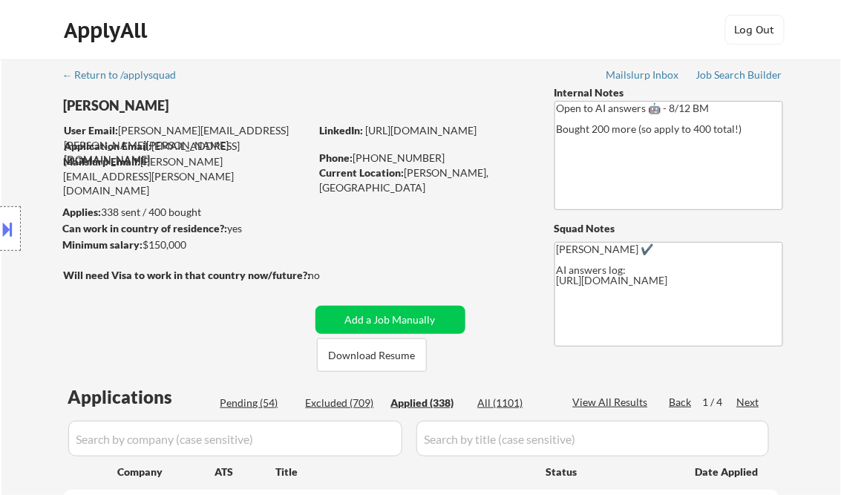
select select ""applied""
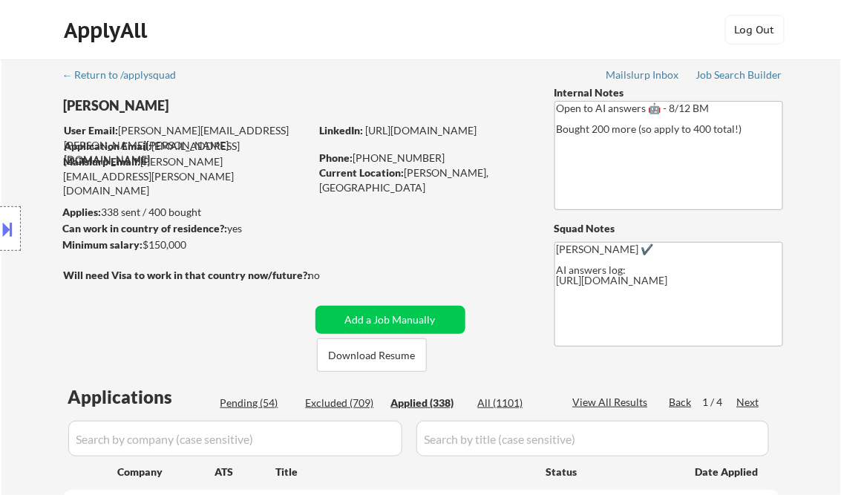
select select ""applied""
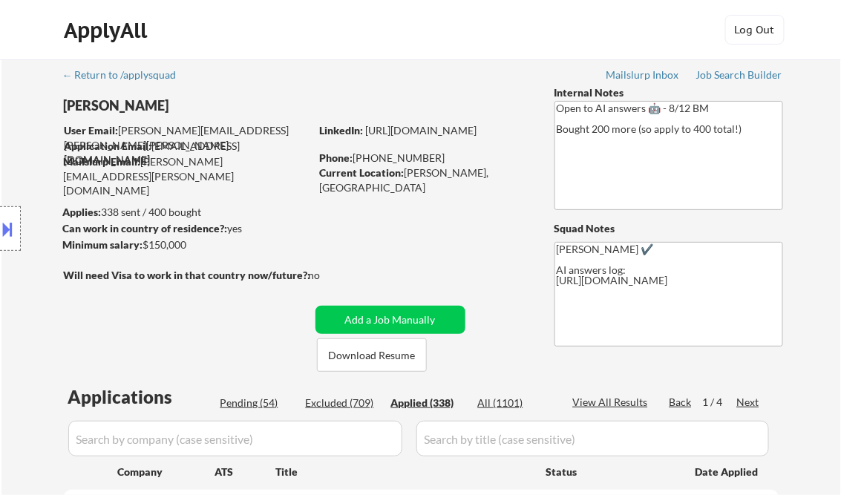
select select ""applied""
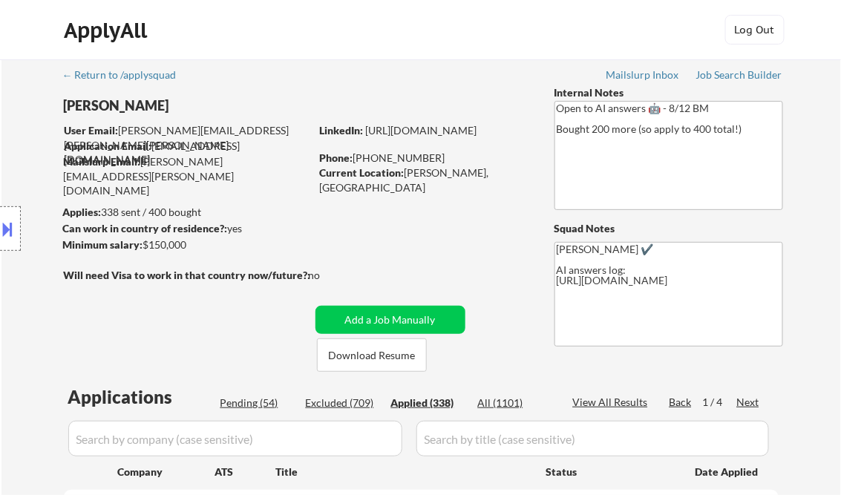
select select ""applied""
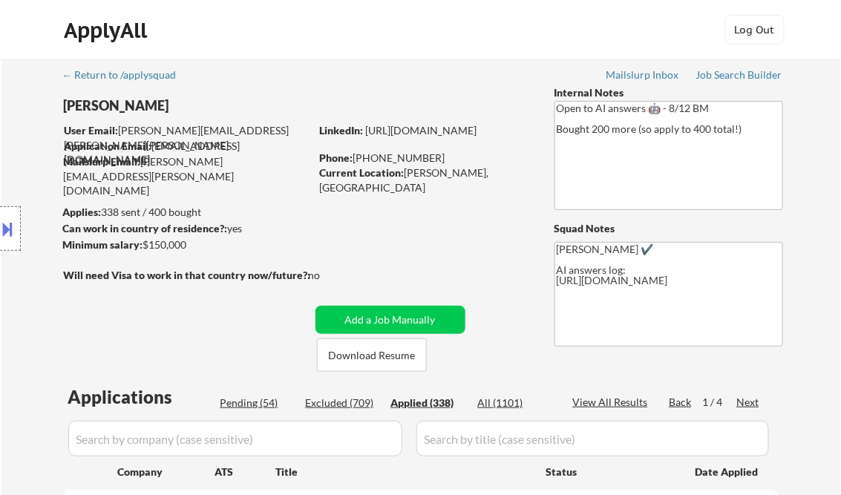
select select ""applied""
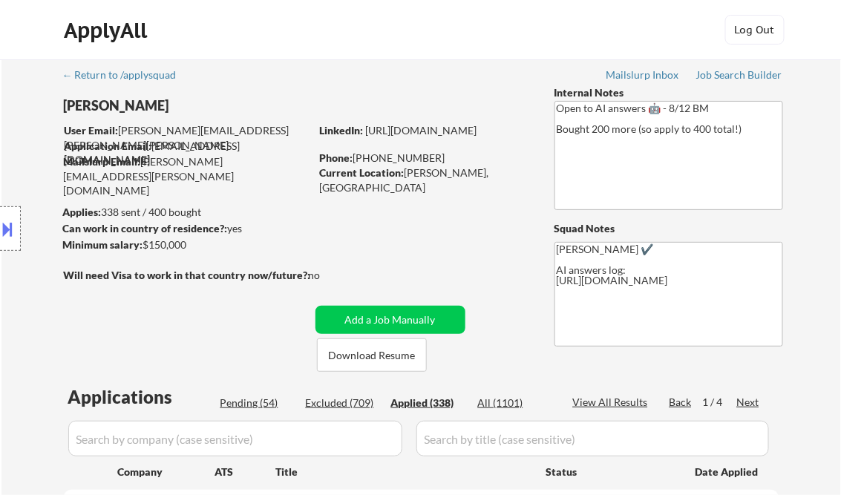
select select ""applied""
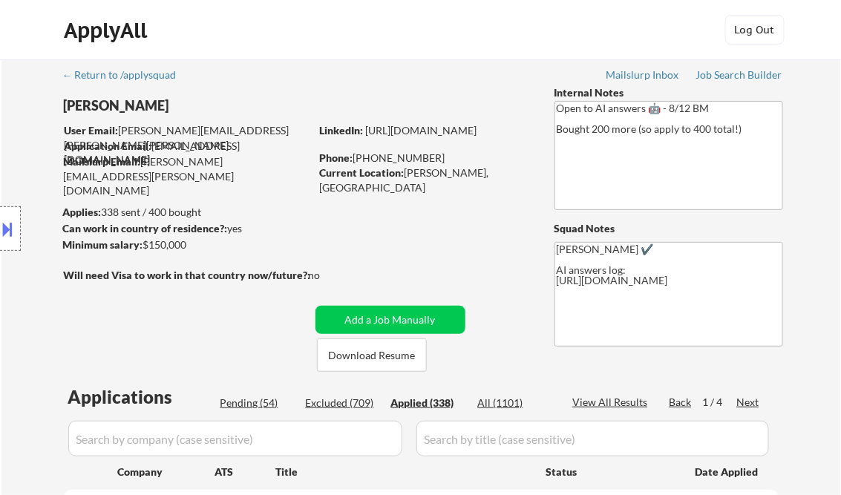
select select ""applied""
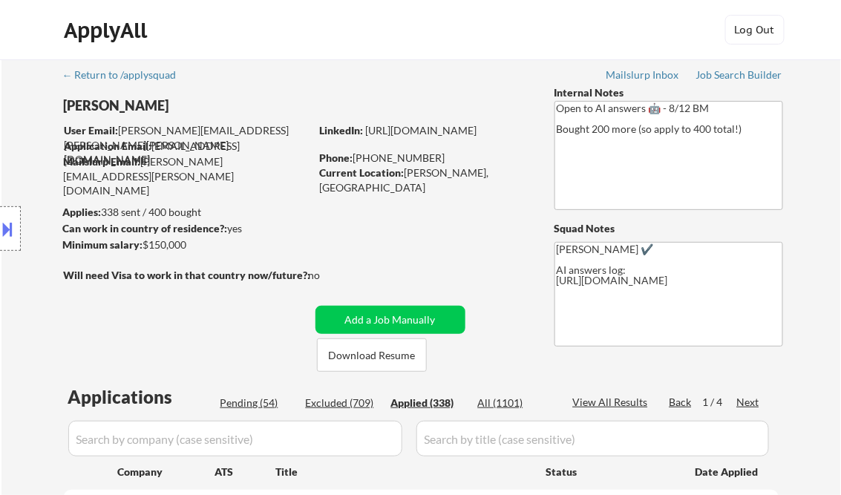
select select ""applied""
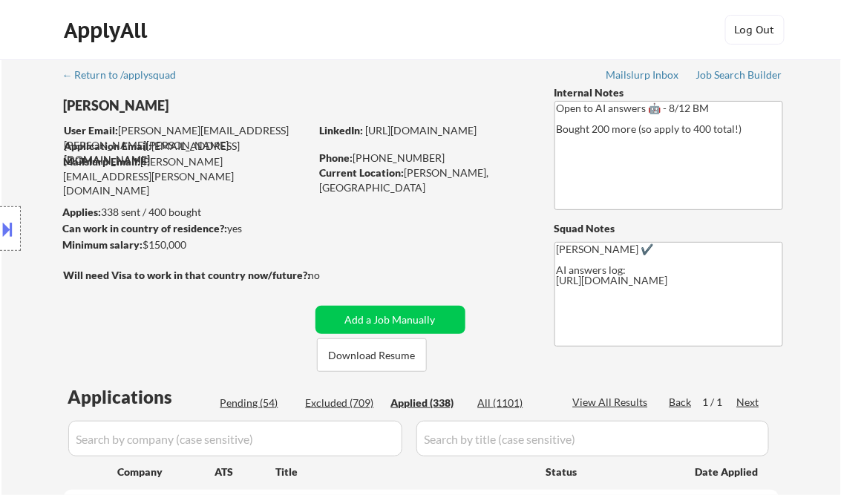
select select ""applied""
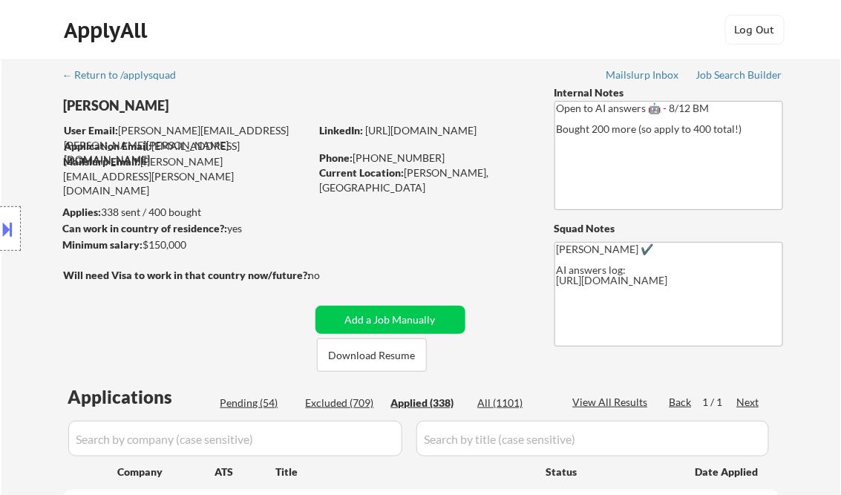
select select ""applied""
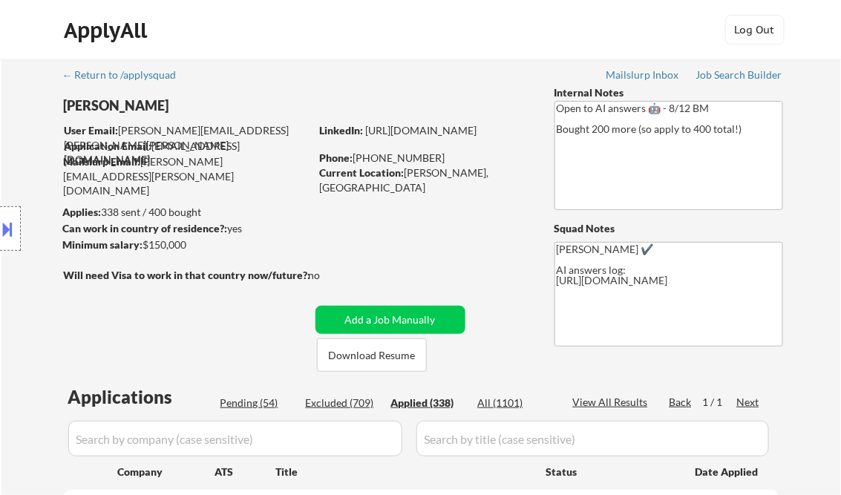
select select ""applied""
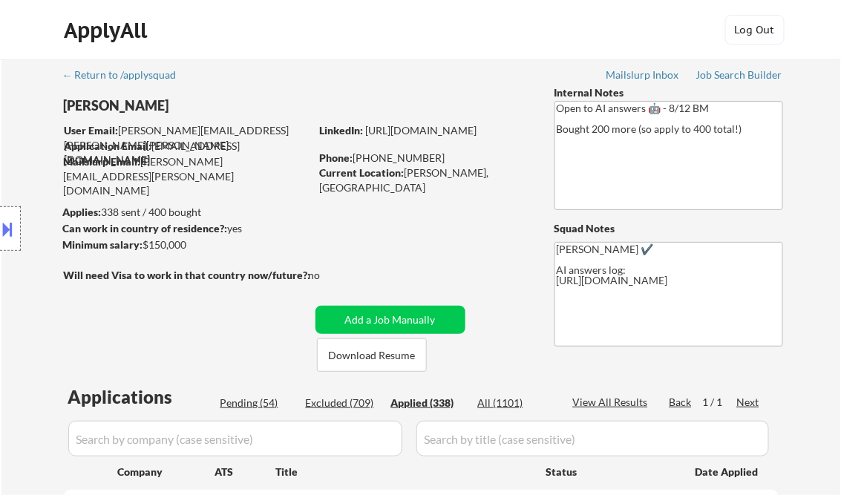
select select ""applied""
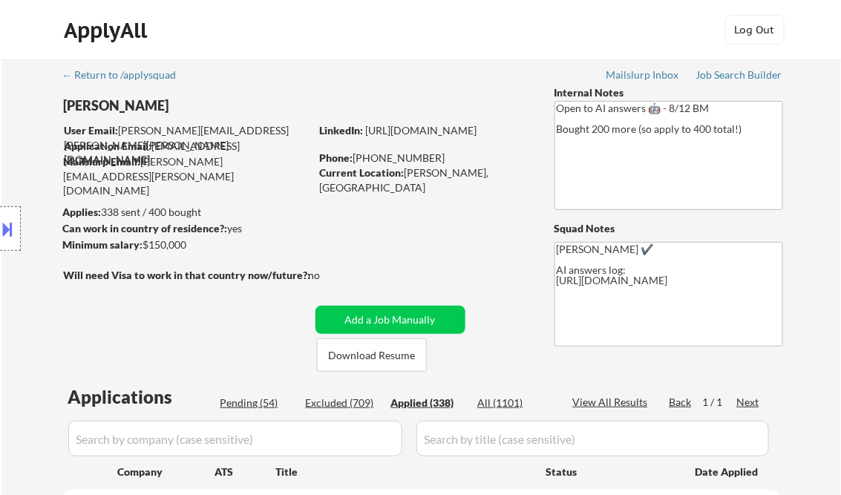
select select ""applied""
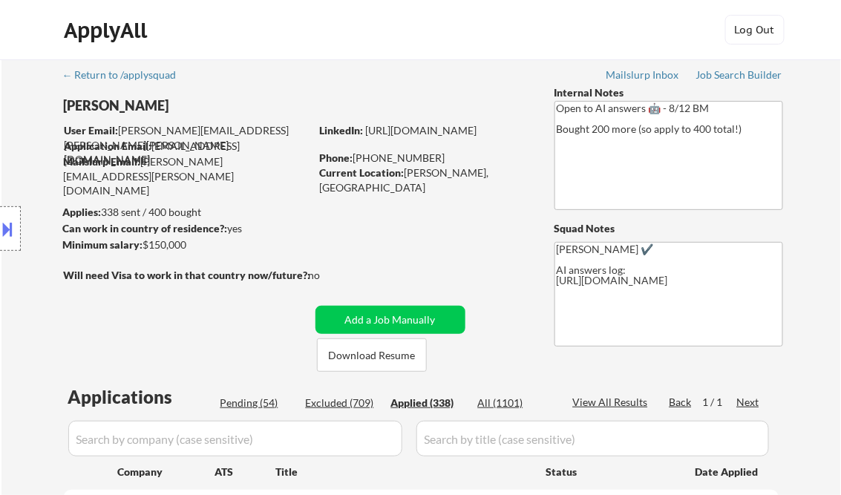
select select ""applied""
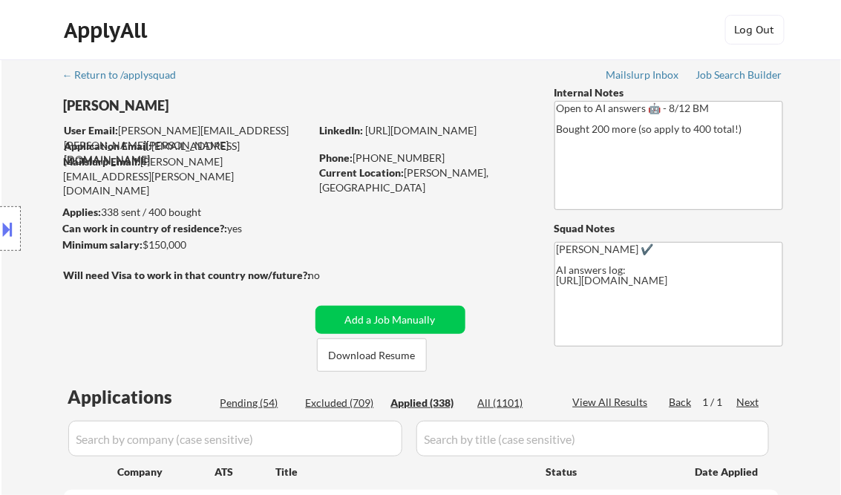
select select ""applied""
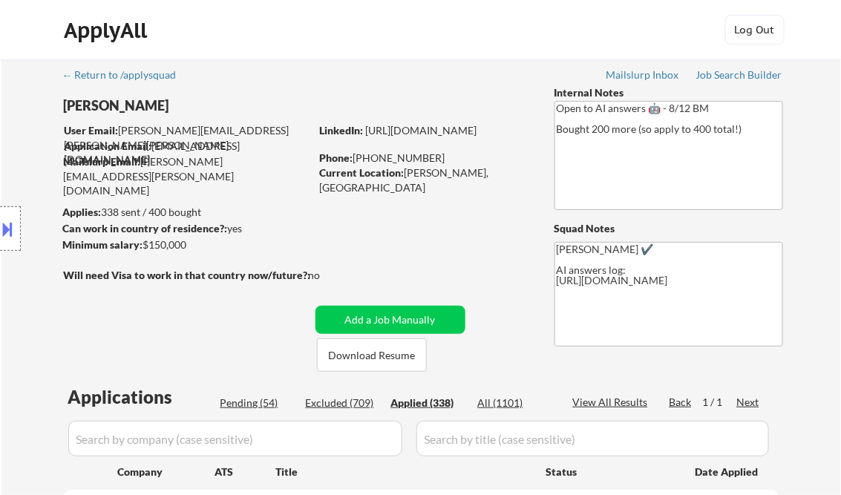
select select ""applied""
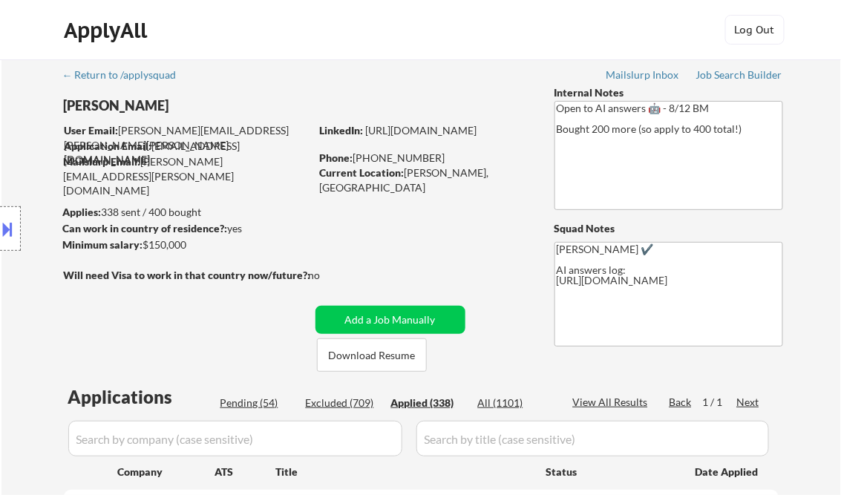
select select ""applied""
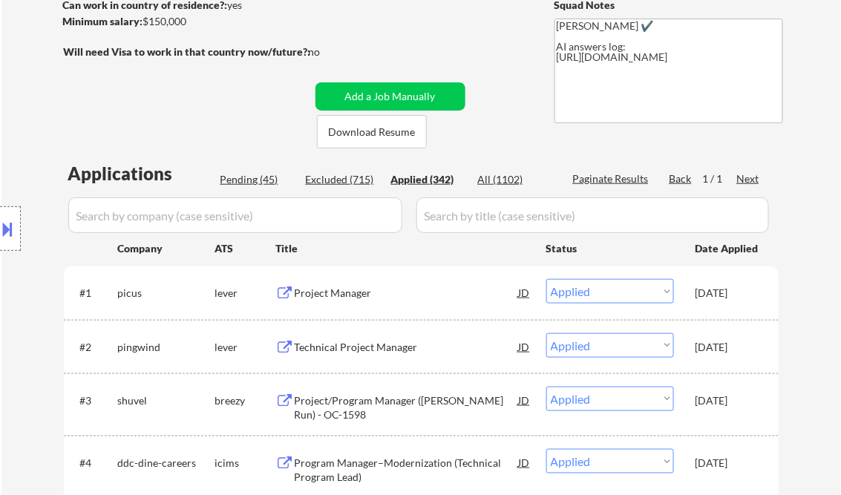
scroll to position [209, 0]
